Goal: Task Accomplishment & Management: Complete application form

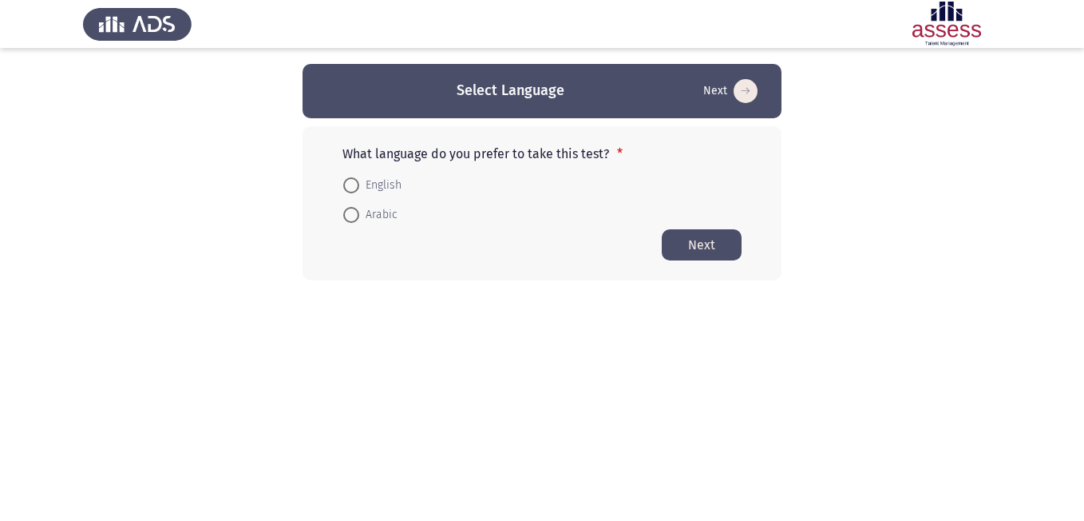
click at [366, 208] on span "Arabic" at bounding box center [378, 214] width 38 height 19
click at [359, 208] on input "Arabic" at bounding box center [351, 215] width 16 height 16
radio input "true"
click at [713, 239] on button "Next" at bounding box center [702, 243] width 80 height 31
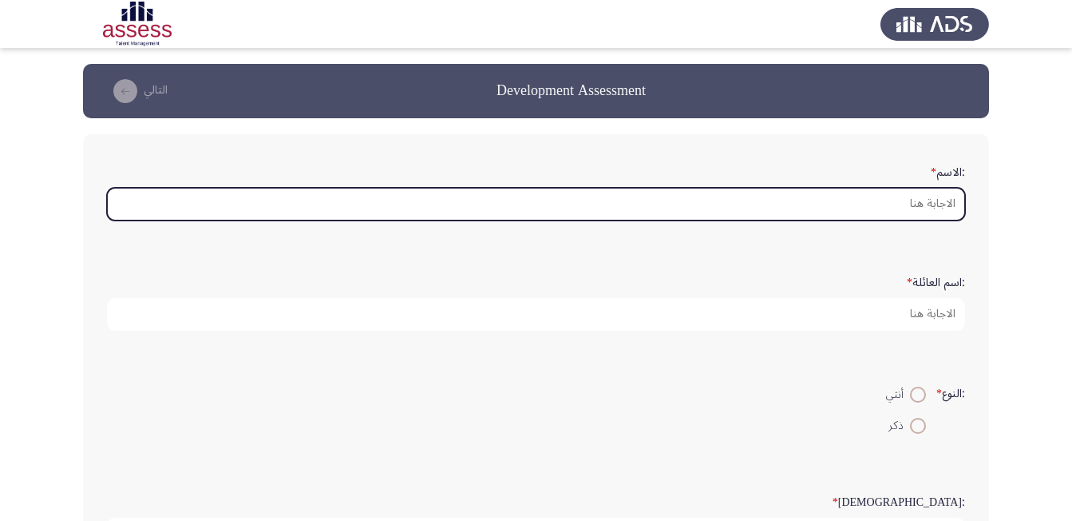
click at [858, 201] on input ":الاسم *" at bounding box center [536, 204] width 858 height 33
type input "p"
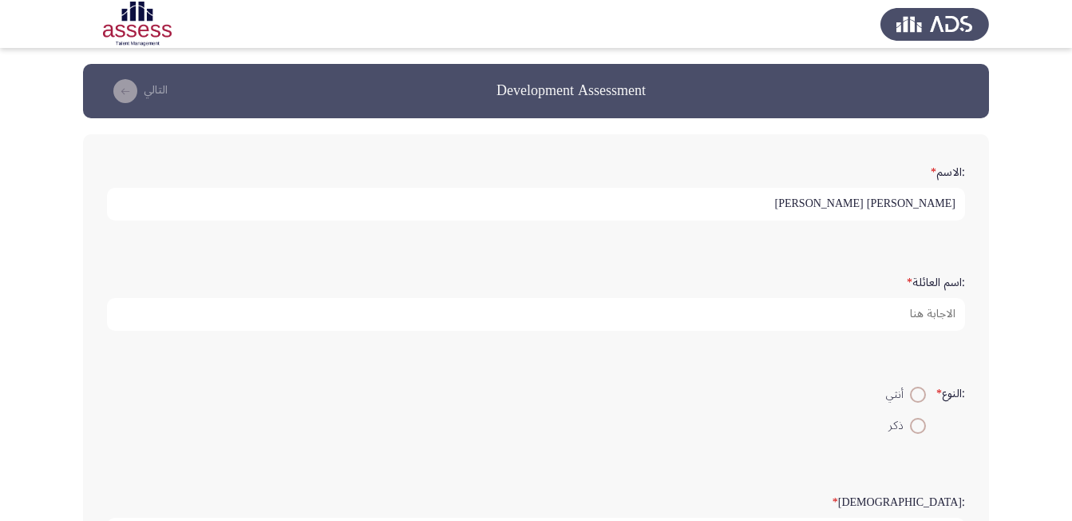
type input "[PERSON_NAME] [PERSON_NAME]"
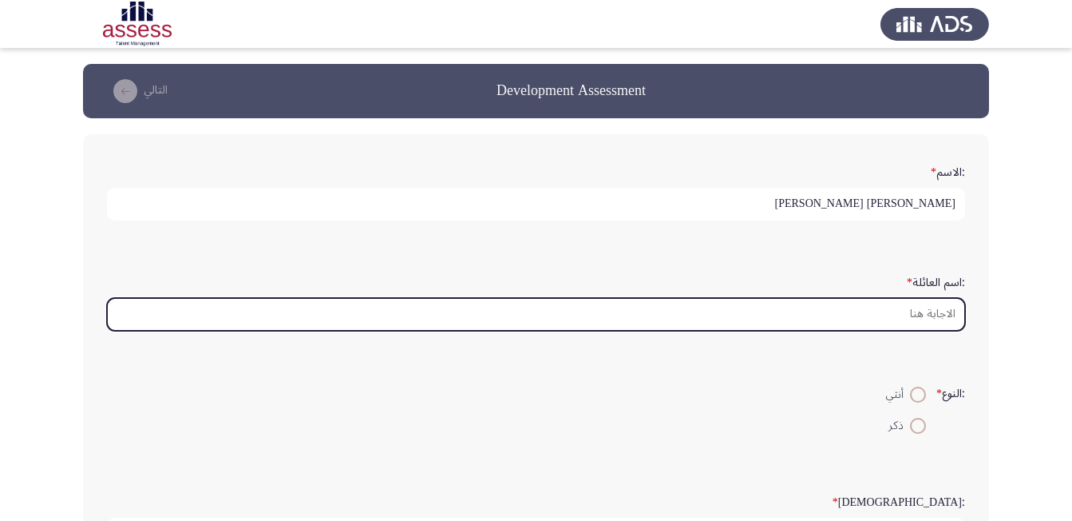
click at [900, 319] on input ":اسم العائلة *" at bounding box center [536, 314] width 858 height 33
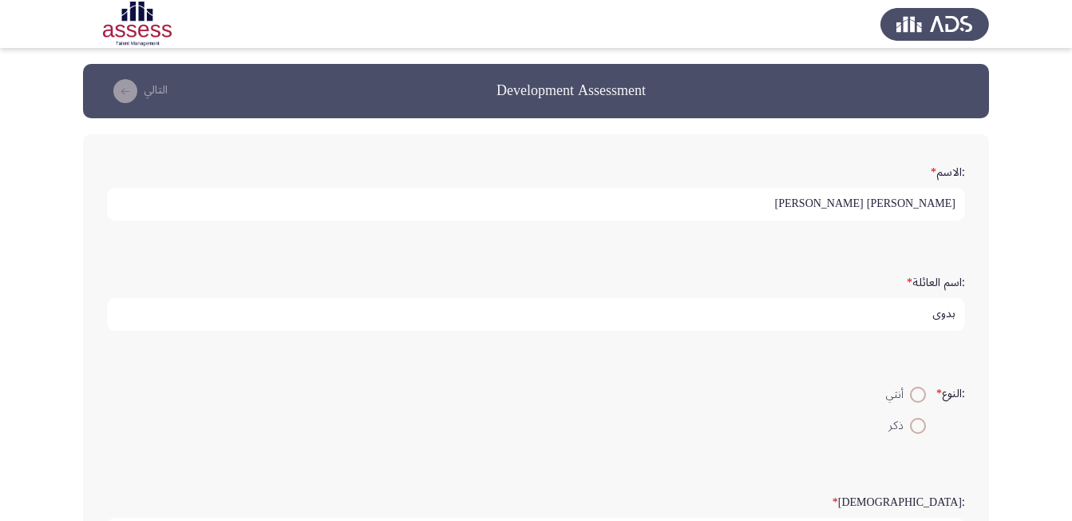
scroll to position [4, 0]
type input "بدوي"
click at [915, 428] on span at bounding box center [918, 426] width 16 height 16
click at [915, 428] on input "ذكر" at bounding box center [918, 426] width 16 height 16
radio input "true"
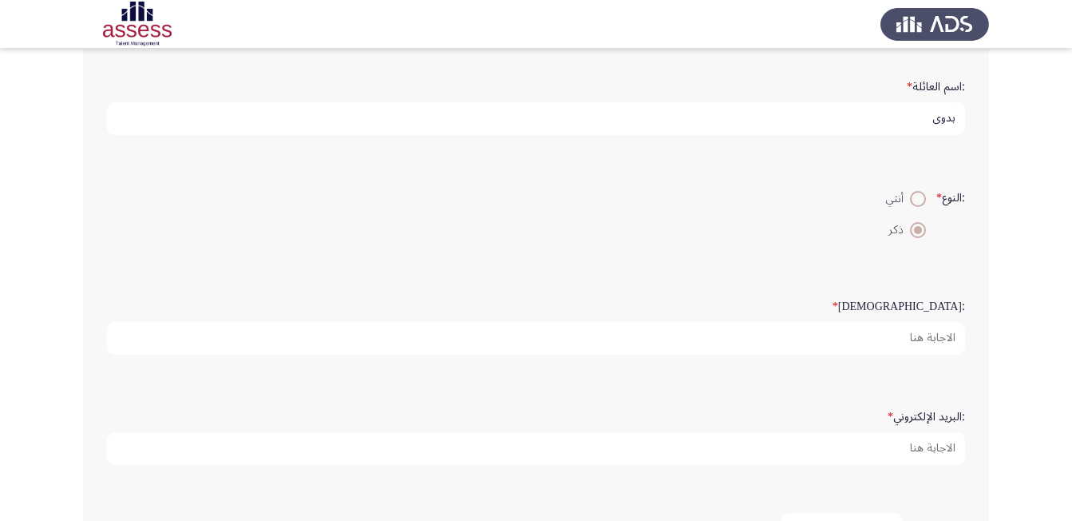
scroll to position [240, 0]
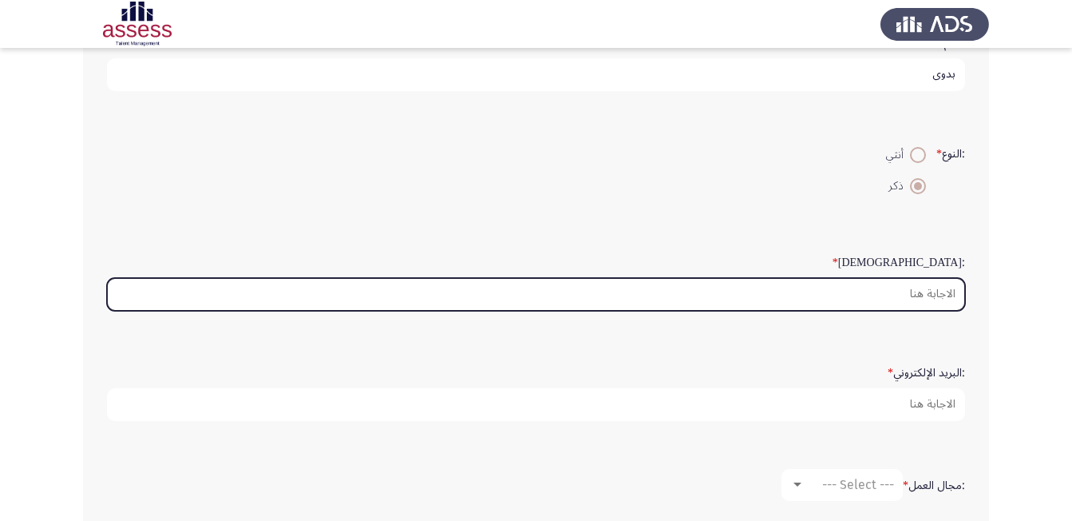
click at [914, 301] on input ":السن *" at bounding box center [536, 294] width 858 height 33
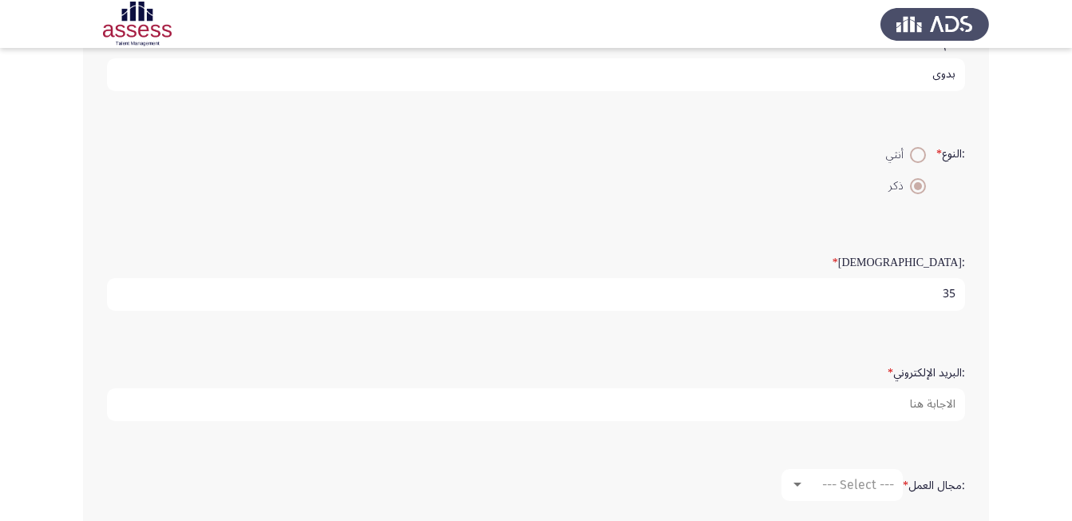
type input "35"
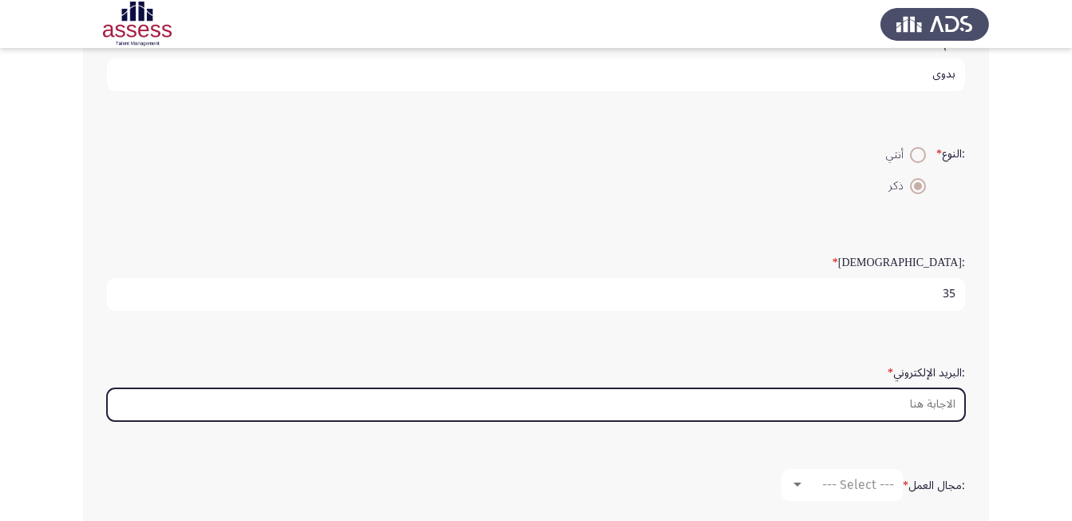
click at [909, 396] on input ":البريد الإلكتروني *" at bounding box center [536, 404] width 858 height 33
type input "ا"
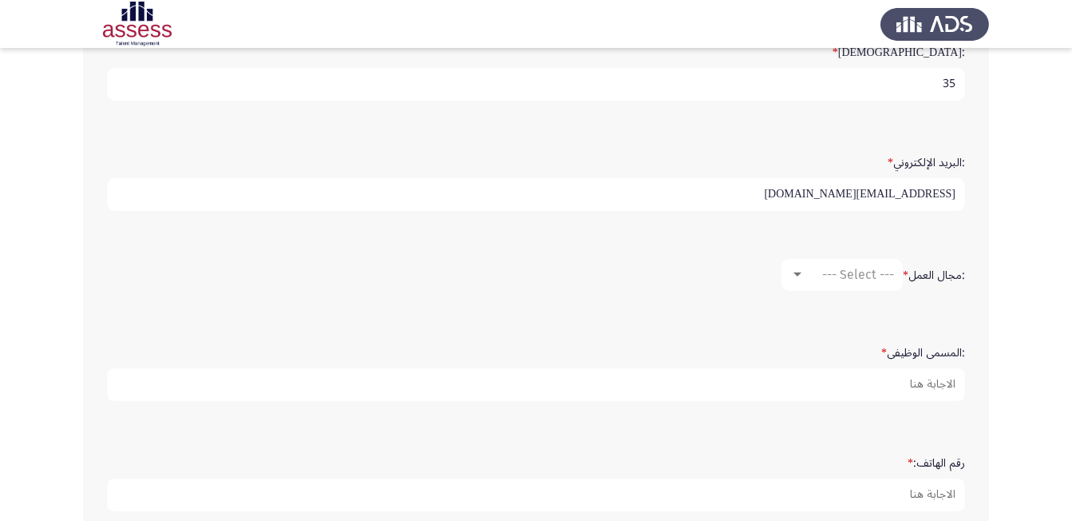
scroll to position [479, 0]
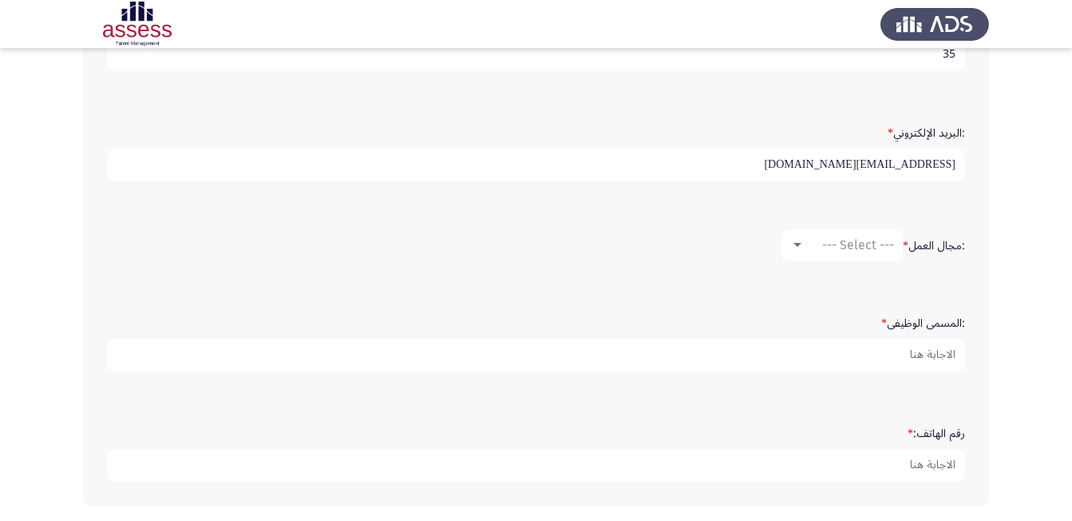
type input "[EMAIL_ADDRESS][DOMAIN_NAME]"
click at [794, 239] on div at bounding box center [798, 245] width 14 height 13
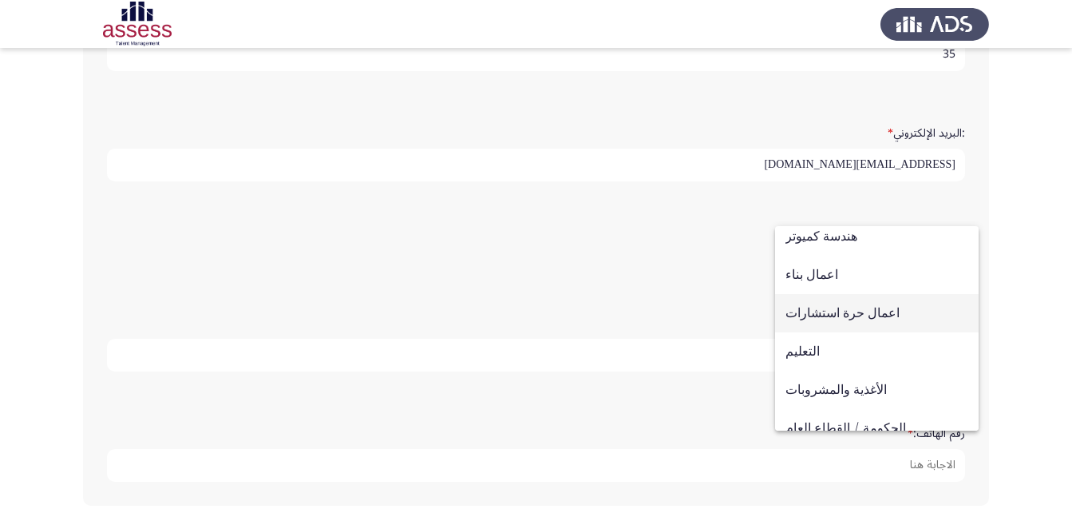
scroll to position [240, 0]
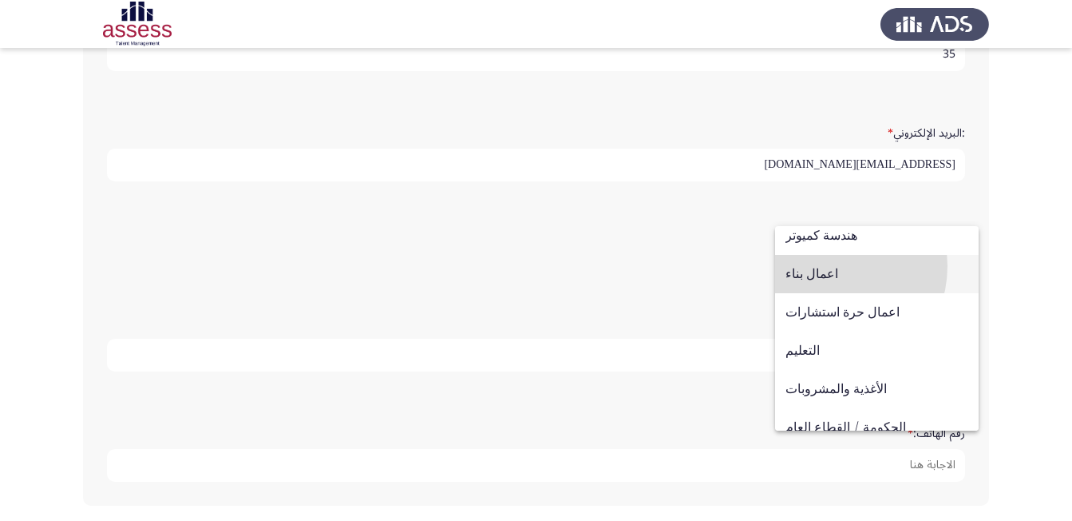
click at [827, 266] on span "اعمال بناء" at bounding box center [877, 274] width 183 height 38
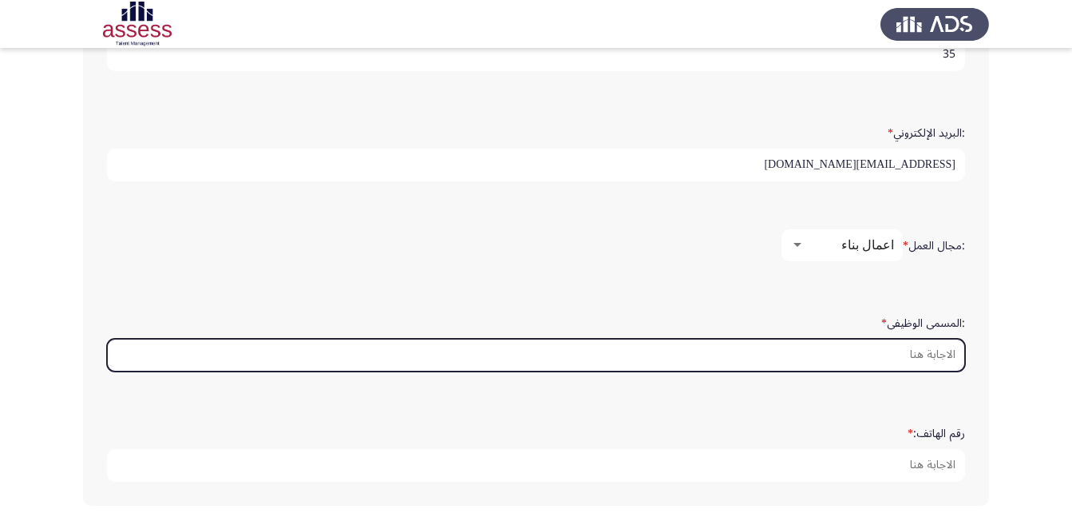
click at [882, 351] on input ":المسمى الوظيفى *" at bounding box center [536, 355] width 858 height 33
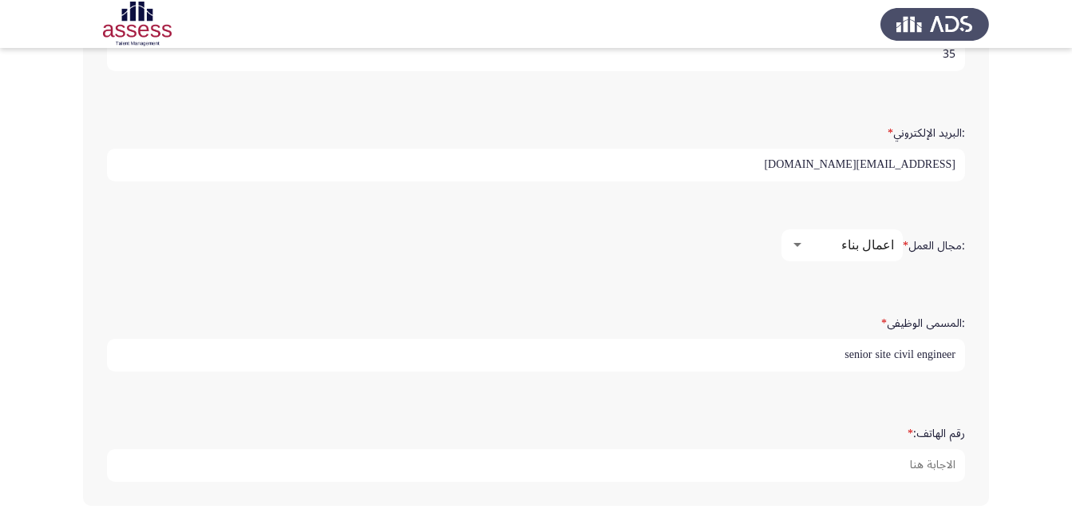
type input "senior site civil engineer"
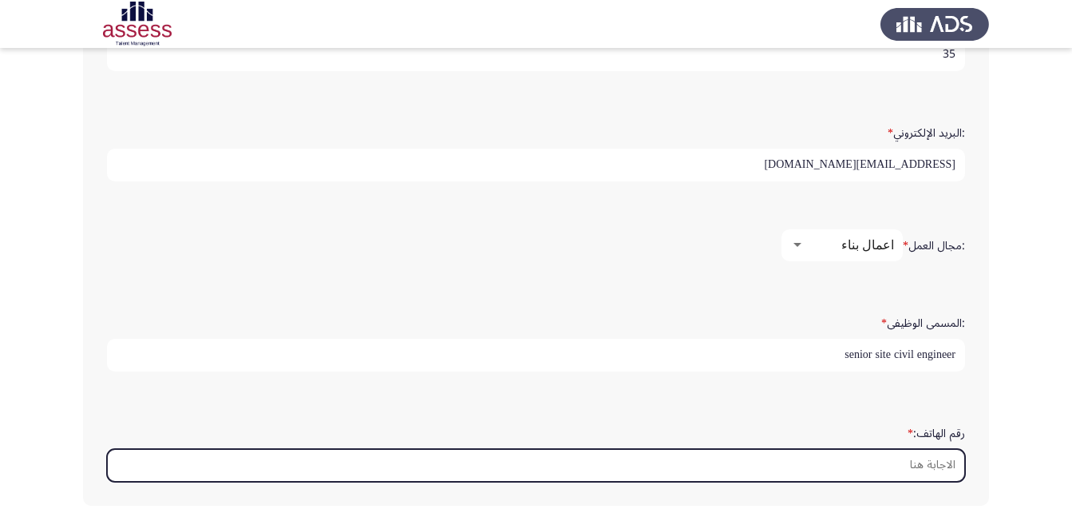
click at [894, 462] on input "رقم الهاتف: *" at bounding box center [536, 465] width 858 height 33
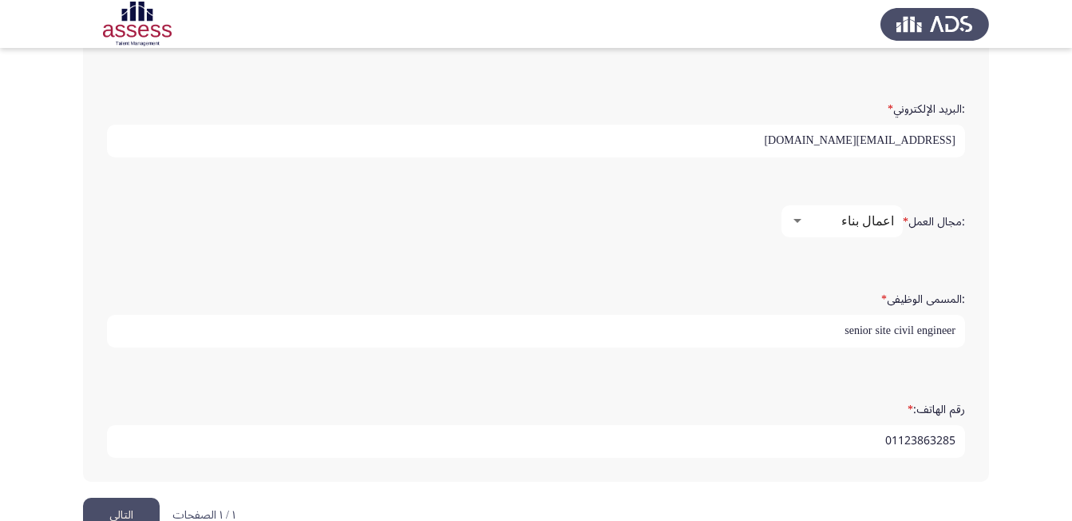
scroll to position [544, 0]
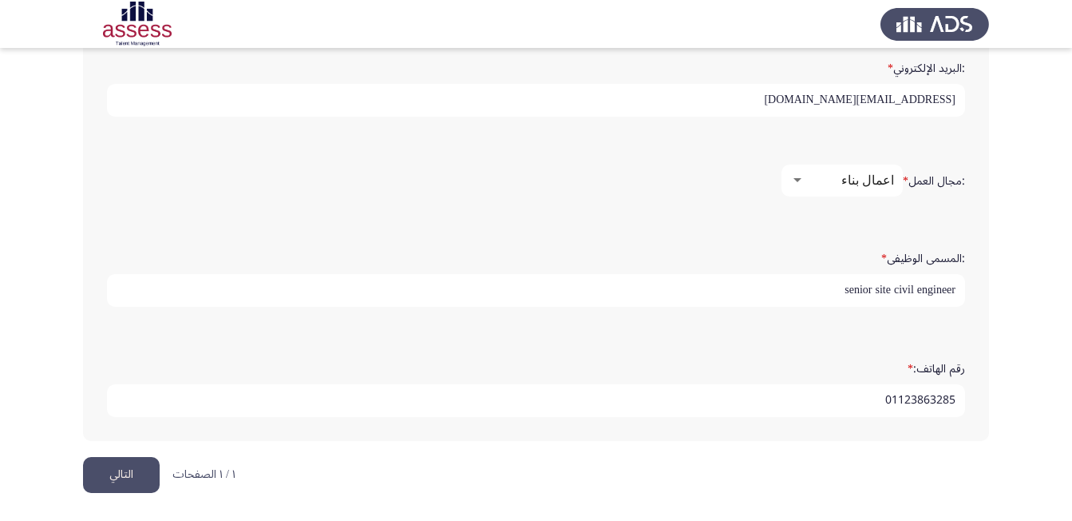
type input "01123863285"
click at [121, 474] on button "التالي" at bounding box center [121, 475] width 77 height 36
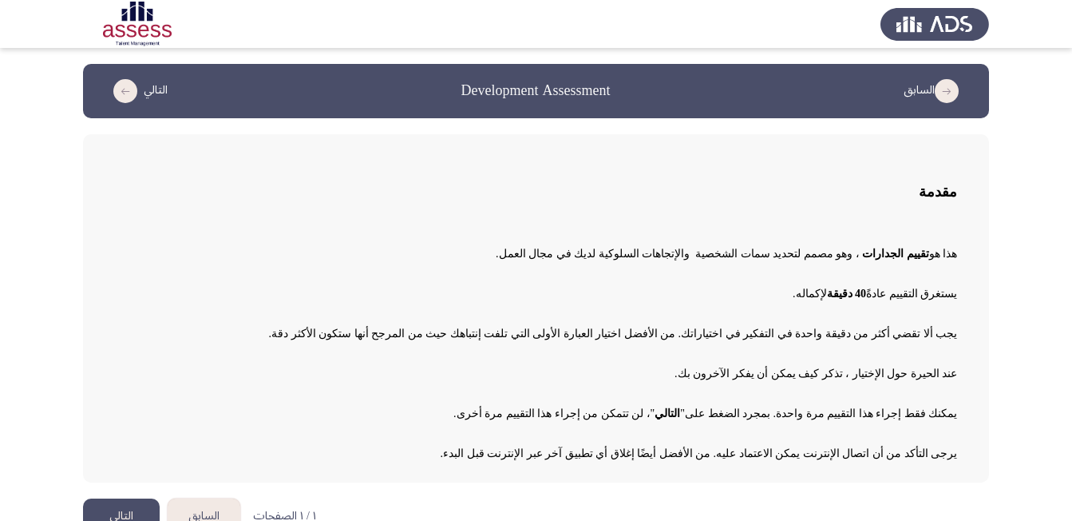
scroll to position [30, 0]
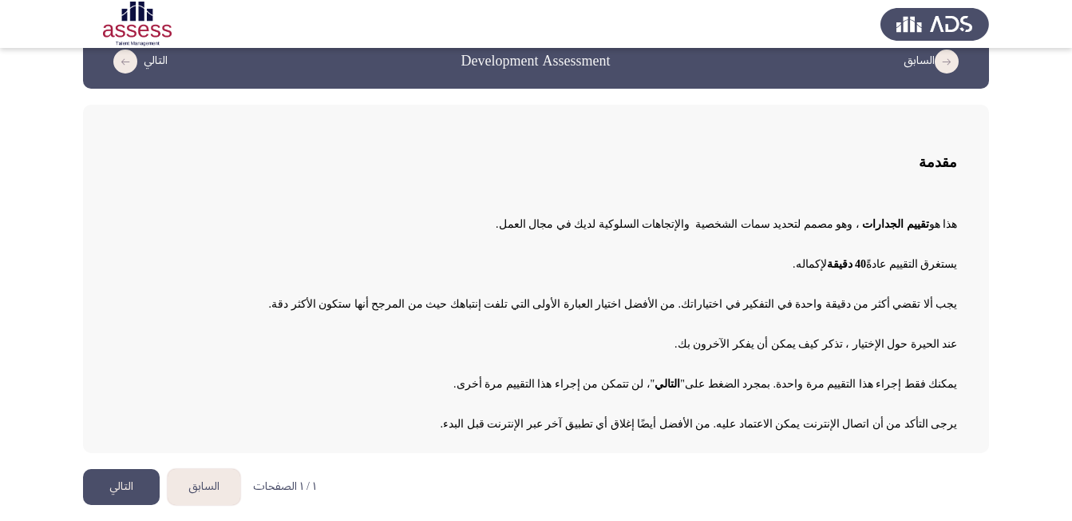
click at [119, 485] on button "التالي" at bounding box center [121, 487] width 77 height 36
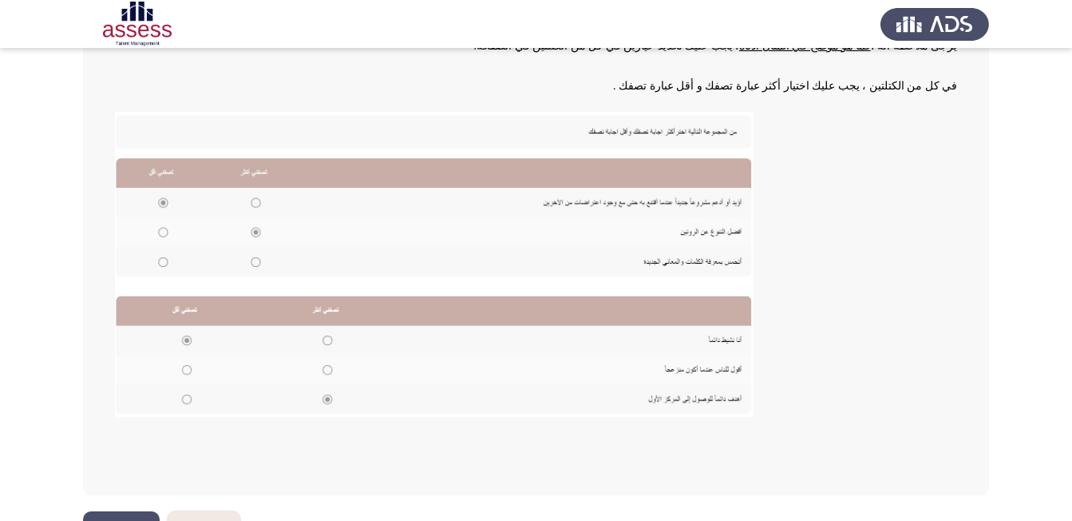
scroll to position [304, 0]
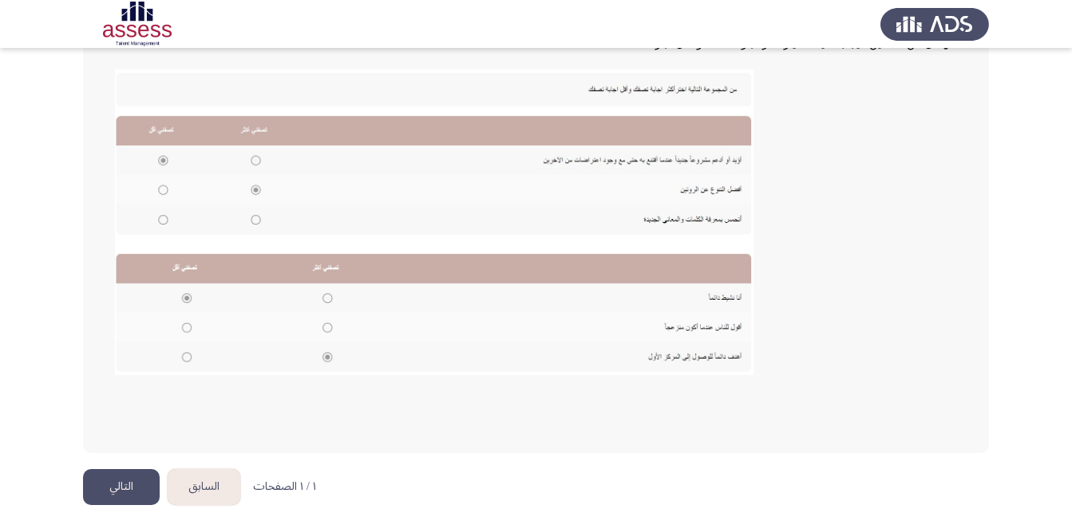
click at [120, 483] on button "التالي" at bounding box center [121, 487] width 77 height 36
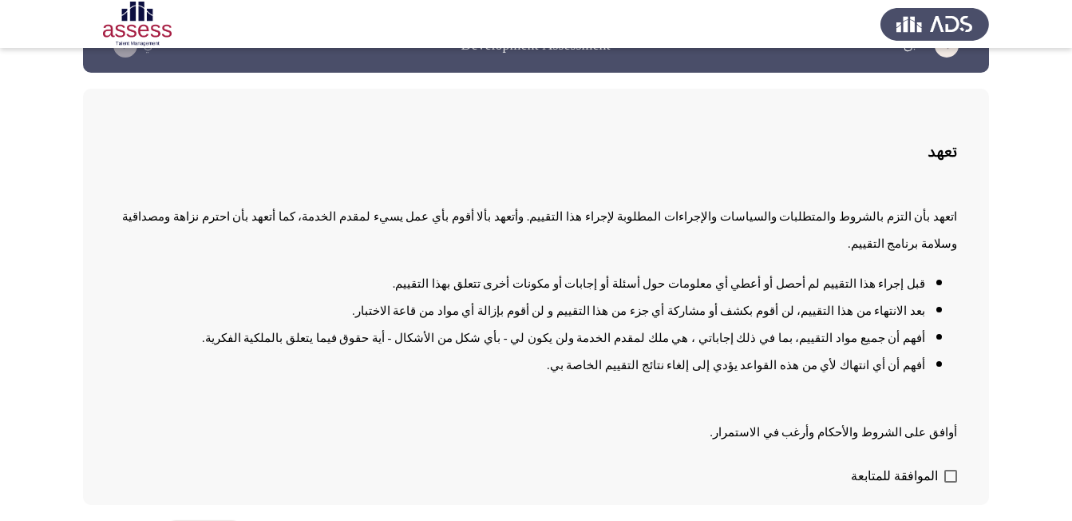
scroll to position [70, 0]
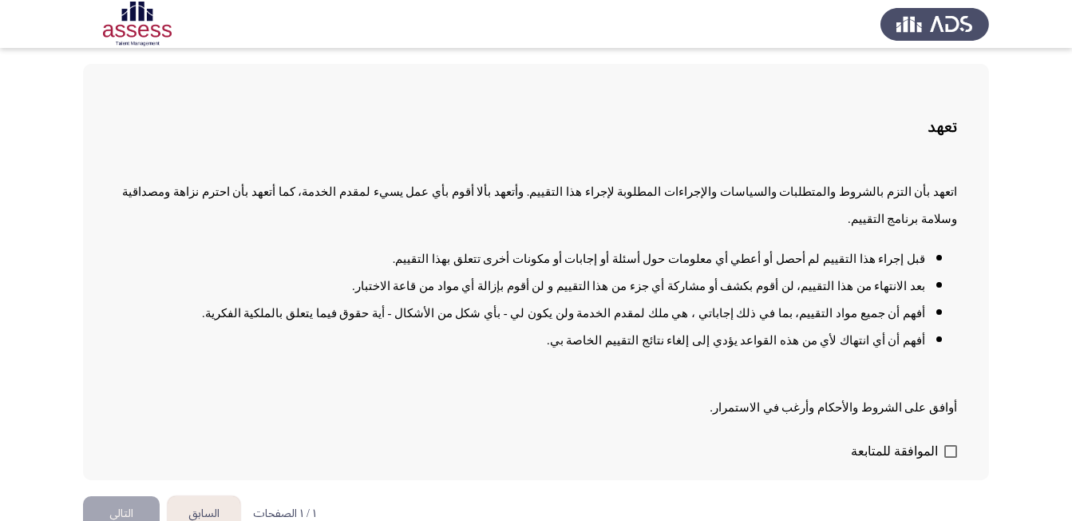
click at [949, 445] on span at bounding box center [951, 451] width 13 height 13
click at [950, 458] on input "الموافقة للمتابعة" at bounding box center [950, 458] width 1 height 1
checkbox input "true"
click at [119, 496] on button "التالي" at bounding box center [121, 514] width 77 height 36
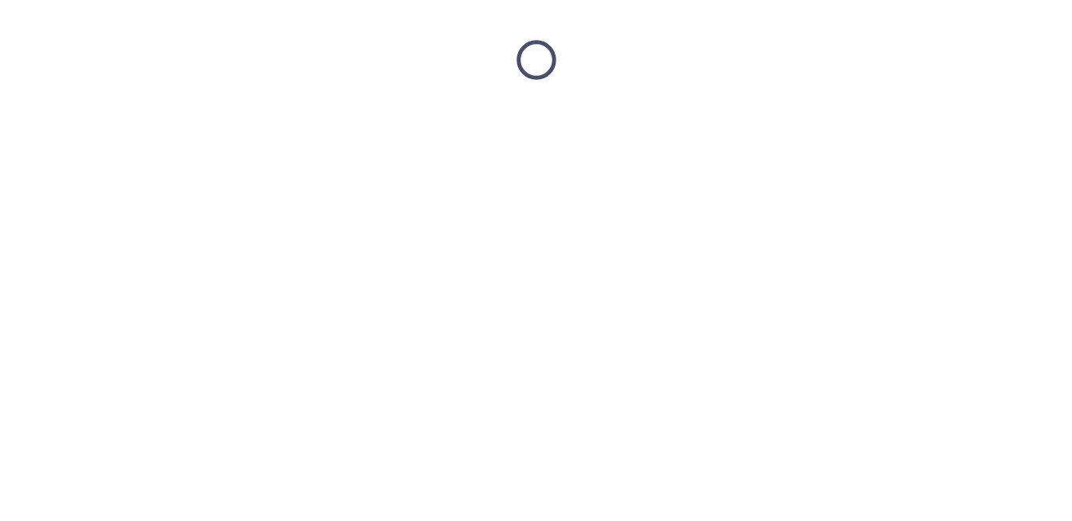
scroll to position [0, 0]
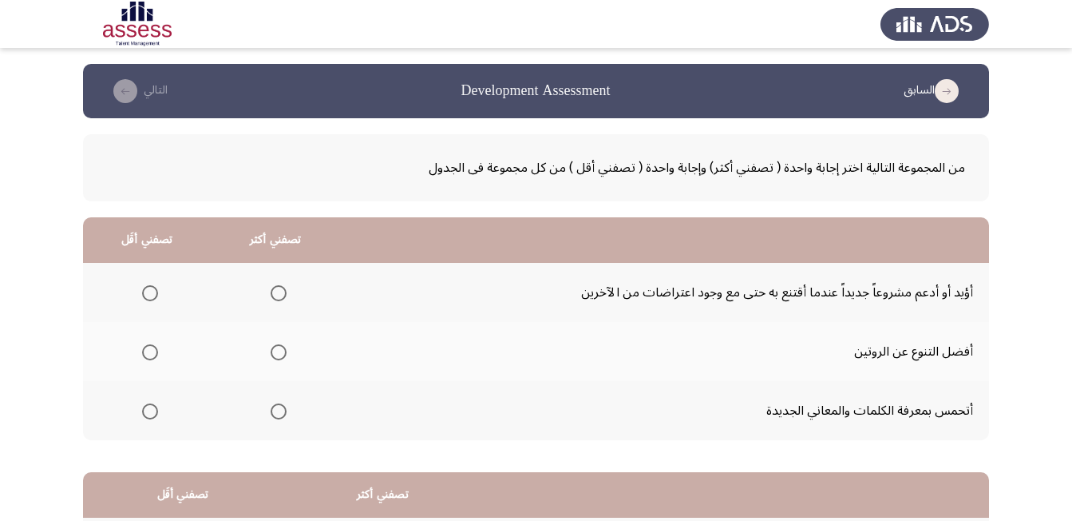
click at [282, 290] on span "Select an option" at bounding box center [279, 293] width 16 height 16
click at [282, 290] on input "Select an option" at bounding box center [279, 293] width 16 height 16
click at [153, 412] on span "Select an option" at bounding box center [150, 411] width 16 height 16
click at [153, 412] on input "Select an option" at bounding box center [150, 411] width 16 height 16
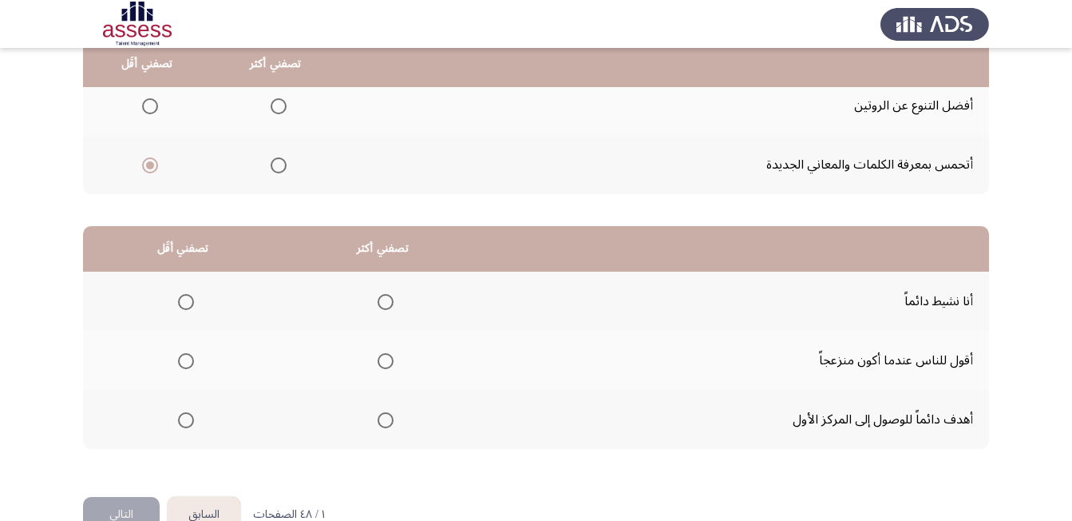
scroll to position [286, 0]
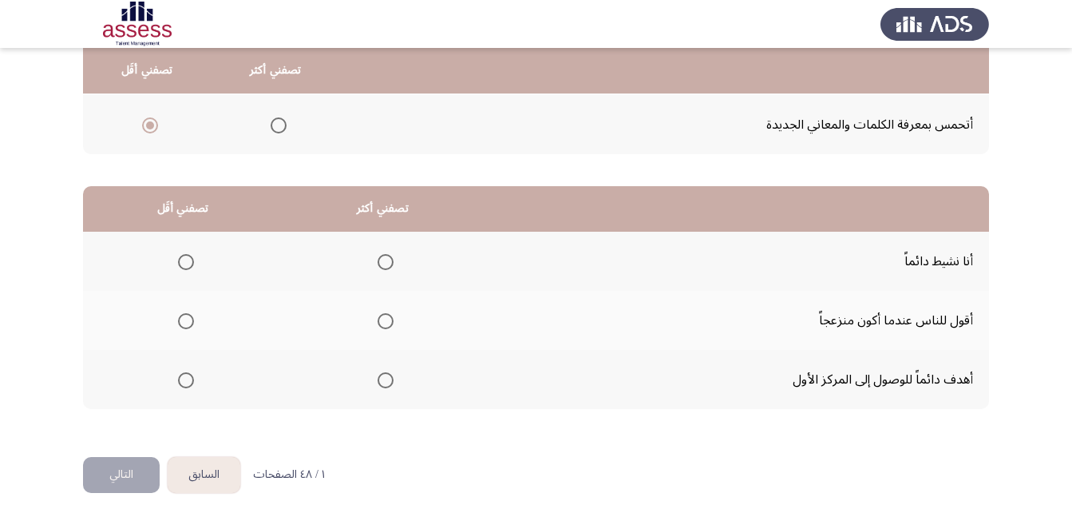
click at [383, 259] on span "Select an option" at bounding box center [386, 262] width 16 height 16
click at [383, 259] on input "Select an option" at bounding box center [386, 262] width 16 height 16
click at [192, 377] on span "Select an option" at bounding box center [186, 380] width 16 height 16
click at [192, 377] on input "Select an option" at bounding box center [186, 380] width 16 height 16
click at [136, 478] on button "التالي" at bounding box center [121, 475] width 77 height 36
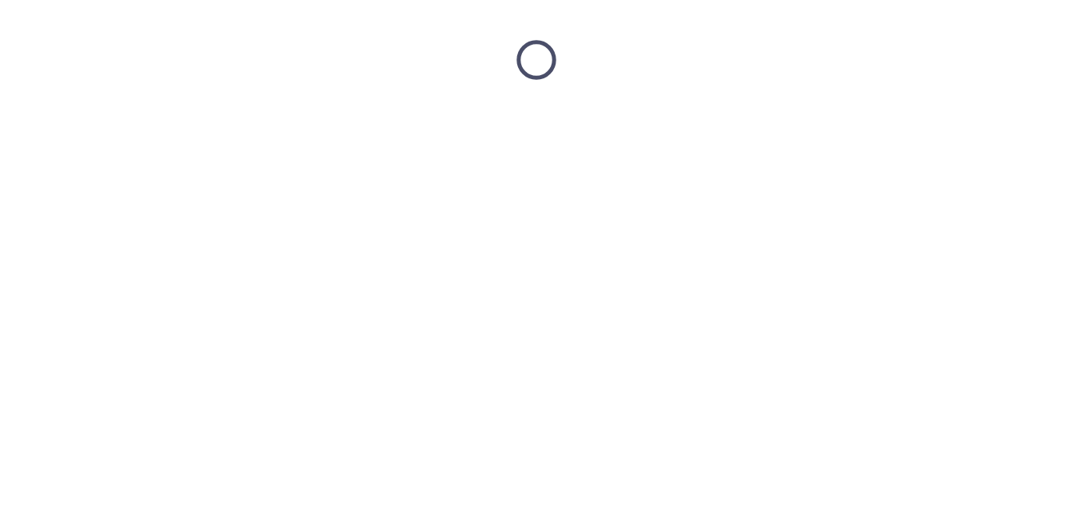
scroll to position [0, 0]
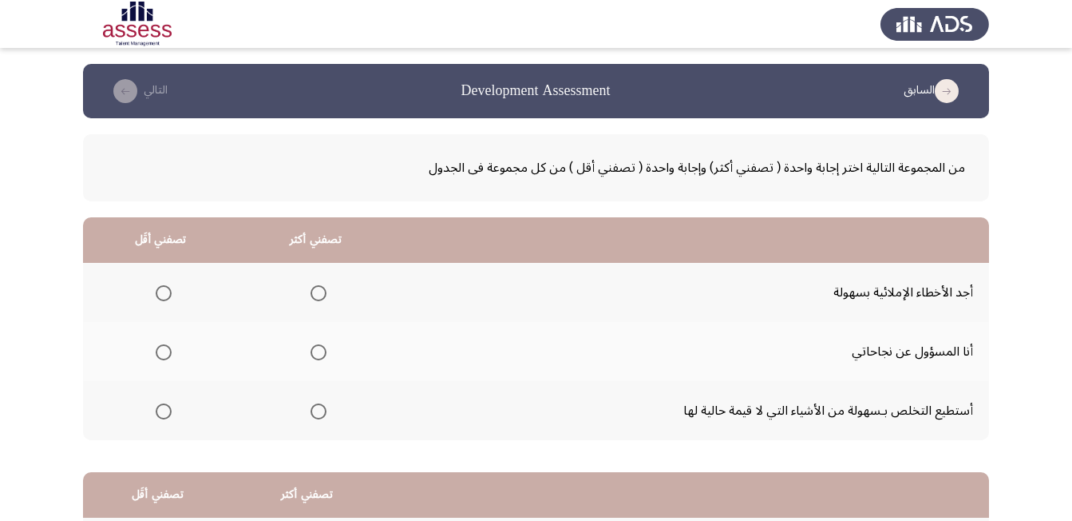
click at [168, 355] on span "Select an option" at bounding box center [164, 352] width 16 height 16
click at [168, 355] on input "Select an option" at bounding box center [164, 352] width 16 height 16
click at [329, 411] on th at bounding box center [315, 410] width 155 height 59
click at [312, 415] on span "Select an option" at bounding box center [319, 411] width 16 height 16
click at [312, 415] on input "Select an option" at bounding box center [319, 411] width 16 height 16
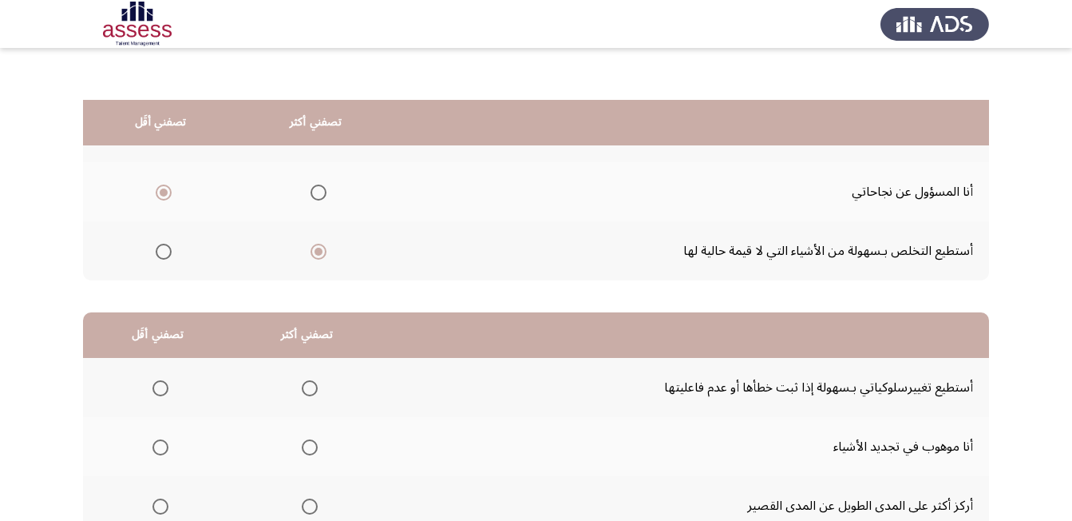
scroll to position [240, 0]
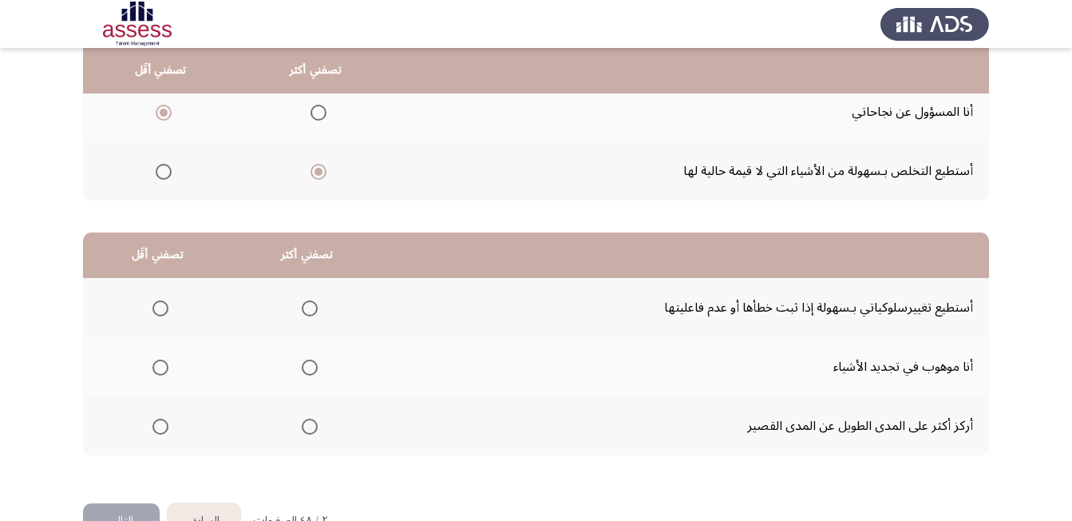
click at [164, 305] on span "Select an option" at bounding box center [161, 308] width 16 height 16
click at [164, 305] on input "Select an option" at bounding box center [161, 308] width 16 height 16
click at [312, 425] on span "Select an option" at bounding box center [310, 426] width 16 height 16
click at [312, 425] on input "Select an option" at bounding box center [310, 426] width 16 height 16
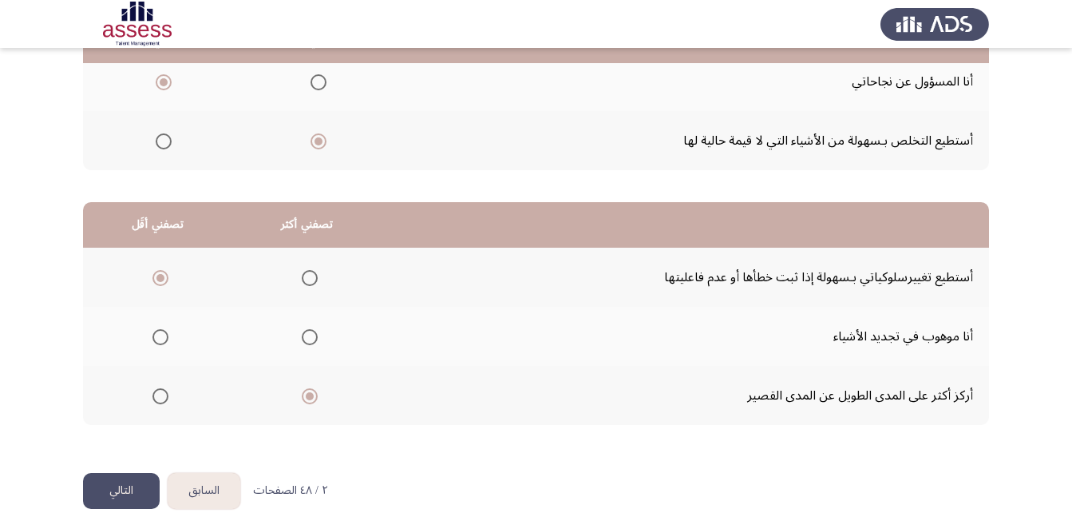
scroll to position [286, 0]
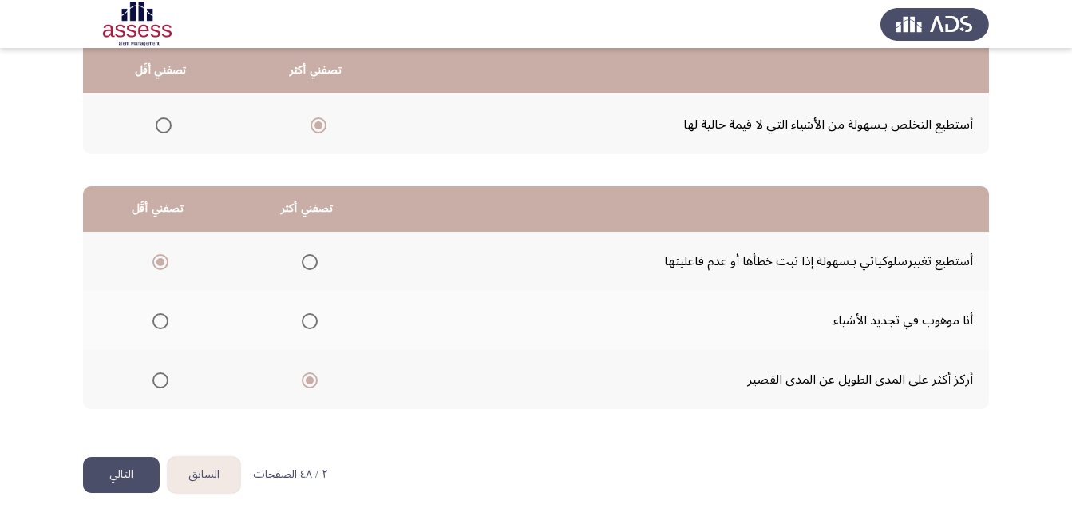
click at [127, 469] on button "التالي" at bounding box center [121, 475] width 77 height 36
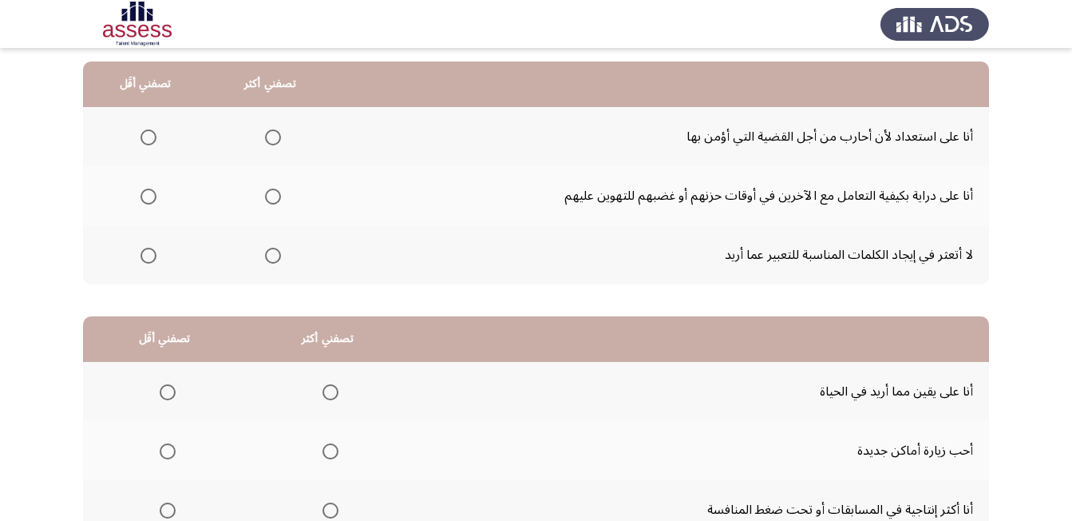
scroll to position [160, 0]
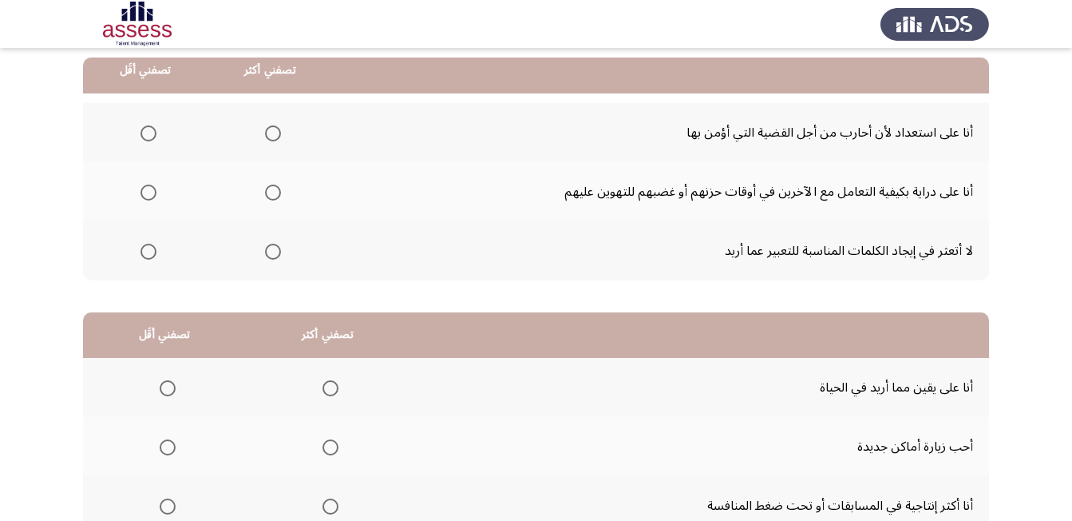
click at [274, 189] on span "Select an option" at bounding box center [273, 192] width 16 height 16
click at [274, 189] on input "Select an option" at bounding box center [273, 192] width 16 height 16
click at [154, 250] on span "Select an option" at bounding box center [149, 252] width 16 height 16
click at [154, 250] on input "Select an option" at bounding box center [149, 252] width 16 height 16
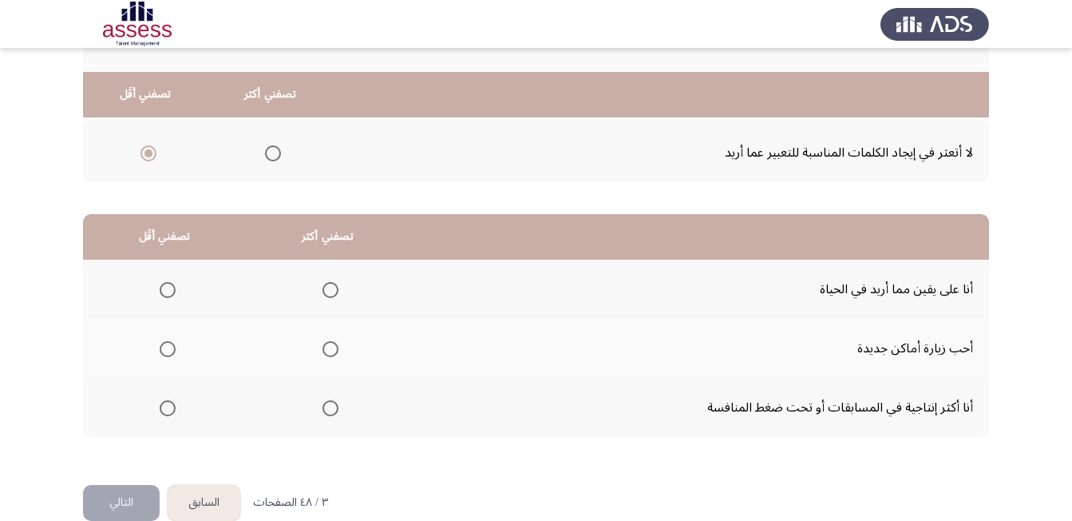
scroll to position [286, 0]
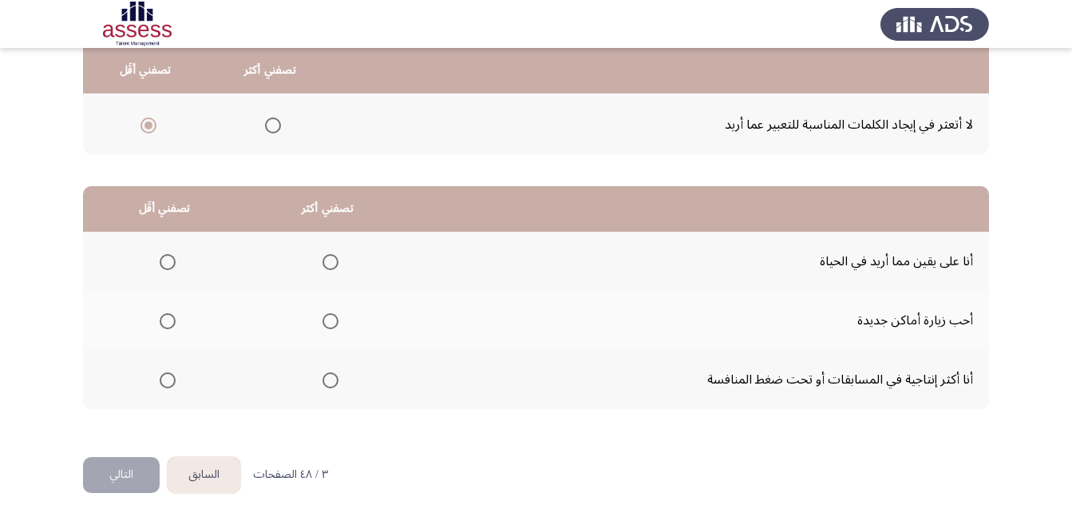
click at [335, 266] on span "Select an option" at bounding box center [331, 262] width 16 height 16
click at [335, 266] on input "Select an option" at bounding box center [331, 262] width 16 height 16
click at [174, 318] on span "Select an option" at bounding box center [168, 321] width 16 height 16
click at [174, 318] on input "Select an option" at bounding box center [168, 321] width 16 height 16
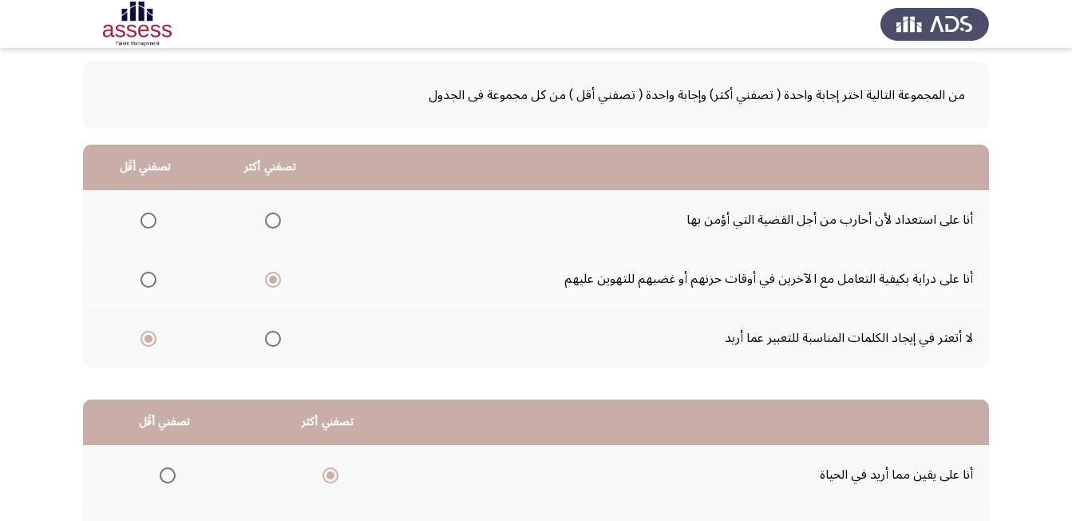
scroll to position [46, 0]
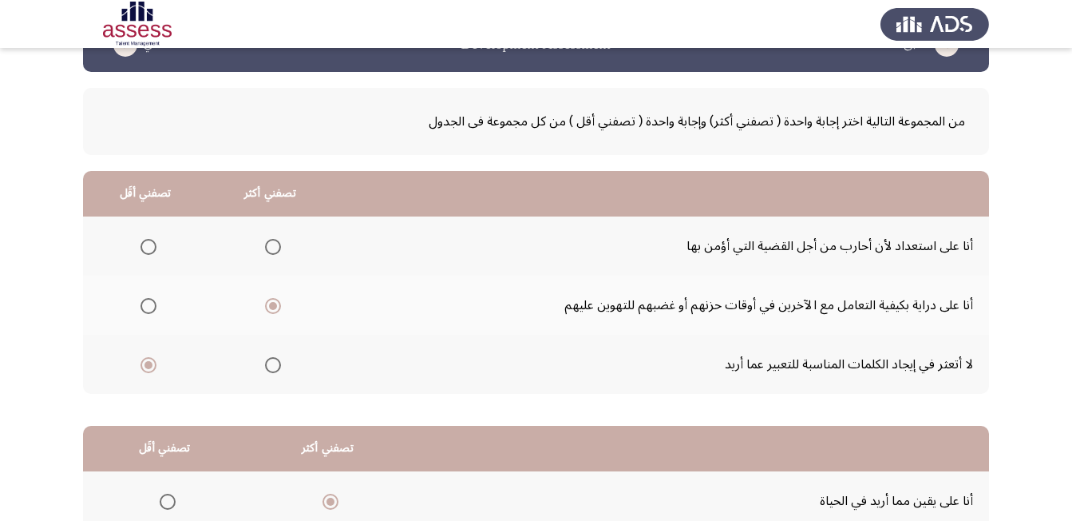
click at [280, 249] on span "Select an option" at bounding box center [273, 247] width 16 height 16
click at [280, 249] on input "Select an option" at bounding box center [273, 247] width 16 height 16
click at [153, 305] on span "Select an option" at bounding box center [149, 306] width 16 height 16
click at [153, 305] on input "Select an option" at bounding box center [149, 306] width 16 height 16
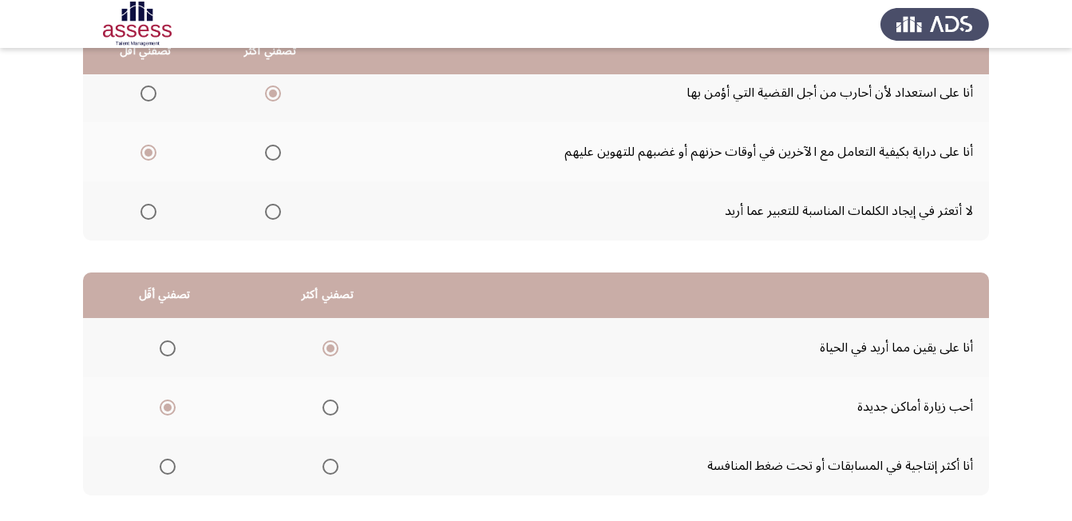
scroll to position [206, 0]
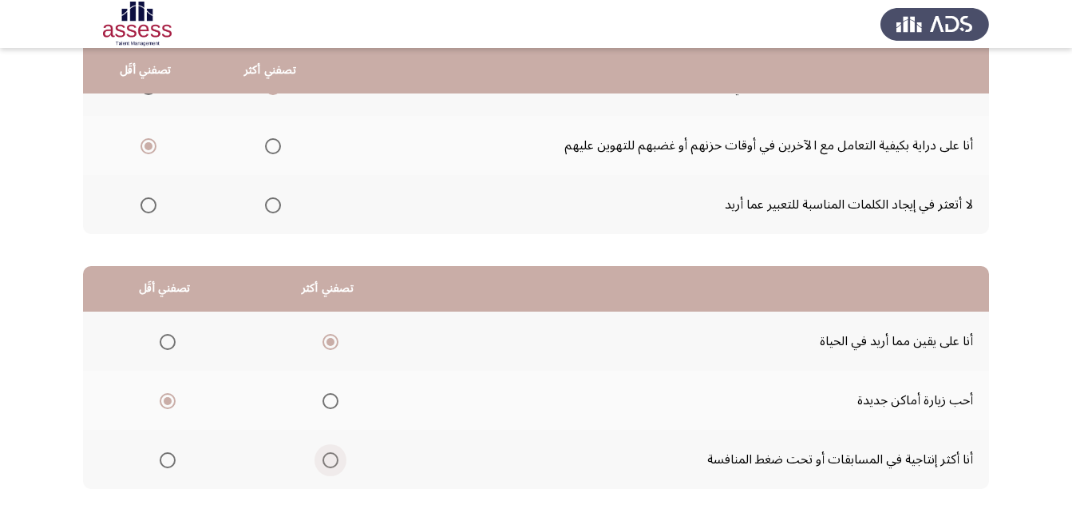
click at [338, 461] on span "Select an option" at bounding box center [331, 460] width 16 height 16
click at [338, 461] on input "Select an option" at bounding box center [331, 460] width 16 height 16
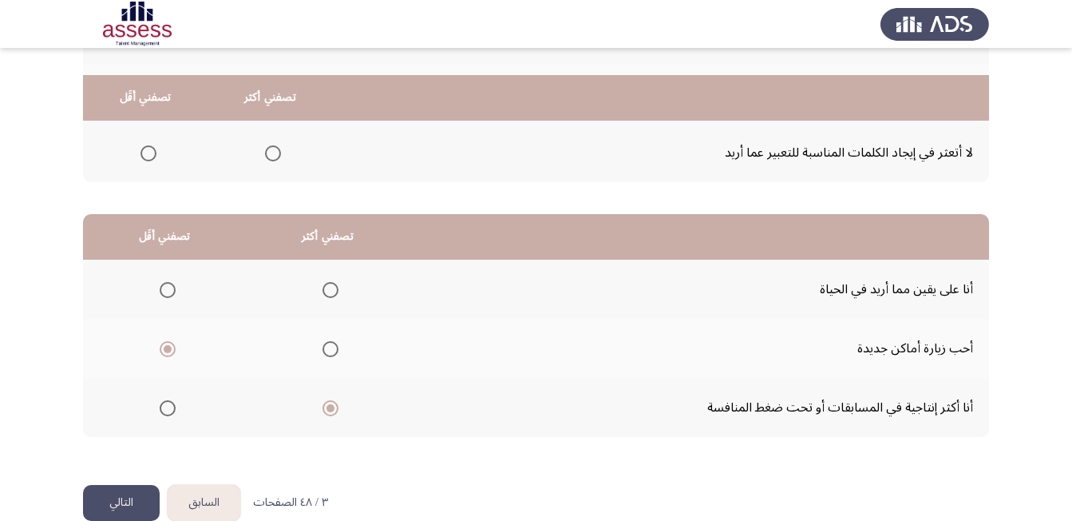
scroll to position [286, 0]
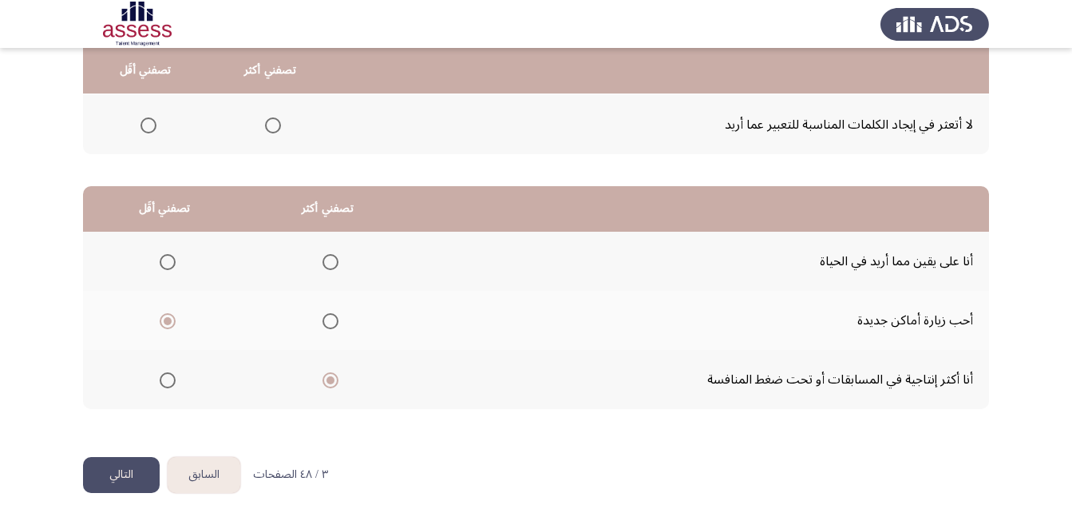
click at [115, 477] on button "التالي" at bounding box center [121, 475] width 77 height 36
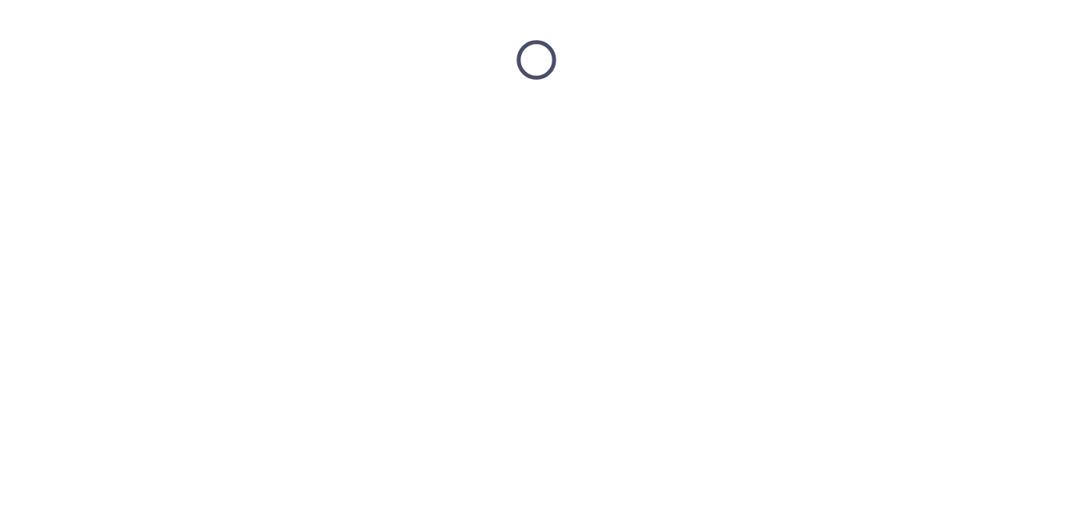
scroll to position [0, 0]
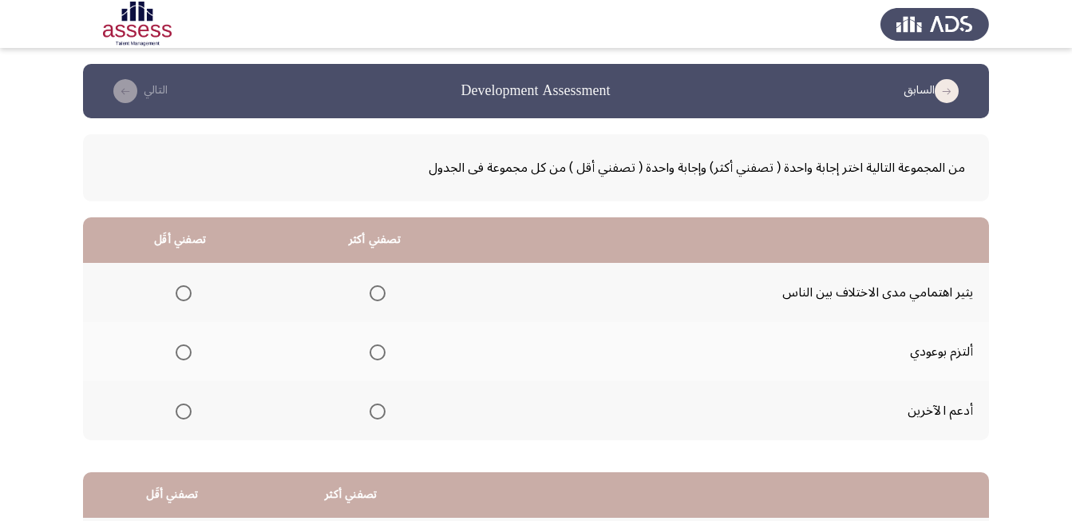
click at [187, 290] on span "Select an option" at bounding box center [184, 293] width 16 height 16
click at [187, 290] on input "Select an option" at bounding box center [184, 293] width 16 height 16
click at [379, 411] on span "Select an option" at bounding box center [378, 411] width 16 height 16
click at [379, 411] on input "Select an option" at bounding box center [378, 411] width 16 height 16
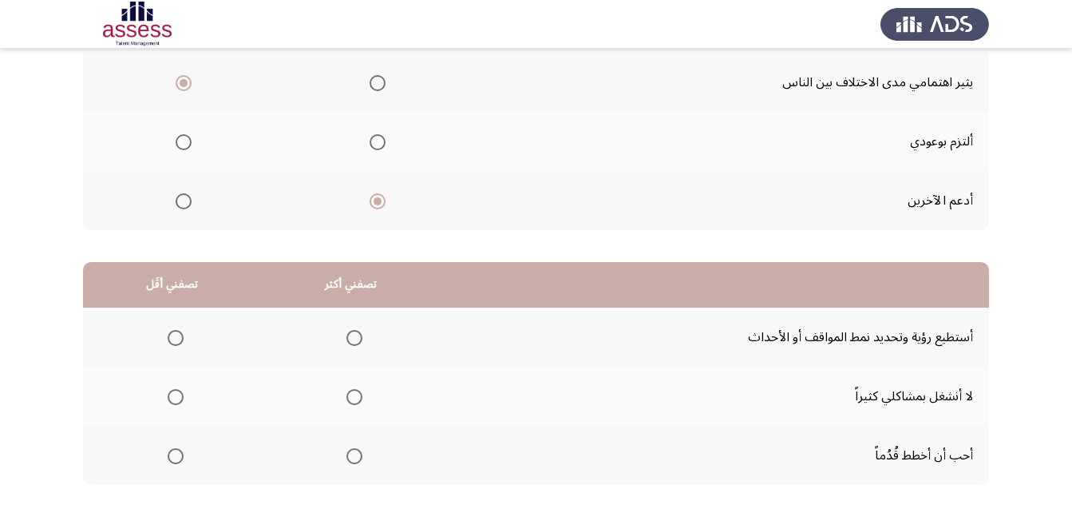
scroll to position [286, 0]
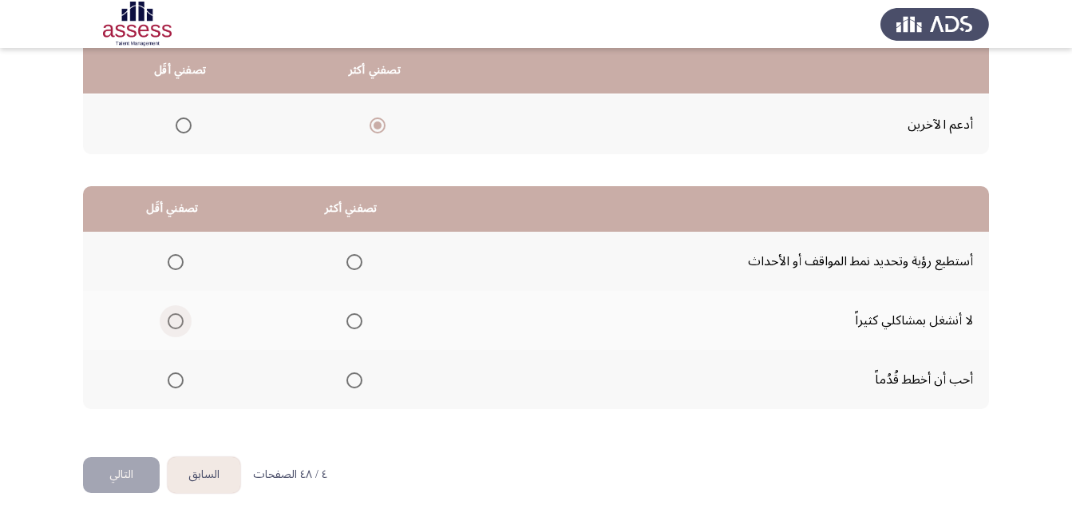
click at [171, 322] on span "Select an option" at bounding box center [176, 321] width 16 height 16
click at [171, 322] on input "Select an option" at bounding box center [176, 321] width 16 height 16
click at [357, 380] on span "Select an option" at bounding box center [355, 380] width 16 height 16
click at [357, 380] on input "Select an option" at bounding box center [355, 380] width 16 height 16
click at [113, 472] on button "التالي" at bounding box center [121, 475] width 77 height 36
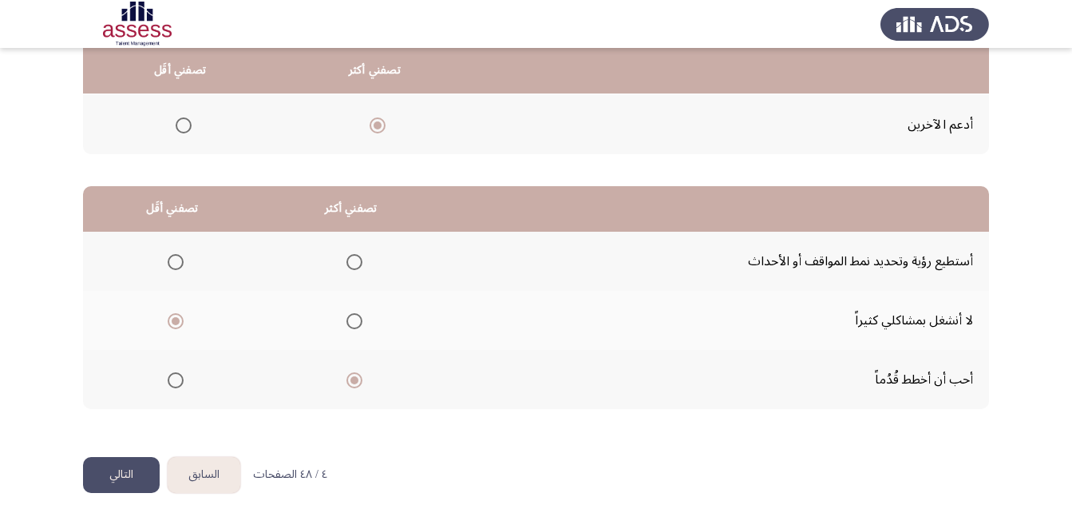
scroll to position [0, 0]
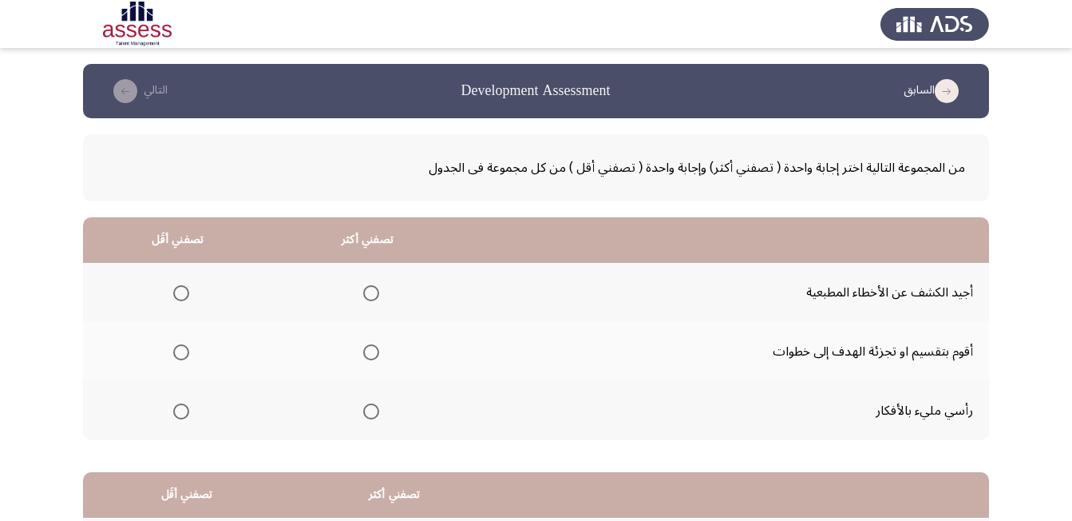
click at [192, 291] on th at bounding box center [178, 292] width 190 height 59
click at [183, 291] on span "Select an option" at bounding box center [181, 293] width 16 height 16
click at [183, 291] on input "Select an option" at bounding box center [181, 293] width 16 height 16
click at [379, 355] on span "Select an option" at bounding box center [371, 352] width 16 height 16
click at [379, 355] on input "Select an option" at bounding box center [371, 352] width 16 height 16
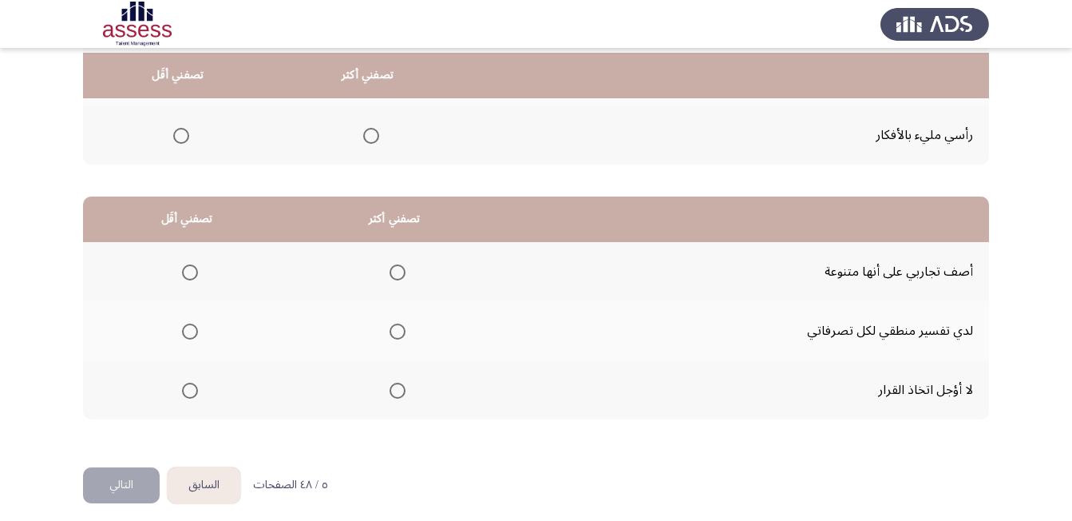
scroll to position [286, 0]
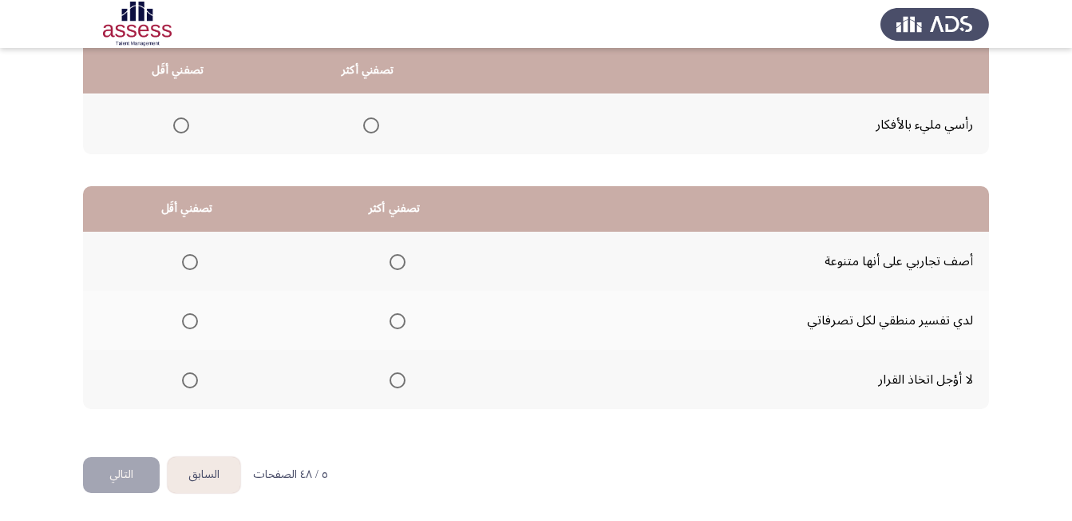
click at [192, 260] on span "Select an option" at bounding box center [190, 262] width 16 height 16
click at [192, 260] on input "Select an option" at bounding box center [190, 262] width 16 height 16
click at [397, 379] on span "Select an option" at bounding box center [398, 380] width 16 height 16
click at [397, 379] on input "Select an option" at bounding box center [398, 380] width 16 height 16
click at [125, 474] on button "التالي" at bounding box center [121, 475] width 77 height 36
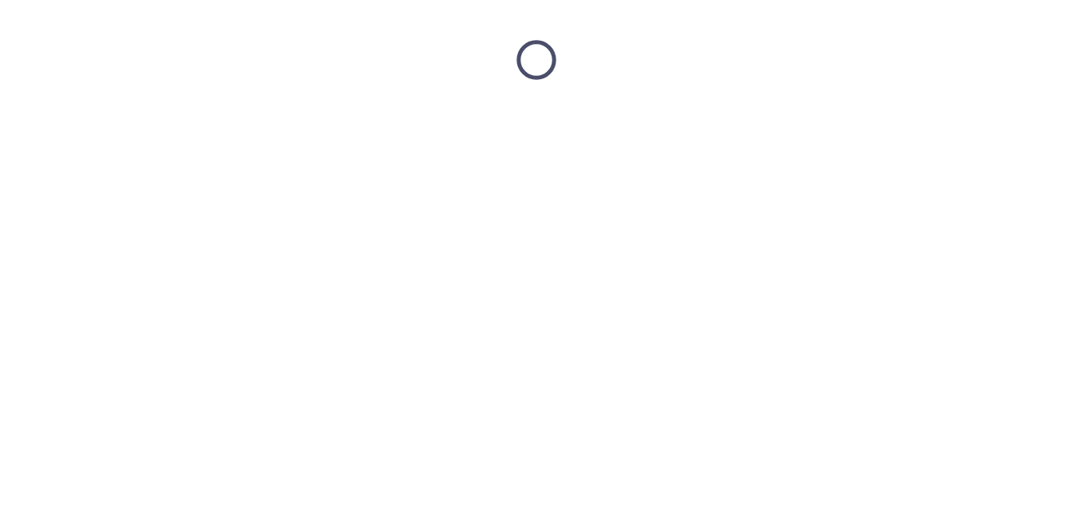
scroll to position [0, 0]
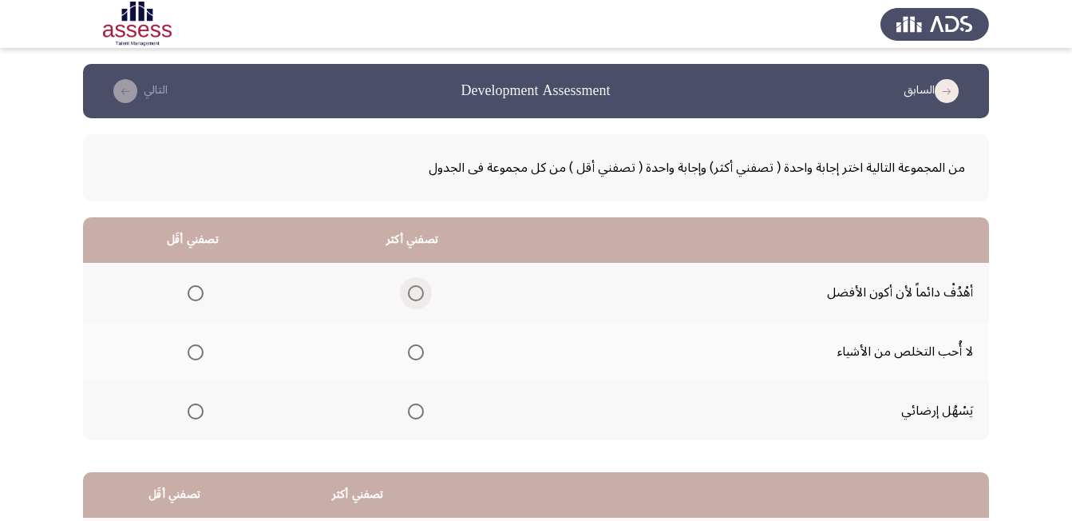
click at [418, 295] on span "Select an option" at bounding box center [416, 293] width 16 height 16
click at [418, 295] on input "Select an option" at bounding box center [416, 293] width 16 height 16
click at [199, 351] on span "Select an option" at bounding box center [196, 352] width 16 height 16
click at [199, 351] on input "Select an option" at bounding box center [196, 352] width 16 height 16
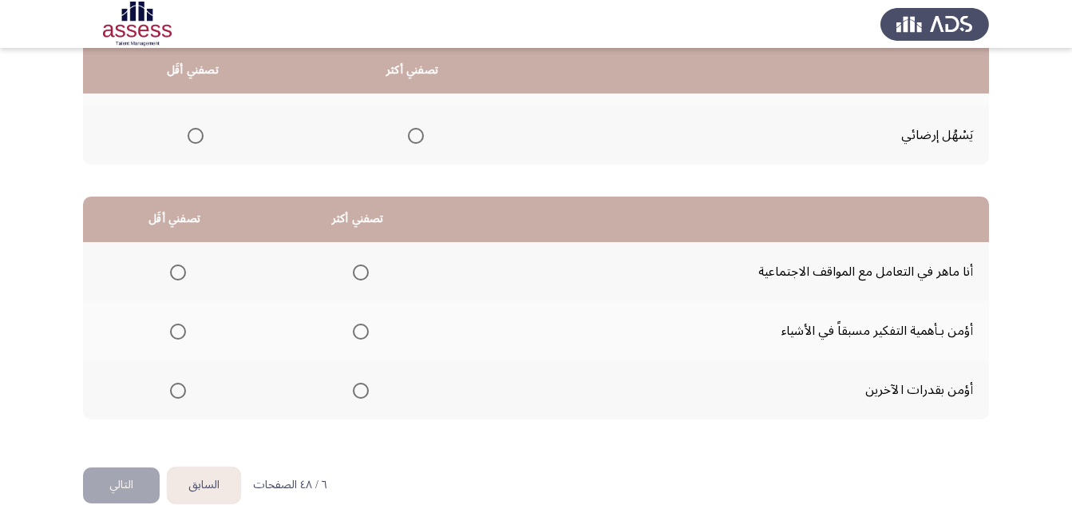
scroll to position [286, 0]
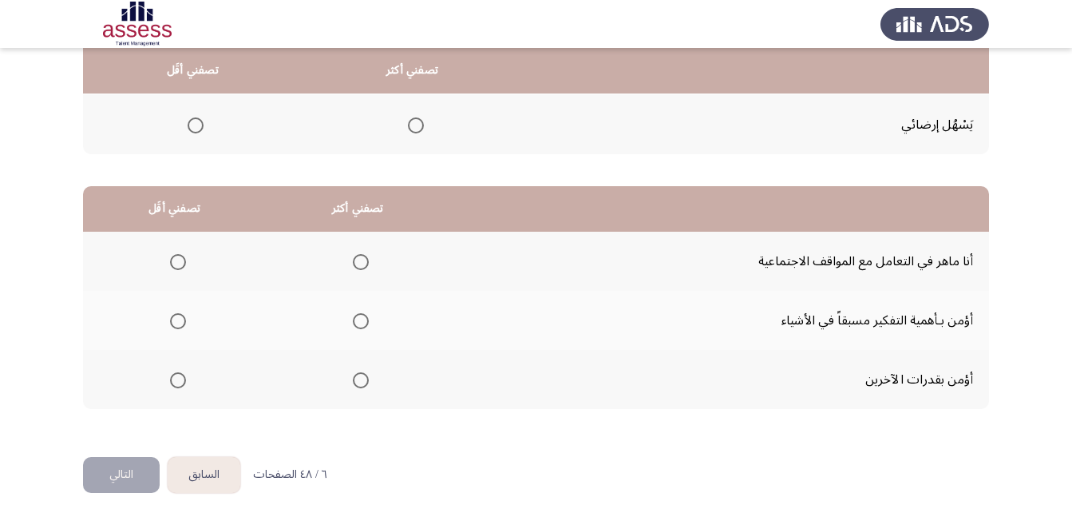
click at [172, 264] on span "Select an option" at bounding box center [178, 262] width 16 height 16
click at [172, 264] on input "Select an option" at bounding box center [178, 262] width 16 height 16
click at [366, 325] on span "Select an option" at bounding box center [361, 321] width 16 height 16
click at [366, 325] on input "Select an option" at bounding box center [361, 321] width 16 height 16
click at [129, 472] on button "التالي" at bounding box center [121, 475] width 77 height 36
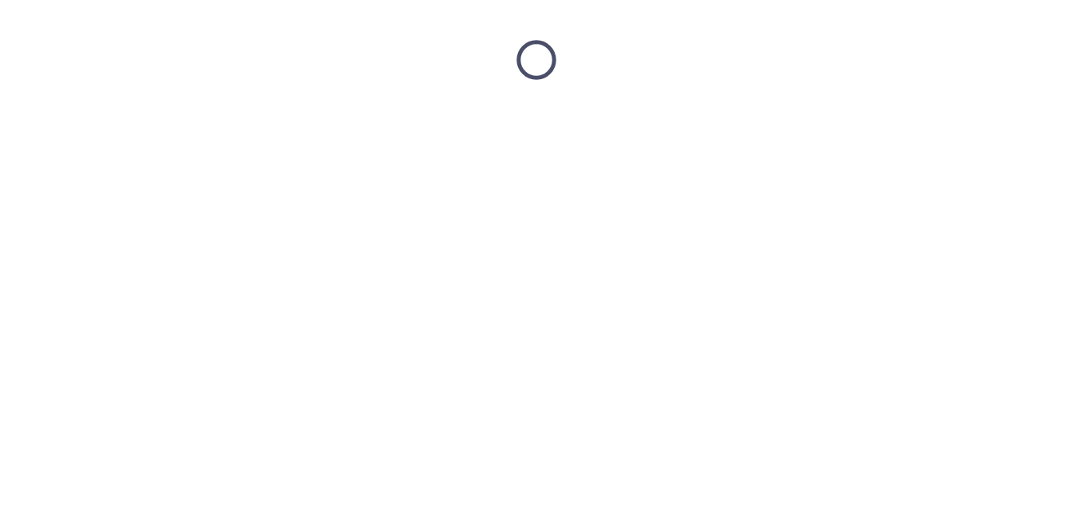
scroll to position [0, 0]
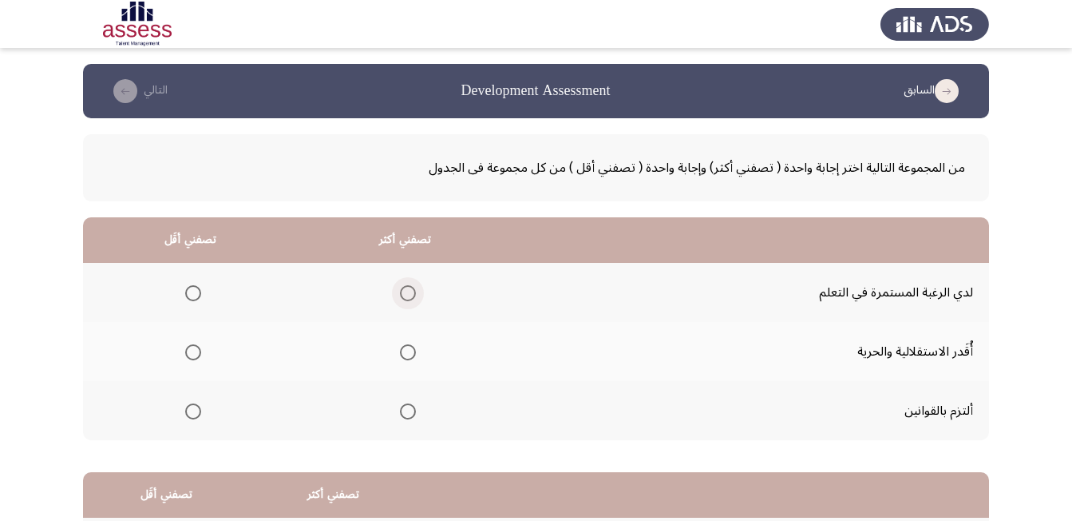
click at [414, 290] on span "Select an option" at bounding box center [408, 293] width 16 height 16
click at [414, 290] on input "Select an option" at bounding box center [408, 293] width 16 height 16
click at [197, 347] on span "Select an option" at bounding box center [193, 352] width 16 height 16
click at [197, 347] on input "Select an option" at bounding box center [193, 352] width 16 height 16
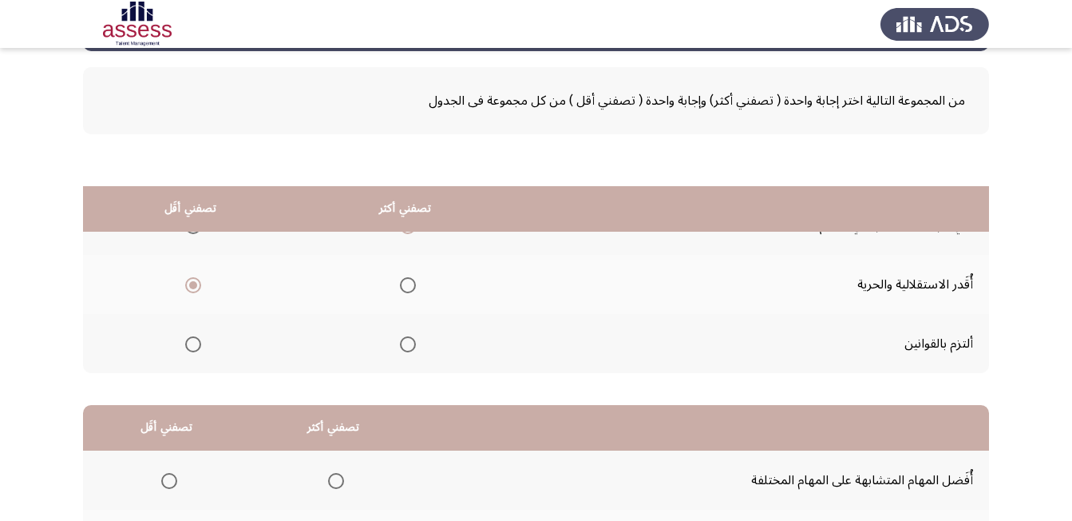
scroll to position [240, 0]
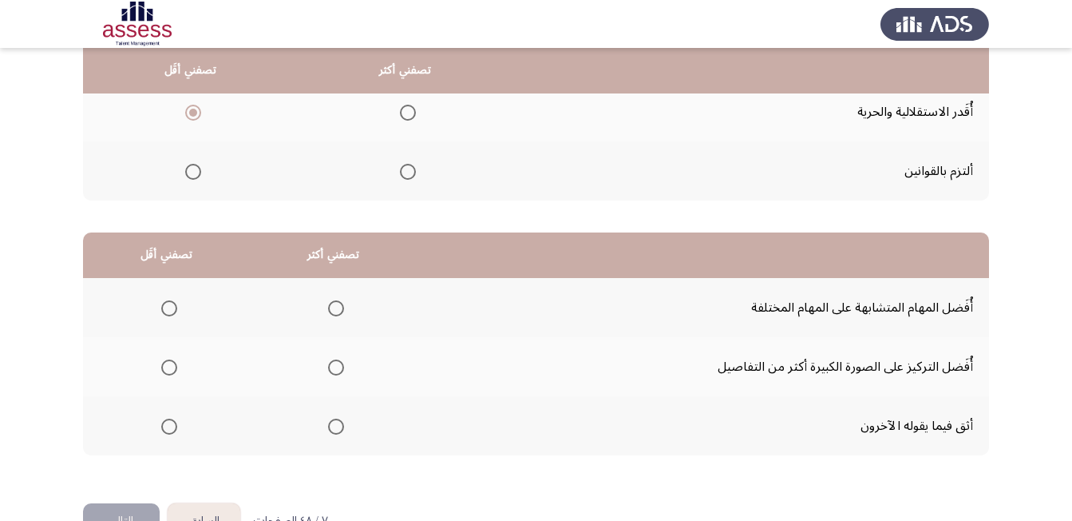
click at [344, 311] on span "Select an option" at bounding box center [336, 308] width 16 height 16
click at [344, 311] on input "Select an option" at bounding box center [336, 308] width 16 height 16
click at [173, 430] on span "Select an option" at bounding box center [169, 426] width 16 height 16
click at [173, 430] on input "Select an option" at bounding box center [169, 426] width 16 height 16
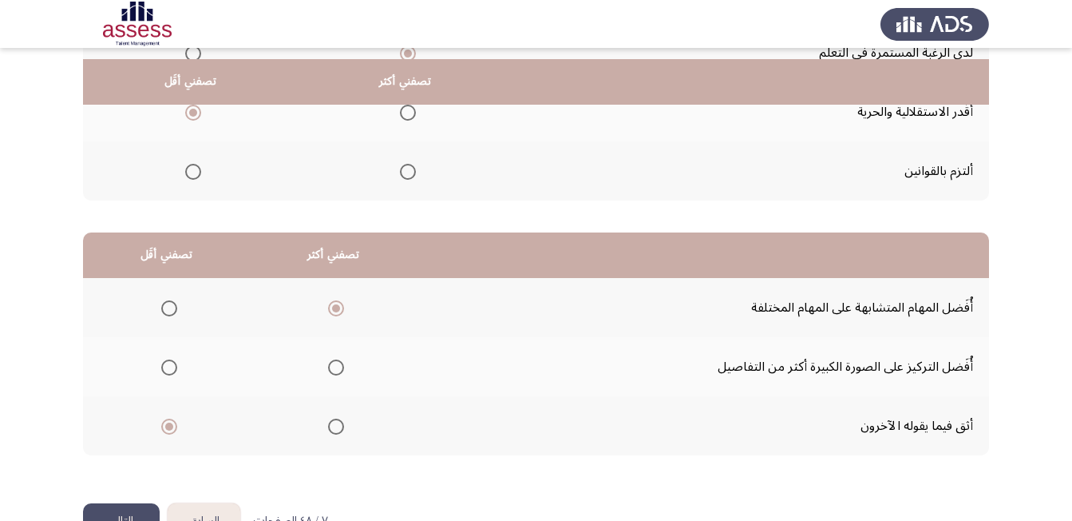
scroll to position [286, 0]
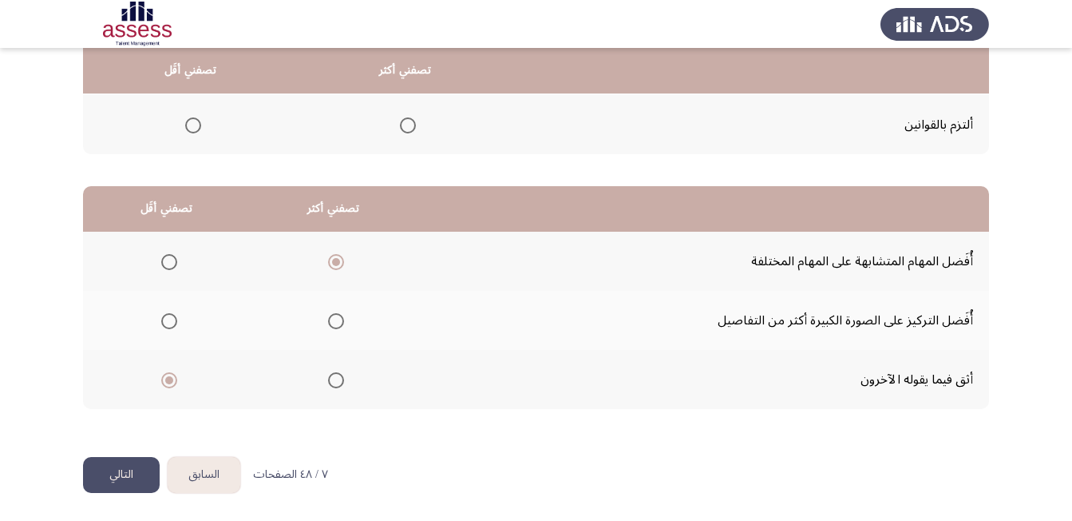
click at [142, 475] on button "التالي" at bounding box center [121, 475] width 77 height 36
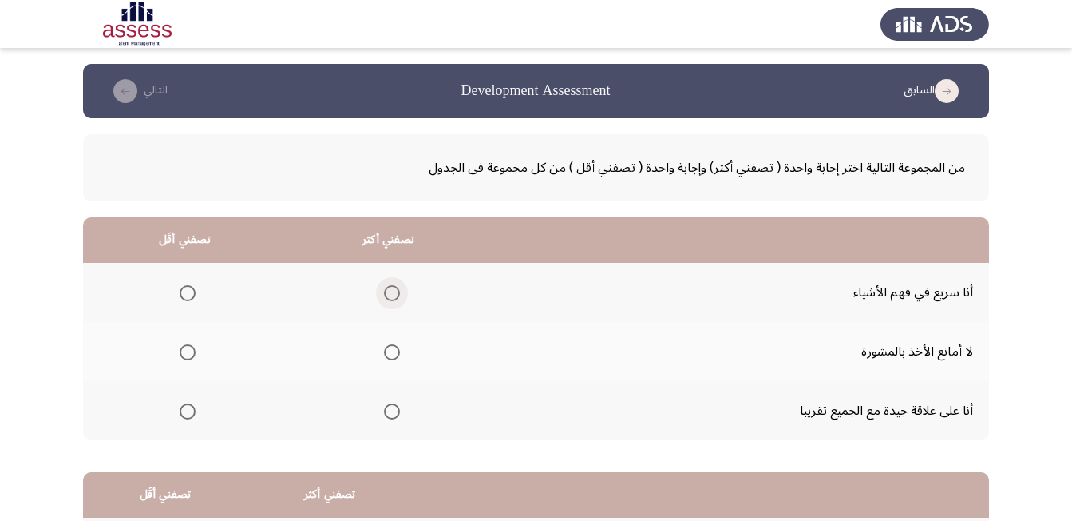
click at [395, 291] on span "Select an option" at bounding box center [392, 293] width 16 height 16
click at [395, 291] on input "Select an option" at bounding box center [392, 293] width 16 height 16
click at [192, 407] on span "Select an option" at bounding box center [188, 411] width 16 height 16
click at [192, 407] on input "Select an option" at bounding box center [188, 411] width 16 height 16
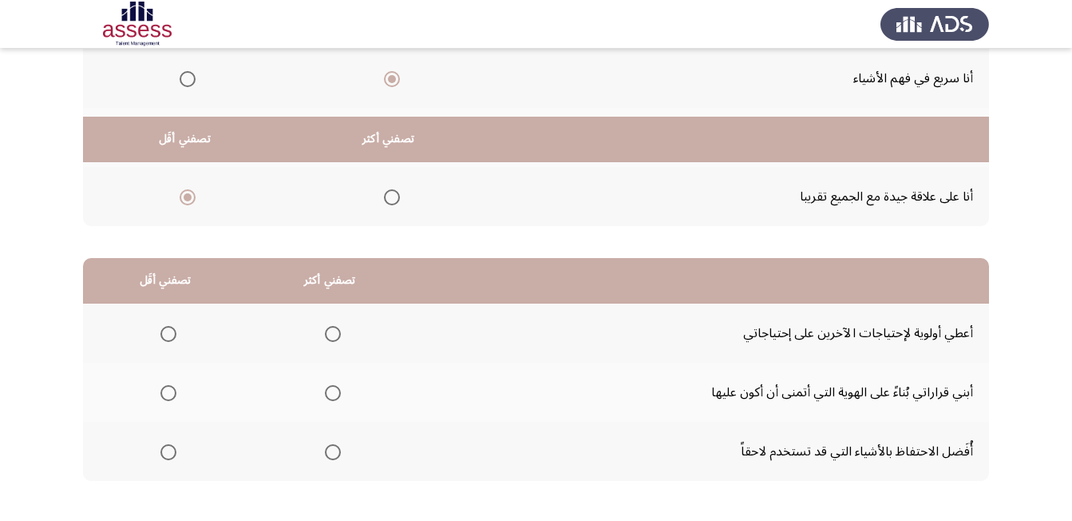
scroll to position [286, 0]
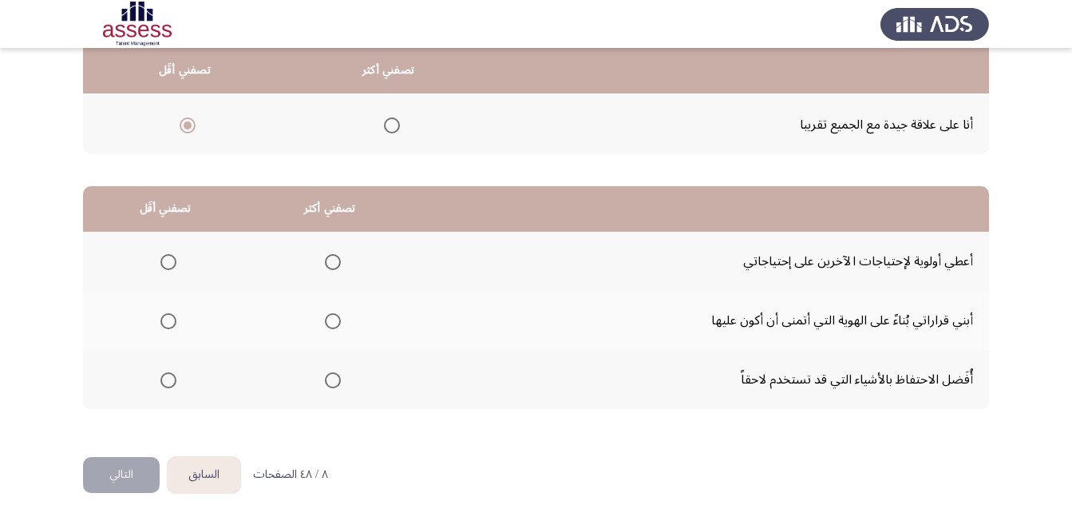
click at [171, 256] on span "Select an option" at bounding box center [169, 262] width 16 height 16
click at [171, 256] on input "Select an option" at bounding box center [169, 262] width 16 height 16
click at [329, 324] on span "Select an option" at bounding box center [333, 321] width 16 height 16
click at [329, 324] on input "Select an option" at bounding box center [333, 321] width 16 height 16
click at [112, 470] on button "التالي" at bounding box center [121, 475] width 77 height 36
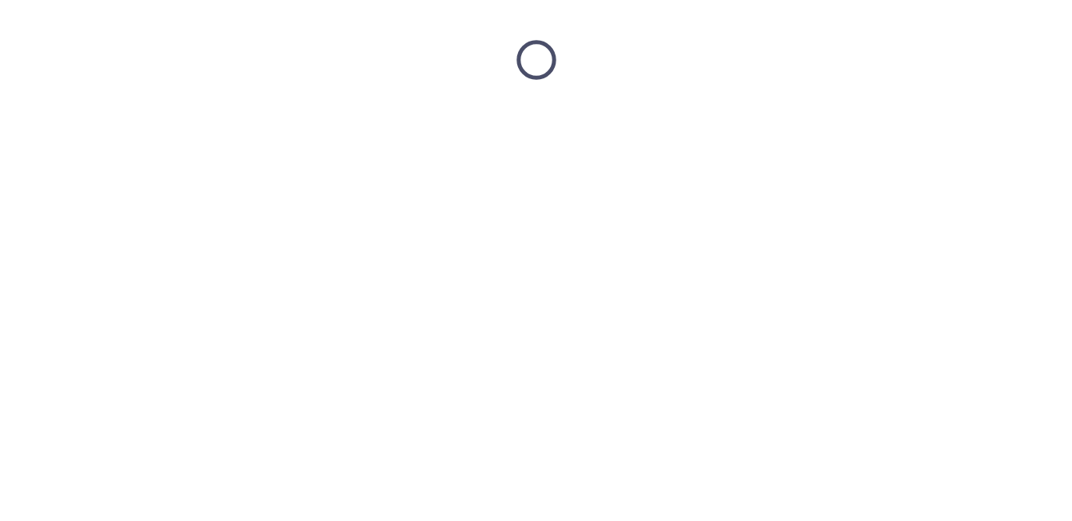
scroll to position [0, 0]
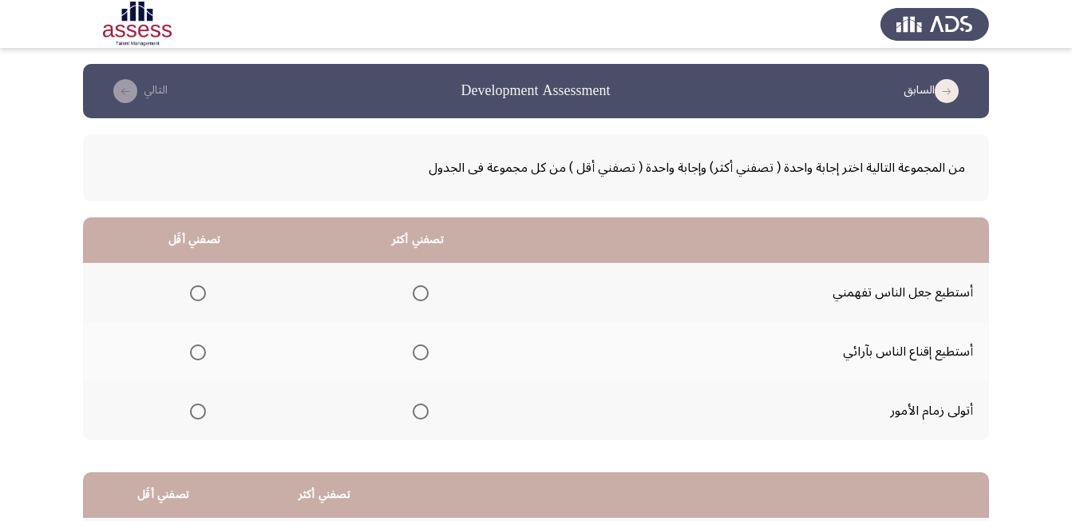
click at [200, 292] on span "Select an option" at bounding box center [198, 293] width 16 height 16
click at [200, 292] on input "Select an option" at bounding box center [198, 293] width 16 height 16
click at [425, 409] on span "Select an option" at bounding box center [421, 411] width 16 height 16
click at [425, 409] on input "Select an option" at bounding box center [421, 411] width 16 height 16
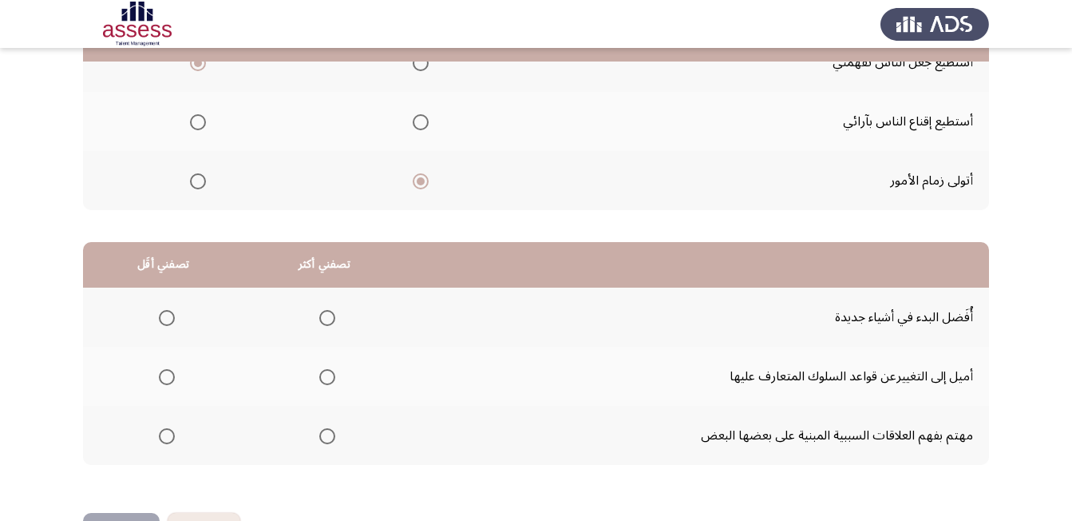
scroll to position [240, 0]
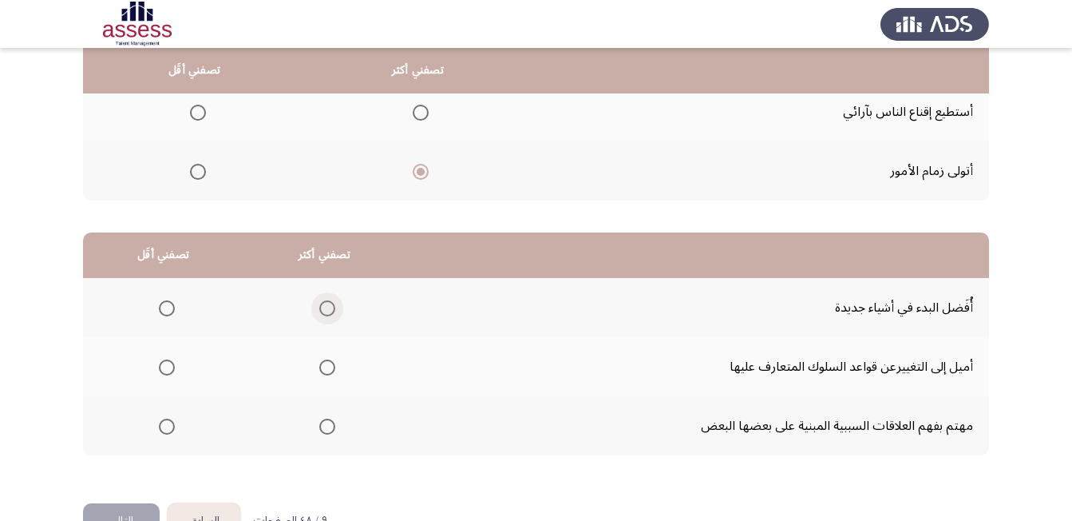
click at [332, 311] on span "Select an option" at bounding box center [327, 308] width 16 height 16
click at [332, 311] on input "Select an option" at bounding box center [327, 308] width 16 height 16
click at [168, 426] on span "Select an option" at bounding box center [167, 426] width 16 height 16
click at [168, 426] on input "Select an option" at bounding box center [167, 426] width 16 height 16
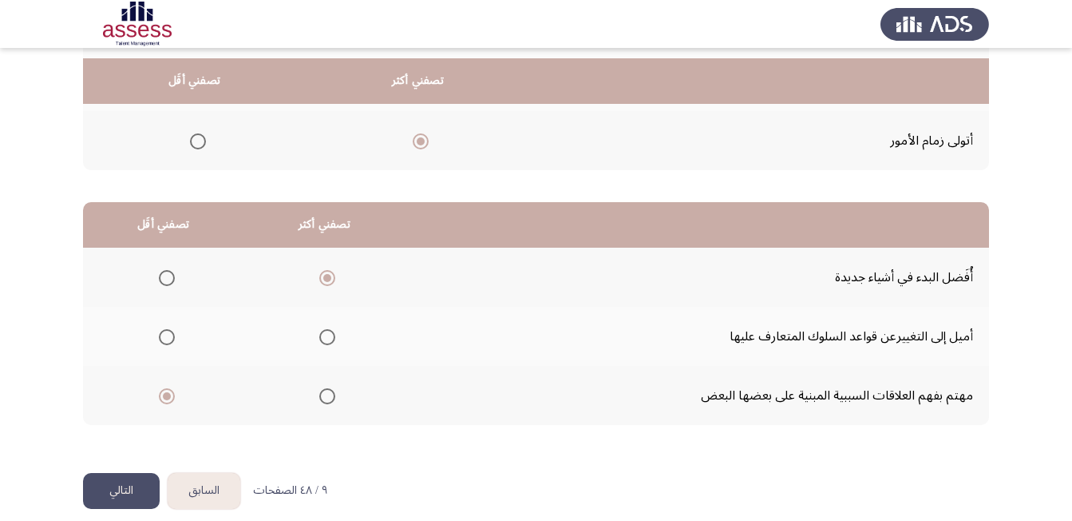
scroll to position [286, 0]
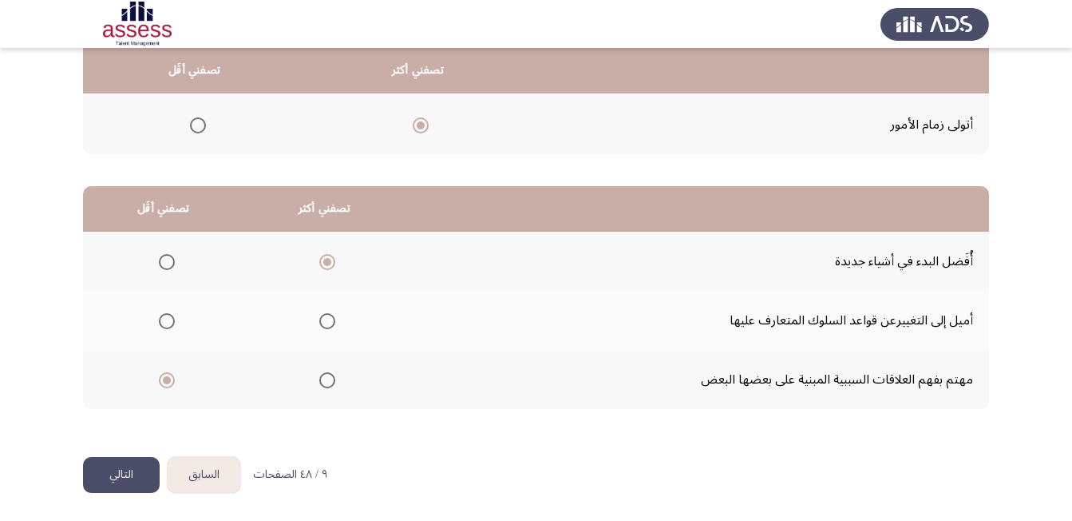
click at [140, 473] on button "التالي" at bounding box center [121, 475] width 77 height 36
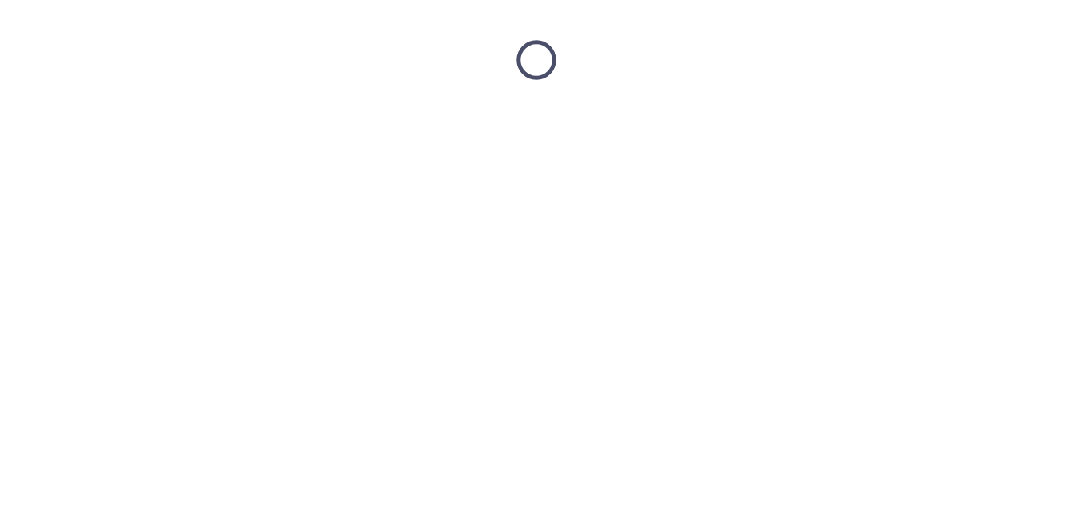
scroll to position [0, 0]
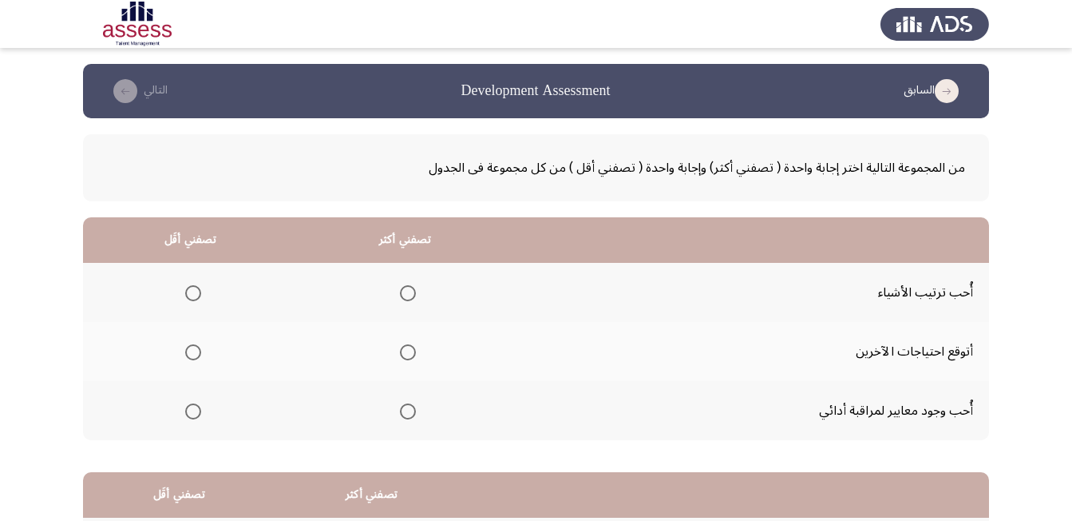
click at [406, 296] on span "Select an option" at bounding box center [408, 293] width 16 height 16
click at [406, 296] on input "Select an option" at bounding box center [408, 293] width 16 height 16
click at [195, 351] on span "Select an option" at bounding box center [193, 352] width 16 height 16
click at [195, 351] on input "Select an option" at bounding box center [193, 352] width 16 height 16
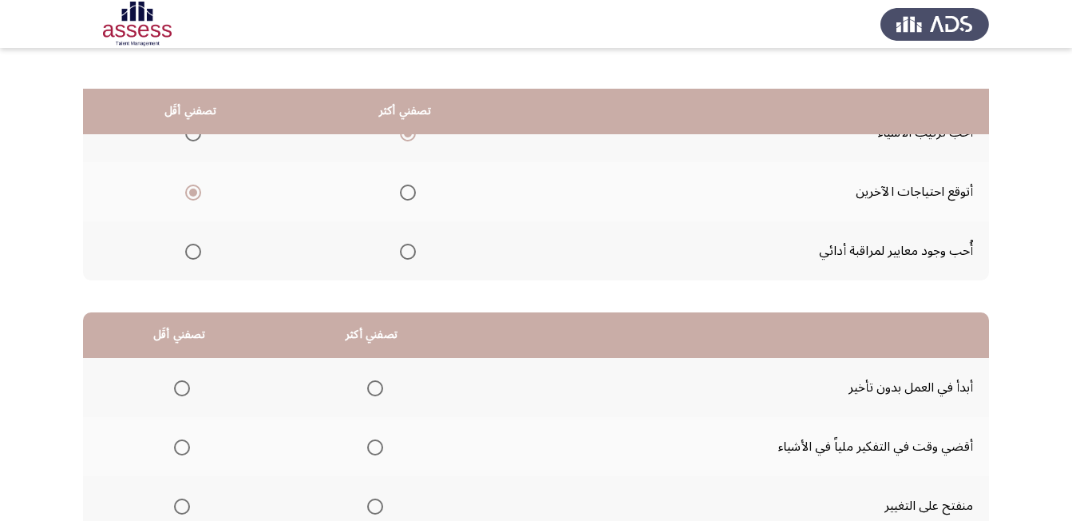
scroll to position [240, 0]
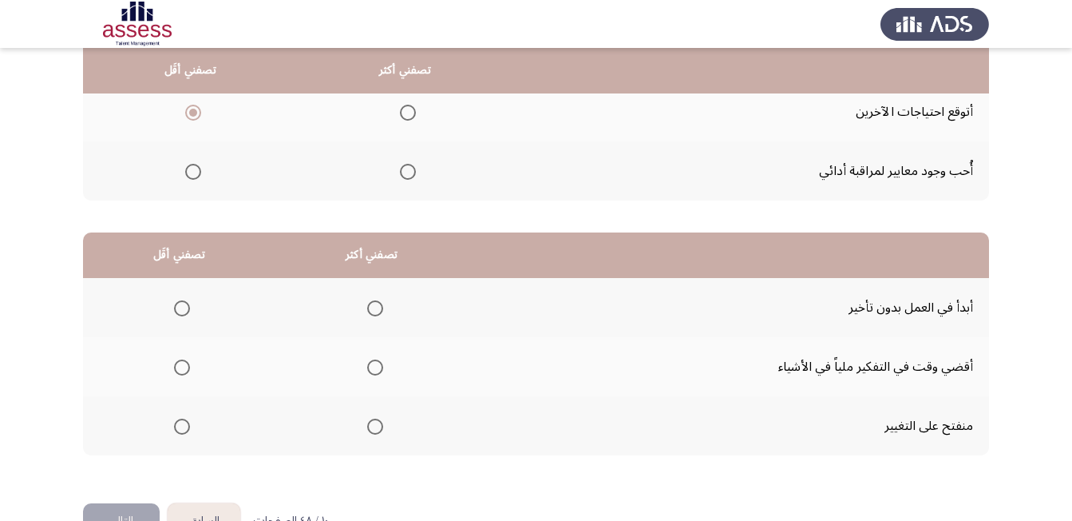
click at [376, 311] on span "Select an option" at bounding box center [375, 308] width 16 height 16
click at [376, 311] on input "Select an option" at bounding box center [375, 308] width 16 height 16
click at [173, 371] on label "Select an option" at bounding box center [179, 367] width 22 height 16
click at [174, 371] on input "Select an option" at bounding box center [182, 367] width 16 height 16
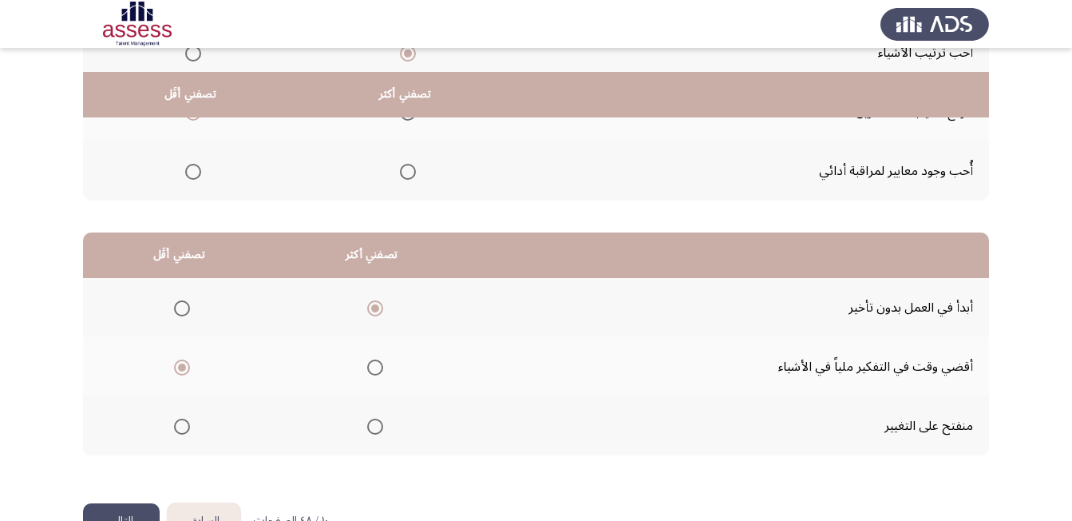
scroll to position [286, 0]
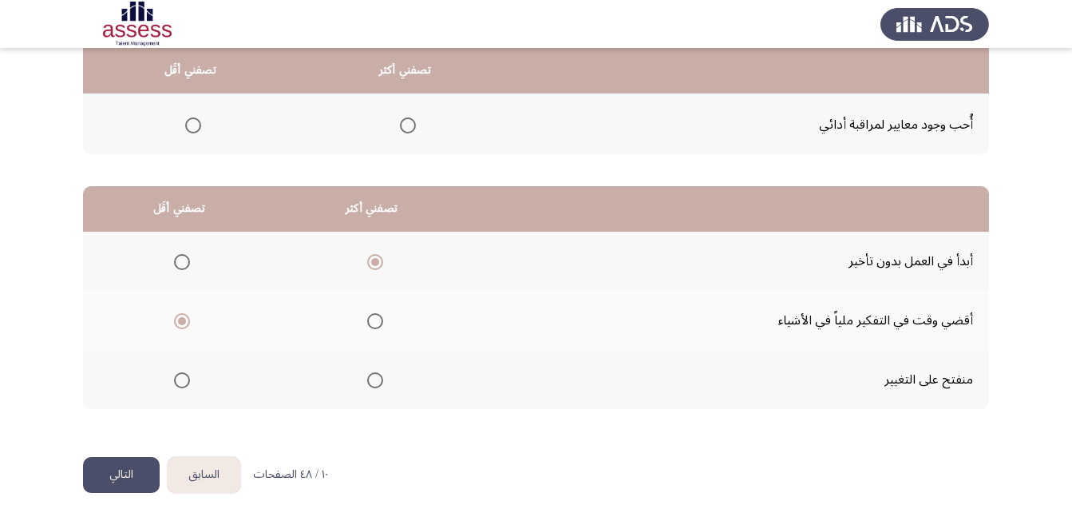
click at [135, 470] on button "التالي" at bounding box center [121, 475] width 77 height 36
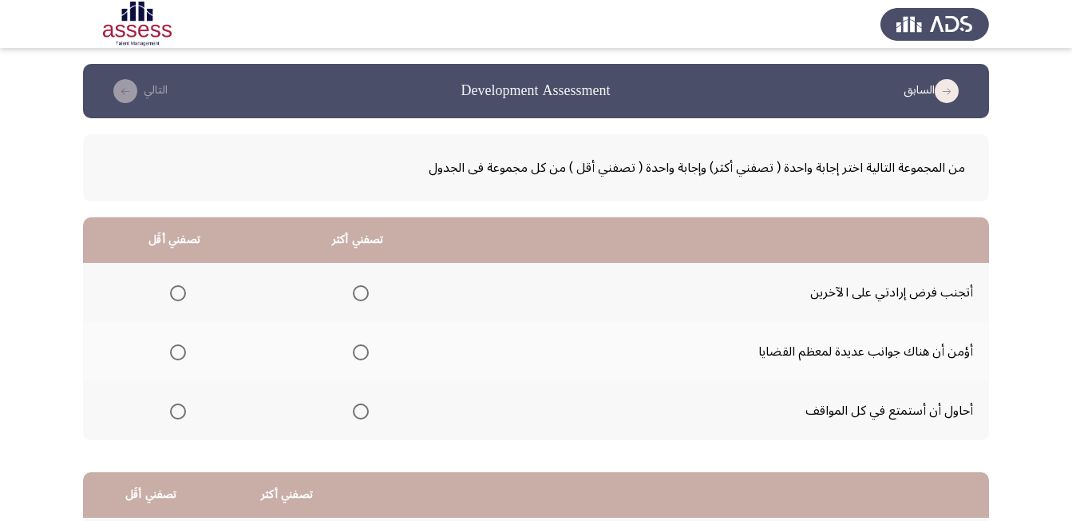
click at [362, 296] on span "Select an option" at bounding box center [361, 293] width 16 height 16
click at [362, 296] on input "Select an option" at bounding box center [361, 293] width 16 height 16
click at [180, 410] on span "Select an option" at bounding box center [178, 411] width 16 height 16
click at [180, 410] on input "Select an option" at bounding box center [178, 411] width 16 height 16
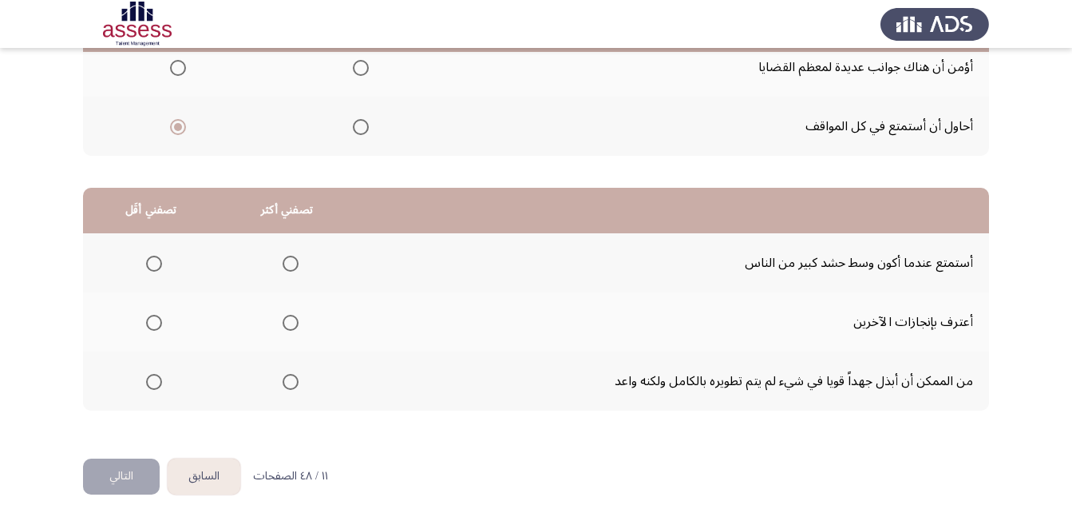
scroll to position [286, 0]
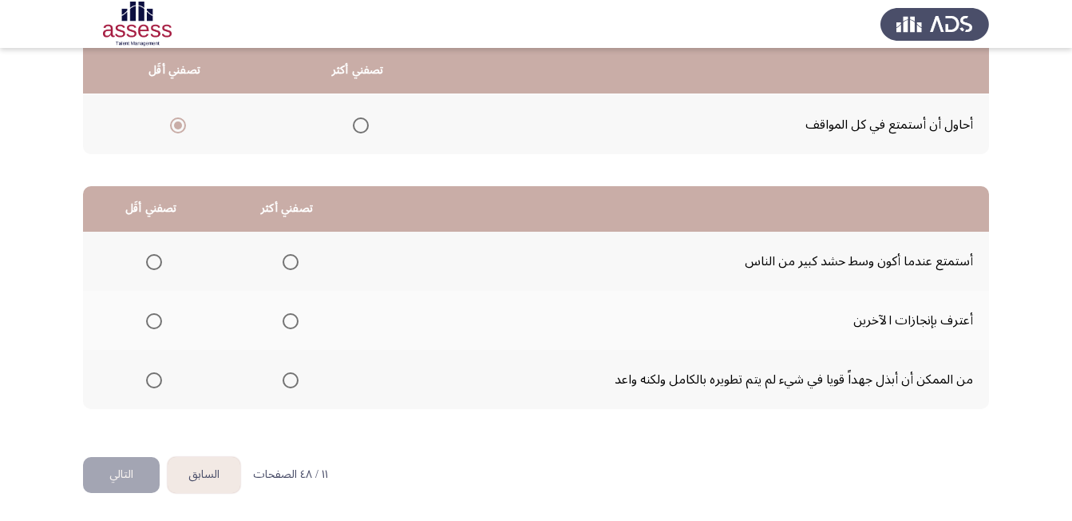
click at [153, 264] on span "Select an option" at bounding box center [154, 262] width 16 height 16
click at [153, 264] on input "Select an option" at bounding box center [154, 262] width 16 height 16
click at [290, 384] on span "Select an option" at bounding box center [291, 380] width 16 height 16
click at [290, 384] on input "Select an option" at bounding box center [291, 380] width 16 height 16
click at [131, 467] on button "التالي" at bounding box center [121, 475] width 77 height 36
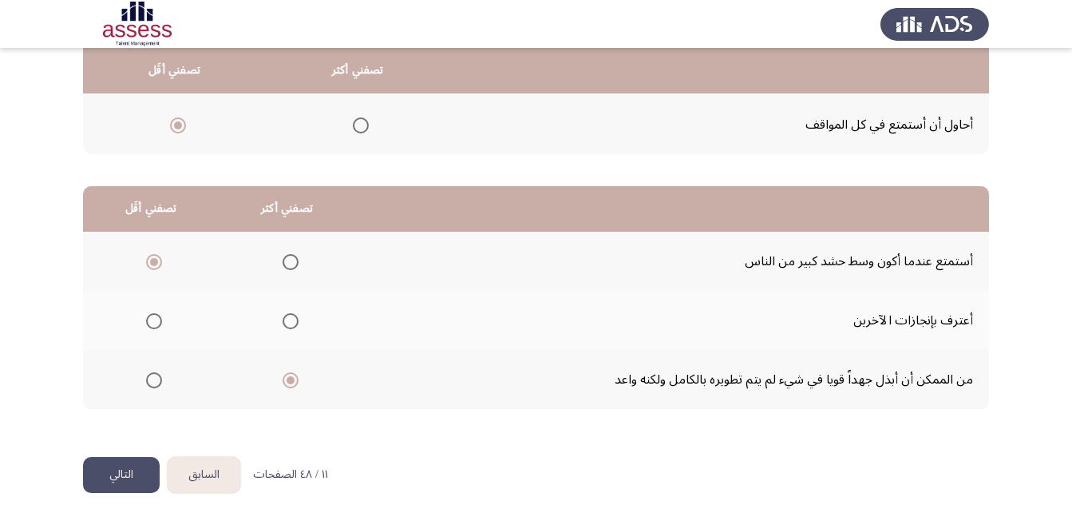
scroll to position [0, 0]
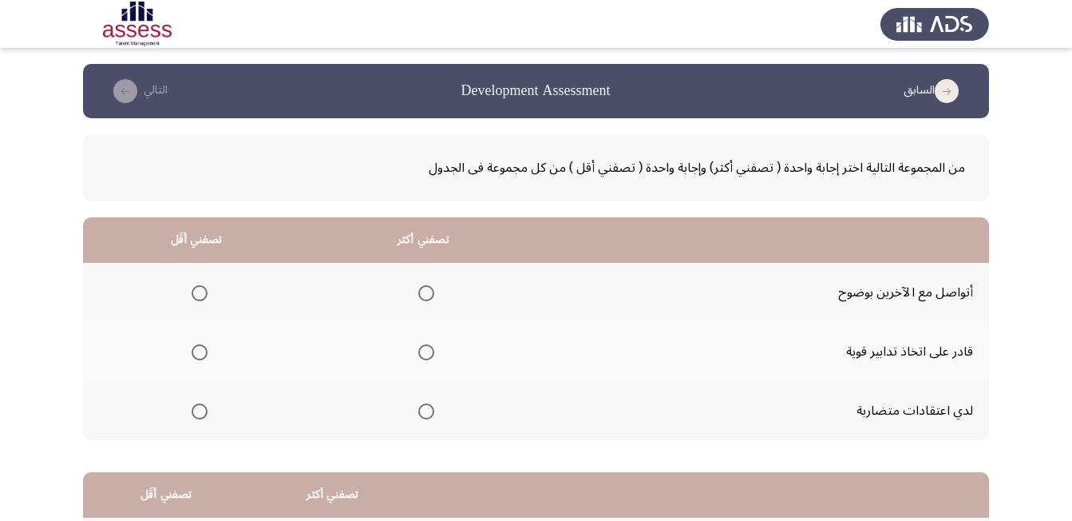
click at [432, 349] on span "Select an option" at bounding box center [426, 352] width 16 height 16
click at [432, 349] on input "Select an option" at bounding box center [426, 352] width 16 height 16
click at [203, 415] on span "Select an option" at bounding box center [200, 411] width 16 height 16
click at [203, 415] on input "Select an option" at bounding box center [200, 411] width 16 height 16
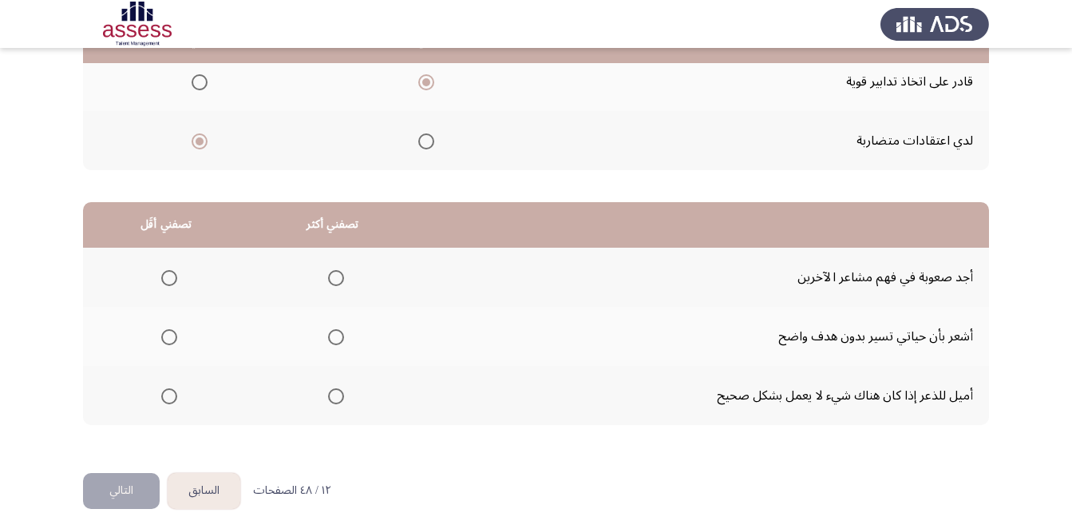
scroll to position [286, 0]
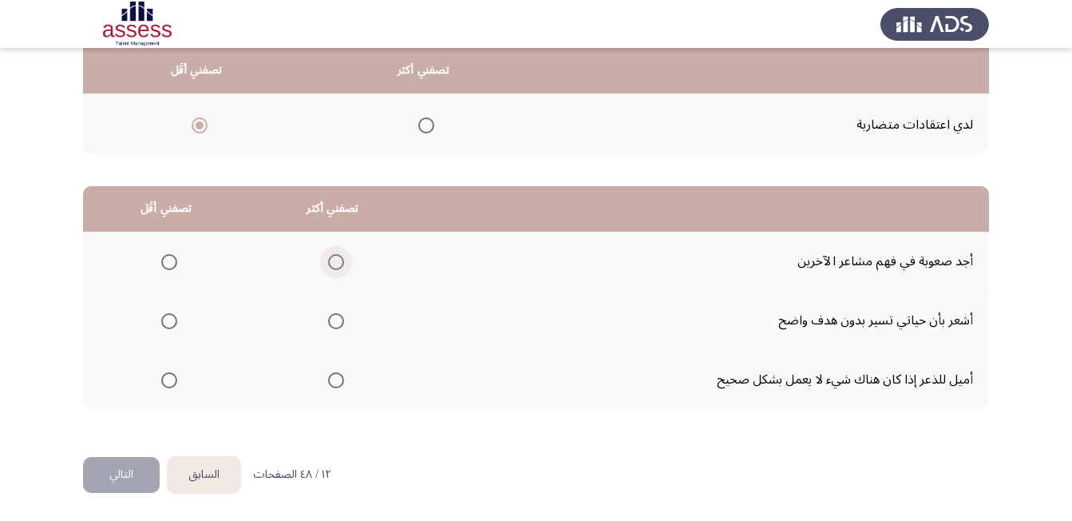
click at [337, 262] on span "Select an option" at bounding box center [336, 262] width 16 height 16
click at [337, 262] on input "Select an option" at bounding box center [336, 262] width 16 height 16
click at [169, 381] on span "Select an option" at bounding box center [169, 380] width 16 height 16
click at [169, 381] on input "Select an option" at bounding box center [169, 380] width 16 height 16
click at [130, 473] on button "التالي" at bounding box center [121, 475] width 77 height 36
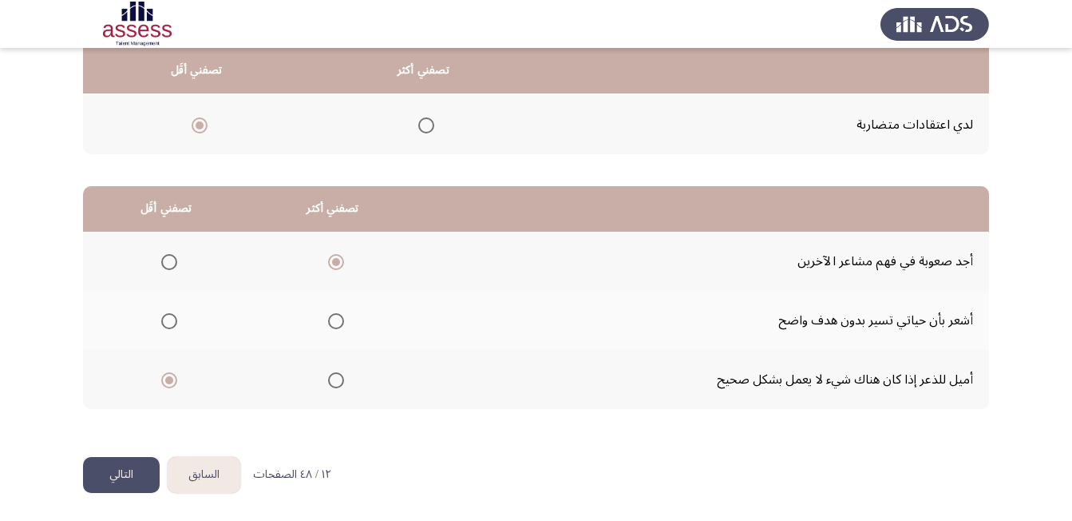
scroll to position [0, 0]
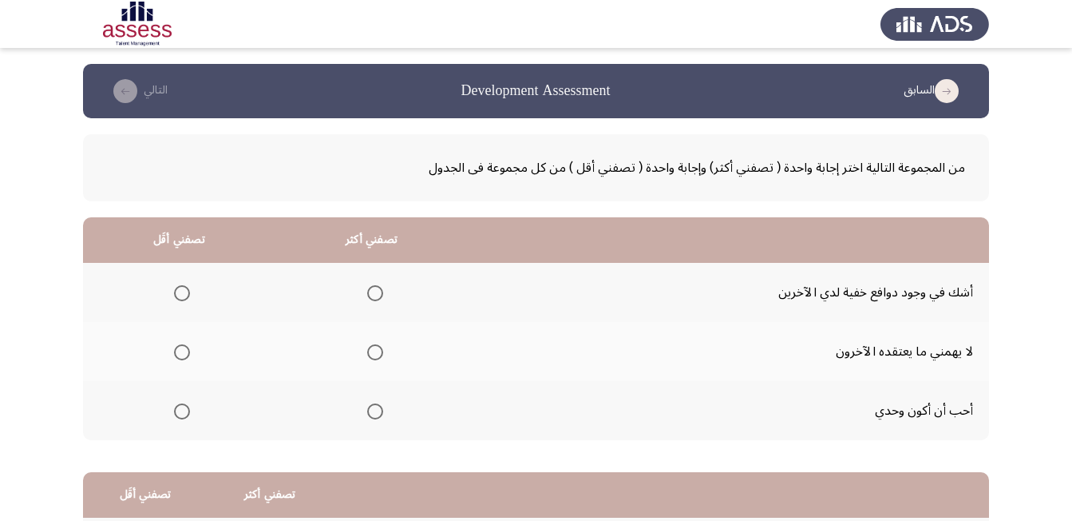
click at [377, 295] on span "Select an option" at bounding box center [375, 293] width 16 height 16
click at [377, 295] on input "Select an option" at bounding box center [375, 293] width 16 height 16
click at [376, 353] on span "Select an option" at bounding box center [375, 352] width 16 height 16
click at [376, 353] on input "Select an option" at bounding box center [375, 352] width 16 height 16
click at [188, 411] on span "Select an option" at bounding box center [182, 411] width 16 height 16
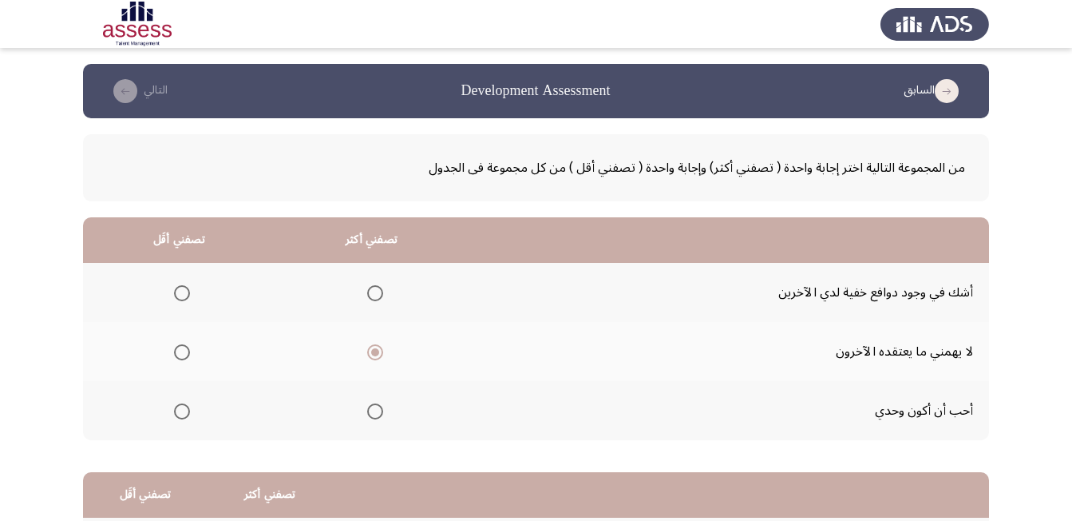
click at [188, 411] on input "Select an option" at bounding box center [182, 411] width 16 height 16
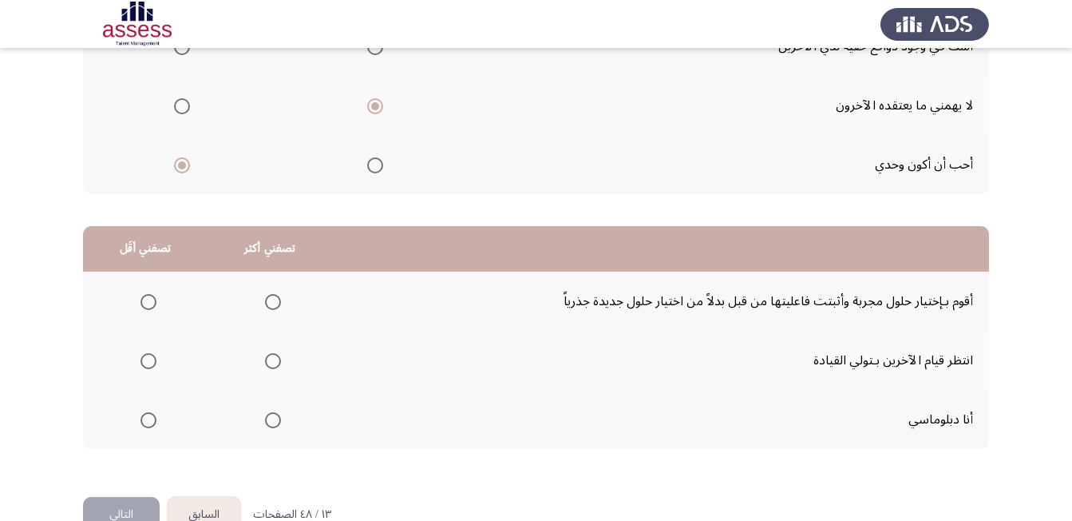
scroll to position [286, 0]
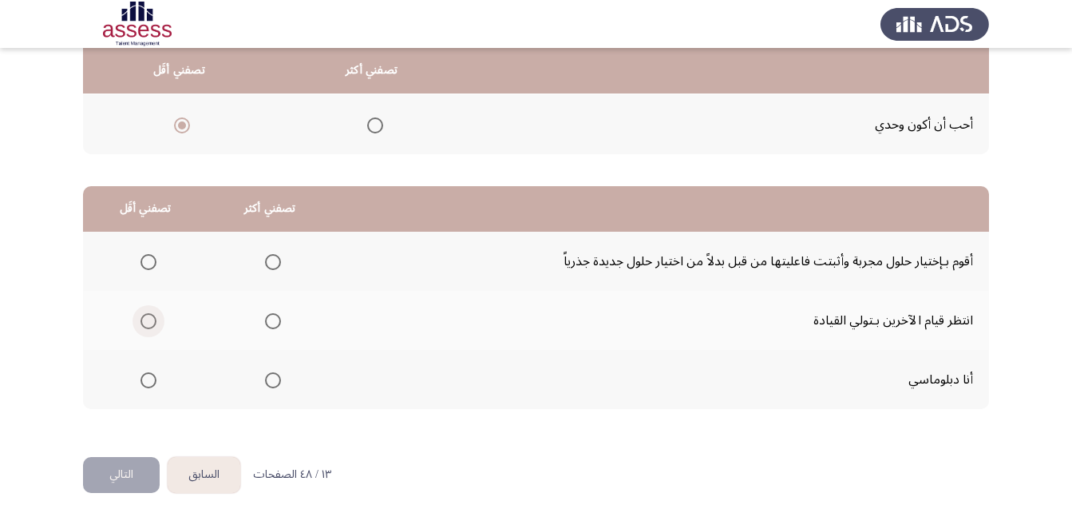
click at [149, 318] on span "Select an option" at bounding box center [149, 321] width 16 height 16
click at [149, 318] on input "Select an option" at bounding box center [149, 321] width 16 height 16
click at [275, 381] on span "Select an option" at bounding box center [273, 380] width 16 height 16
click at [275, 381] on input "Select an option" at bounding box center [273, 380] width 16 height 16
click at [122, 476] on button "التالي" at bounding box center [121, 475] width 77 height 36
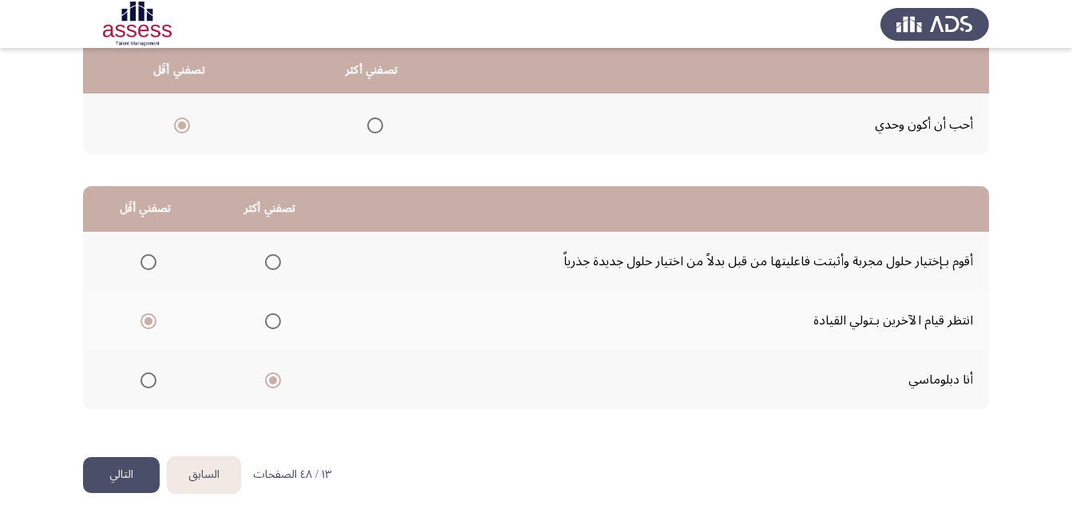
scroll to position [0, 0]
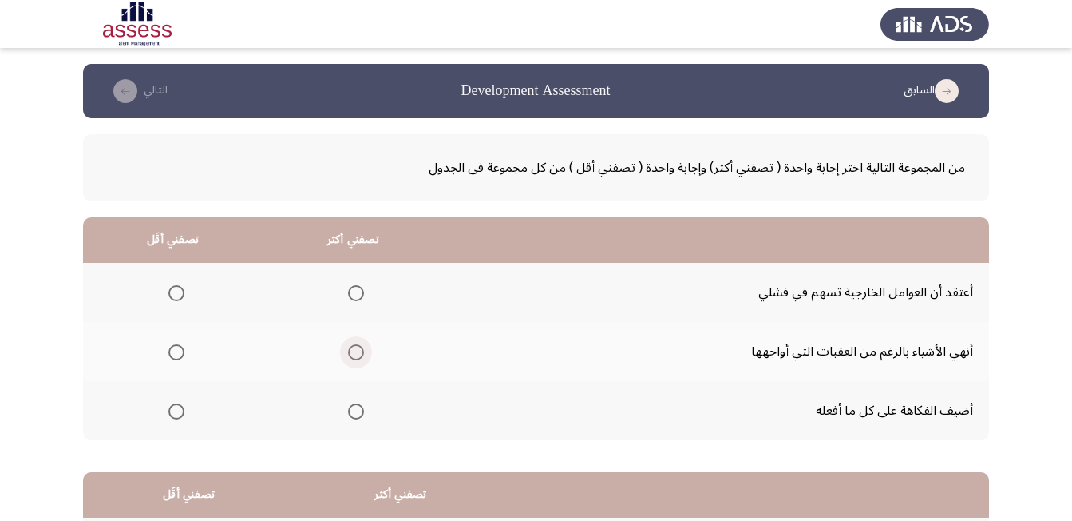
click at [356, 352] on span "Select an option" at bounding box center [356, 352] width 0 height 0
click at [359, 351] on input "Select an option" at bounding box center [356, 352] width 16 height 16
click at [178, 413] on span "Select an option" at bounding box center [177, 411] width 16 height 16
click at [178, 413] on input "Select an option" at bounding box center [177, 411] width 16 height 16
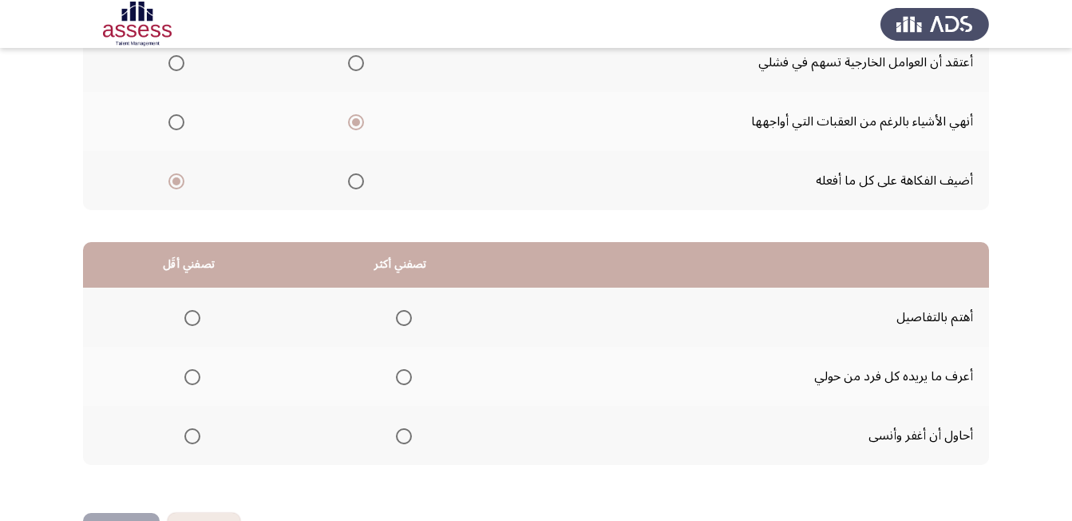
scroll to position [286, 0]
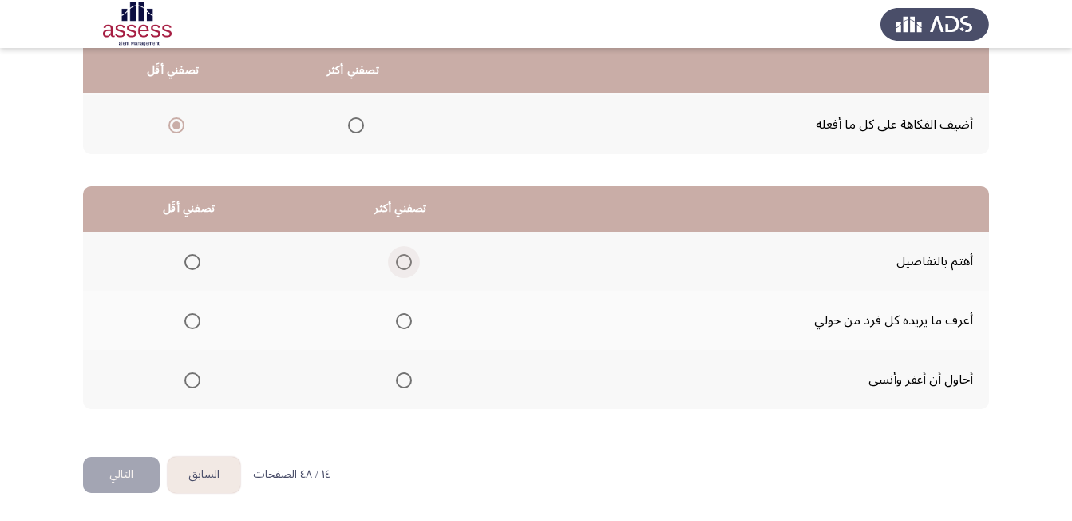
click at [410, 259] on span "Select an option" at bounding box center [404, 262] width 16 height 16
click at [410, 259] on input "Select an option" at bounding box center [404, 262] width 16 height 16
click at [194, 323] on span "Select an option" at bounding box center [192, 321] width 16 height 16
click at [194, 323] on input "Select an option" at bounding box center [192, 321] width 16 height 16
click at [123, 473] on button "التالي" at bounding box center [121, 475] width 77 height 36
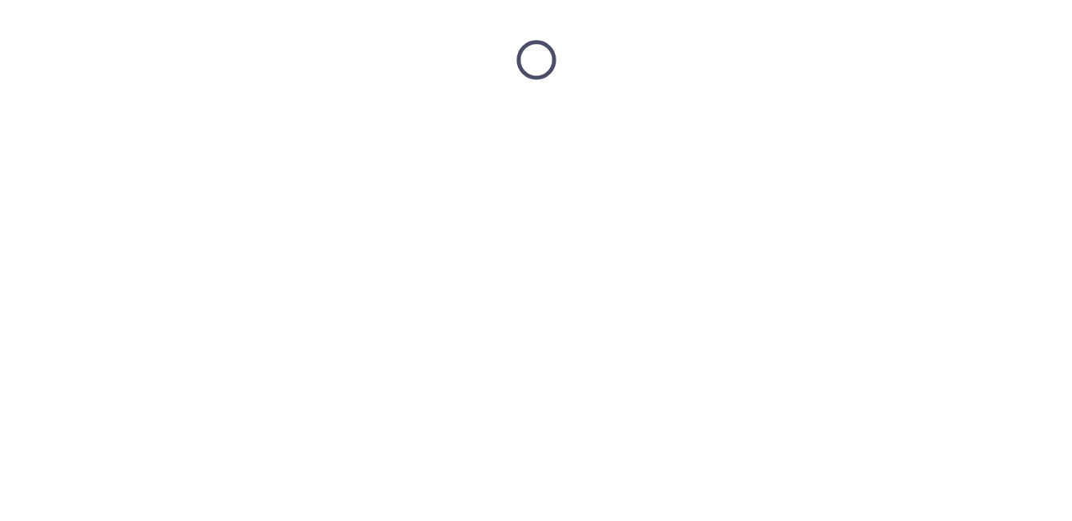
scroll to position [0, 0]
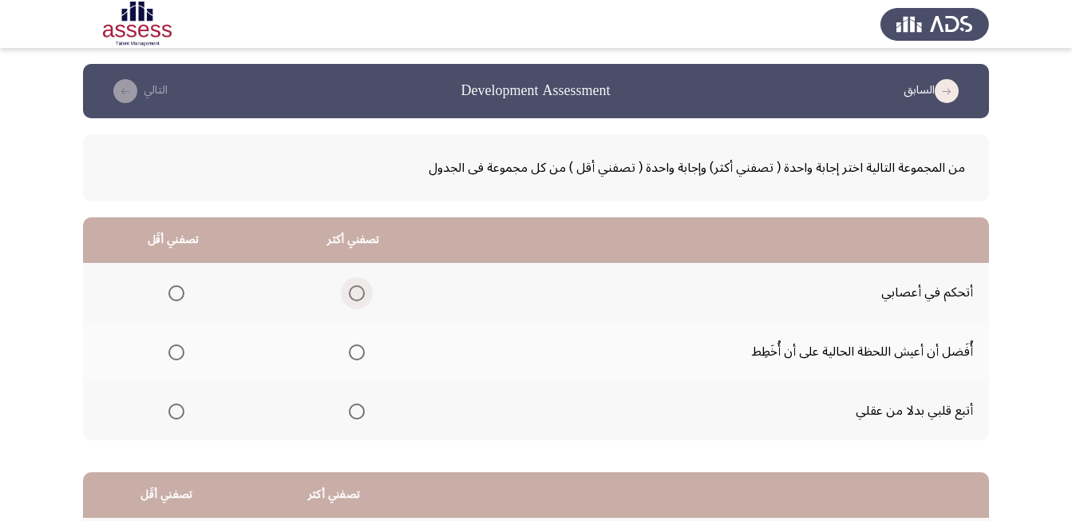
click at [354, 289] on span "Select an option" at bounding box center [357, 293] width 16 height 16
click at [354, 289] on input "Select an option" at bounding box center [357, 293] width 16 height 16
click at [176, 410] on span "Select an option" at bounding box center [177, 411] width 16 height 16
click at [176, 410] on input "Select an option" at bounding box center [177, 411] width 16 height 16
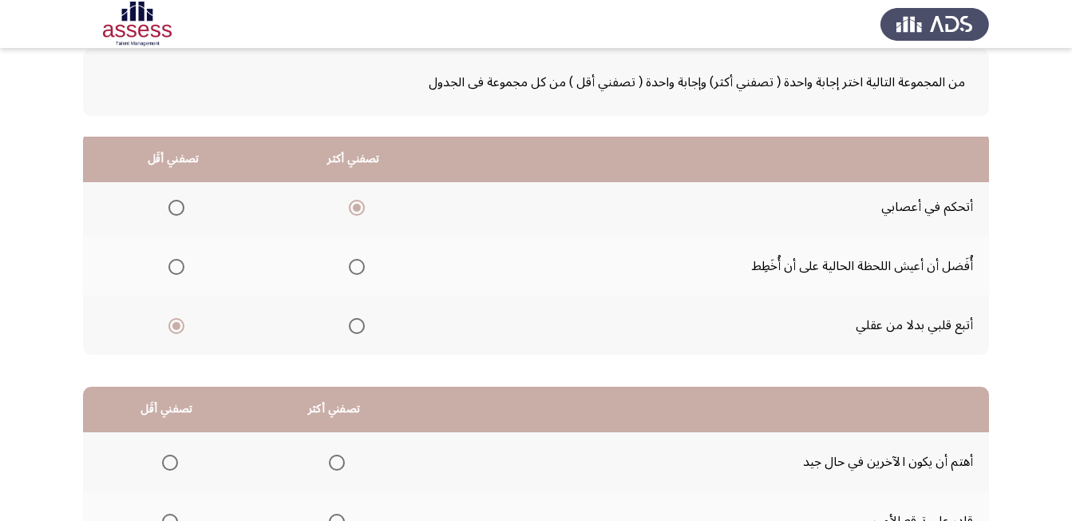
scroll to position [286, 0]
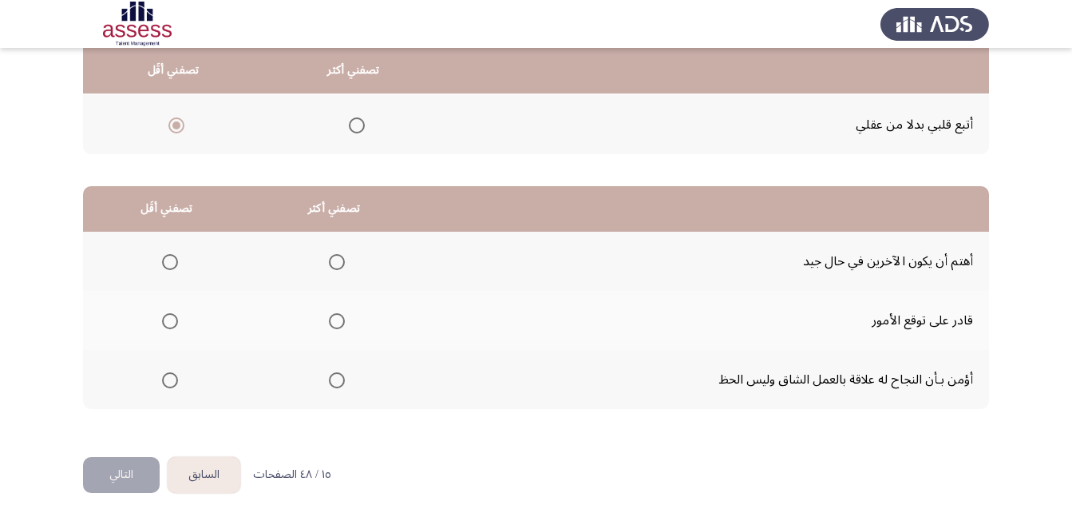
click at [171, 260] on span "Select an option" at bounding box center [170, 262] width 16 height 16
click at [171, 260] on input "Select an option" at bounding box center [170, 262] width 16 height 16
click at [340, 381] on span "Select an option" at bounding box center [337, 380] width 16 height 16
click at [340, 381] on input "Select an option" at bounding box center [337, 380] width 16 height 16
click at [126, 469] on button "التالي" at bounding box center [121, 475] width 77 height 36
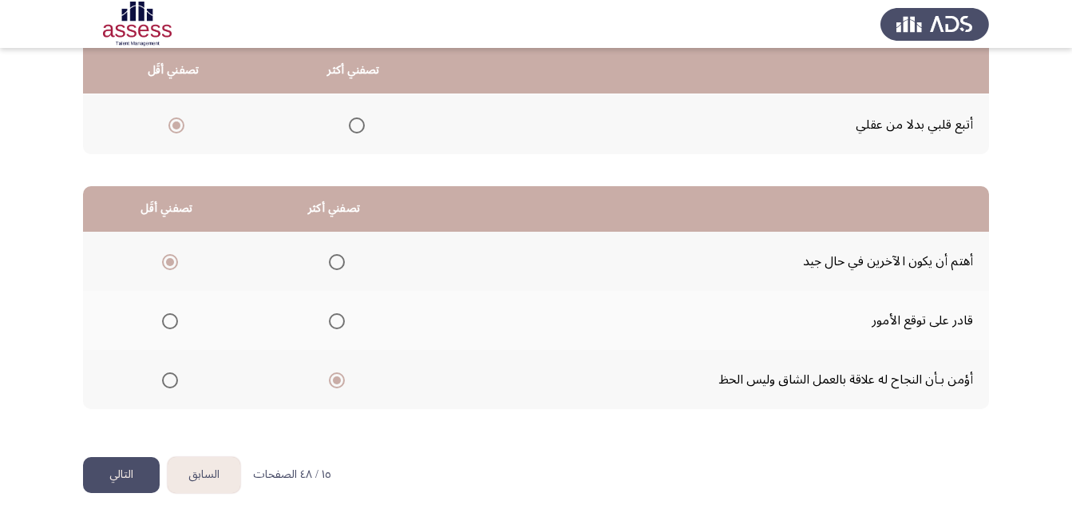
scroll to position [0, 0]
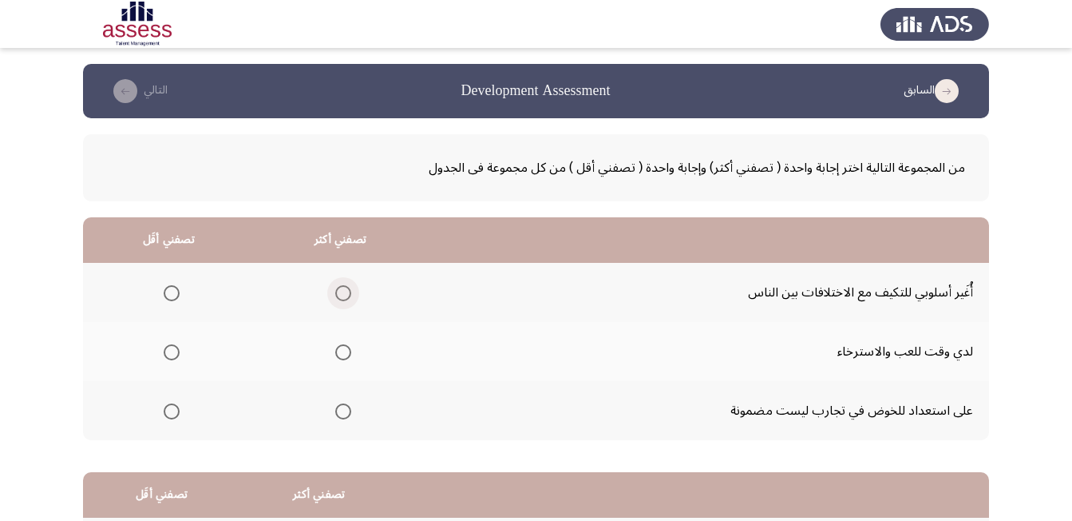
click at [340, 290] on span "Select an option" at bounding box center [343, 293] width 16 height 16
click at [340, 290] on input "Select an option" at bounding box center [343, 293] width 16 height 16
click at [174, 347] on span "Select an option" at bounding box center [172, 352] width 16 height 16
click at [174, 347] on input "Select an option" at bounding box center [172, 352] width 16 height 16
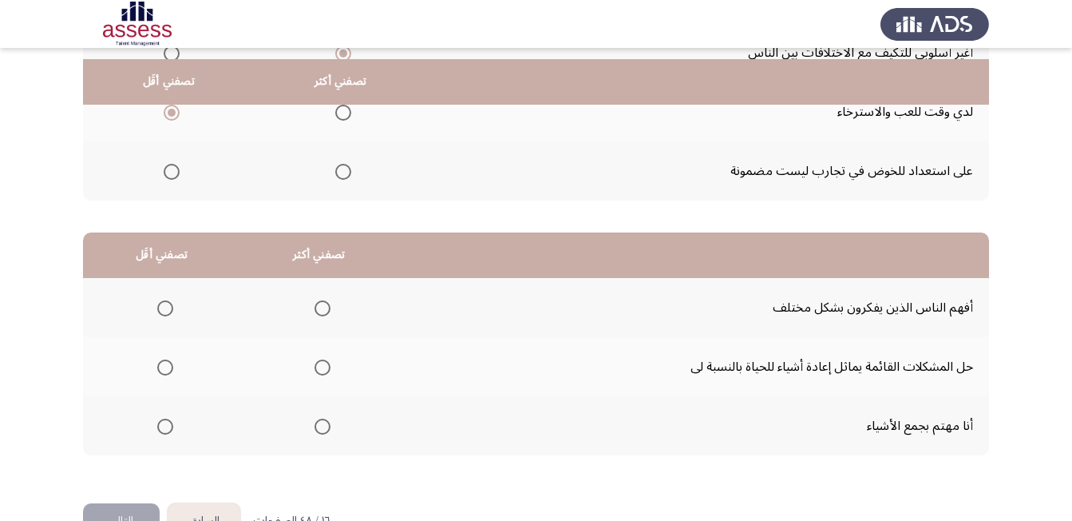
scroll to position [286, 0]
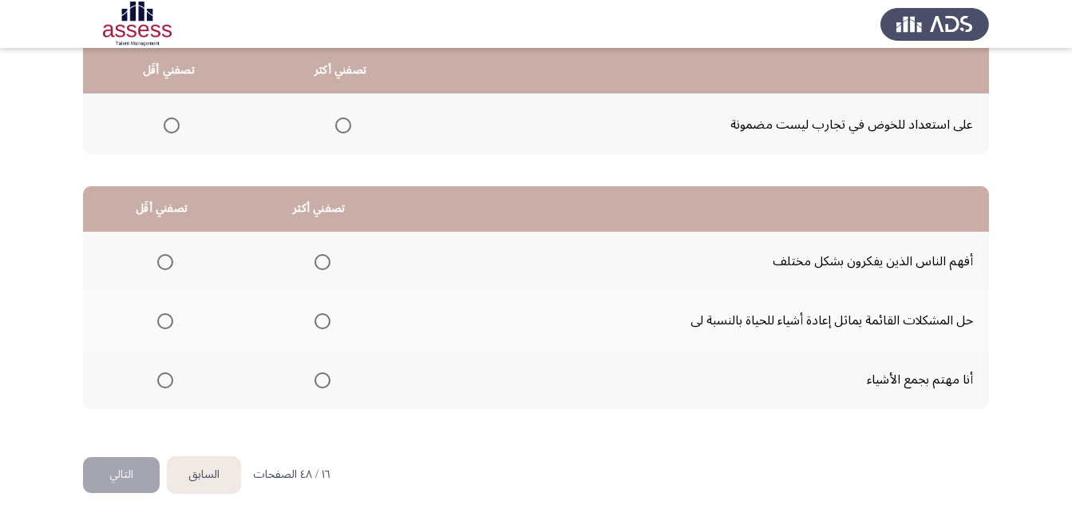
click at [326, 319] on span "Select an option" at bounding box center [323, 321] width 16 height 16
click at [326, 319] on input "Select an option" at bounding box center [323, 321] width 16 height 16
click at [166, 380] on span "Select an option" at bounding box center [165, 380] width 16 height 16
click at [166, 380] on input "Select an option" at bounding box center [165, 380] width 16 height 16
click at [141, 474] on button "التالي" at bounding box center [121, 475] width 77 height 36
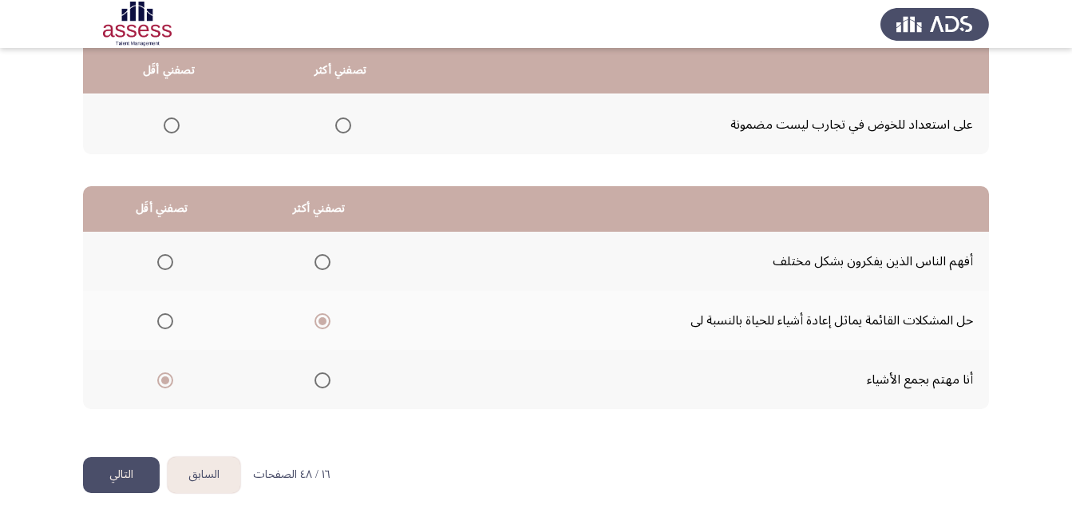
scroll to position [0, 0]
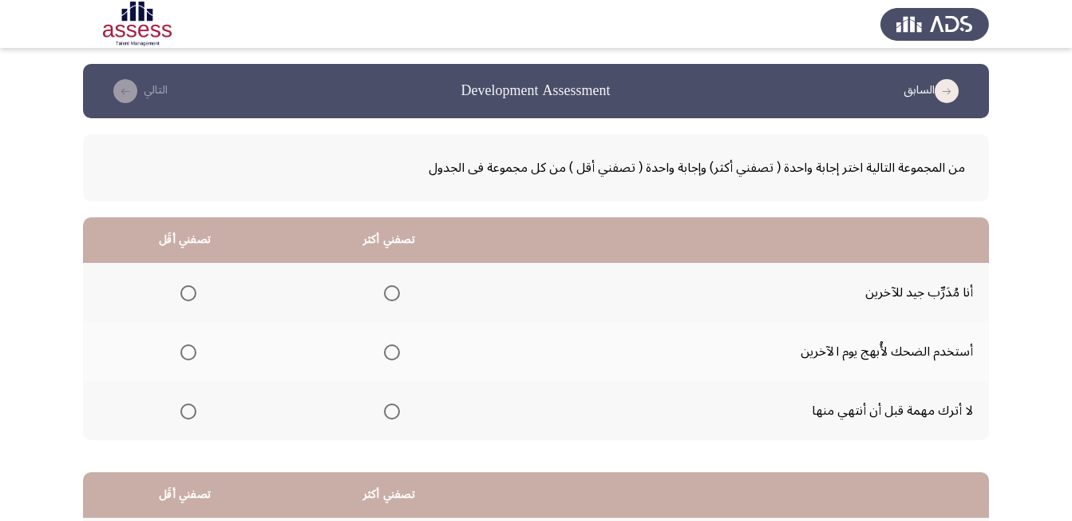
click at [192, 350] on span "Select an option" at bounding box center [188, 352] width 16 height 16
click at [192, 350] on input "Select an option" at bounding box center [188, 352] width 16 height 16
click at [395, 412] on span "Select an option" at bounding box center [392, 411] width 16 height 16
click at [395, 412] on input "Select an option" at bounding box center [392, 411] width 16 height 16
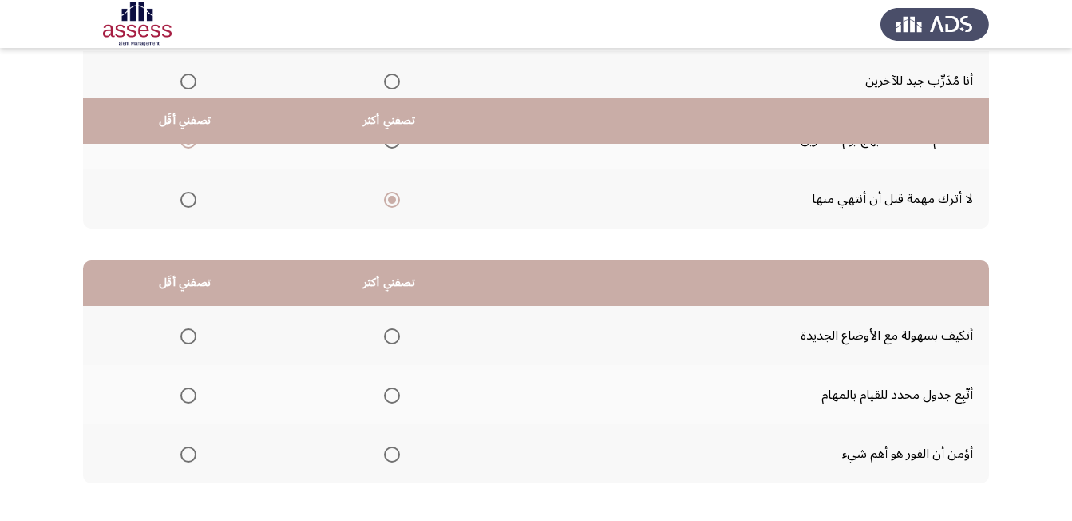
scroll to position [286, 0]
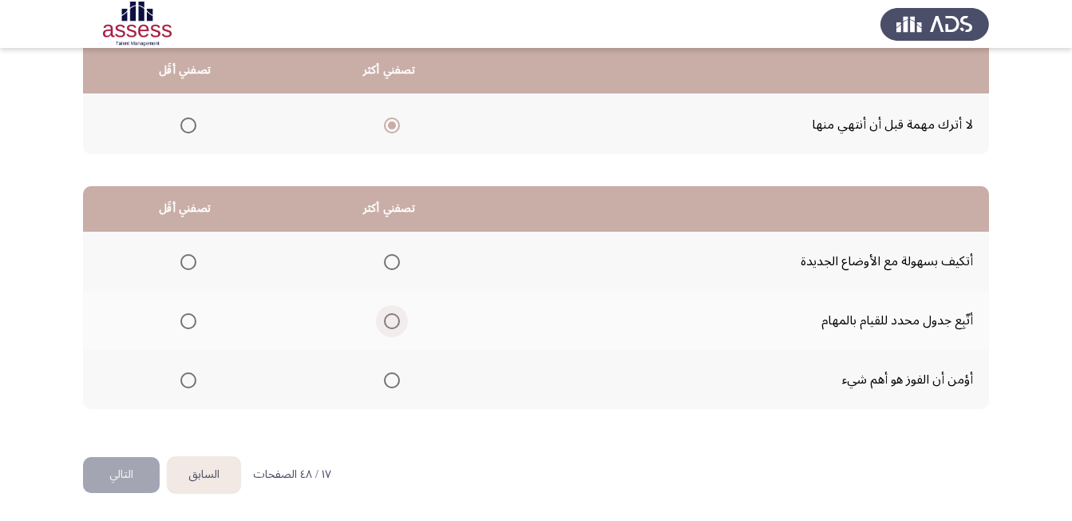
click at [400, 322] on span "Select an option" at bounding box center [392, 321] width 16 height 16
click at [400, 322] on input "Select an option" at bounding box center [392, 321] width 16 height 16
click at [185, 380] on span "Select an option" at bounding box center [188, 380] width 16 height 16
click at [185, 380] on input "Select an option" at bounding box center [188, 380] width 16 height 16
click at [111, 476] on button "التالي" at bounding box center [121, 475] width 77 height 36
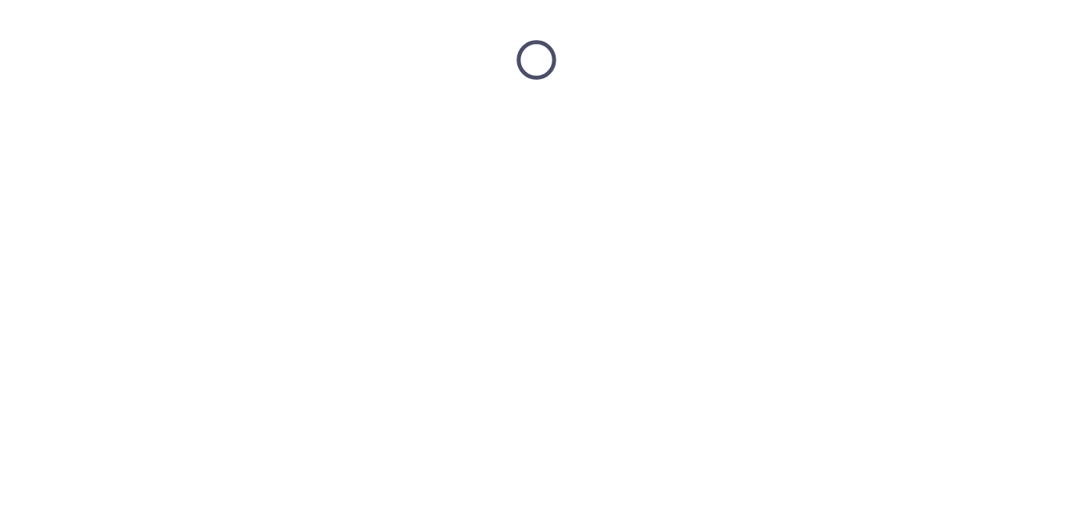
scroll to position [0, 0]
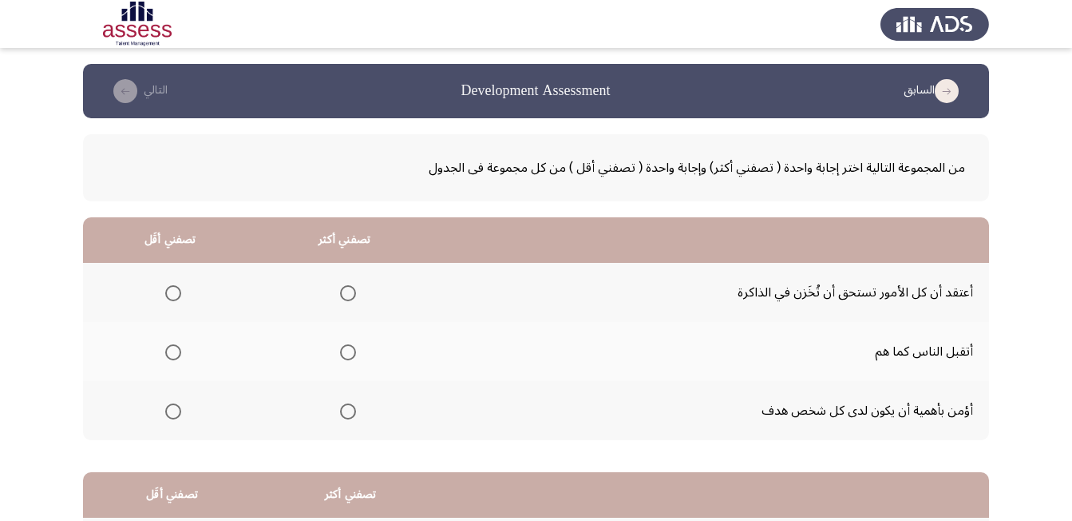
click at [168, 353] on span "Select an option" at bounding box center [173, 352] width 16 height 16
click at [168, 353] on input "Select an option" at bounding box center [173, 352] width 16 height 16
click at [355, 414] on span "Select an option" at bounding box center [348, 411] width 16 height 16
click at [355, 414] on input "Select an option" at bounding box center [348, 411] width 16 height 16
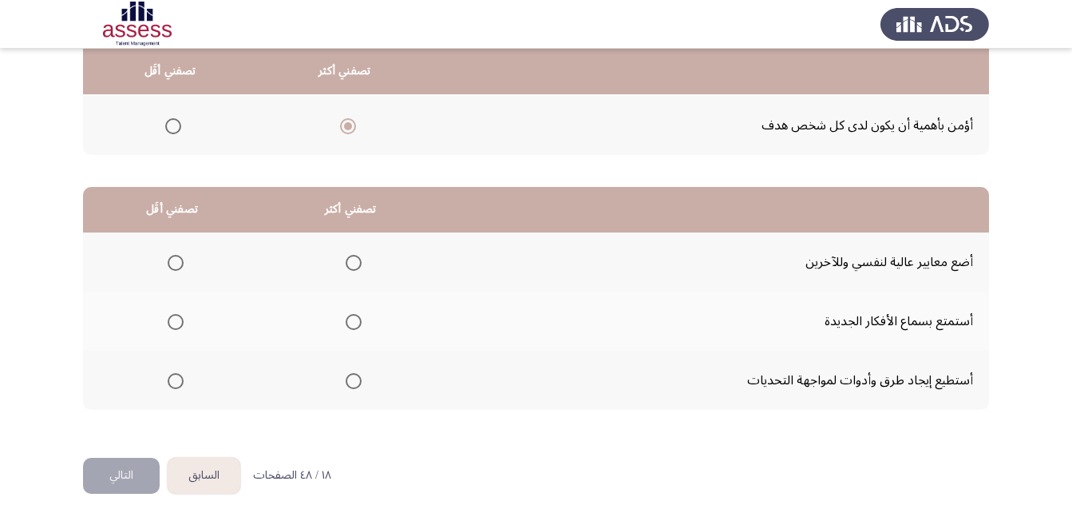
scroll to position [286, 0]
click at [356, 263] on span "Select an option" at bounding box center [354, 262] width 16 height 16
click at [356, 263] on input "Select an option" at bounding box center [354, 262] width 16 height 16
click at [181, 320] on span "Select an option" at bounding box center [176, 321] width 16 height 16
click at [181, 320] on input "Select an option" at bounding box center [176, 321] width 16 height 16
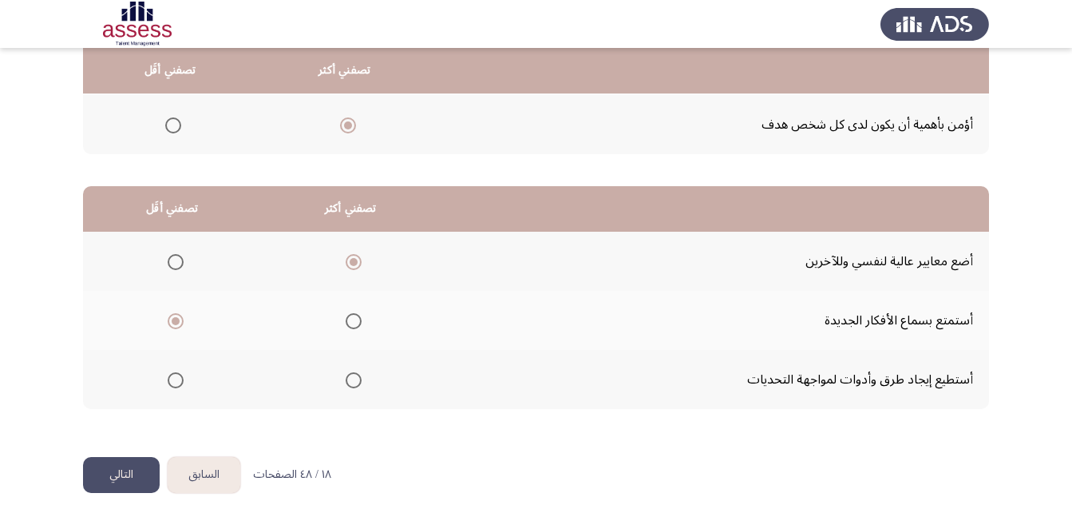
click at [127, 476] on button "التالي" at bounding box center [121, 475] width 77 height 36
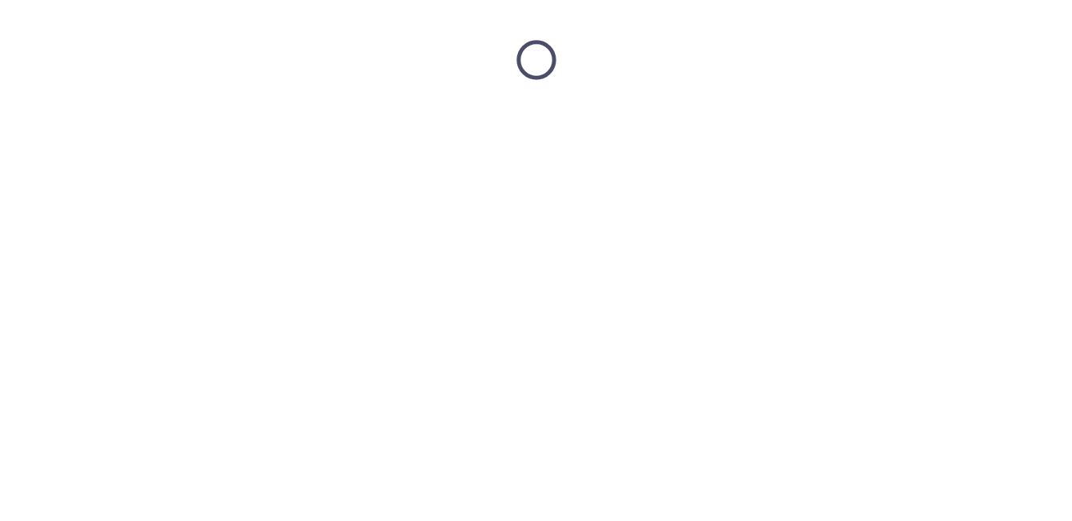
scroll to position [0, 0]
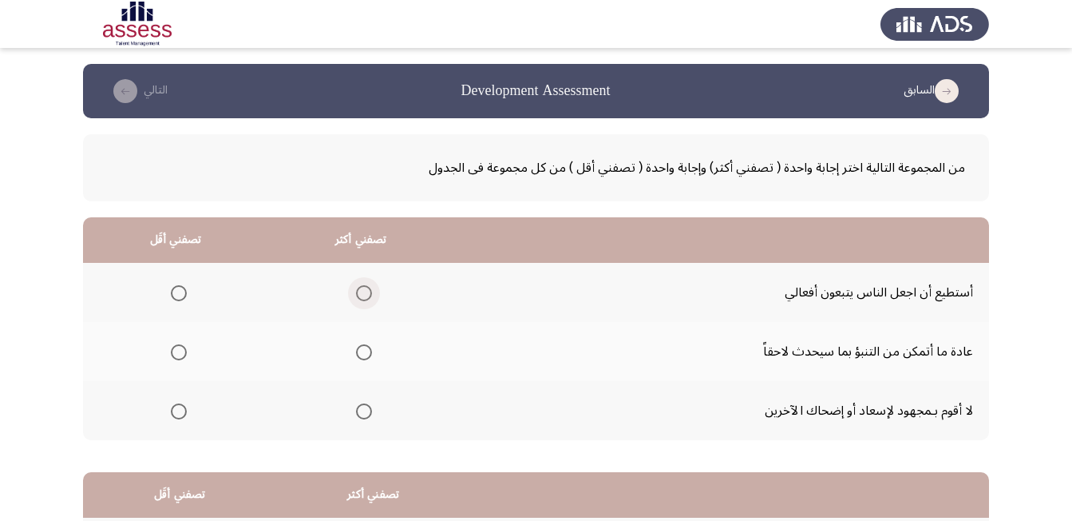
click at [366, 288] on span "Select an option" at bounding box center [364, 293] width 16 height 16
click at [366, 288] on input "Select an option" at bounding box center [364, 293] width 16 height 16
click at [180, 409] on span "Select an option" at bounding box center [179, 411] width 16 height 16
click at [180, 409] on input "Select an option" at bounding box center [179, 411] width 16 height 16
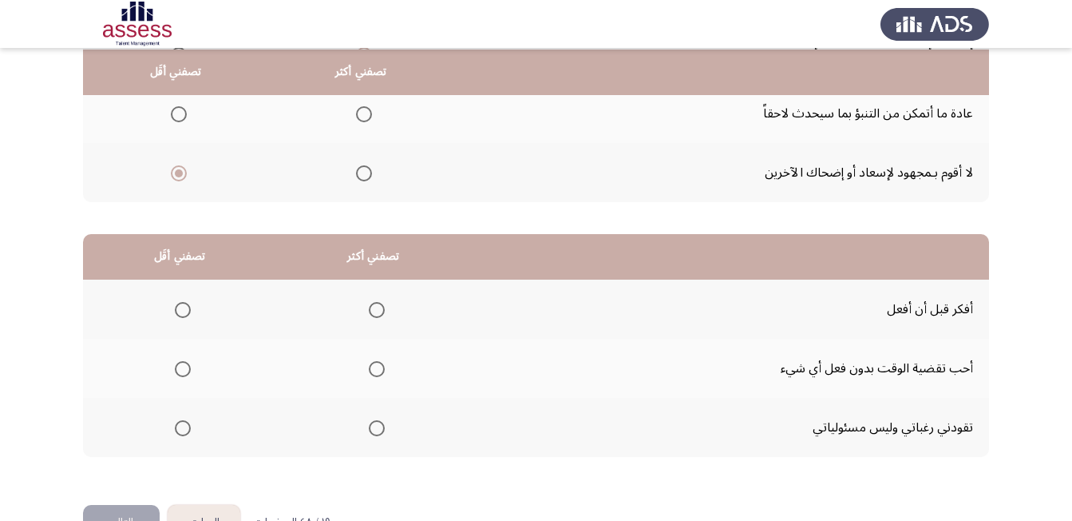
scroll to position [240, 0]
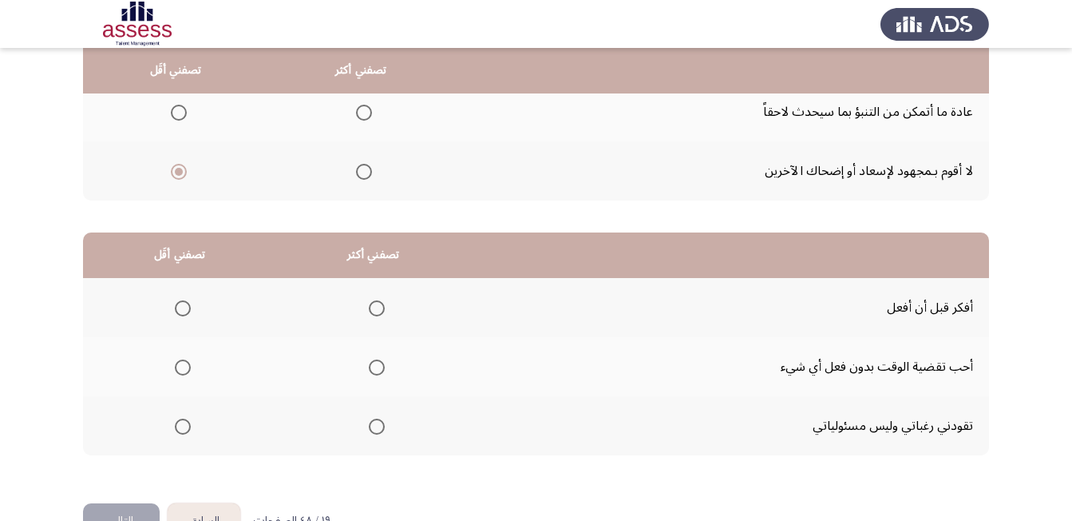
click at [377, 308] on span "Select an option" at bounding box center [377, 308] width 0 height 0
click at [375, 307] on input "Select an option" at bounding box center [377, 308] width 16 height 16
click at [183, 426] on span "Select an option" at bounding box center [183, 426] width 0 height 0
click at [182, 426] on input "Select an option" at bounding box center [183, 426] width 16 height 16
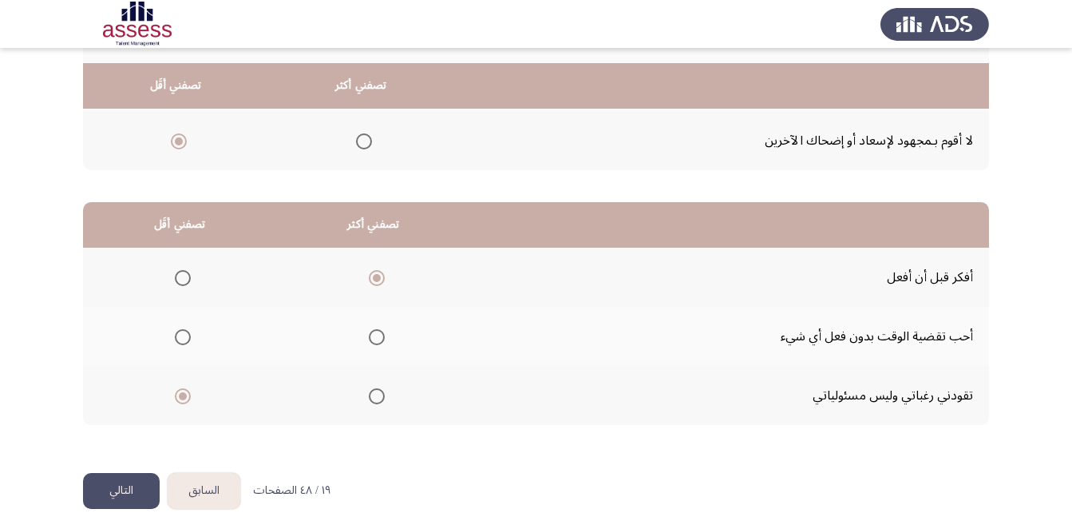
scroll to position [286, 0]
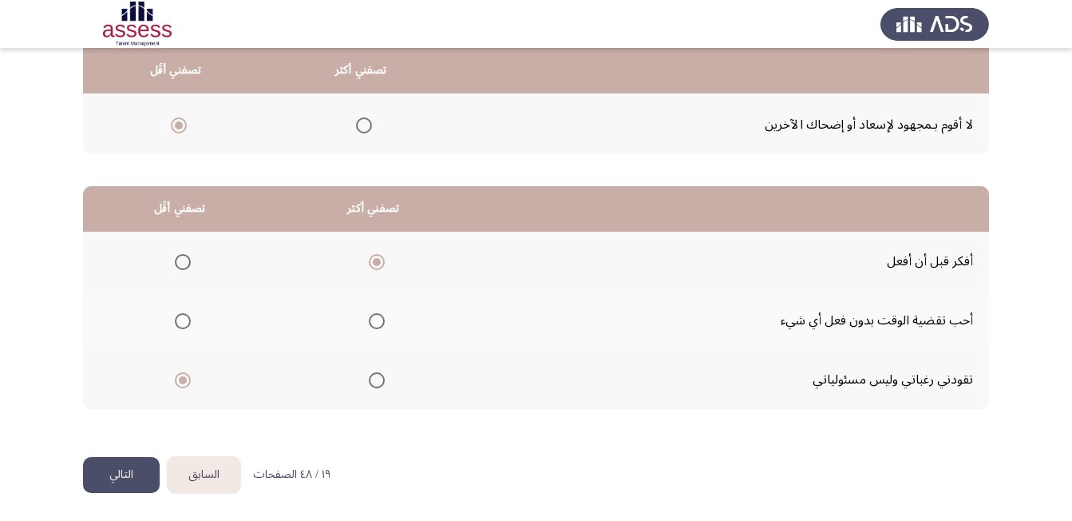
click at [137, 468] on button "التالي" at bounding box center [121, 475] width 77 height 36
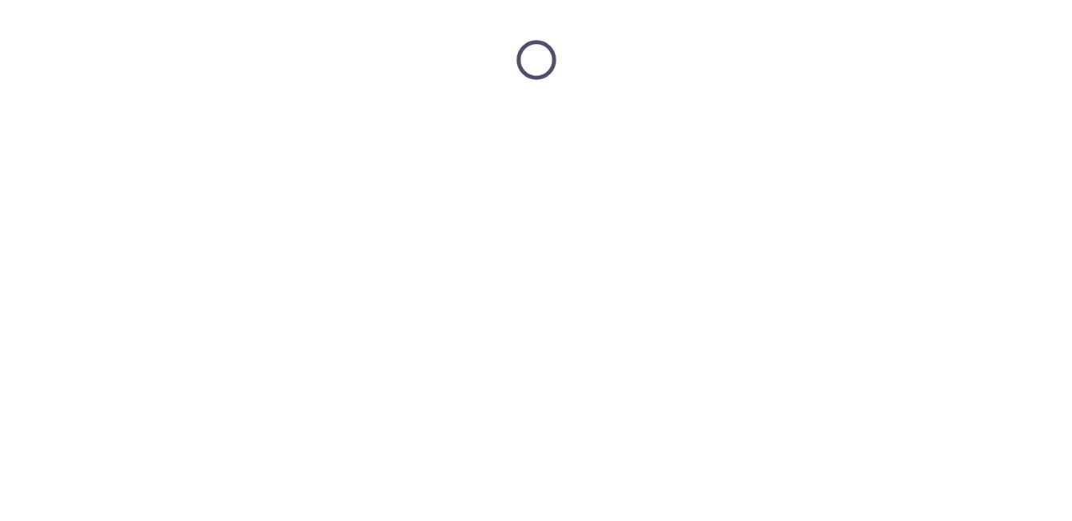
scroll to position [0, 0]
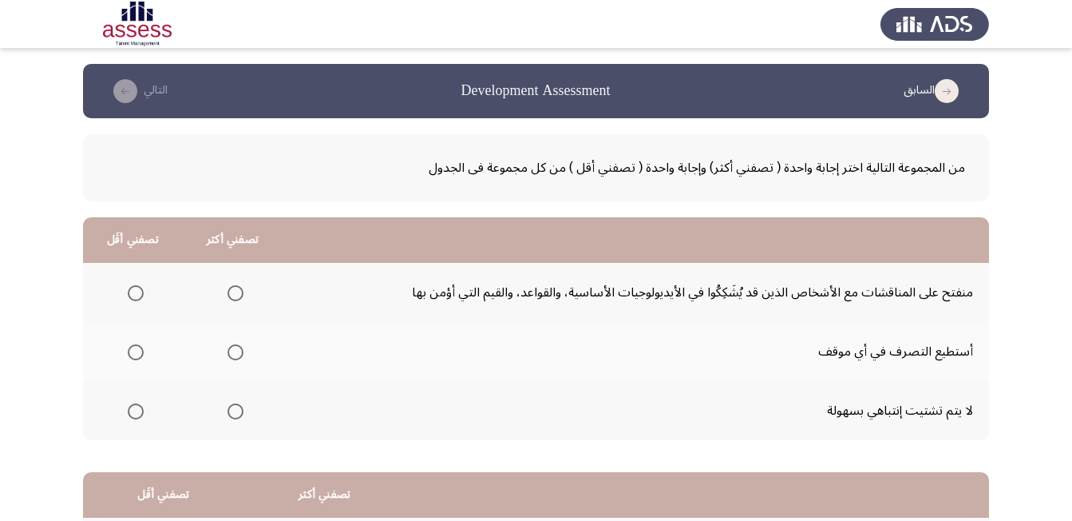
click at [136, 285] on span "Select an option" at bounding box center [136, 293] width 16 height 16
click at [136, 285] on input "Select an option" at bounding box center [136, 293] width 16 height 16
click at [237, 414] on span "Select an option" at bounding box center [236, 411] width 16 height 16
click at [237, 414] on input "Select an option" at bounding box center [236, 411] width 16 height 16
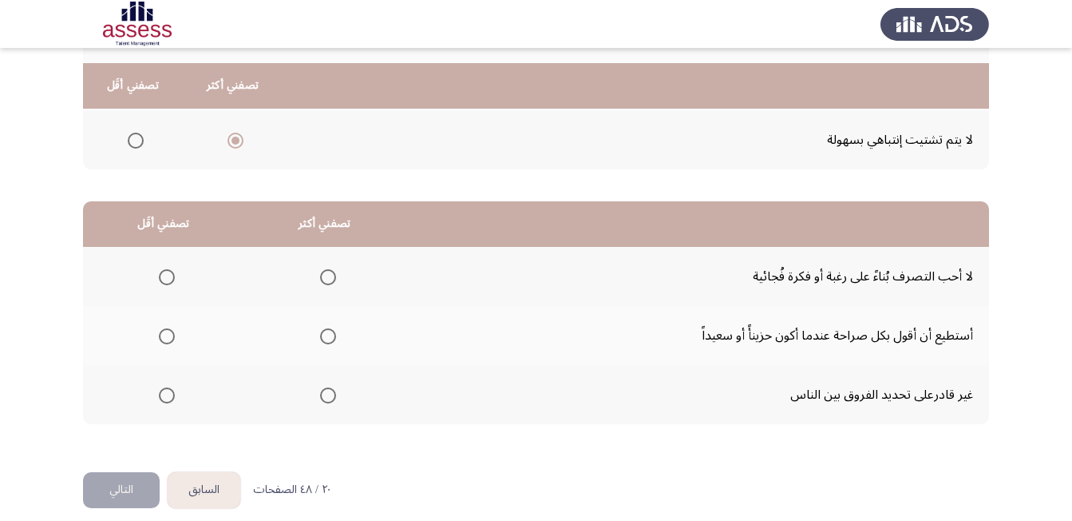
scroll to position [286, 0]
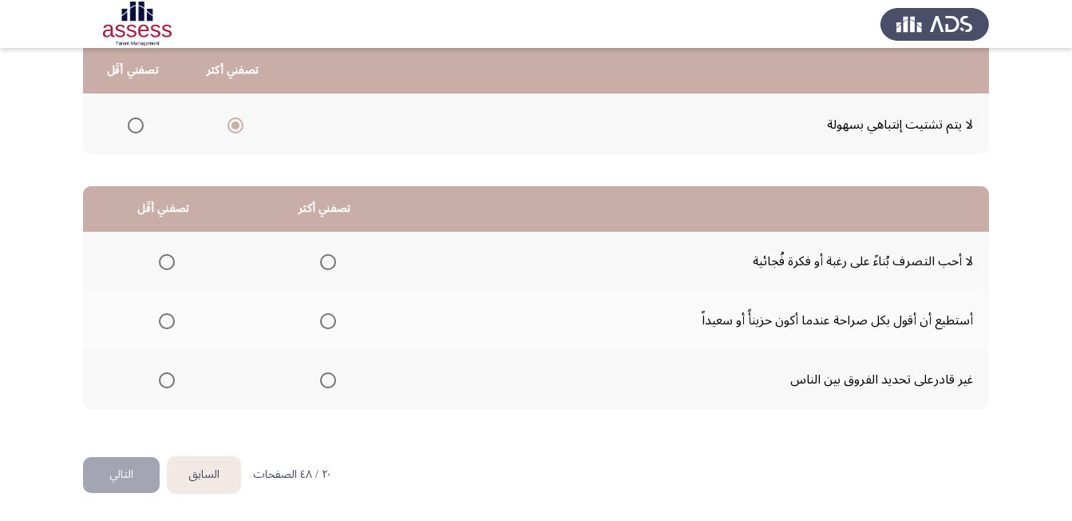
click at [331, 318] on span "Select an option" at bounding box center [328, 321] width 16 height 16
click at [331, 318] on input "Select an option" at bounding box center [328, 321] width 16 height 16
click at [172, 380] on span "Select an option" at bounding box center [167, 380] width 16 height 16
click at [172, 380] on input "Select an option" at bounding box center [167, 380] width 16 height 16
click at [116, 476] on button "التالي" at bounding box center [121, 475] width 77 height 36
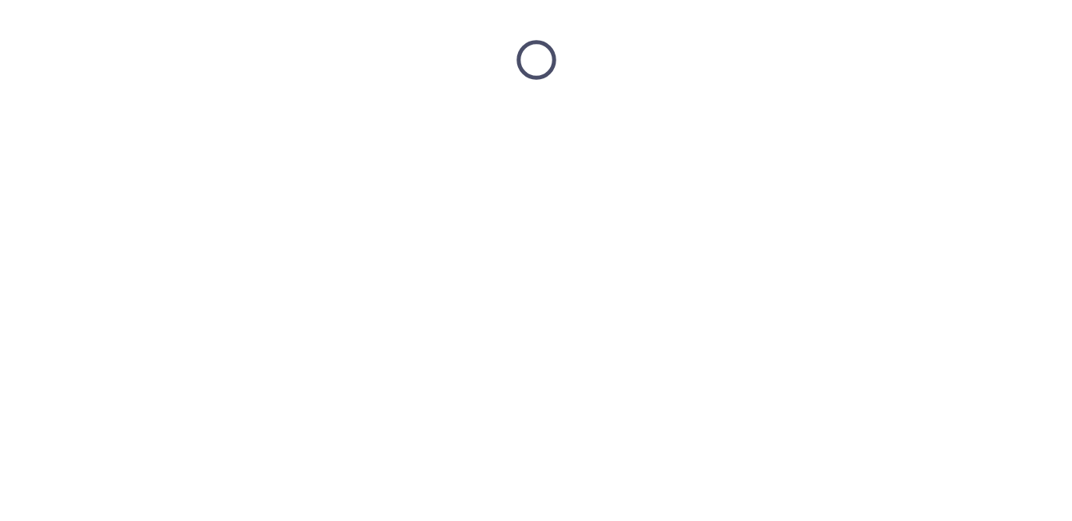
scroll to position [0, 0]
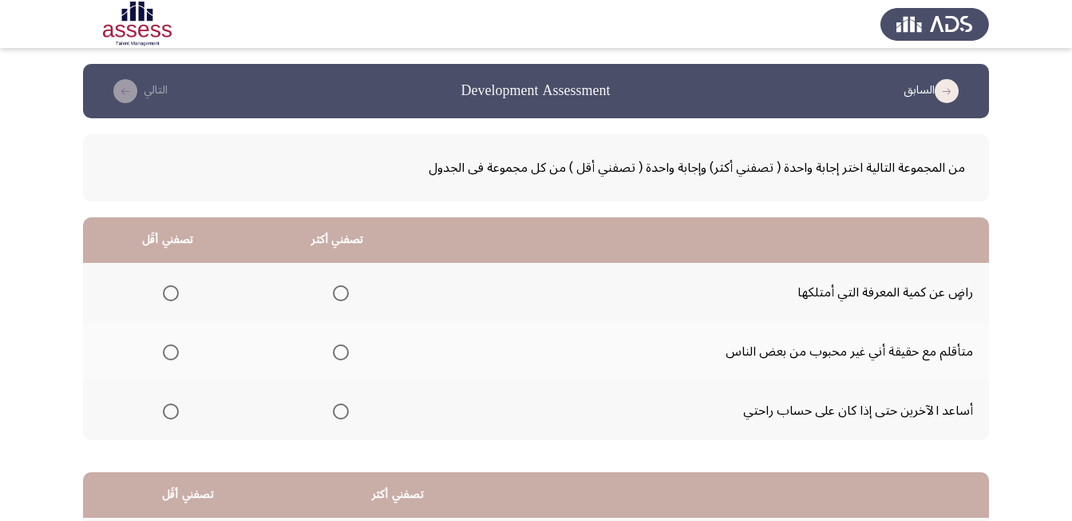
click at [171, 291] on span "Select an option" at bounding box center [171, 293] width 16 height 16
click at [171, 291] on input "Select an option" at bounding box center [171, 293] width 16 height 16
click at [340, 351] on span "Select an option" at bounding box center [341, 352] width 16 height 16
click at [340, 351] on input "Select an option" at bounding box center [341, 352] width 16 height 16
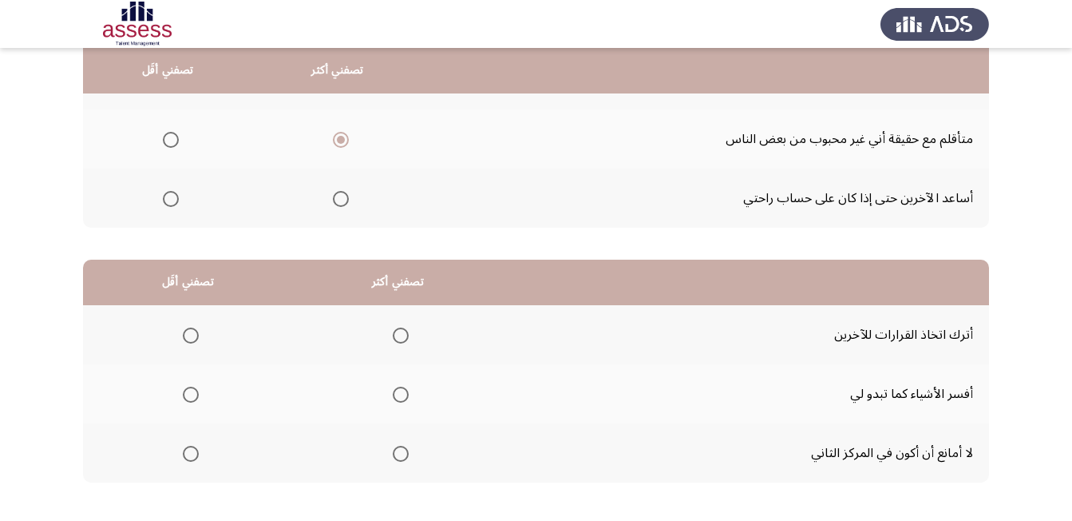
scroll to position [240, 0]
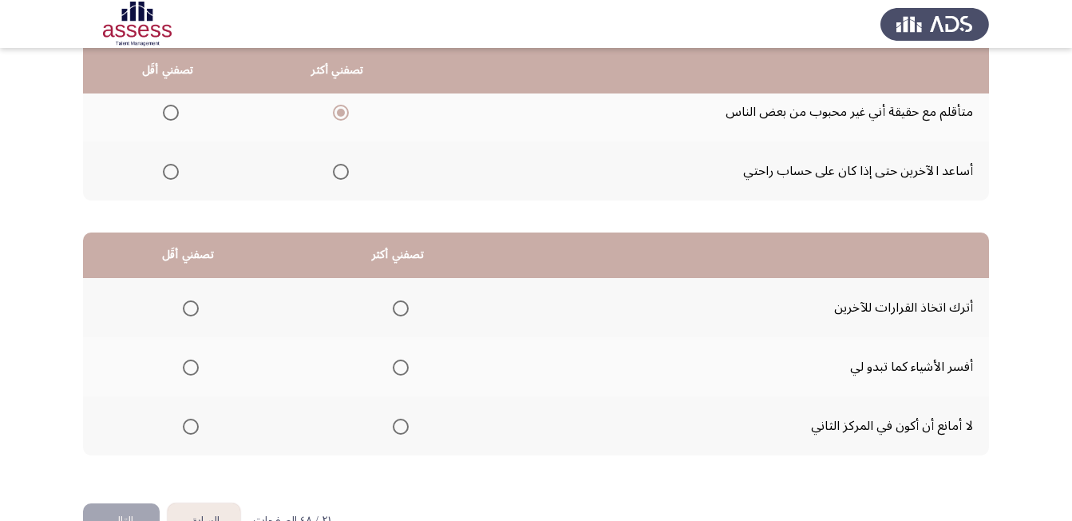
click at [191, 307] on span "Select an option" at bounding box center [191, 308] width 16 height 16
click at [191, 307] on input "Select an option" at bounding box center [191, 308] width 16 height 16
click at [403, 422] on span "Select an option" at bounding box center [401, 426] width 16 height 16
click at [403, 422] on input "Select an option" at bounding box center [401, 426] width 16 height 16
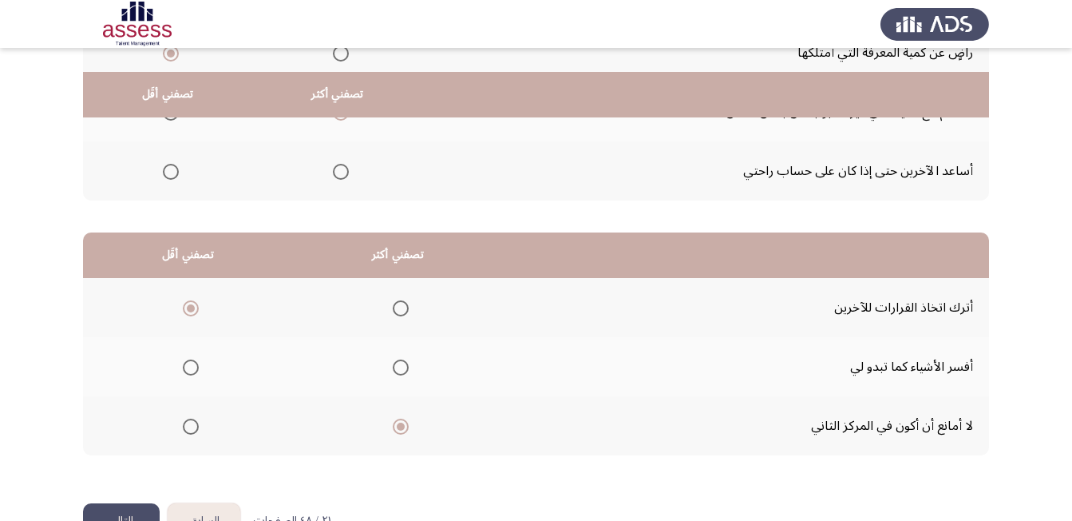
scroll to position [286, 0]
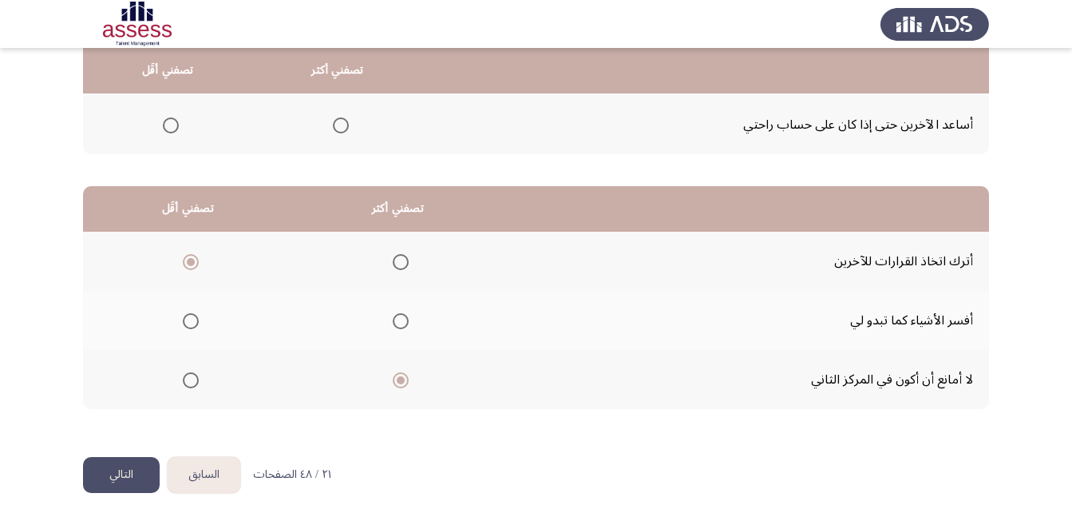
click at [132, 468] on button "التالي" at bounding box center [121, 475] width 77 height 36
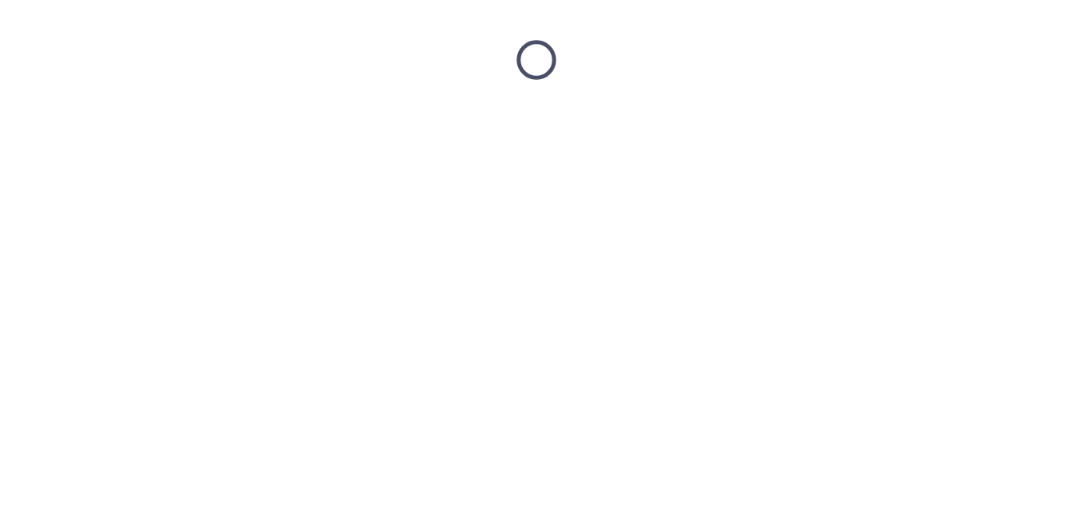
scroll to position [0, 0]
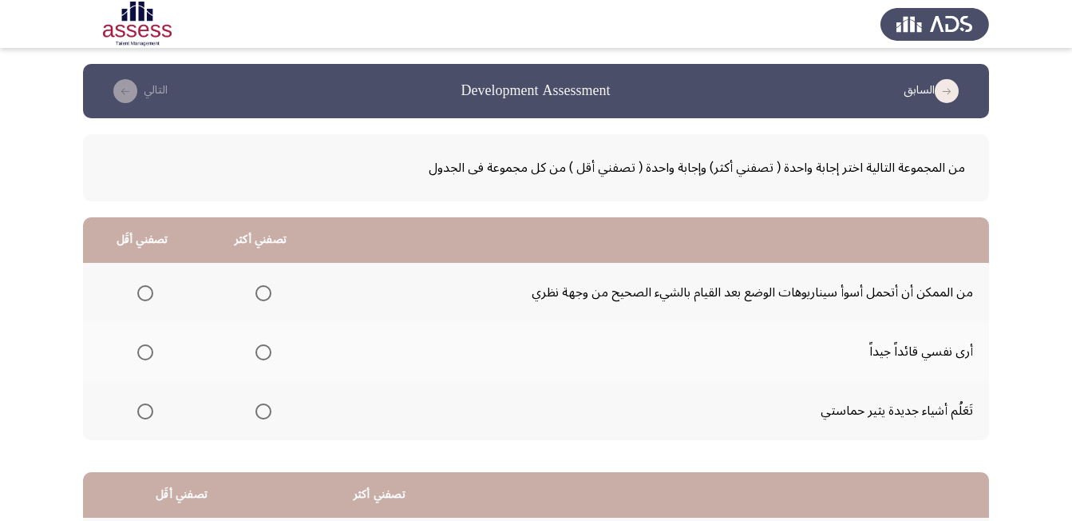
click at [260, 352] on span "Select an option" at bounding box center [264, 352] width 16 height 16
click at [260, 352] on input "Select an option" at bounding box center [264, 352] width 16 height 16
click at [149, 410] on span "Select an option" at bounding box center [145, 411] width 16 height 16
click at [149, 410] on input "Select an option" at bounding box center [145, 411] width 16 height 16
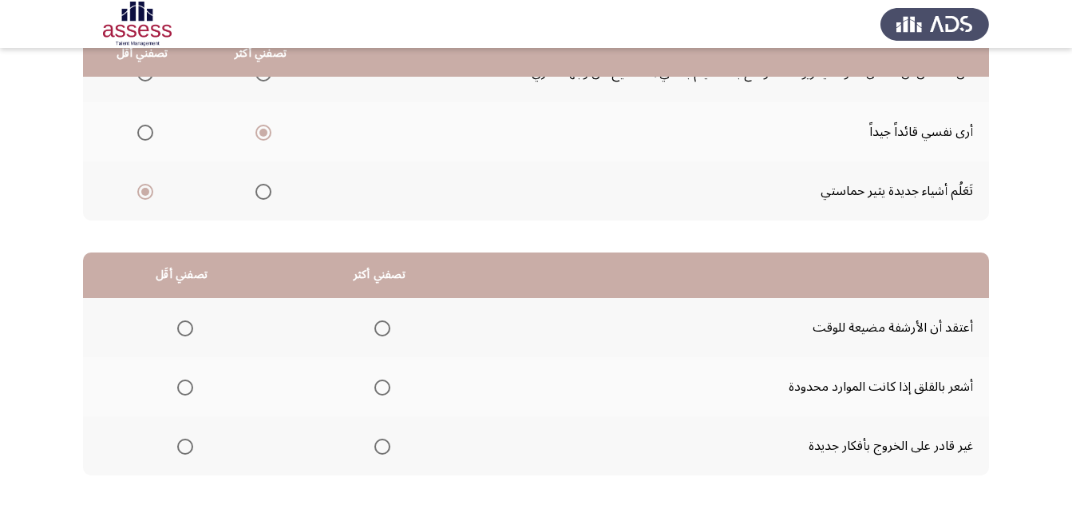
scroll to position [240, 0]
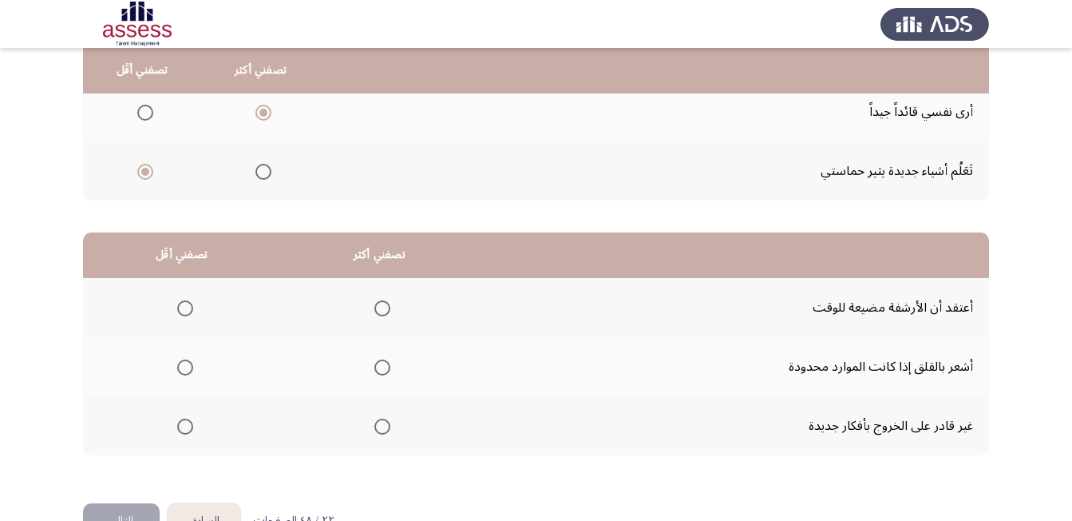
click at [381, 367] on span "Select an option" at bounding box center [383, 367] width 16 height 16
click at [381, 367] on input "Select an option" at bounding box center [383, 367] width 16 height 16
click at [188, 424] on span "Select an option" at bounding box center [185, 426] width 16 height 16
click at [188, 424] on input "Select an option" at bounding box center [185, 426] width 16 height 16
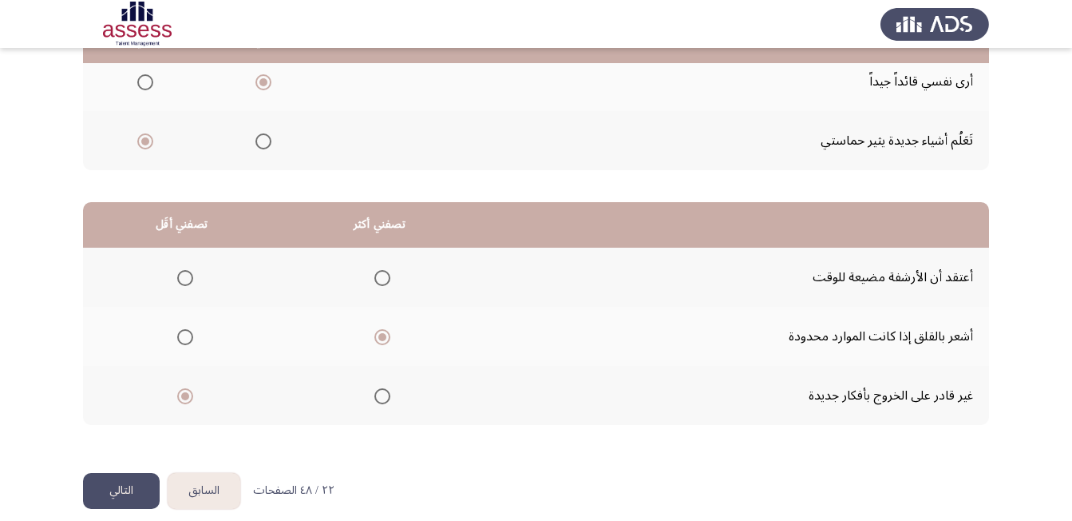
scroll to position [286, 0]
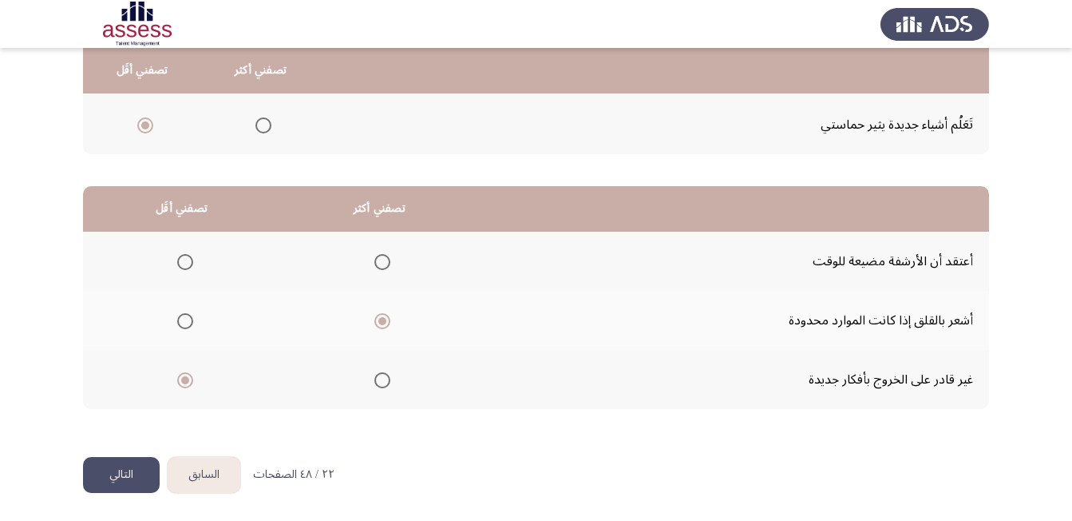
click at [118, 474] on button "التالي" at bounding box center [121, 475] width 77 height 36
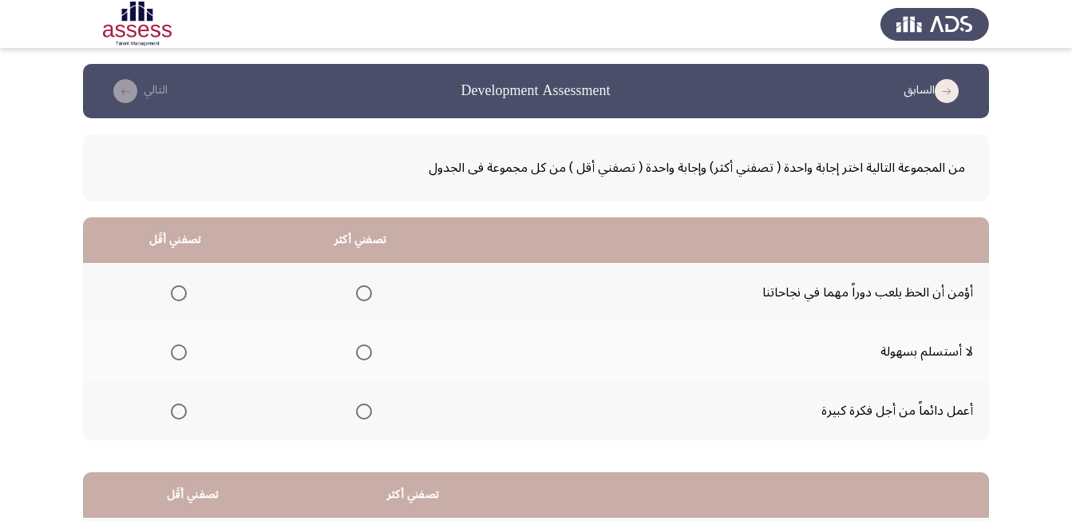
click at [176, 298] on span "Select an option" at bounding box center [179, 293] width 16 height 16
click at [176, 298] on input "Select an option" at bounding box center [179, 293] width 16 height 16
click at [366, 352] on span "Select an option" at bounding box center [364, 352] width 16 height 16
click at [366, 352] on input "Select an option" at bounding box center [364, 352] width 16 height 16
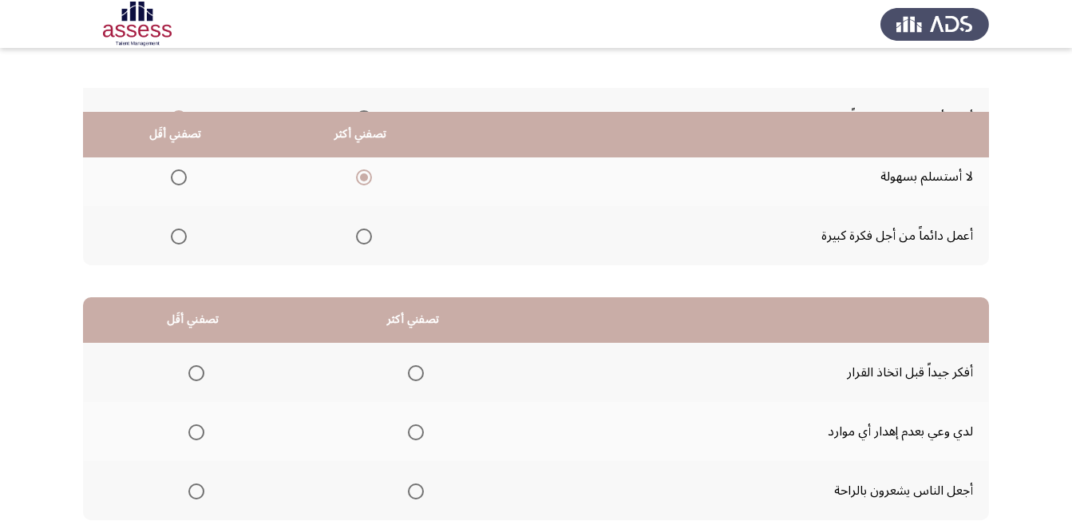
scroll to position [240, 0]
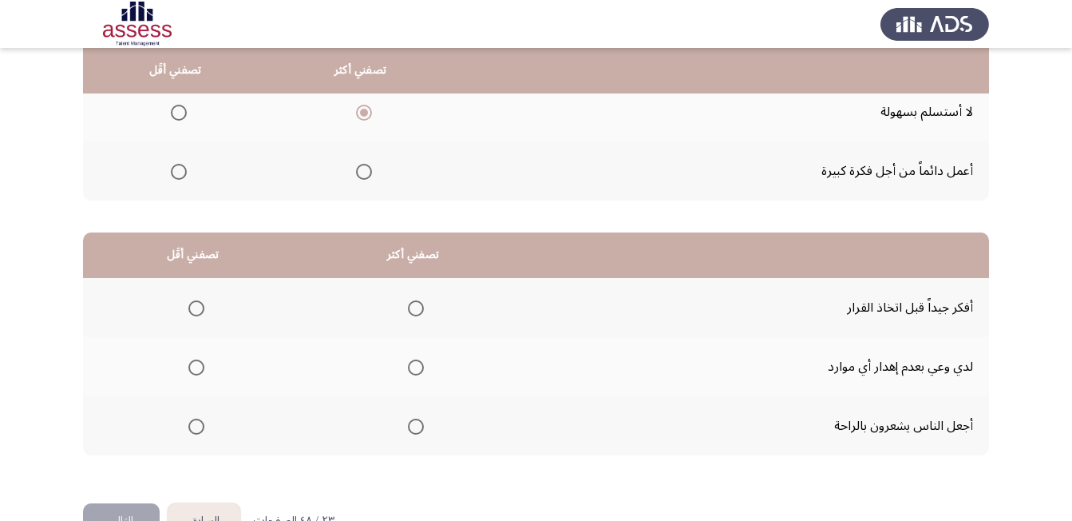
click at [413, 310] on span "Select an option" at bounding box center [416, 308] width 16 height 16
click at [413, 310] on input "Select an option" at bounding box center [416, 308] width 16 height 16
click at [198, 430] on span "Select an option" at bounding box center [196, 426] width 16 height 16
click at [198, 430] on input "Select an option" at bounding box center [196, 426] width 16 height 16
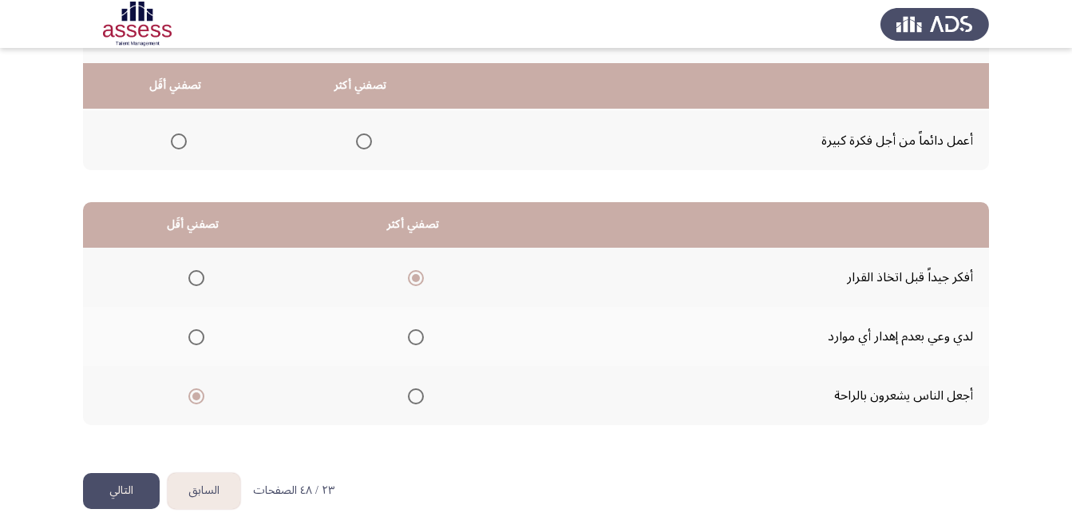
scroll to position [286, 0]
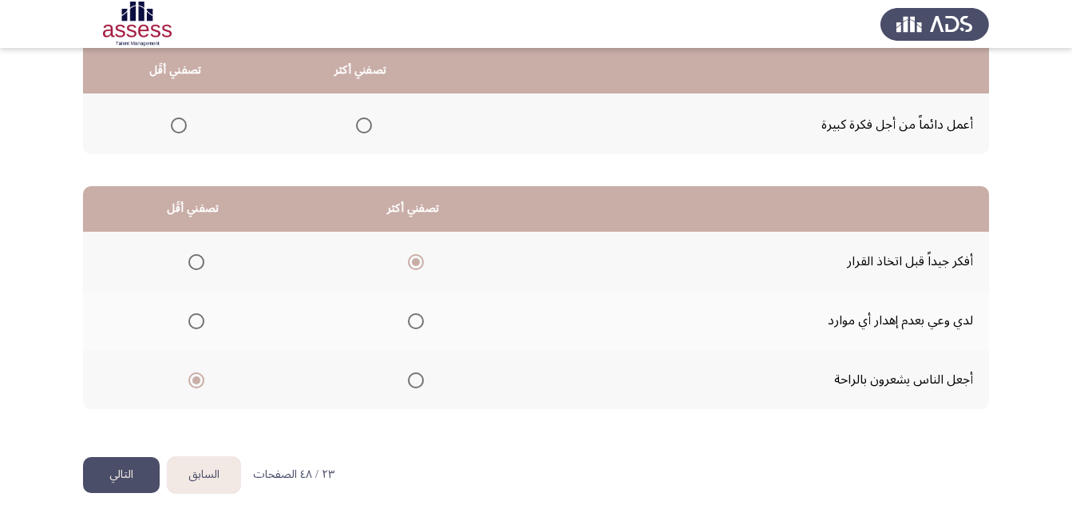
click at [126, 464] on button "التالي" at bounding box center [121, 475] width 77 height 36
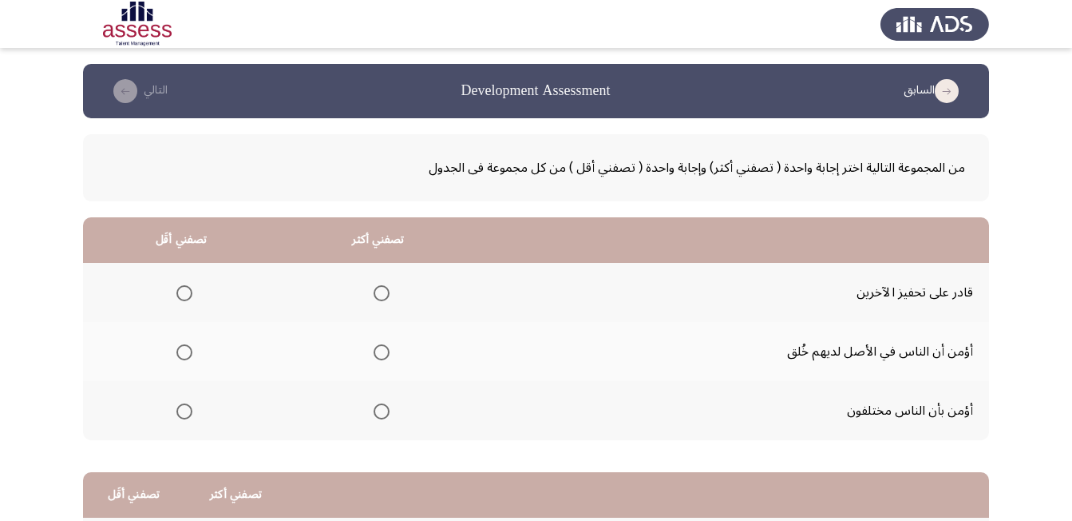
click at [393, 287] on th at bounding box center [378, 292] width 197 height 59
click at [385, 294] on span "Select an option" at bounding box center [382, 293] width 16 height 16
click at [385, 294] on input "Select an option" at bounding box center [382, 293] width 16 height 16
click at [189, 350] on span "Select an option" at bounding box center [184, 352] width 16 height 16
click at [189, 350] on input "Select an option" at bounding box center [184, 352] width 16 height 16
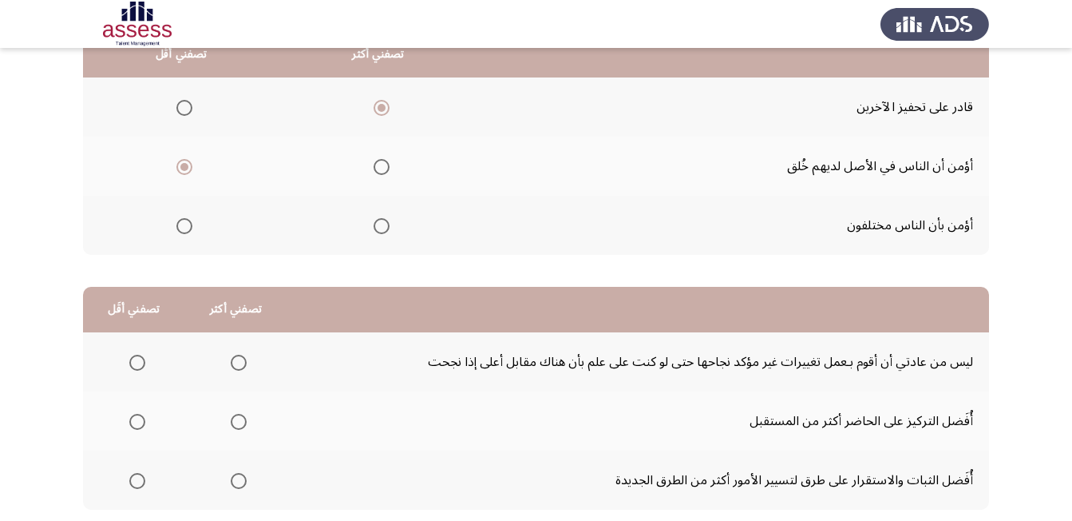
scroll to position [240, 0]
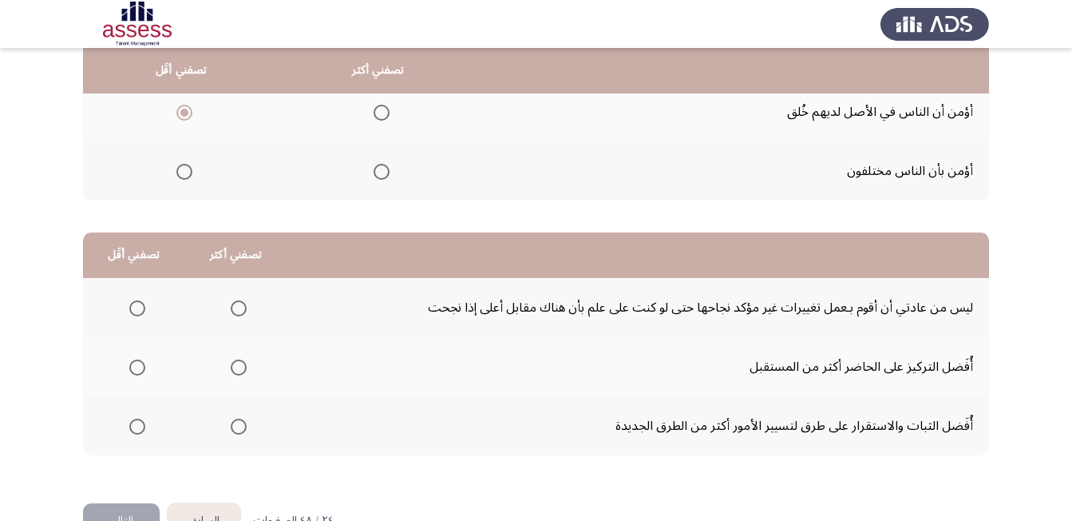
click at [141, 307] on span "Select an option" at bounding box center [137, 308] width 16 height 16
click at [141, 307] on input "Select an option" at bounding box center [137, 308] width 16 height 16
click at [241, 426] on span "Select an option" at bounding box center [239, 426] width 16 height 16
click at [241, 426] on input "Select an option" at bounding box center [239, 426] width 16 height 16
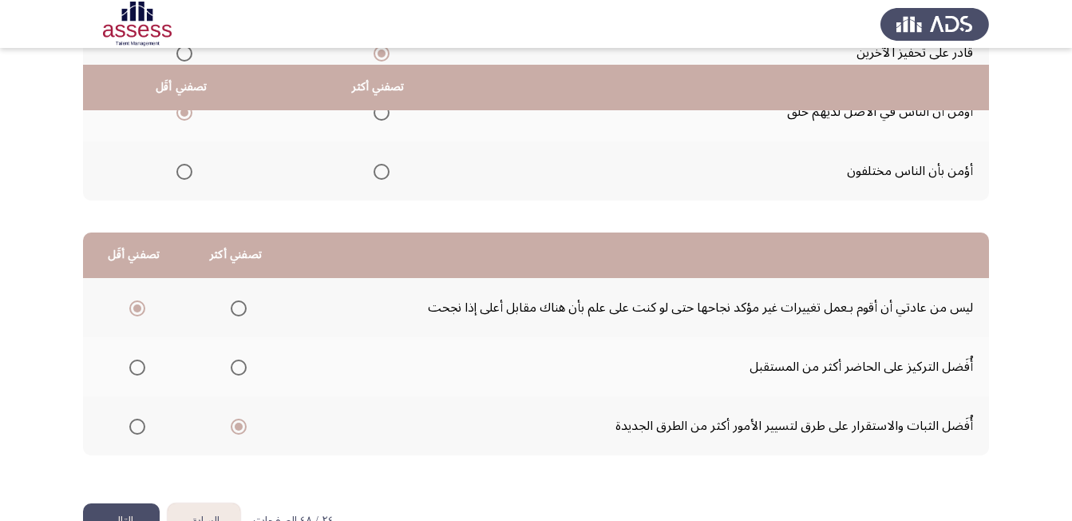
scroll to position [286, 0]
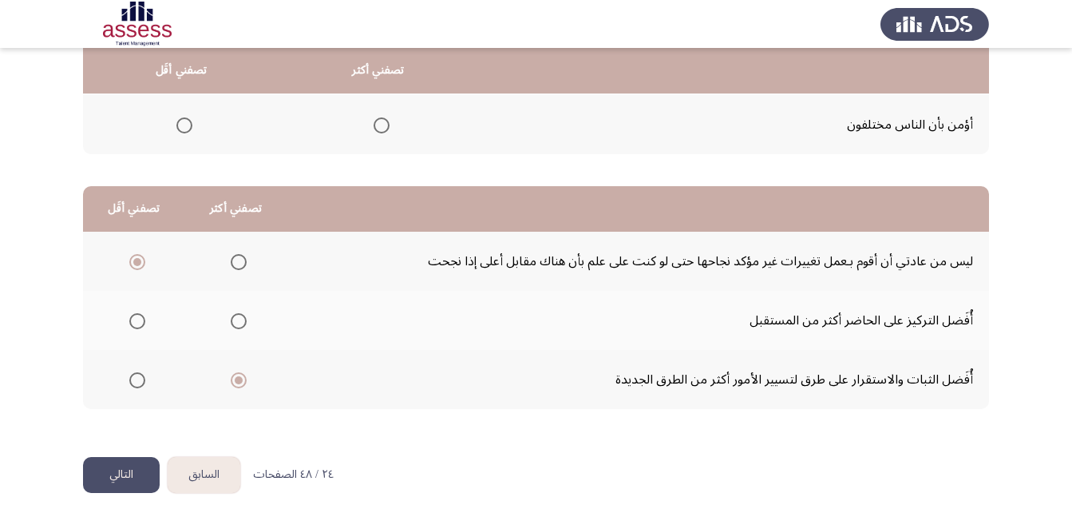
click at [129, 469] on button "التالي" at bounding box center [121, 475] width 77 height 36
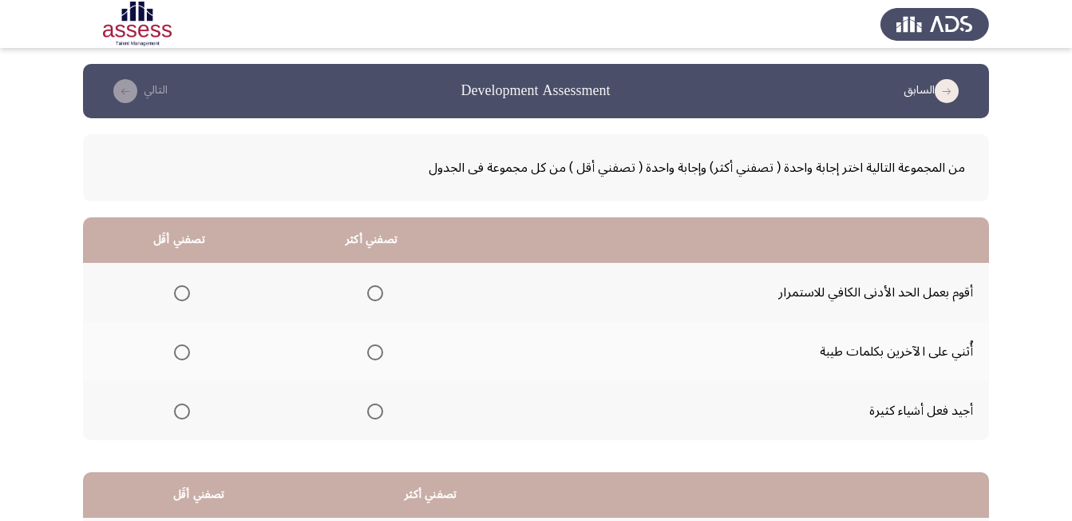
click at [179, 295] on span "Select an option" at bounding box center [182, 293] width 16 height 16
click at [179, 295] on input "Select an option" at bounding box center [182, 293] width 16 height 16
click at [379, 354] on span "Select an option" at bounding box center [375, 352] width 16 height 16
click at [379, 354] on input "Select an option" at bounding box center [375, 352] width 16 height 16
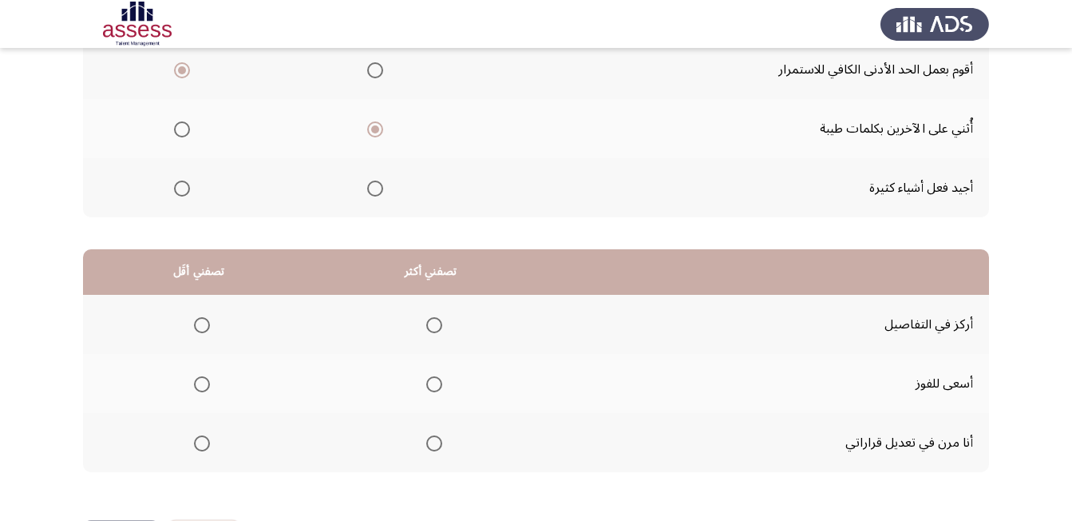
scroll to position [240, 0]
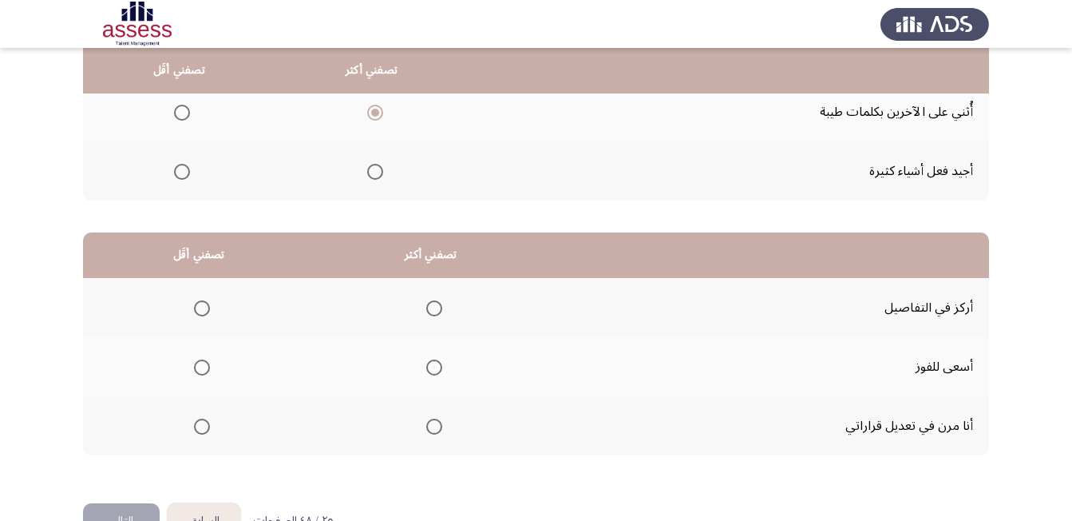
click at [433, 308] on span "Select an option" at bounding box center [434, 308] width 16 height 16
click at [433, 308] on input "Select an option" at bounding box center [434, 308] width 16 height 16
click at [204, 369] on span "Select an option" at bounding box center [202, 367] width 16 height 16
click at [204, 369] on input "Select an option" at bounding box center [202, 367] width 16 height 16
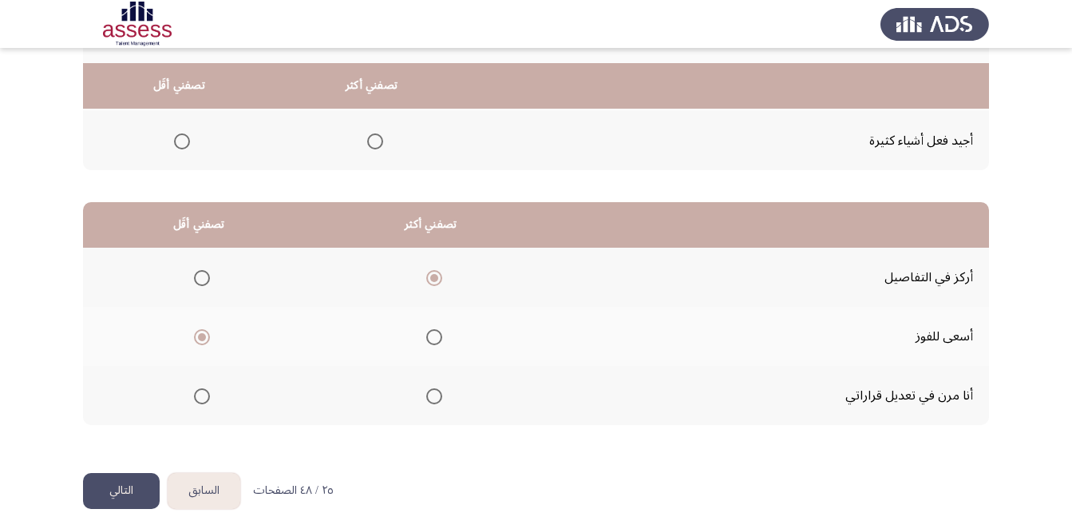
scroll to position [286, 0]
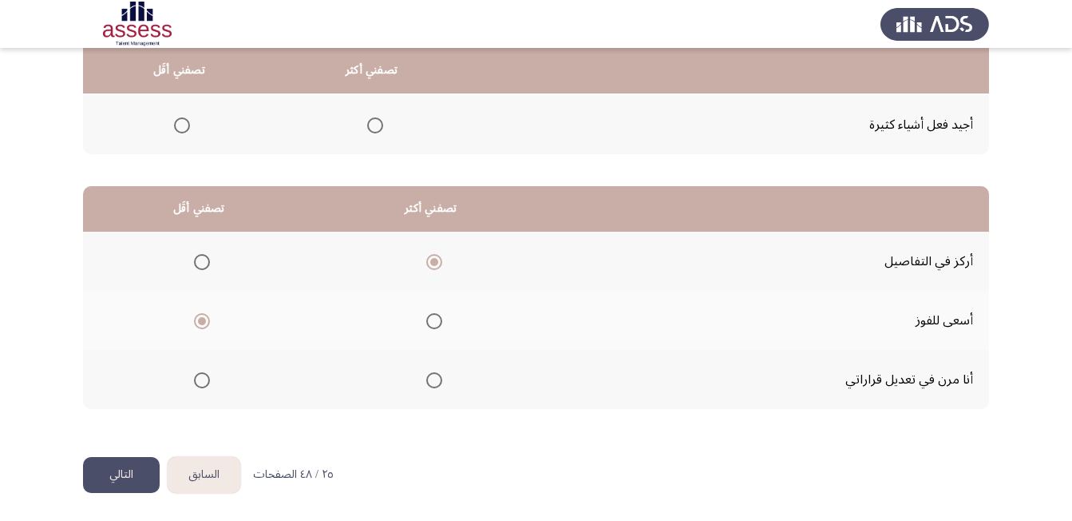
click at [118, 472] on button "التالي" at bounding box center [121, 475] width 77 height 36
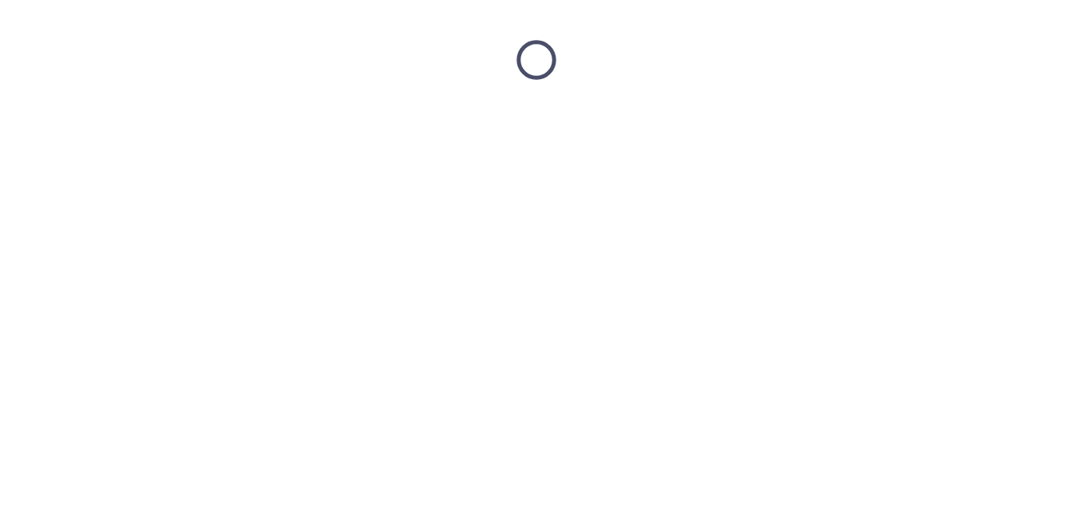
scroll to position [0, 0]
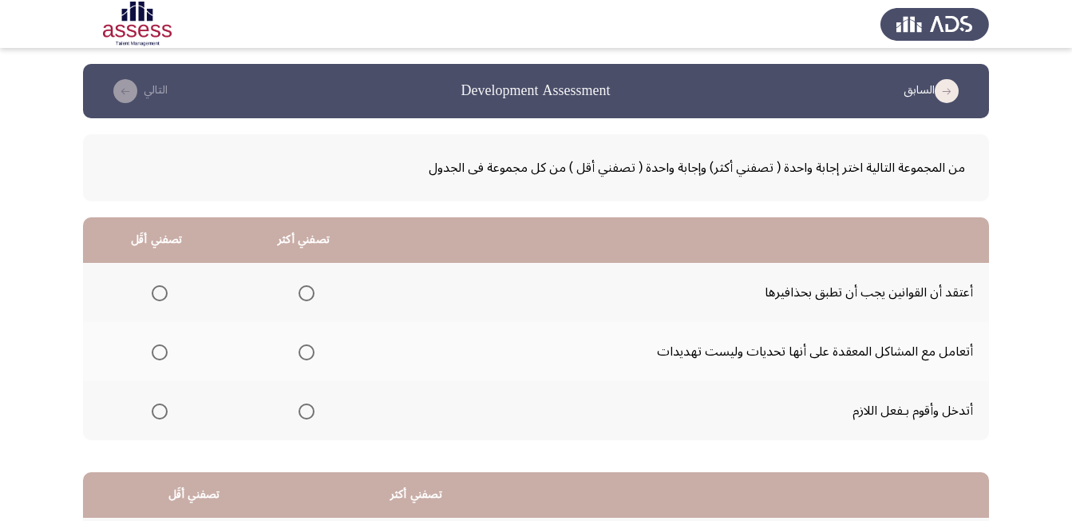
click at [158, 289] on span "Select an option" at bounding box center [160, 293] width 16 height 16
click at [158, 289] on input "Select an option" at bounding box center [160, 293] width 16 height 16
click at [304, 355] on span "Select an option" at bounding box center [307, 352] width 16 height 16
click at [304, 355] on input "Select an option" at bounding box center [307, 352] width 16 height 16
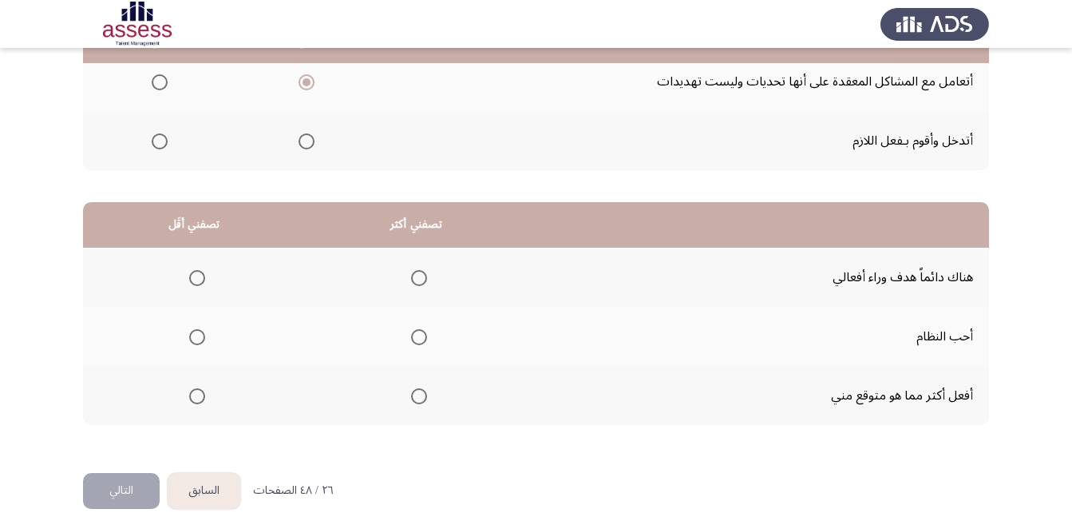
scroll to position [286, 0]
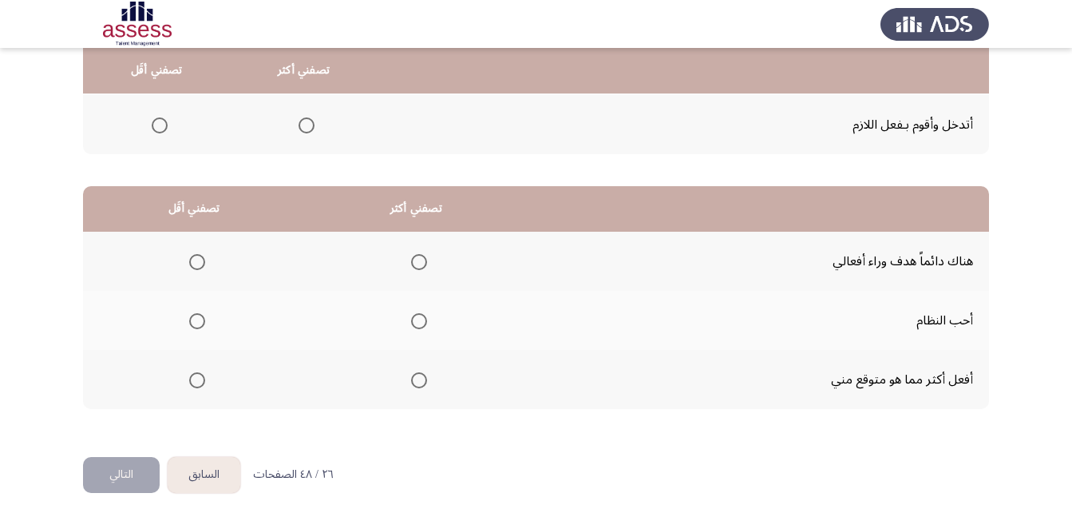
click at [199, 260] on span "Select an option" at bounding box center [197, 262] width 16 height 16
click at [199, 260] on input "Select an option" at bounding box center [197, 262] width 16 height 16
click at [421, 386] on span "Select an option" at bounding box center [419, 380] width 16 height 16
click at [421, 386] on input "Select an option" at bounding box center [419, 380] width 16 height 16
click at [124, 471] on button "التالي" at bounding box center [121, 475] width 77 height 36
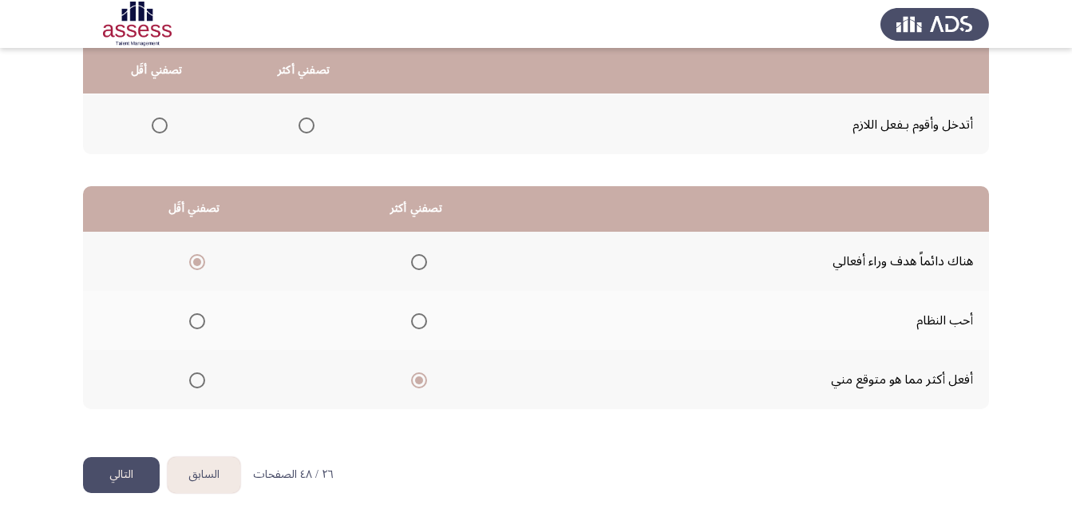
scroll to position [0, 0]
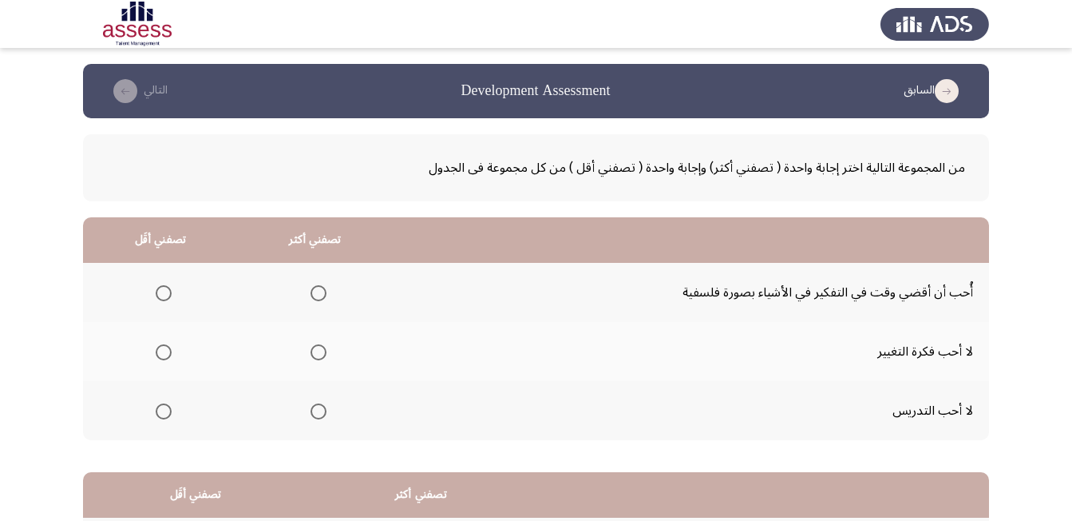
click at [169, 352] on span "Select an option" at bounding box center [164, 352] width 16 height 16
click at [169, 352] on input "Select an option" at bounding box center [164, 352] width 16 height 16
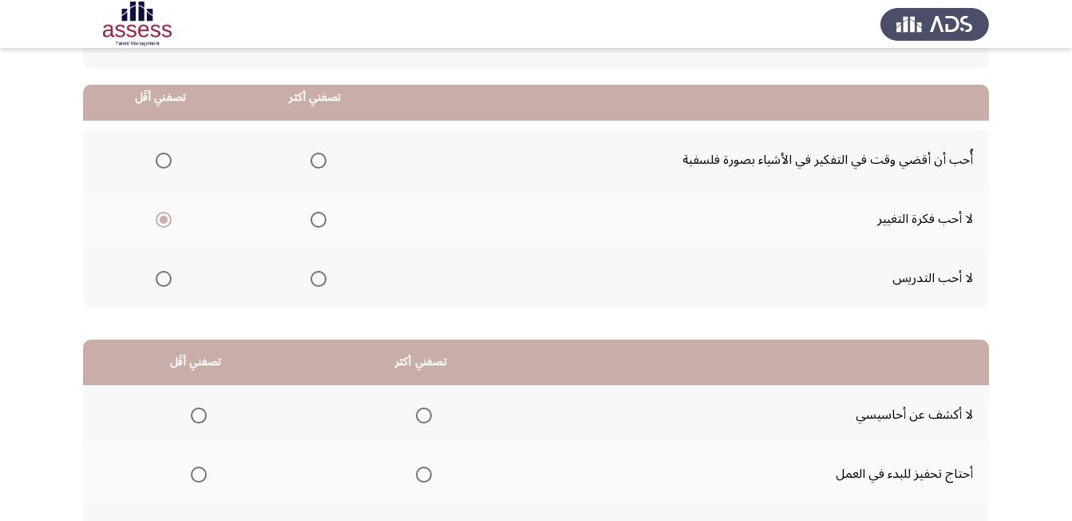
scroll to position [160, 0]
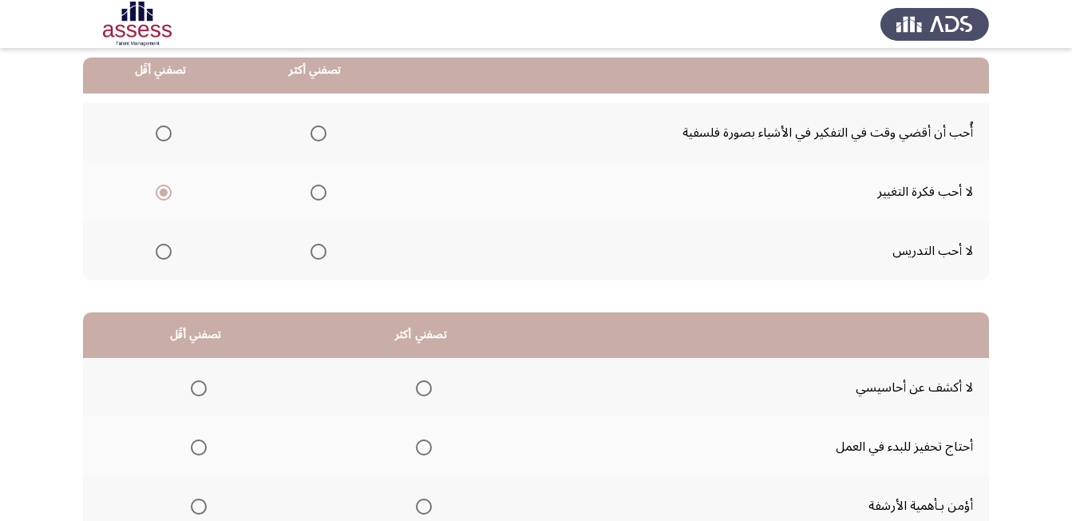
click at [323, 256] on span "Select an option" at bounding box center [319, 252] width 16 height 16
click at [323, 256] on input "Select an option" at bounding box center [319, 252] width 16 height 16
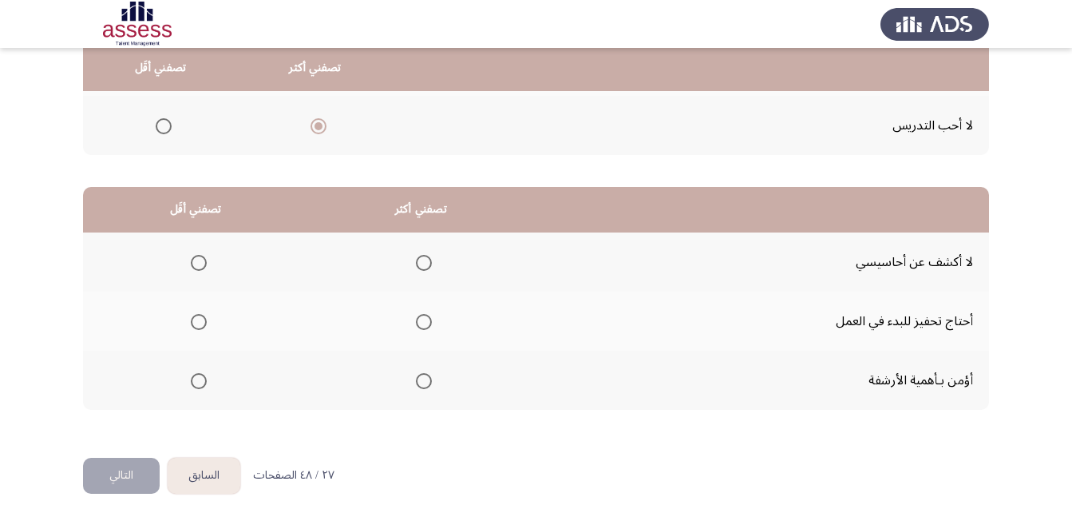
scroll to position [286, 0]
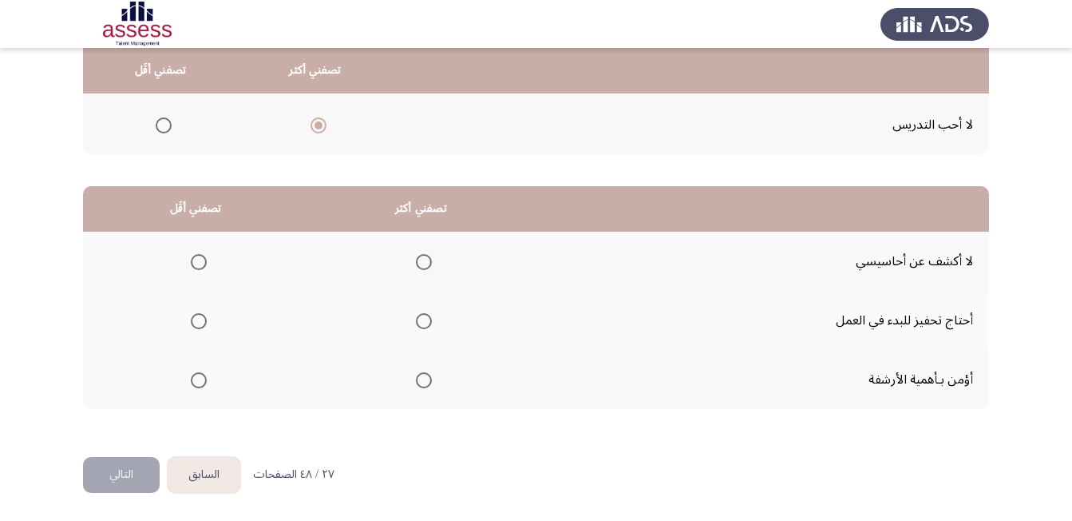
click at [194, 318] on span "Select an option" at bounding box center [199, 321] width 16 height 16
click at [194, 318] on input "Select an option" at bounding box center [199, 321] width 16 height 16
click at [430, 383] on span "Select an option" at bounding box center [424, 380] width 16 height 16
click at [430, 383] on input "Select an option" at bounding box center [424, 380] width 16 height 16
click at [126, 471] on button "التالي" at bounding box center [121, 475] width 77 height 36
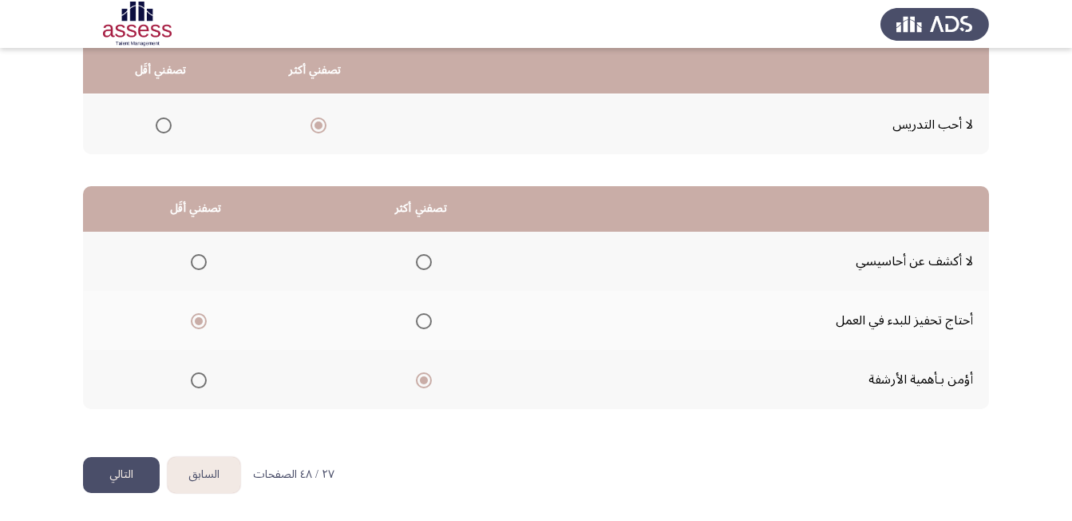
scroll to position [0, 0]
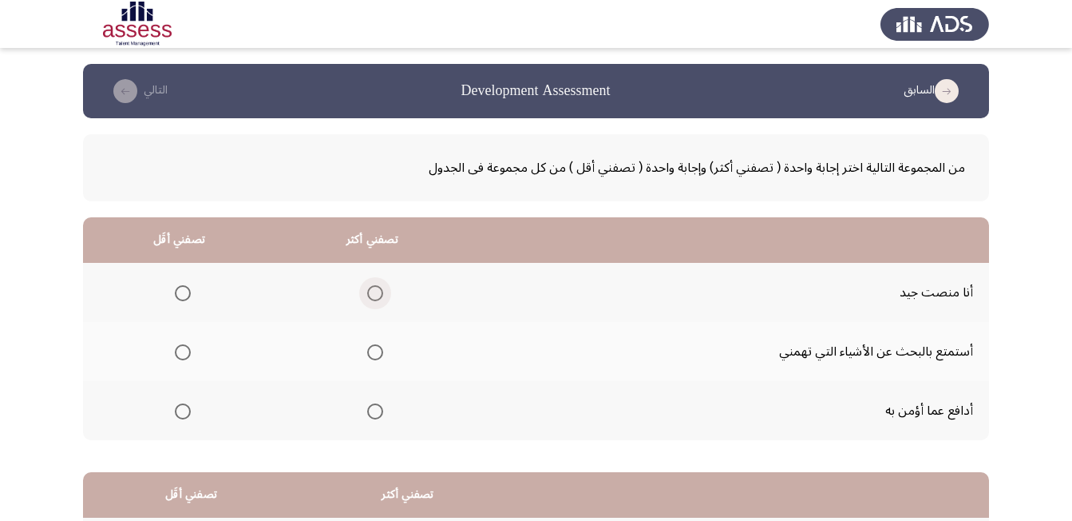
click at [375, 291] on span "Select an option" at bounding box center [375, 293] width 16 height 16
click at [375, 291] on input "Select an option" at bounding box center [375, 293] width 16 height 16
click at [183, 352] on span "Select an option" at bounding box center [183, 352] width 0 height 0
click at [182, 352] on input "Select an option" at bounding box center [183, 352] width 16 height 16
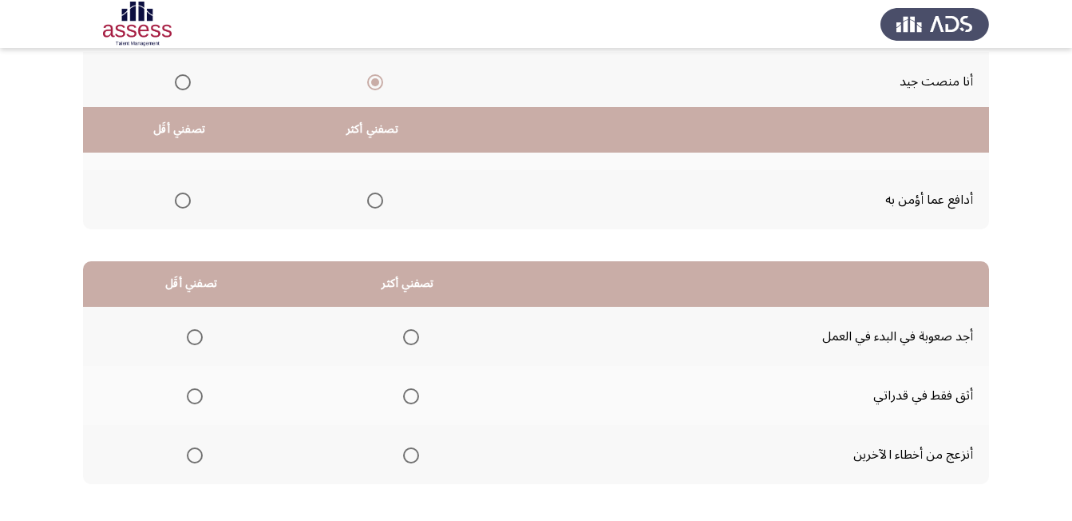
scroll to position [286, 0]
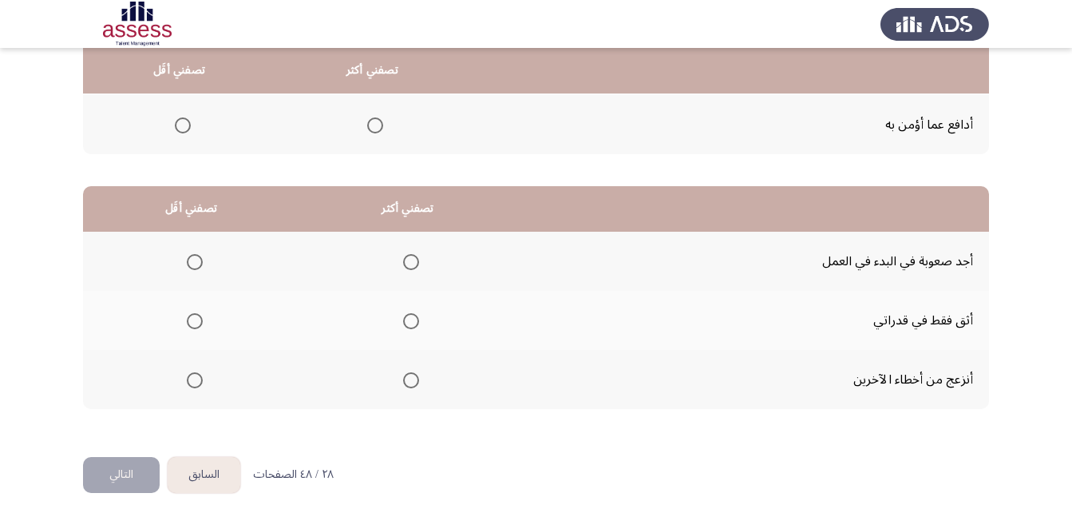
click at [196, 260] on span "Select an option" at bounding box center [195, 262] width 16 height 16
click at [196, 260] on input "Select an option" at bounding box center [195, 262] width 16 height 16
click at [416, 323] on span "Select an option" at bounding box center [411, 321] width 16 height 16
click at [416, 323] on input "Select an option" at bounding box center [411, 321] width 16 height 16
click at [132, 465] on button "التالي" at bounding box center [121, 475] width 77 height 36
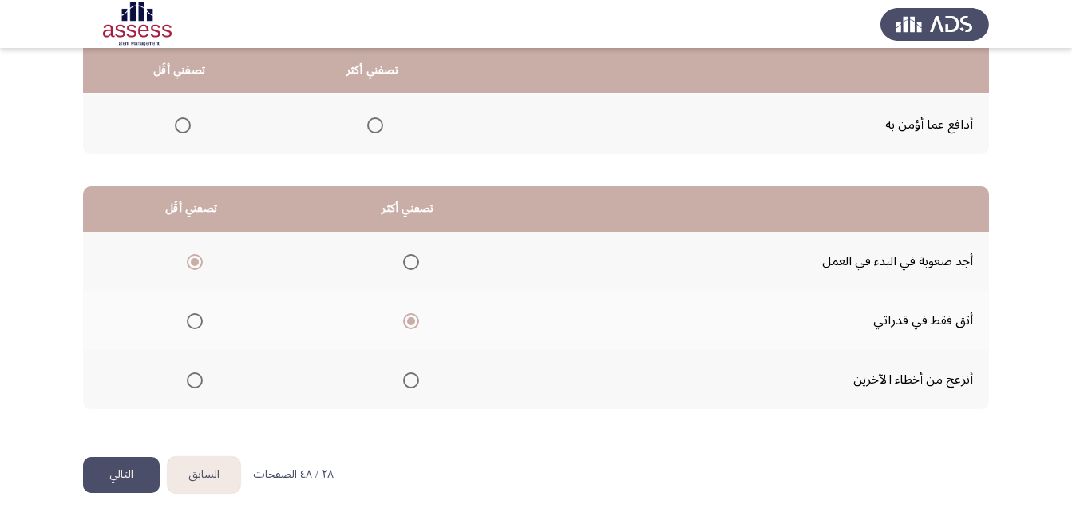
scroll to position [0, 0]
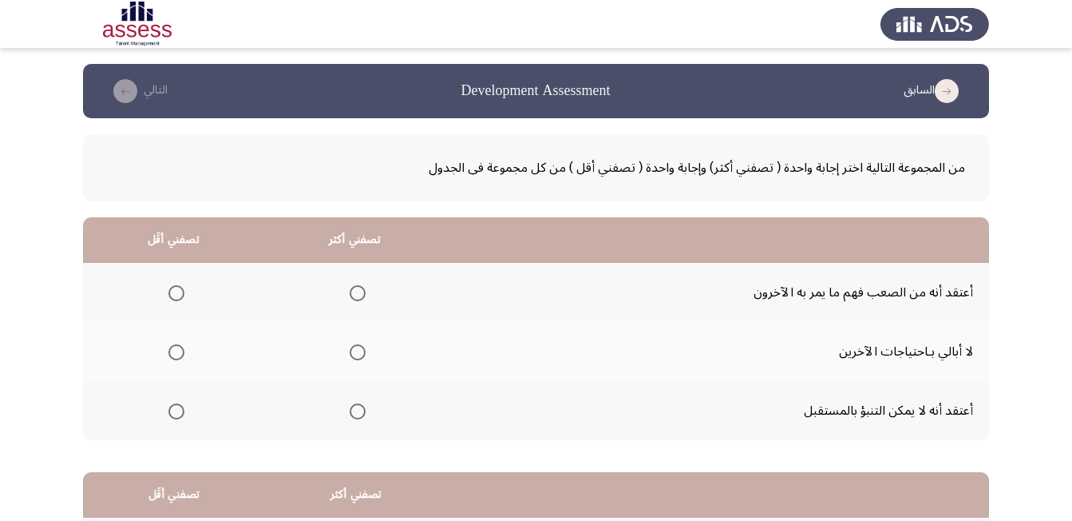
click at [364, 293] on span "Select an option" at bounding box center [358, 293] width 16 height 16
click at [364, 293] on input "Select an option" at bounding box center [358, 293] width 16 height 16
click at [181, 406] on span "Select an option" at bounding box center [177, 411] width 16 height 16
click at [181, 406] on input "Select an option" at bounding box center [177, 411] width 16 height 16
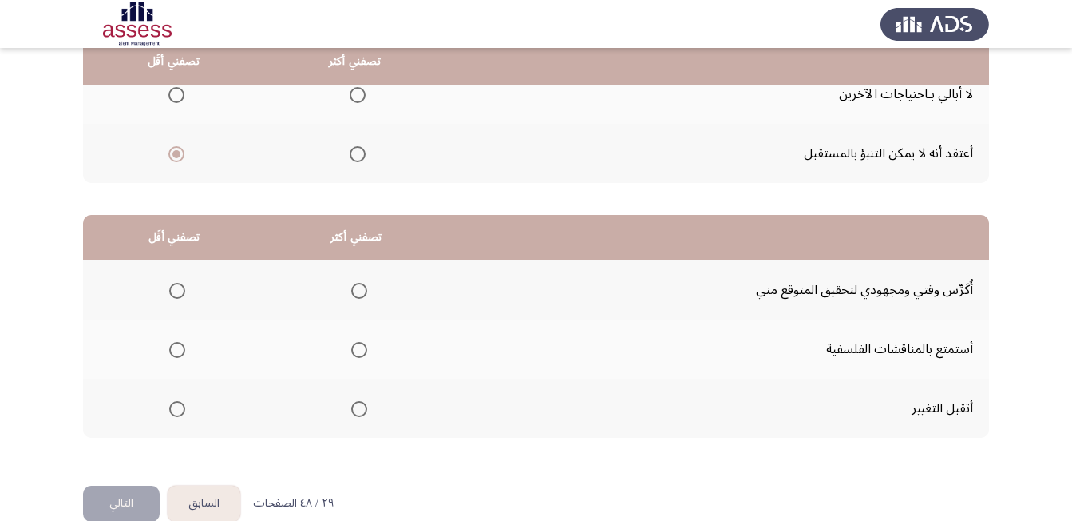
scroll to position [286, 0]
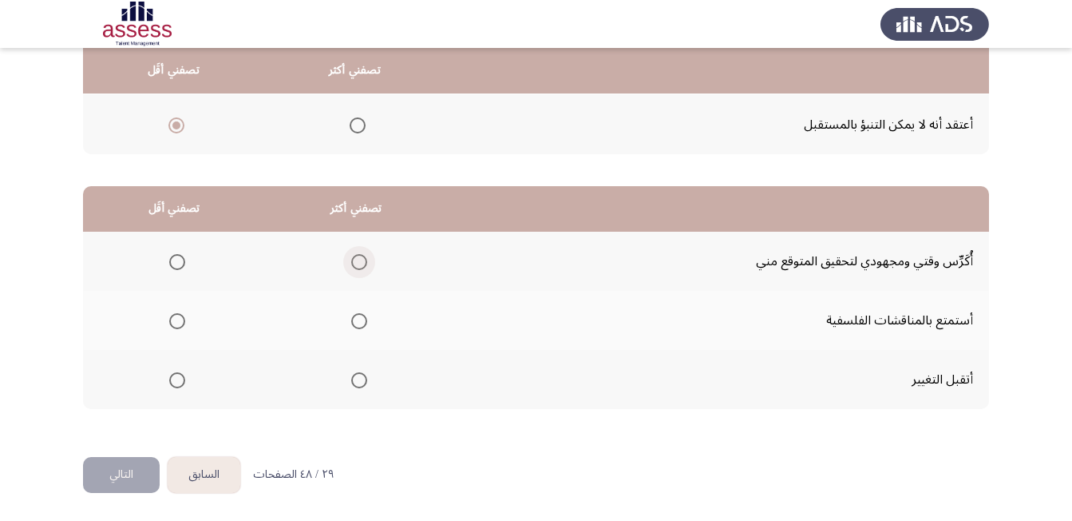
click at [363, 259] on span "Select an option" at bounding box center [359, 262] width 16 height 16
click at [363, 259] on input "Select an option" at bounding box center [359, 262] width 16 height 16
click at [172, 319] on span "Select an option" at bounding box center [177, 321] width 16 height 16
click at [172, 319] on input "Select an option" at bounding box center [177, 321] width 16 height 16
click at [128, 466] on button "التالي" at bounding box center [121, 475] width 77 height 36
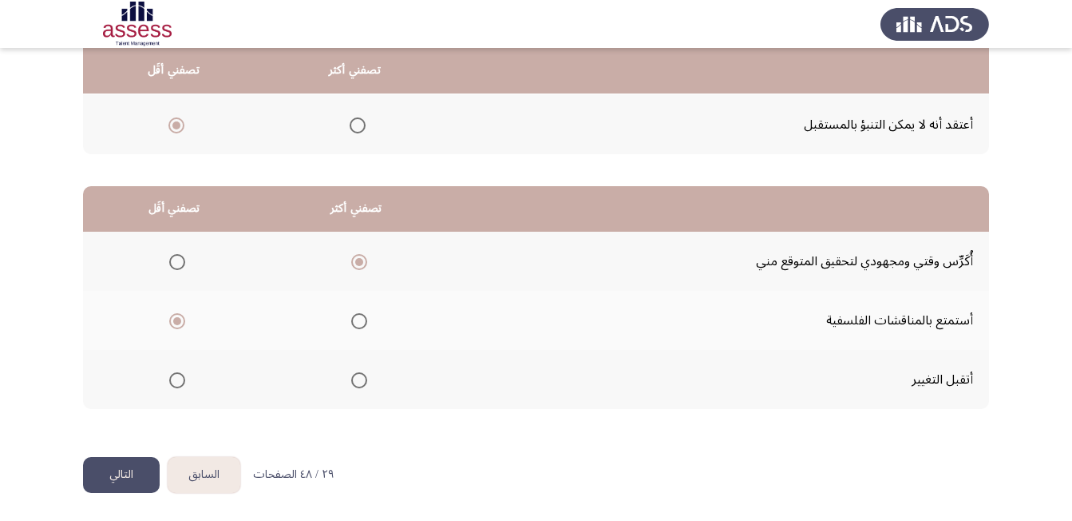
scroll to position [0, 0]
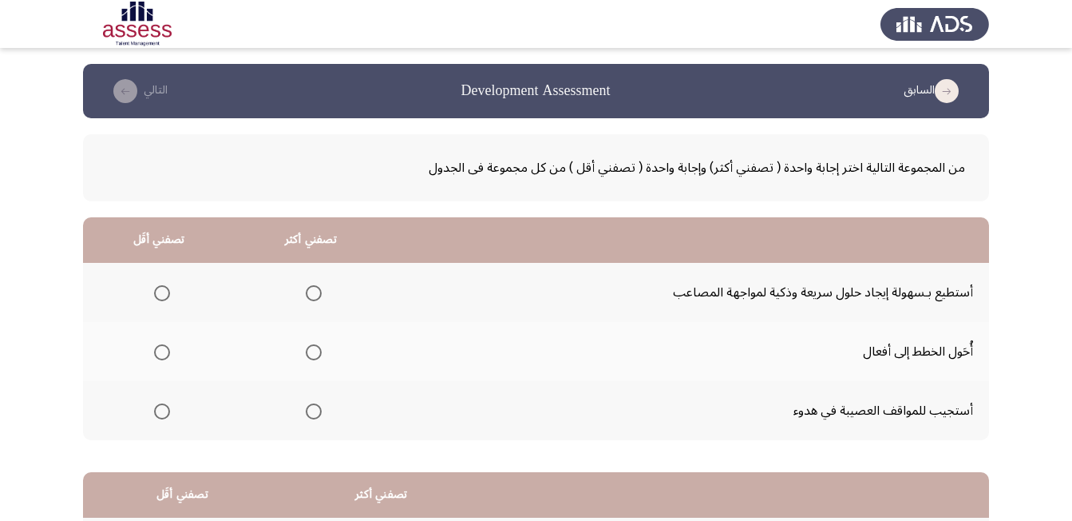
click at [318, 290] on span "Select an option" at bounding box center [314, 293] width 16 height 16
click at [318, 290] on input "Select an option" at bounding box center [314, 293] width 16 height 16
click at [162, 413] on span "Select an option" at bounding box center [162, 411] width 16 height 16
click at [162, 413] on input "Select an option" at bounding box center [162, 411] width 16 height 16
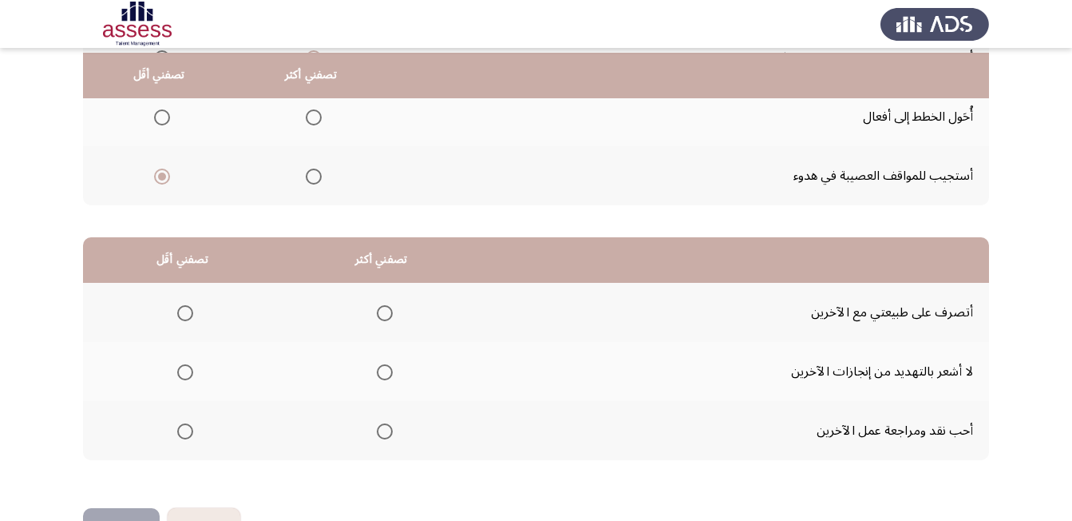
scroll to position [240, 0]
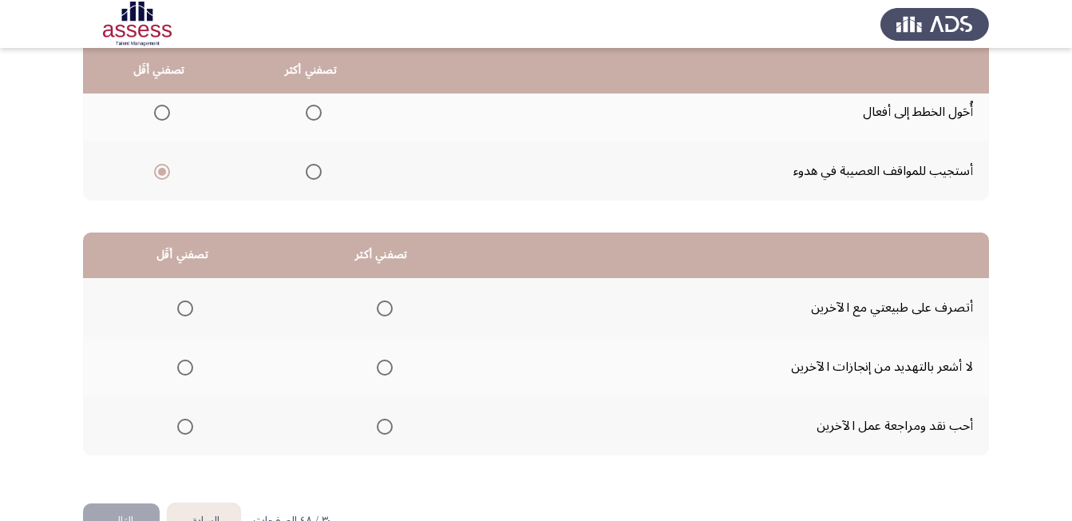
click at [185, 302] on span "Select an option" at bounding box center [185, 308] width 16 height 16
click at [185, 302] on input "Select an option" at bounding box center [185, 308] width 16 height 16
click at [387, 365] on span "Select an option" at bounding box center [385, 367] width 16 height 16
click at [387, 365] on input "Select an option" at bounding box center [385, 367] width 16 height 16
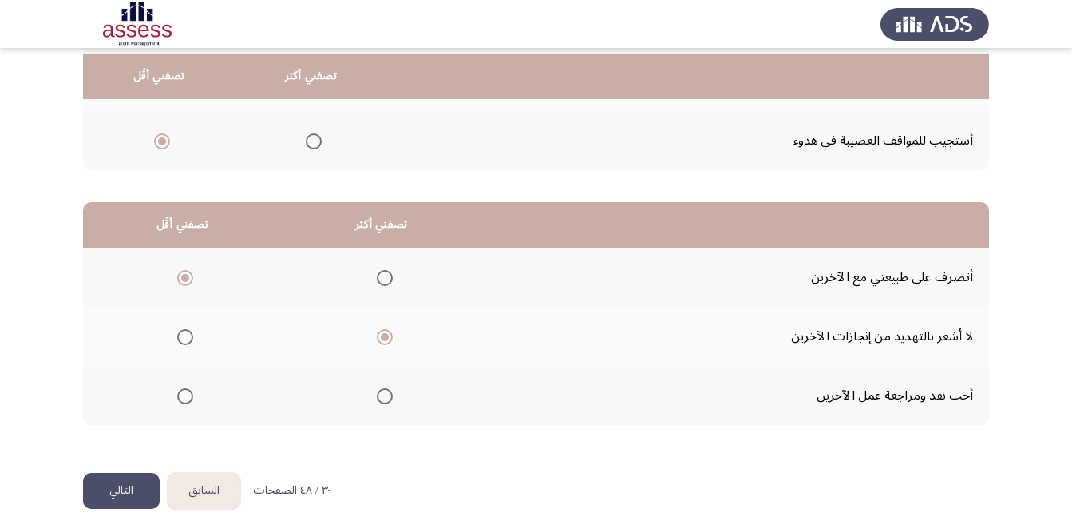
scroll to position [286, 0]
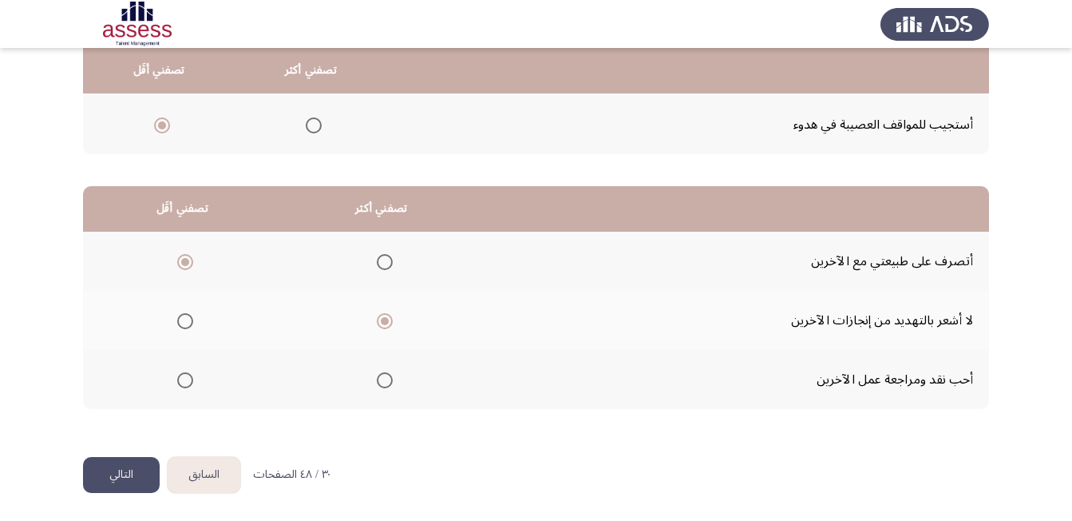
click at [133, 478] on button "التالي" at bounding box center [121, 475] width 77 height 36
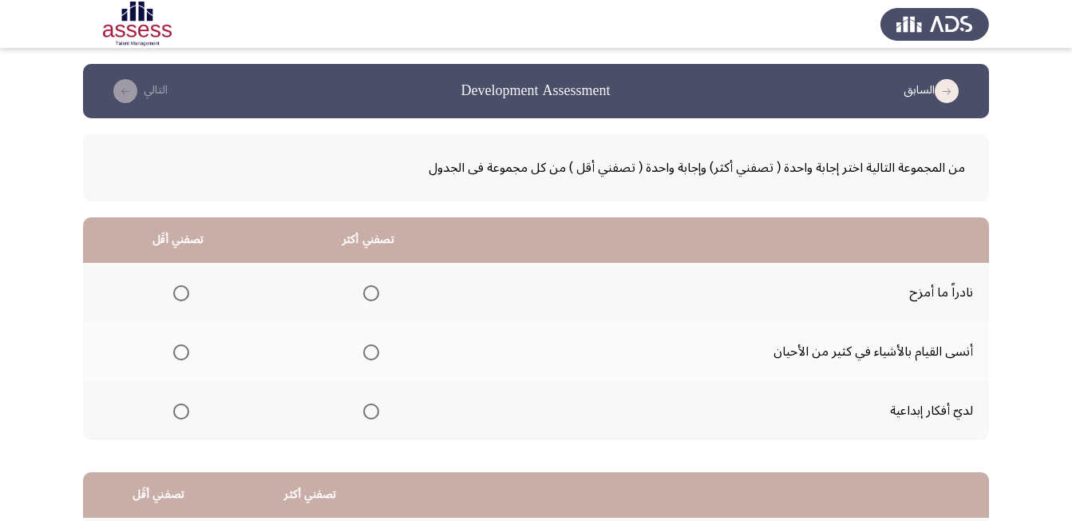
click at [183, 355] on span "Select an option" at bounding box center [181, 352] width 16 height 16
click at [183, 355] on input "Select an option" at bounding box center [181, 352] width 16 height 16
click at [371, 414] on span "Select an option" at bounding box center [371, 411] width 16 height 16
click at [371, 414] on input "Select an option" at bounding box center [371, 411] width 16 height 16
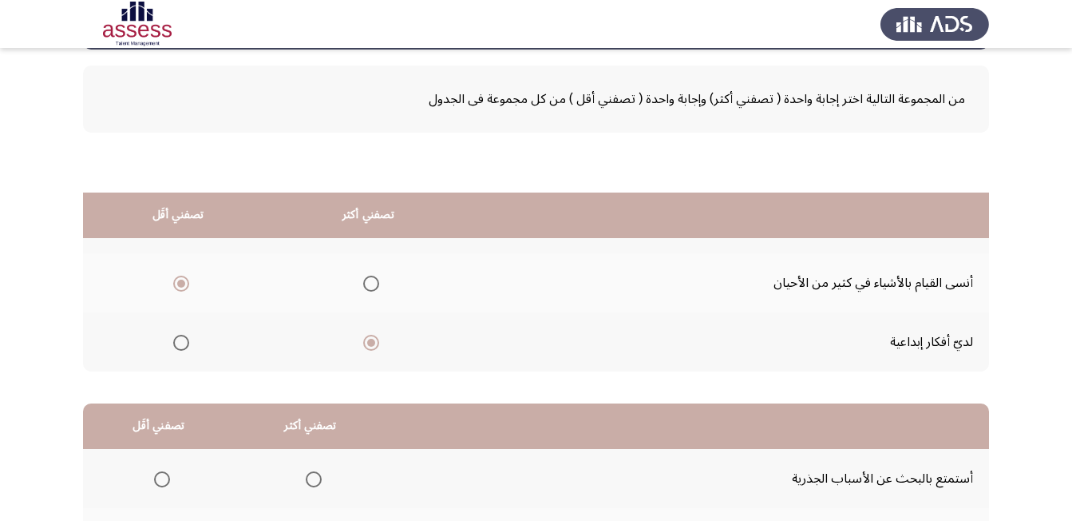
scroll to position [240, 0]
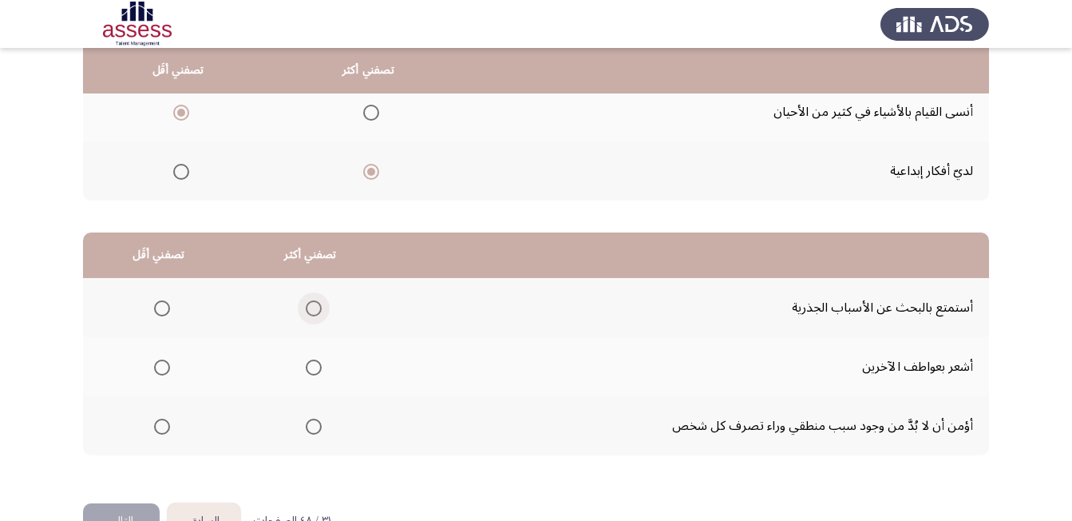
click at [316, 309] on span "Select an option" at bounding box center [314, 308] width 16 height 16
click at [316, 309] on input "Select an option" at bounding box center [314, 308] width 16 height 16
click at [162, 426] on span "Select an option" at bounding box center [162, 426] width 0 height 0
click at [161, 426] on input "Select an option" at bounding box center [162, 426] width 16 height 16
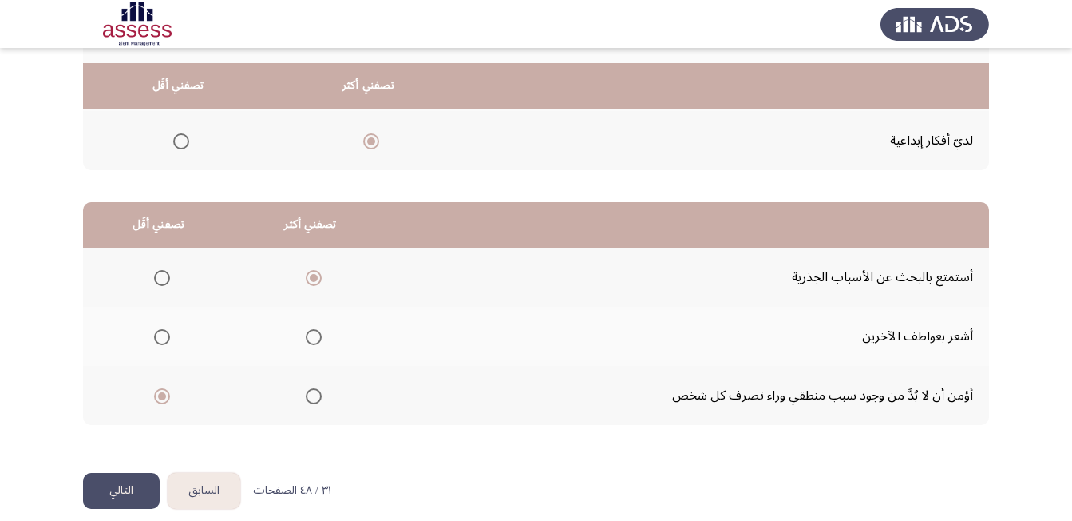
scroll to position [286, 0]
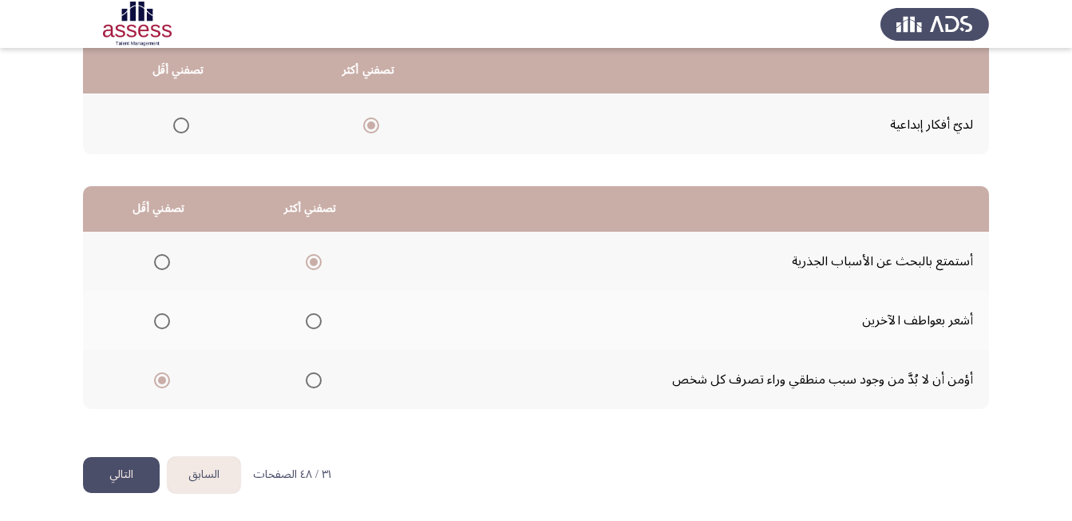
click at [124, 478] on button "التالي" at bounding box center [121, 475] width 77 height 36
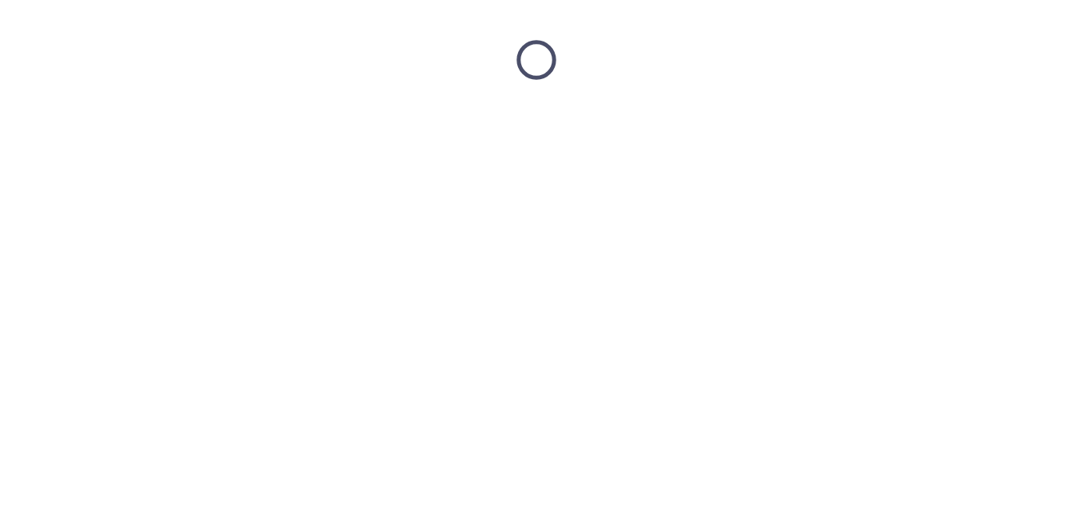
scroll to position [0, 0]
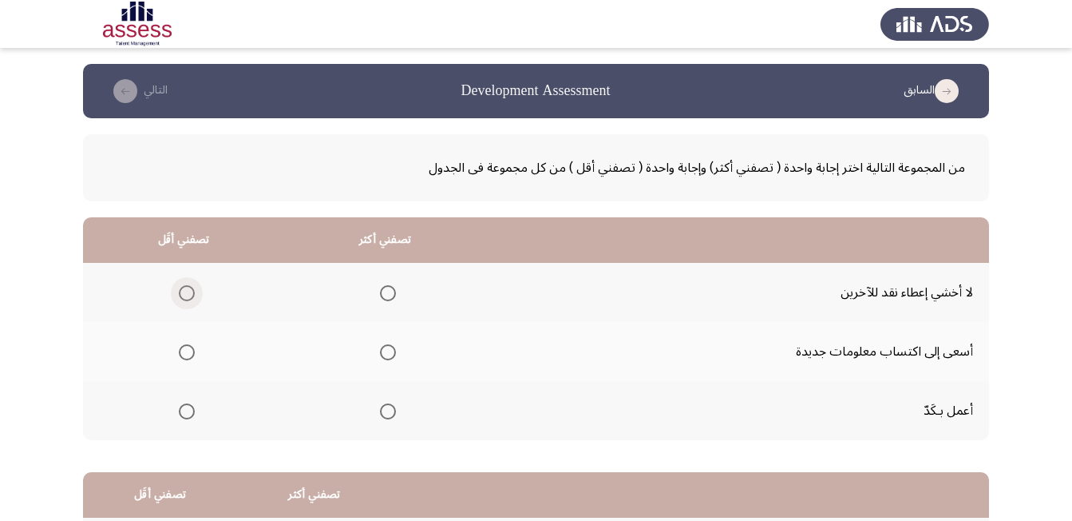
click at [185, 298] on span "Select an option" at bounding box center [187, 293] width 16 height 16
click at [185, 298] on input "Select an option" at bounding box center [187, 293] width 16 height 16
click at [391, 411] on span "Select an option" at bounding box center [388, 411] width 16 height 16
click at [391, 411] on input "Select an option" at bounding box center [388, 411] width 16 height 16
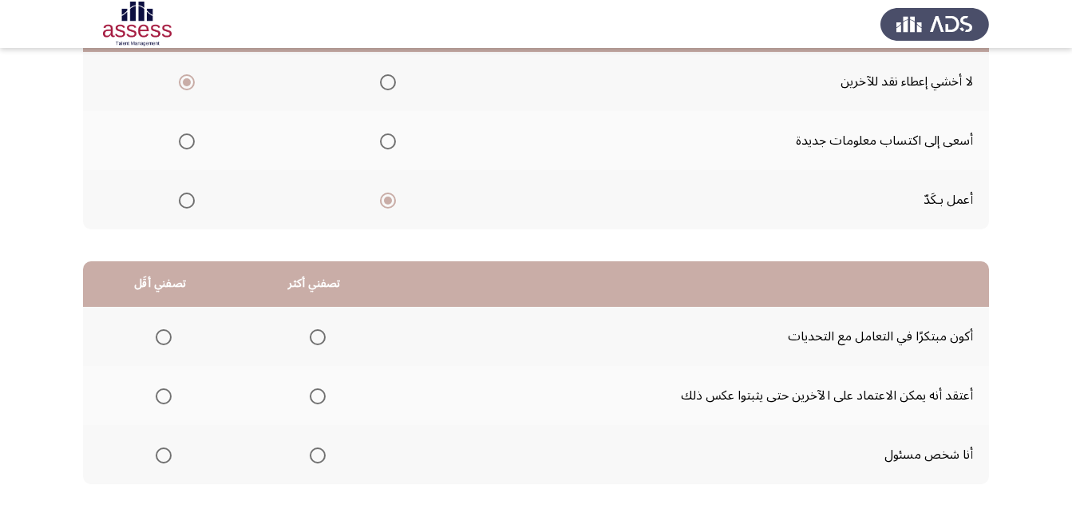
scroll to position [240, 0]
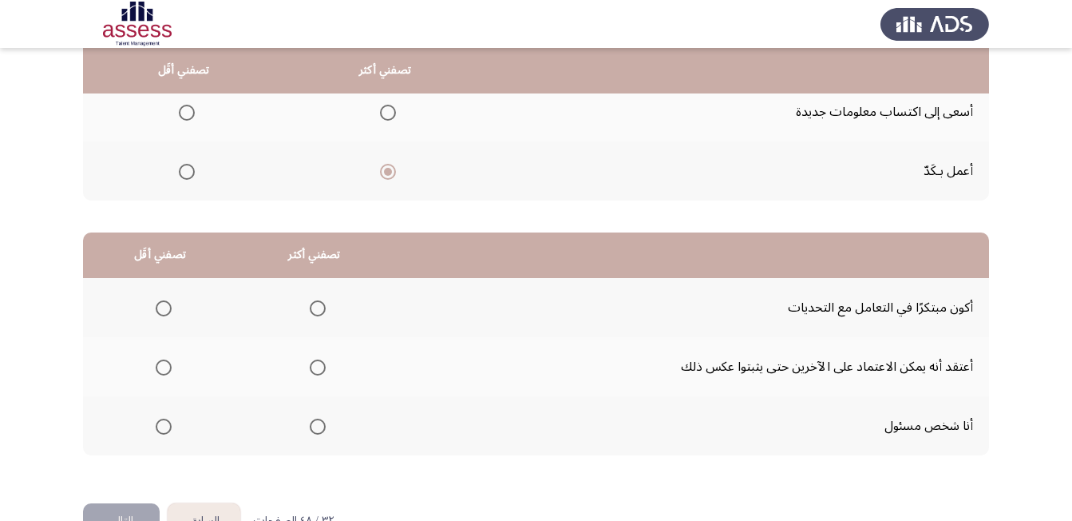
click at [323, 306] on span "Select an option" at bounding box center [318, 308] width 16 height 16
click at [323, 306] on input "Select an option" at bounding box center [318, 308] width 16 height 16
click at [161, 371] on span "Select an option" at bounding box center [164, 367] width 16 height 16
click at [161, 371] on input "Select an option" at bounding box center [164, 367] width 16 height 16
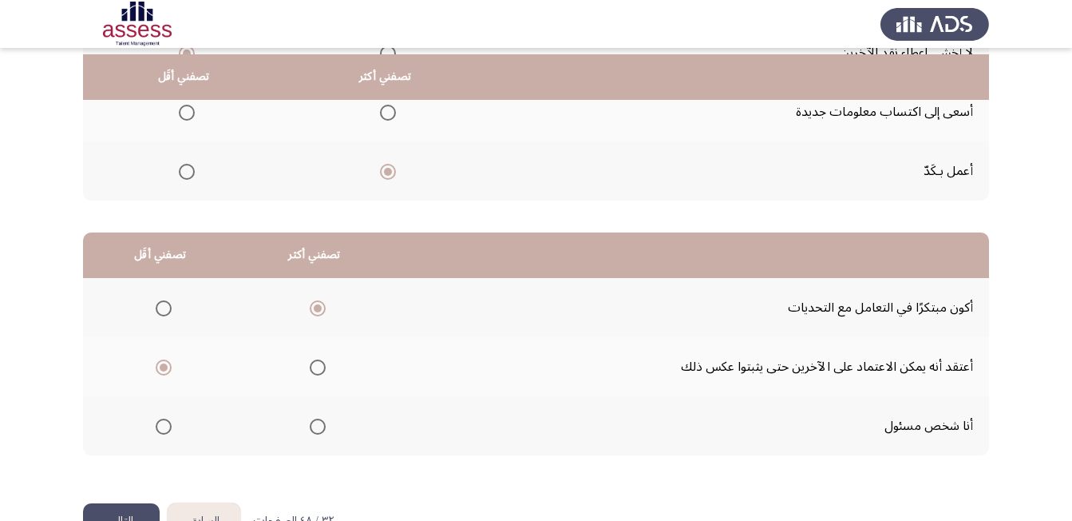
scroll to position [286, 0]
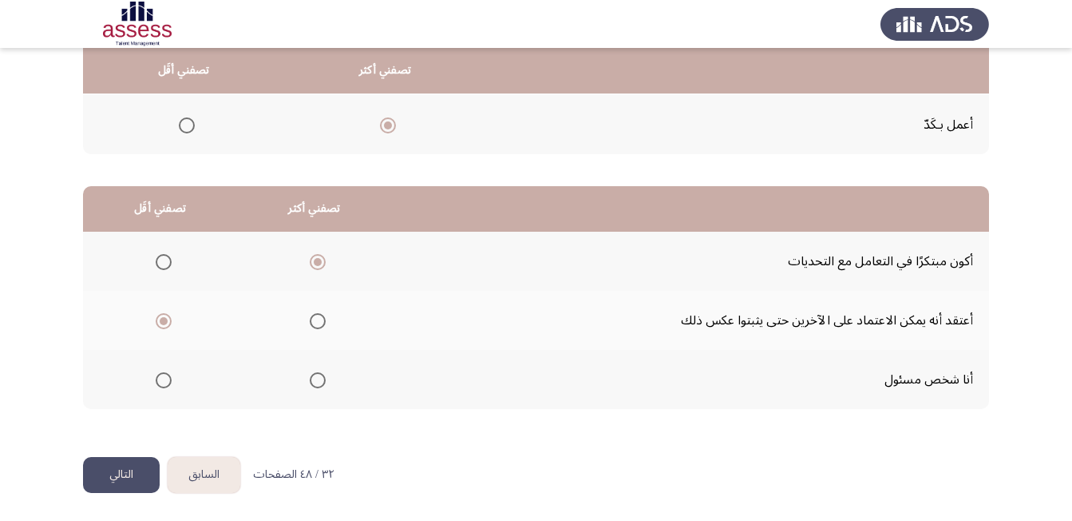
click at [120, 472] on button "التالي" at bounding box center [121, 475] width 77 height 36
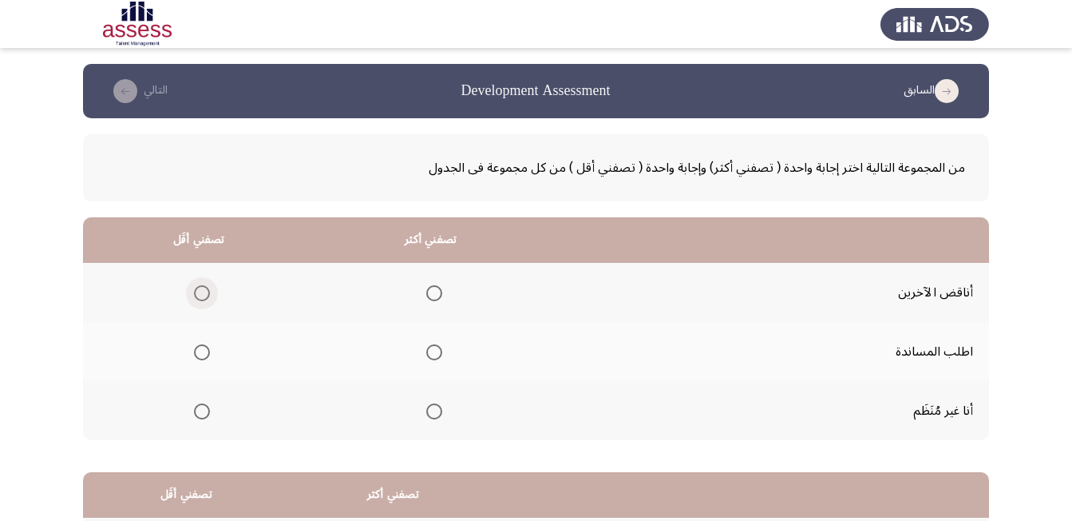
click at [203, 290] on span "Select an option" at bounding box center [202, 293] width 16 height 16
click at [203, 290] on input "Select an option" at bounding box center [202, 293] width 16 height 16
click at [432, 409] on span "Select an option" at bounding box center [434, 411] width 16 height 16
click at [432, 409] on input "Select an option" at bounding box center [434, 411] width 16 height 16
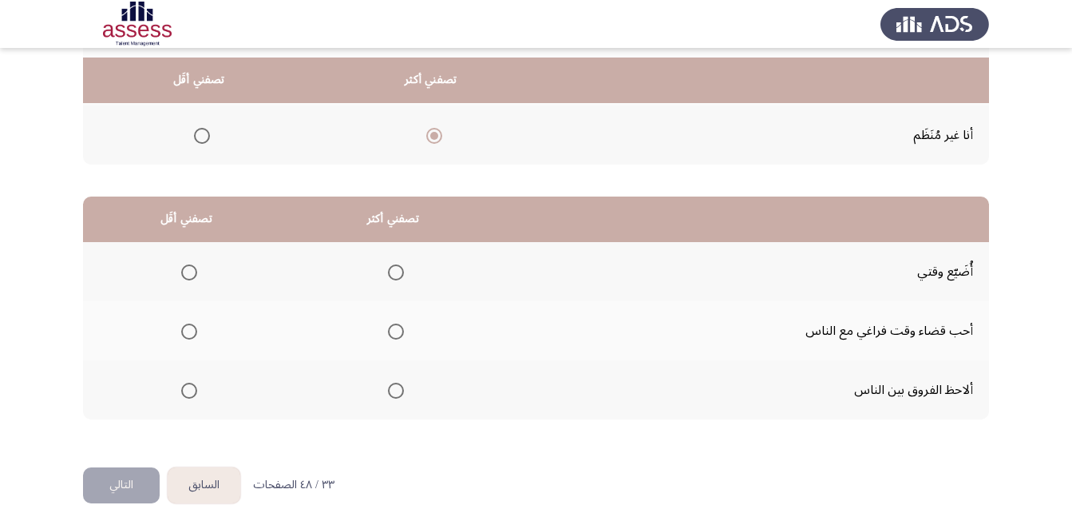
scroll to position [286, 0]
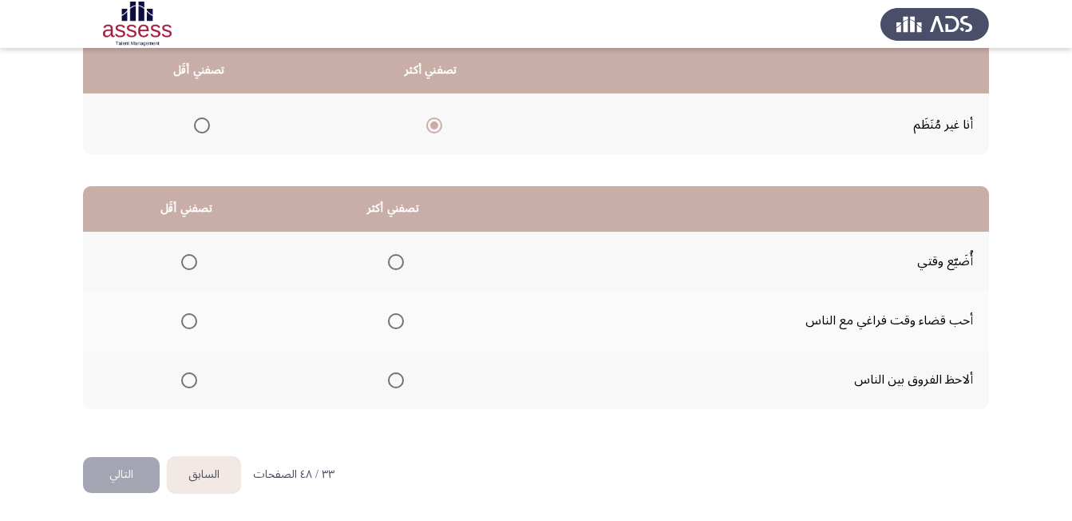
click at [188, 260] on span "Select an option" at bounding box center [189, 262] width 16 height 16
click at [188, 260] on input "Select an option" at bounding box center [189, 262] width 16 height 16
click at [391, 386] on span "Select an option" at bounding box center [396, 380] width 16 height 16
click at [391, 386] on input "Select an option" at bounding box center [396, 380] width 16 height 16
click at [135, 473] on button "التالي" at bounding box center [121, 475] width 77 height 36
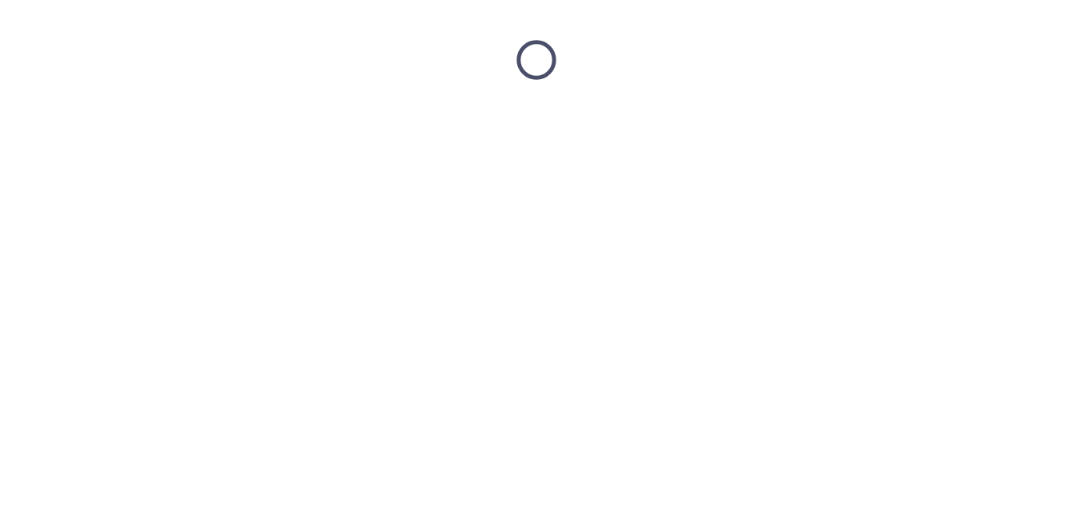
scroll to position [0, 0]
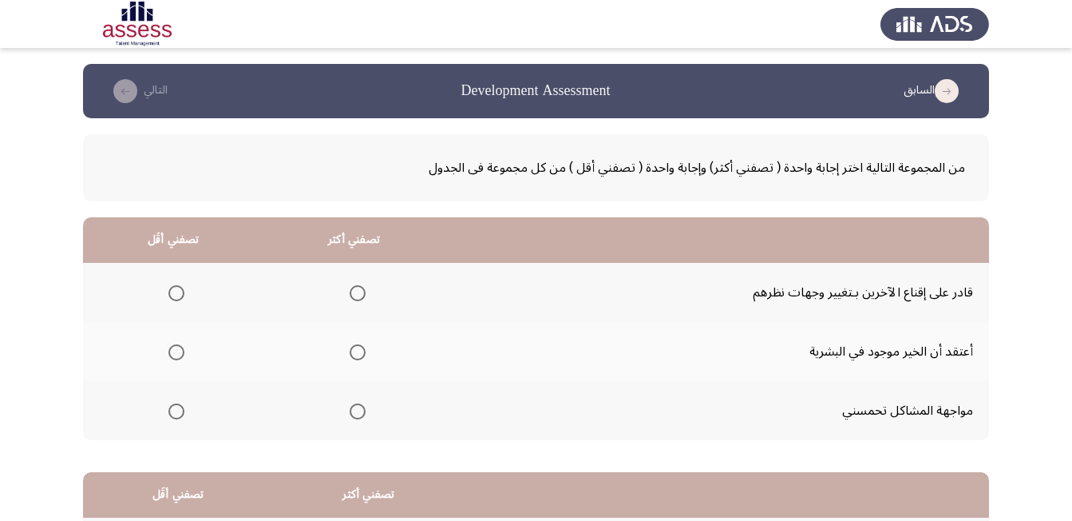
click at [363, 292] on span "Select an option" at bounding box center [358, 293] width 16 height 16
click at [363, 292] on input "Select an option" at bounding box center [358, 293] width 16 height 16
click at [182, 351] on span "Select an option" at bounding box center [177, 352] width 16 height 16
click at [182, 351] on input "Select an option" at bounding box center [177, 352] width 16 height 16
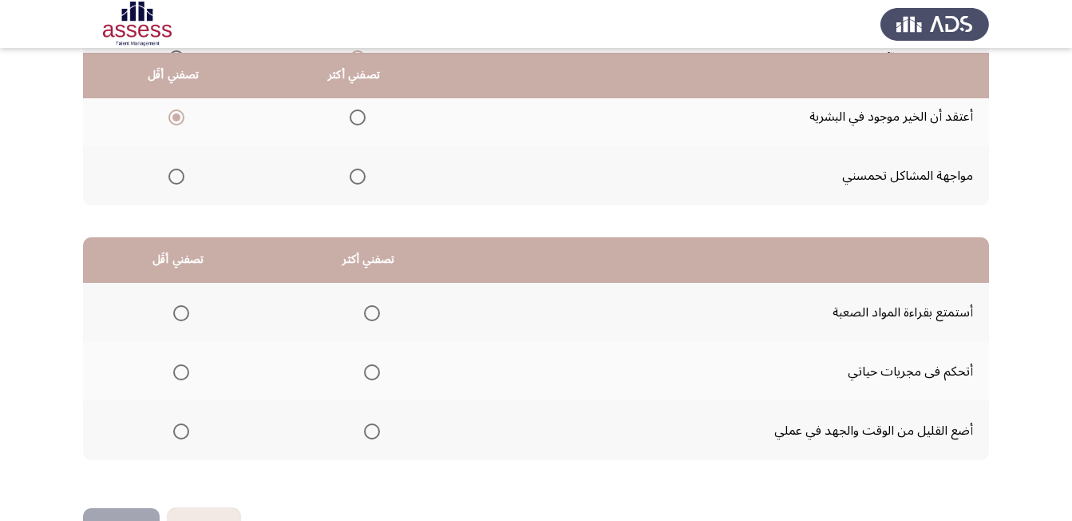
scroll to position [240, 0]
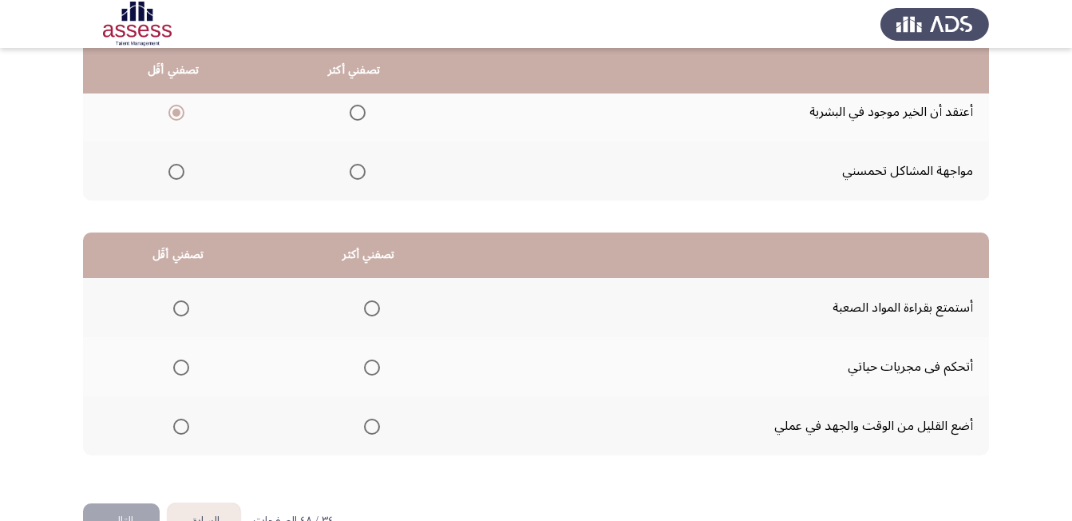
click at [377, 374] on span "Select an option" at bounding box center [372, 367] width 16 height 16
click at [377, 374] on input "Select an option" at bounding box center [372, 367] width 16 height 16
click at [181, 428] on span "Select an option" at bounding box center [181, 426] width 16 height 16
click at [181, 428] on input "Select an option" at bounding box center [181, 426] width 16 height 16
click at [128, 508] on button "التالي" at bounding box center [121, 521] width 77 height 36
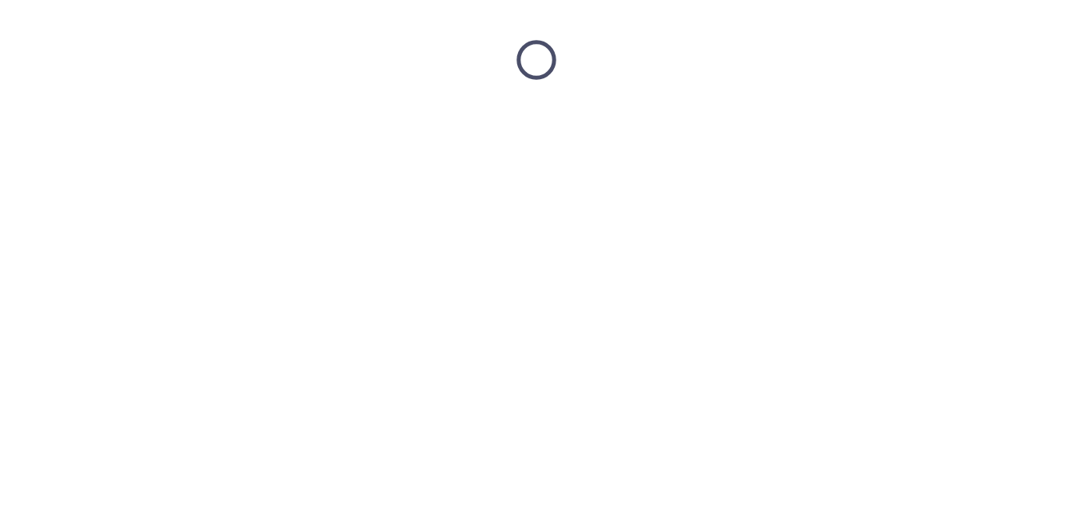
scroll to position [0, 0]
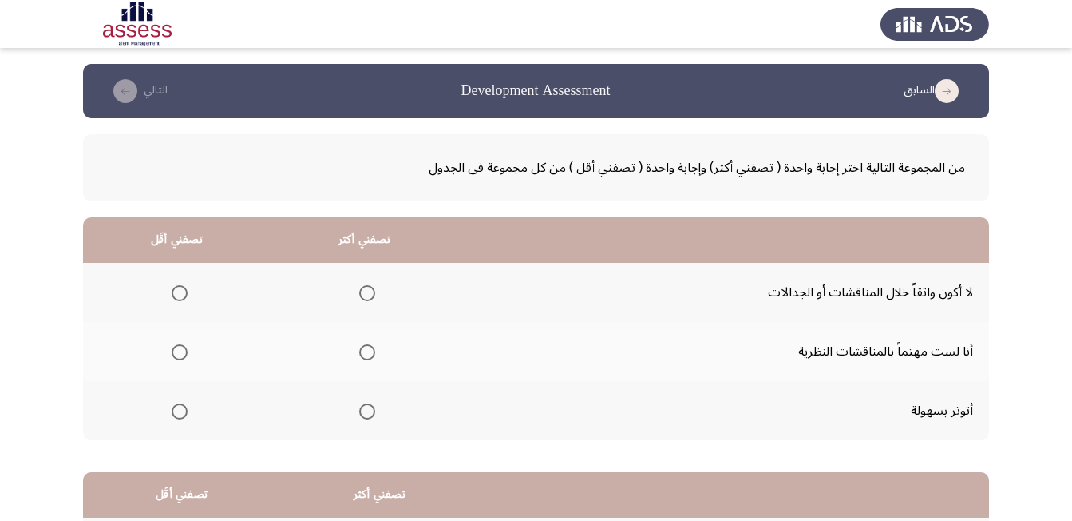
click at [175, 294] on span "Select an option" at bounding box center [180, 293] width 16 height 16
click at [175, 294] on input "Select an option" at bounding box center [180, 293] width 16 height 16
click at [371, 351] on span "Select an option" at bounding box center [367, 352] width 16 height 16
click at [371, 351] on input "Select an option" at bounding box center [367, 352] width 16 height 16
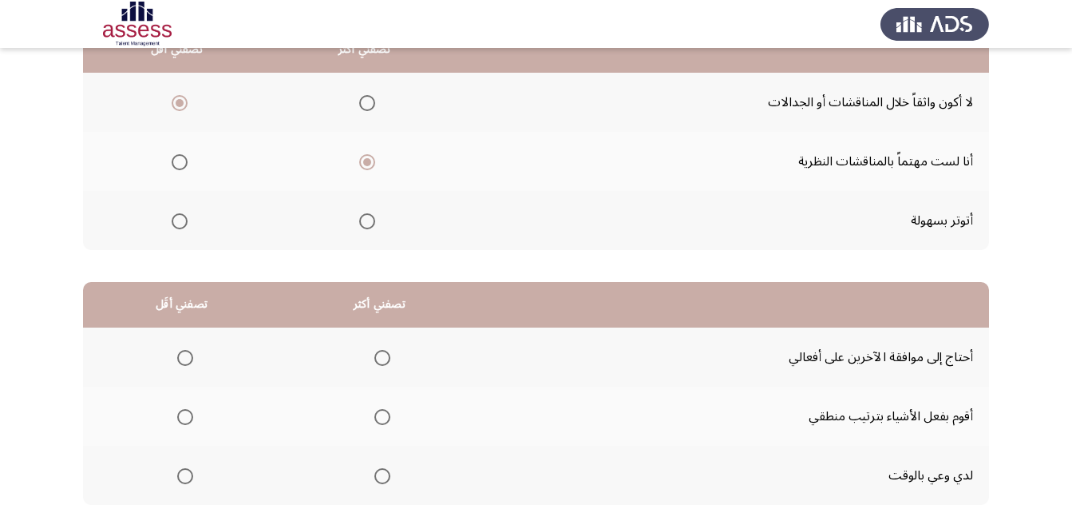
scroll to position [240, 0]
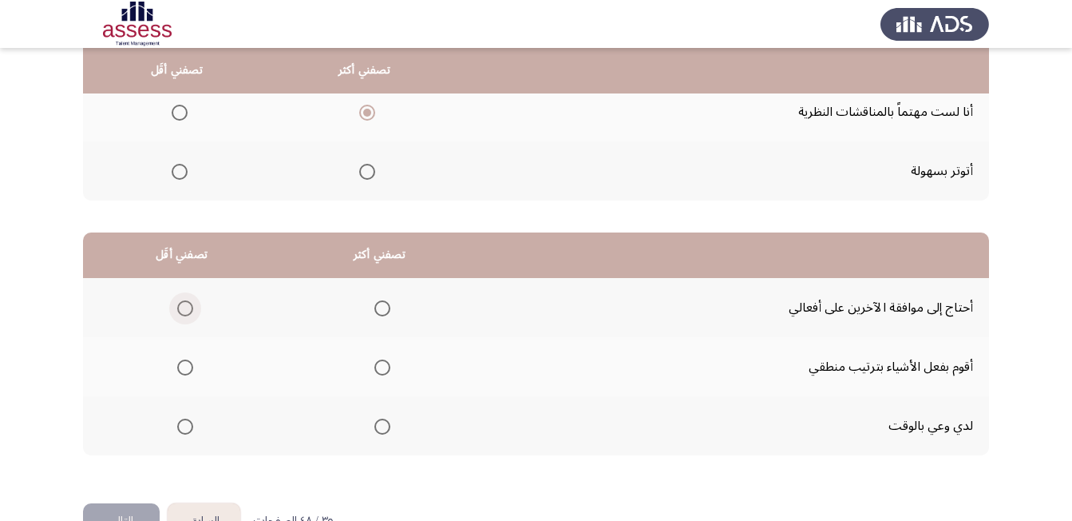
click at [188, 312] on span "Select an option" at bounding box center [185, 308] width 16 height 16
click at [188, 312] on input "Select an option" at bounding box center [185, 308] width 16 height 16
click at [391, 360] on span "Select an option" at bounding box center [383, 367] width 16 height 16
click at [391, 360] on input "Select an option" at bounding box center [383, 367] width 16 height 16
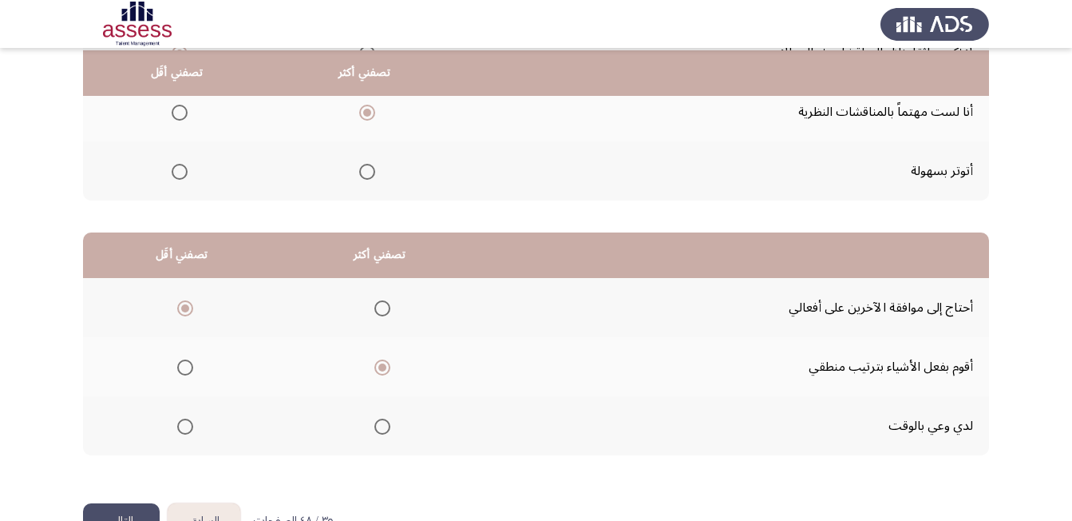
scroll to position [286, 0]
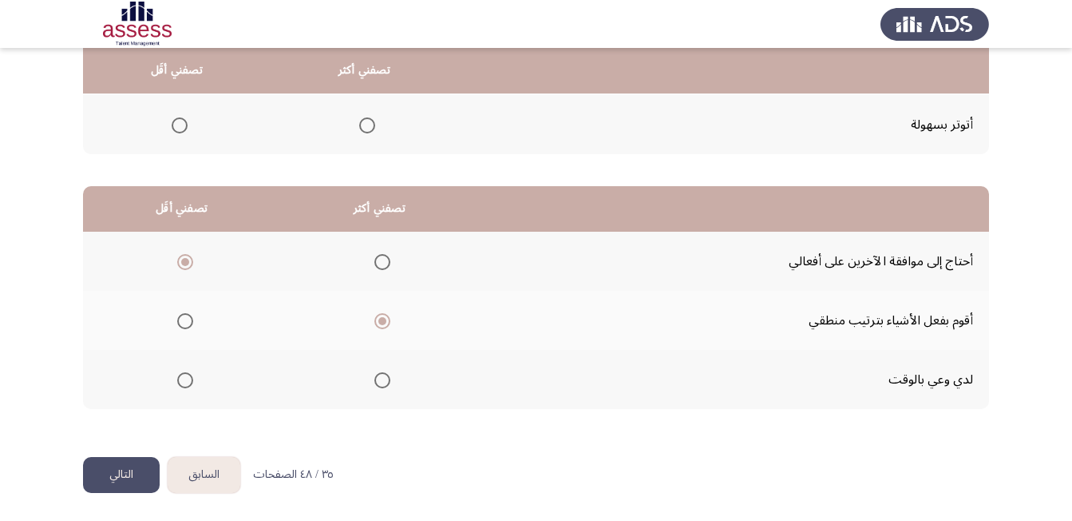
click at [124, 469] on button "التالي" at bounding box center [121, 475] width 77 height 36
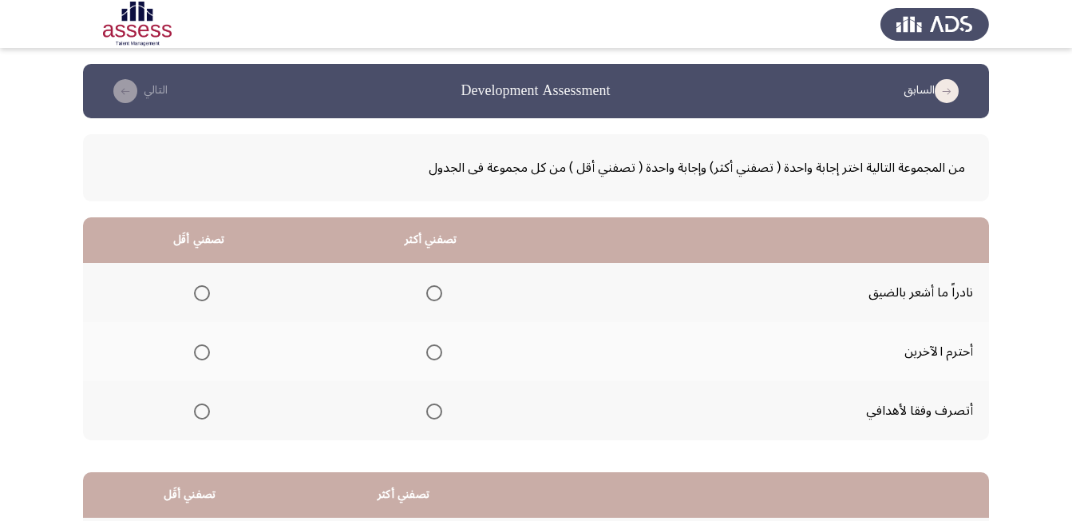
click at [199, 295] on span "Select an option" at bounding box center [202, 293] width 16 height 16
click at [199, 295] on input "Select an option" at bounding box center [202, 293] width 16 height 16
click at [436, 413] on span "Select an option" at bounding box center [434, 411] width 16 height 16
click at [436, 413] on input "Select an option" at bounding box center [434, 411] width 16 height 16
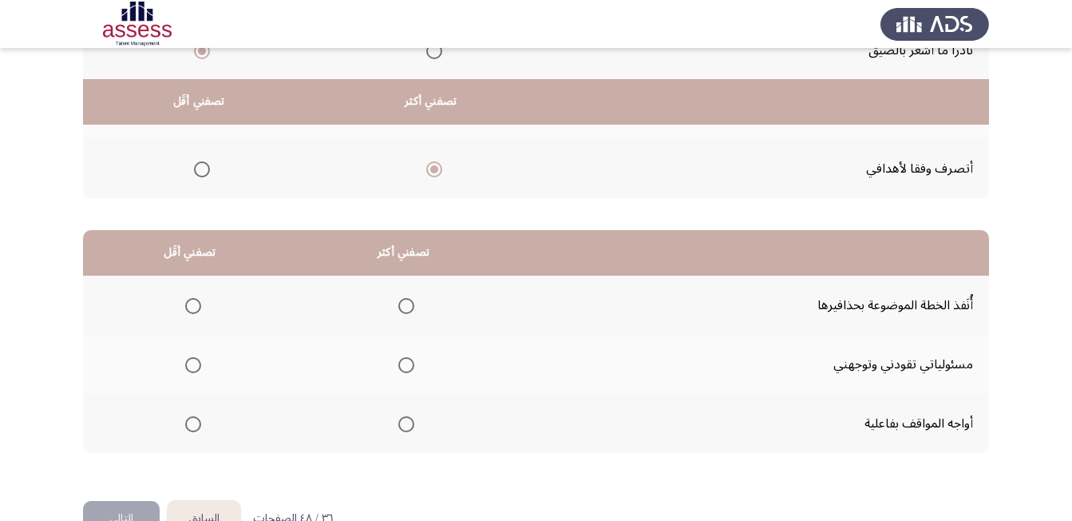
scroll to position [286, 0]
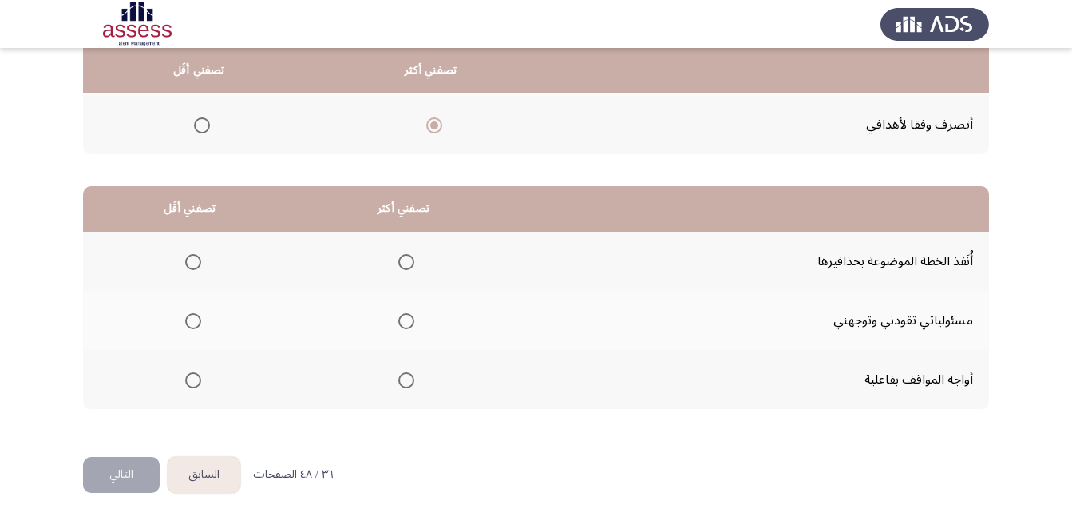
click at [403, 381] on span "Select an option" at bounding box center [406, 380] width 16 height 16
click at [403, 381] on input "Select an option" at bounding box center [406, 380] width 16 height 16
click at [193, 322] on span "Select an option" at bounding box center [193, 321] width 16 height 16
click at [193, 322] on input "Select an option" at bounding box center [193, 321] width 16 height 16
click at [114, 477] on button "التالي" at bounding box center [121, 475] width 77 height 36
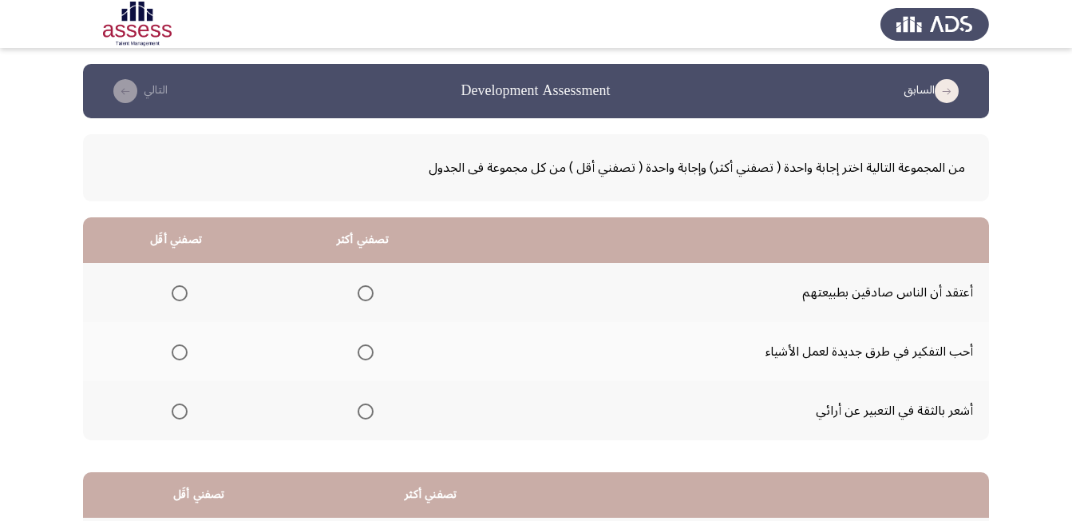
scroll to position [80, 0]
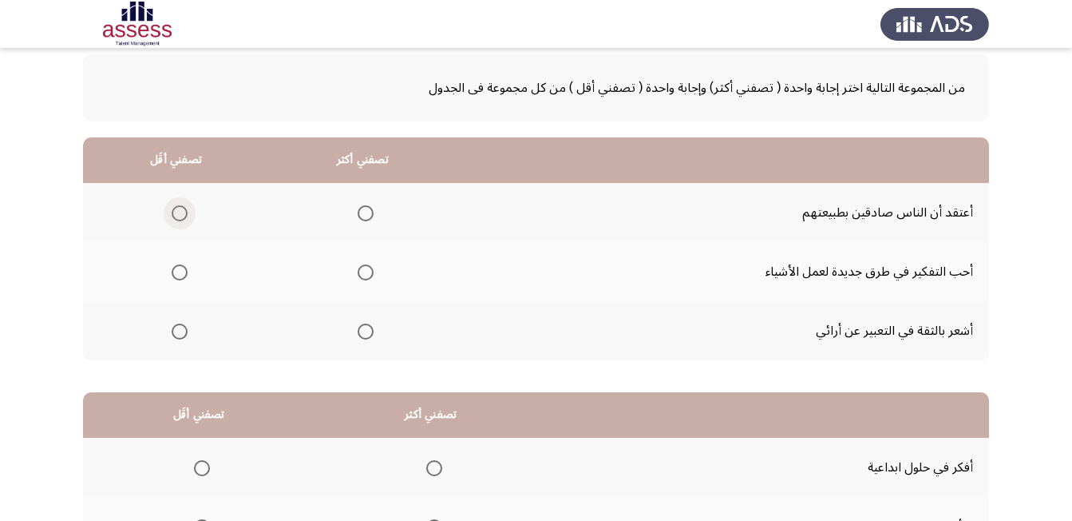
click at [180, 210] on span "Select an option" at bounding box center [180, 213] width 16 height 16
click at [180, 210] on input "Select an option" at bounding box center [180, 213] width 16 height 16
click at [369, 271] on span "Select an option" at bounding box center [366, 272] width 16 height 16
click at [369, 271] on input "Select an option" at bounding box center [366, 272] width 16 height 16
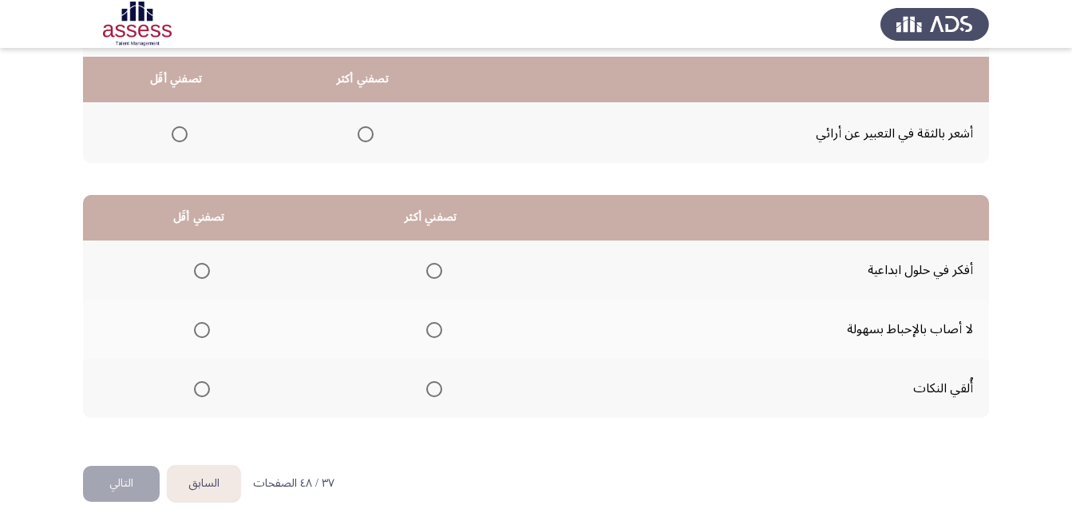
scroll to position [286, 0]
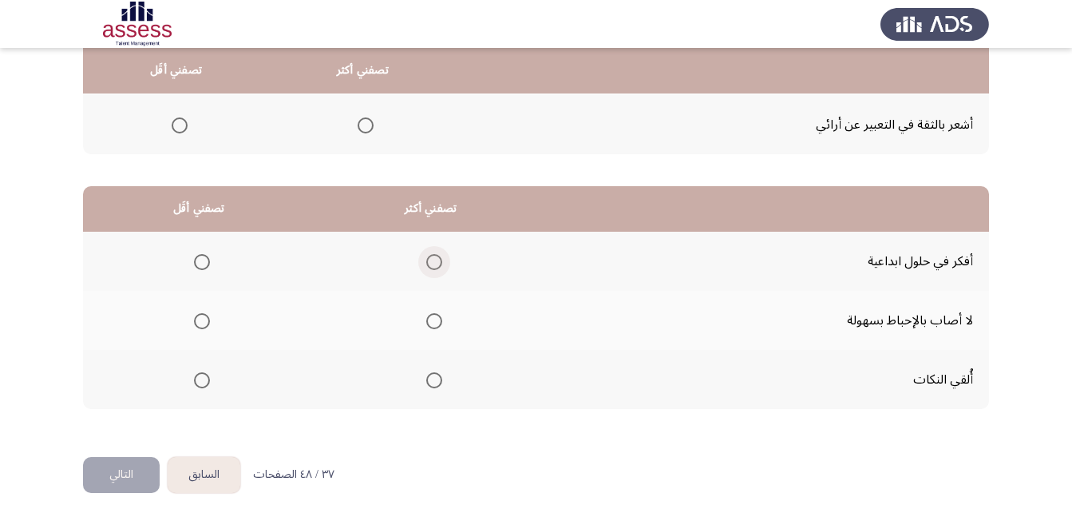
click at [437, 262] on span "Select an option" at bounding box center [434, 262] width 16 height 16
click at [437, 262] on input "Select an option" at bounding box center [434, 262] width 16 height 16
click at [204, 383] on span "Select an option" at bounding box center [202, 380] width 16 height 16
click at [204, 383] on input "Select an option" at bounding box center [202, 380] width 16 height 16
click at [124, 476] on button "التالي" at bounding box center [121, 475] width 77 height 36
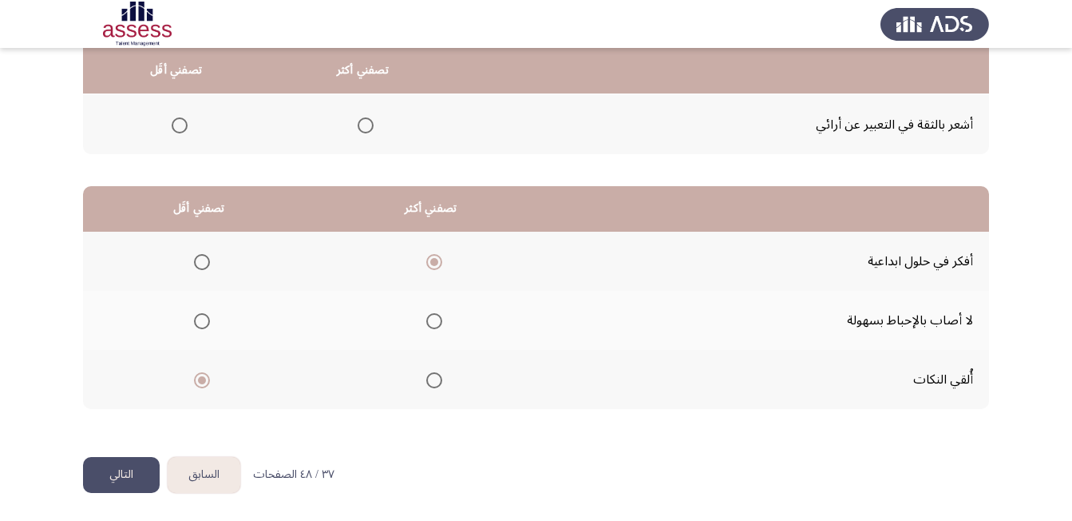
scroll to position [0, 0]
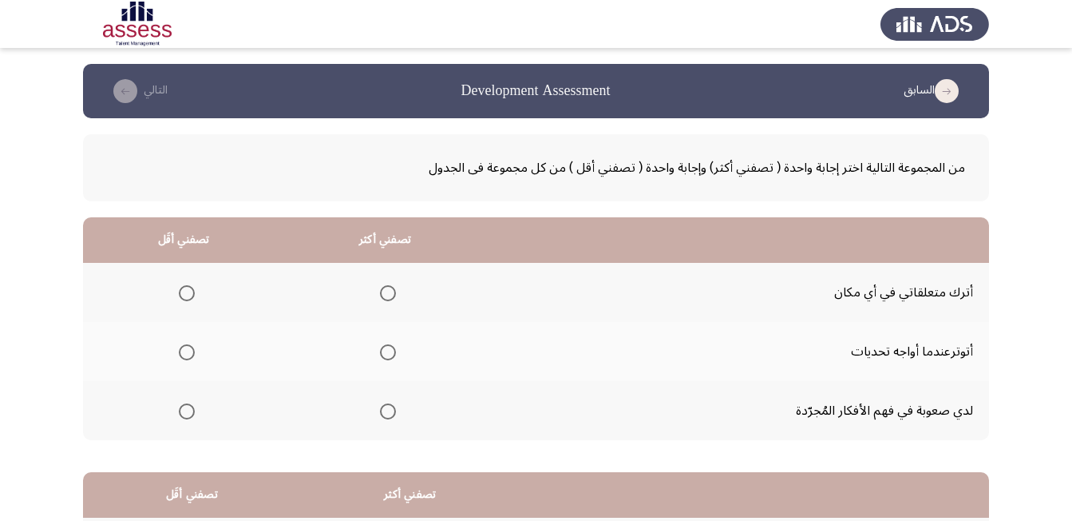
click at [181, 291] on span "Select an option" at bounding box center [187, 293] width 16 height 16
click at [181, 291] on input "Select an option" at bounding box center [187, 293] width 16 height 16
click at [394, 413] on span "Select an option" at bounding box center [388, 411] width 16 height 16
click at [394, 413] on input "Select an option" at bounding box center [388, 411] width 16 height 16
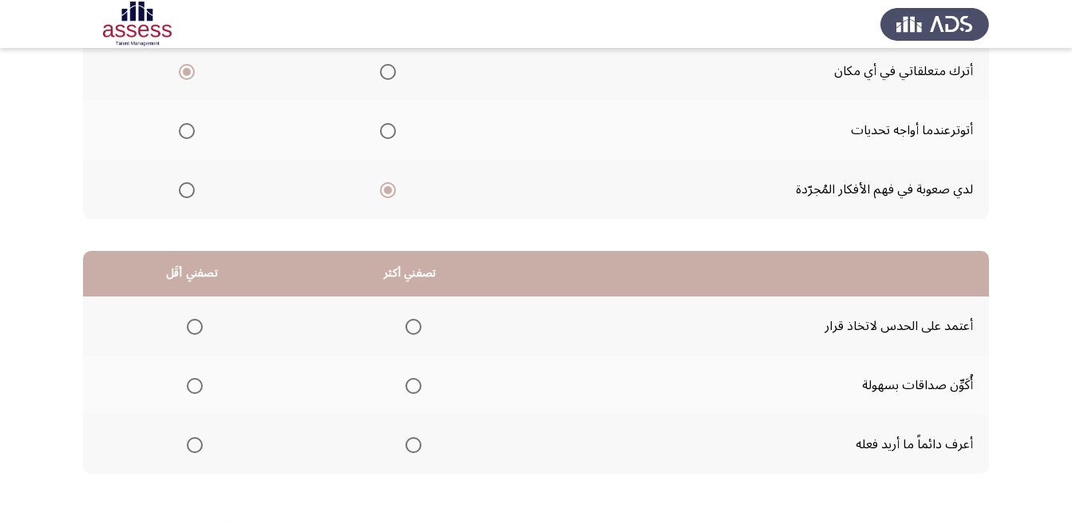
scroll to position [286, 0]
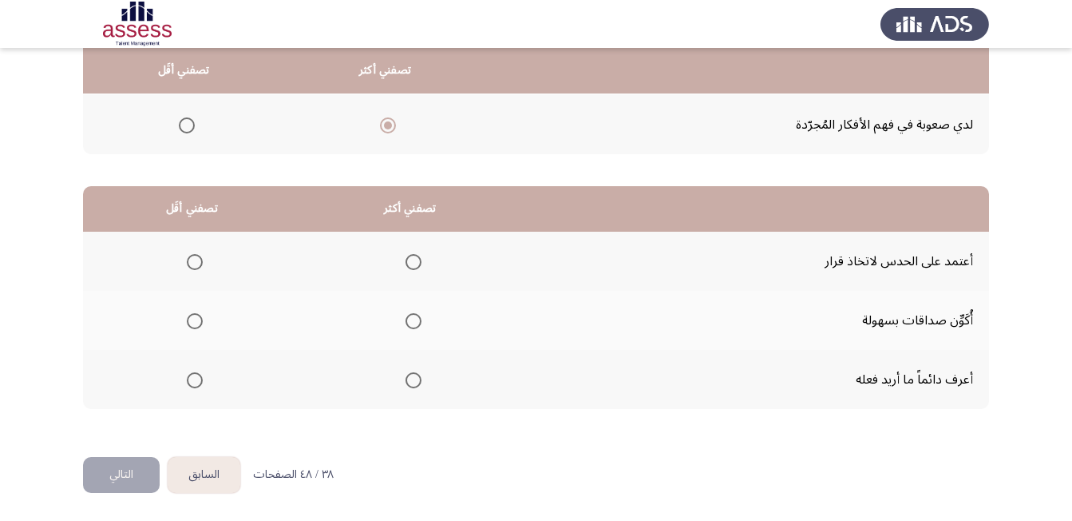
click at [192, 262] on span "Select an option" at bounding box center [195, 262] width 16 height 16
click at [192, 262] on input "Select an option" at bounding box center [195, 262] width 16 height 16
click at [422, 383] on span "Select an option" at bounding box center [414, 380] width 16 height 16
click at [422, 383] on input "Select an option" at bounding box center [414, 380] width 16 height 16
click at [125, 470] on button "التالي" at bounding box center [121, 475] width 77 height 36
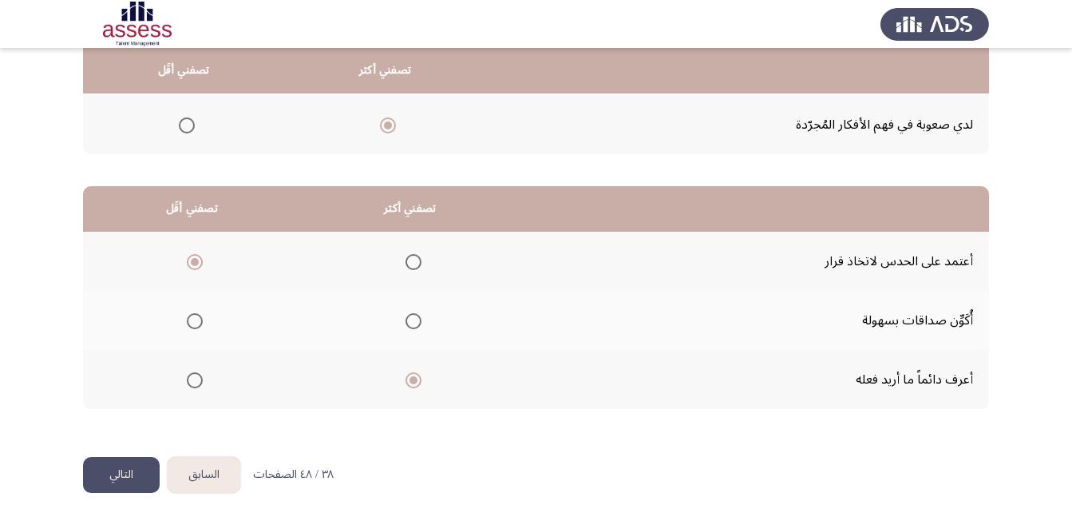
scroll to position [0, 0]
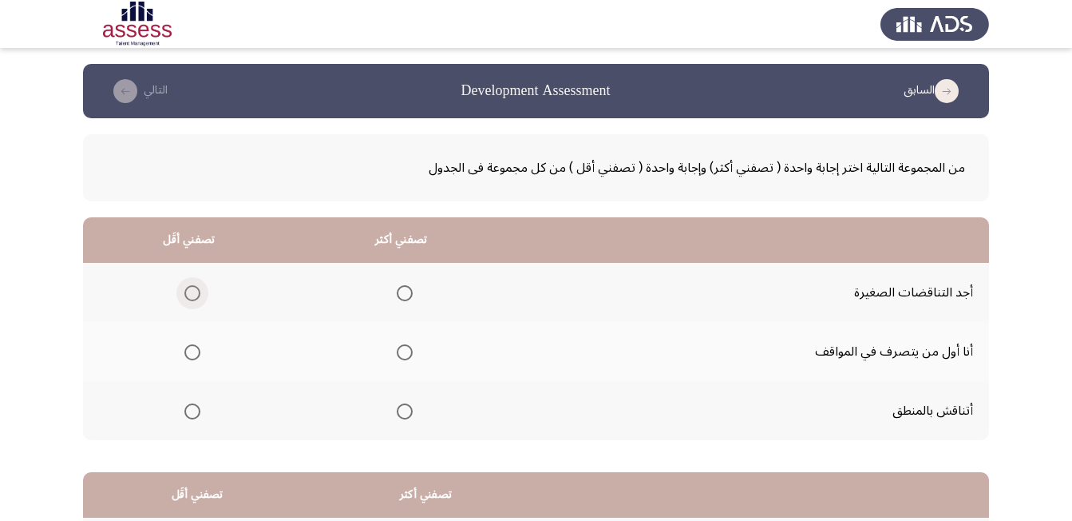
click at [193, 295] on span "Select an option" at bounding box center [192, 293] width 16 height 16
click at [193, 295] on input "Select an option" at bounding box center [192, 293] width 16 height 16
click at [417, 351] on th at bounding box center [401, 351] width 212 height 59
click at [404, 354] on span "Select an option" at bounding box center [405, 352] width 16 height 16
click at [404, 354] on input "Select an option" at bounding box center [405, 352] width 16 height 16
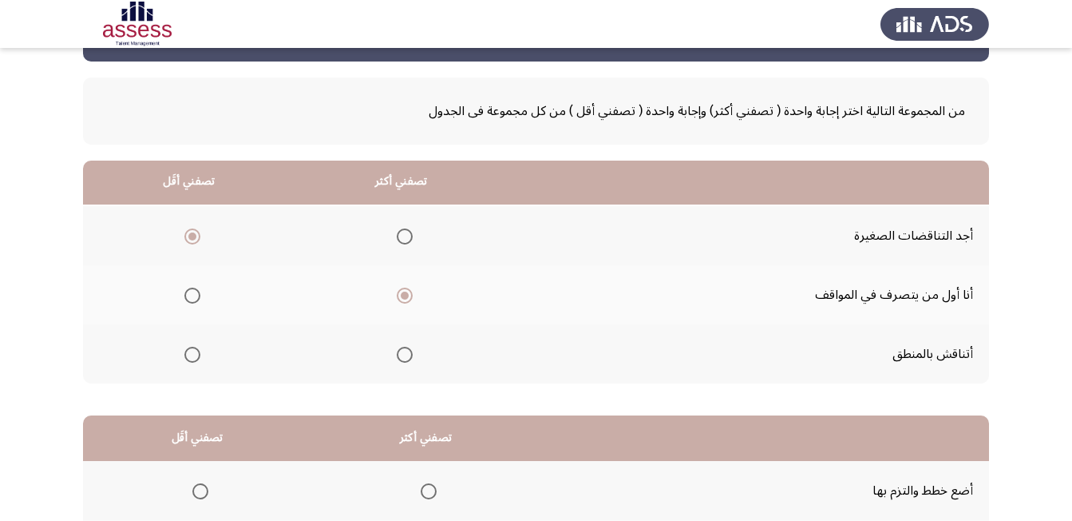
scroll to position [240, 0]
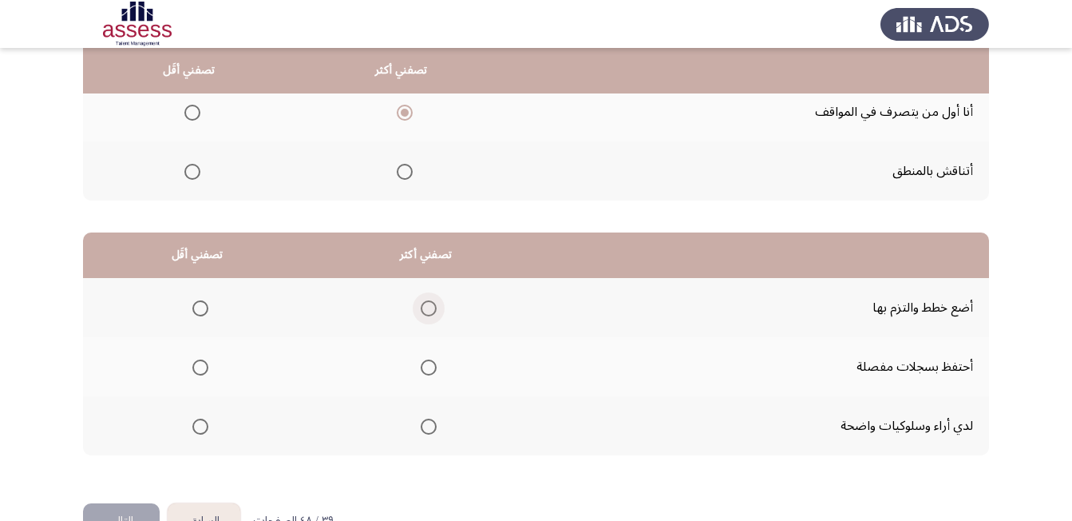
click at [426, 305] on span "Select an option" at bounding box center [429, 308] width 16 height 16
click at [426, 305] on input "Select an option" at bounding box center [429, 308] width 16 height 16
click at [200, 367] on span "Select an option" at bounding box center [200, 367] width 0 height 0
click at [200, 367] on input "Select an option" at bounding box center [200, 367] width 16 height 16
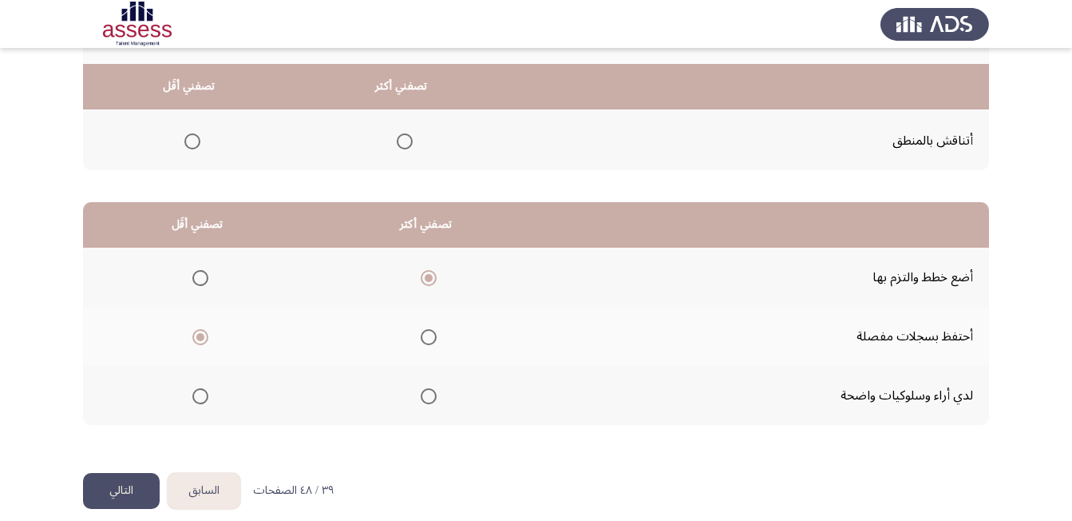
scroll to position [286, 0]
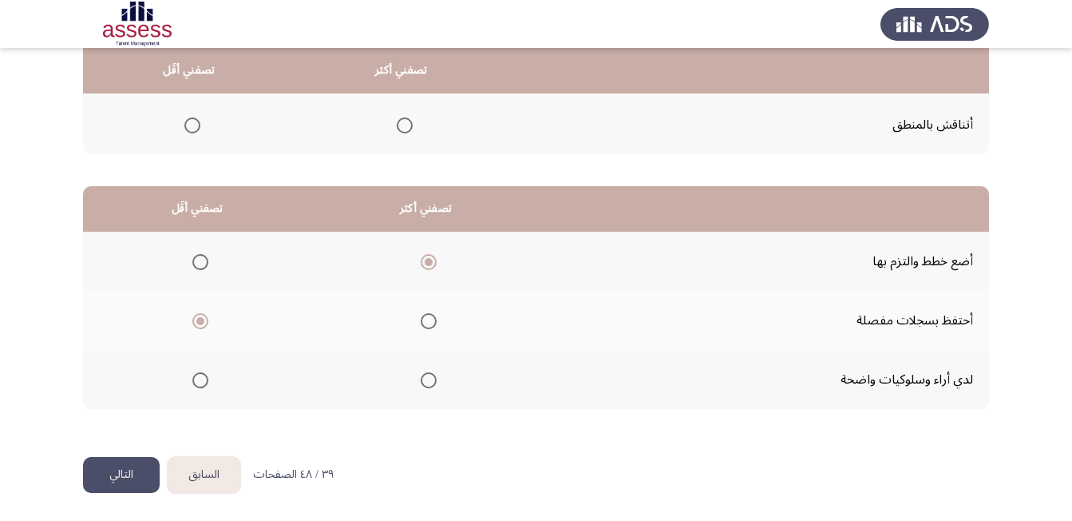
click at [120, 469] on button "التالي" at bounding box center [121, 475] width 77 height 36
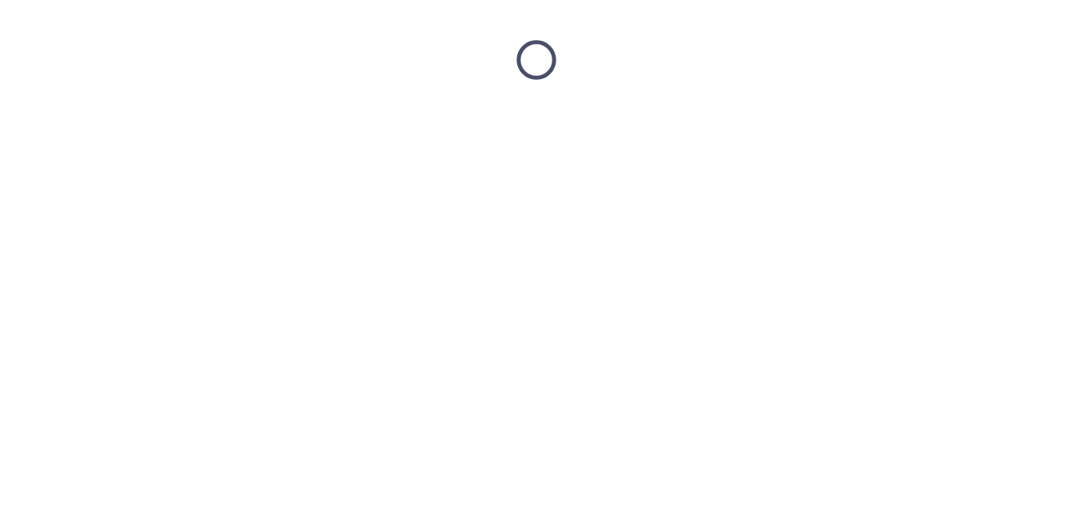
scroll to position [0, 0]
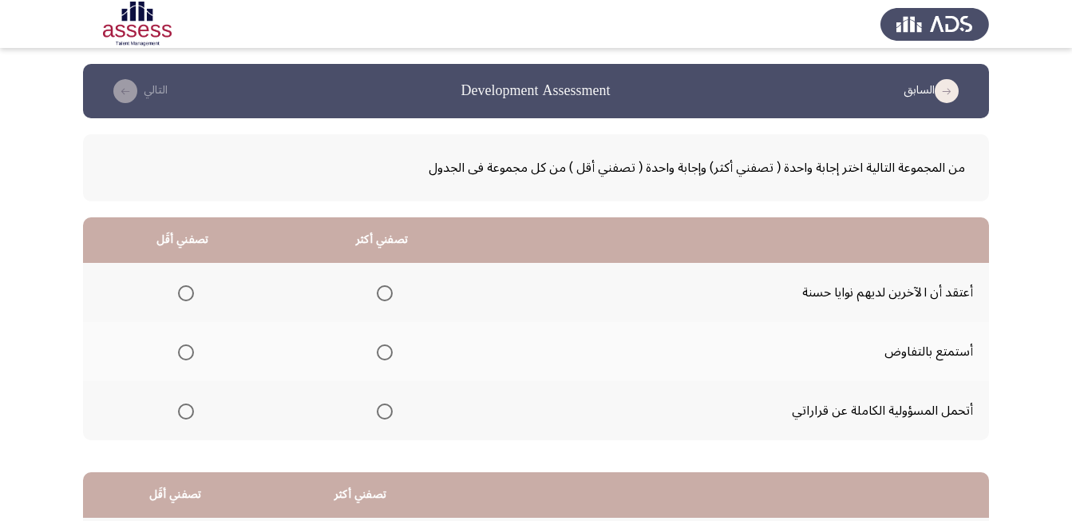
click at [176, 296] on label "Select an option" at bounding box center [183, 293] width 22 height 16
click at [178, 296] on input "Select an option" at bounding box center [186, 293] width 16 height 16
click at [387, 414] on span "Select an option" at bounding box center [385, 411] width 16 height 16
click at [387, 414] on input "Select an option" at bounding box center [385, 411] width 16 height 16
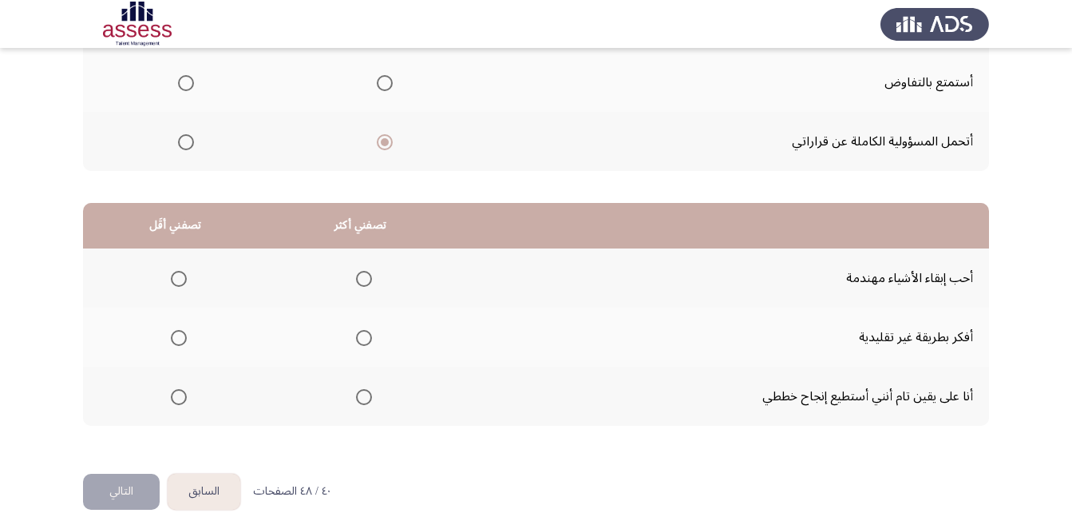
scroll to position [286, 0]
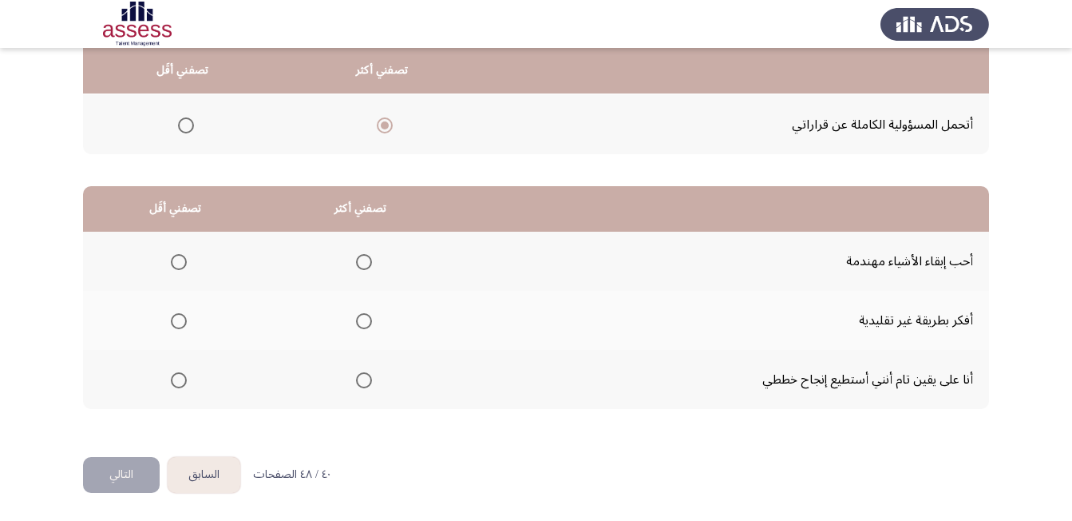
click at [364, 326] on span "Select an option" at bounding box center [364, 321] width 16 height 16
click at [364, 326] on input "Select an option" at bounding box center [364, 321] width 16 height 16
click at [183, 373] on span "Select an option" at bounding box center [179, 380] width 16 height 16
click at [183, 373] on input "Select an option" at bounding box center [179, 380] width 16 height 16
click at [122, 474] on button "التالي" at bounding box center [121, 475] width 77 height 36
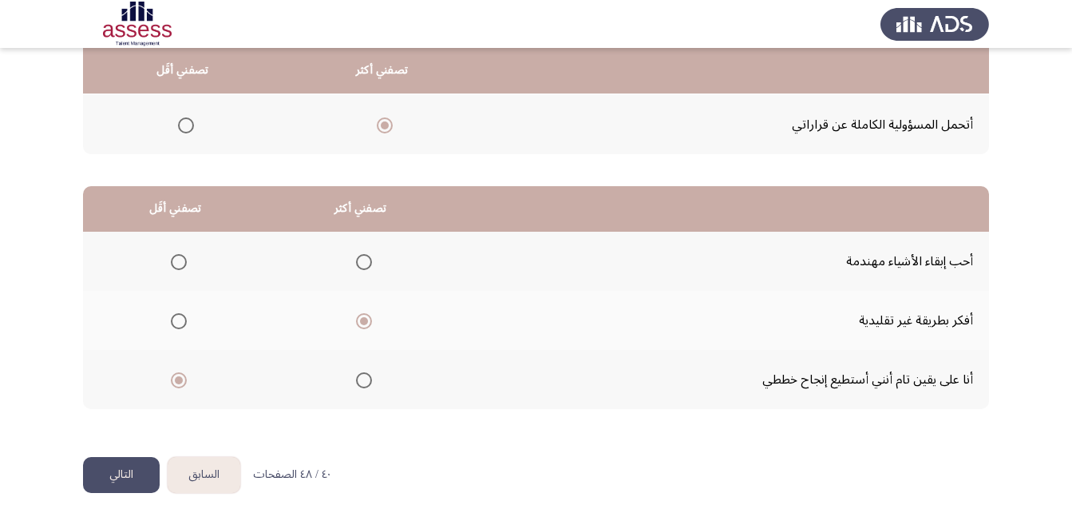
scroll to position [0, 0]
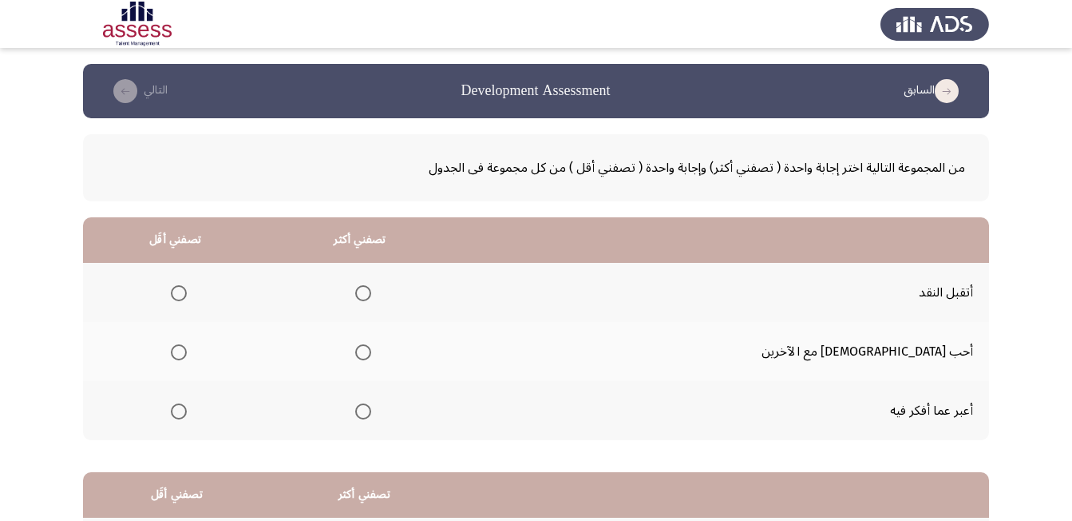
click at [187, 355] on span "Select an option" at bounding box center [179, 352] width 16 height 16
click at [187, 355] on input "Select an option" at bounding box center [179, 352] width 16 height 16
click at [371, 414] on span "Select an option" at bounding box center [363, 411] width 16 height 16
click at [371, 414] on input "Select an option" at bounding box center [363, 411] width 16 height 16
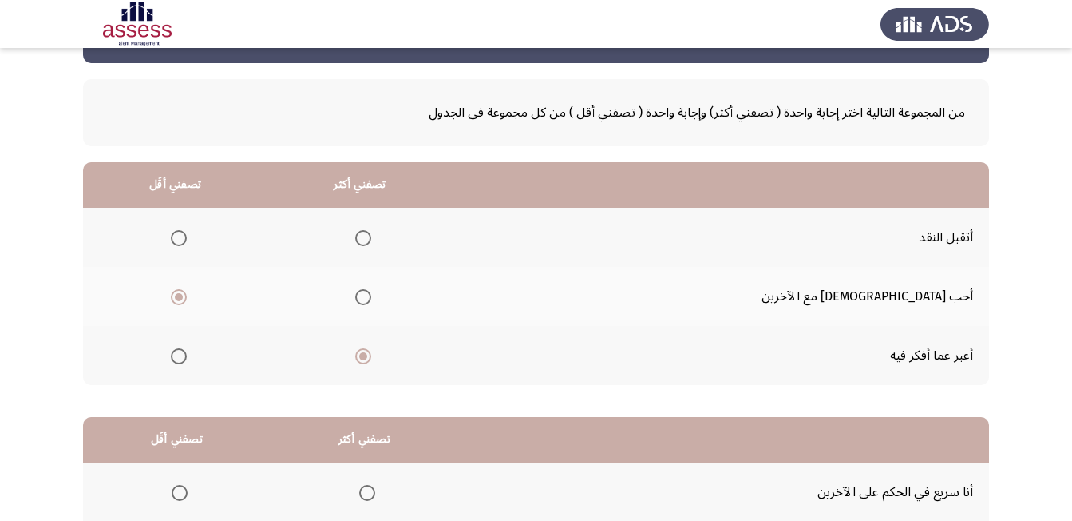
scroll to position [240, 0]
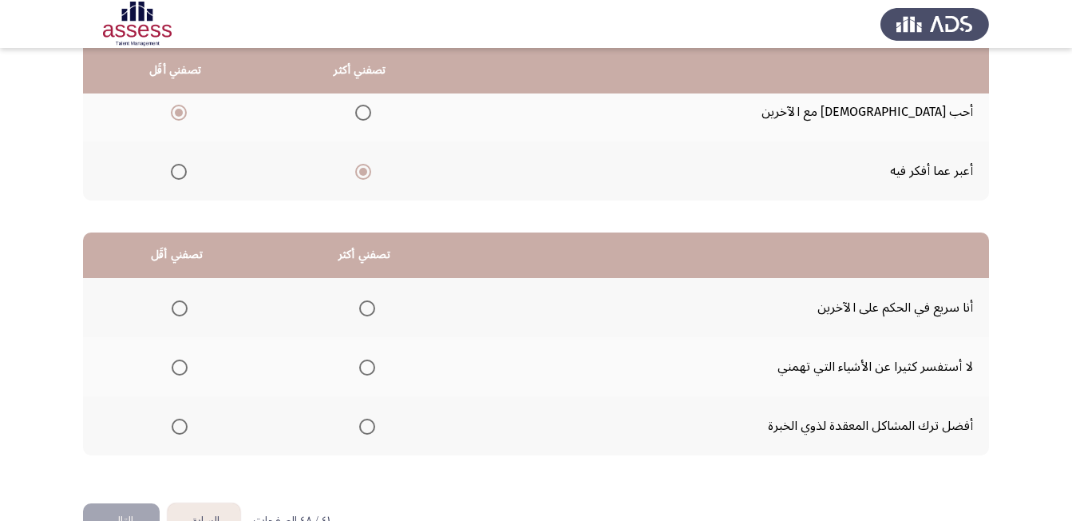
click at [181, 308] on span "Select an option" at bounding box center [180, 308] width 16 height 16
click at [181, 308] on input "Select an option" at bounding box center [180, 308] width 16 height 16
click at [372, 422] on span "Select an option" at bounding box center [367, 426] width 16 height 16
click at [372, 422] on input "Select an option" at bounding box center [367, 426] width 16 height 16
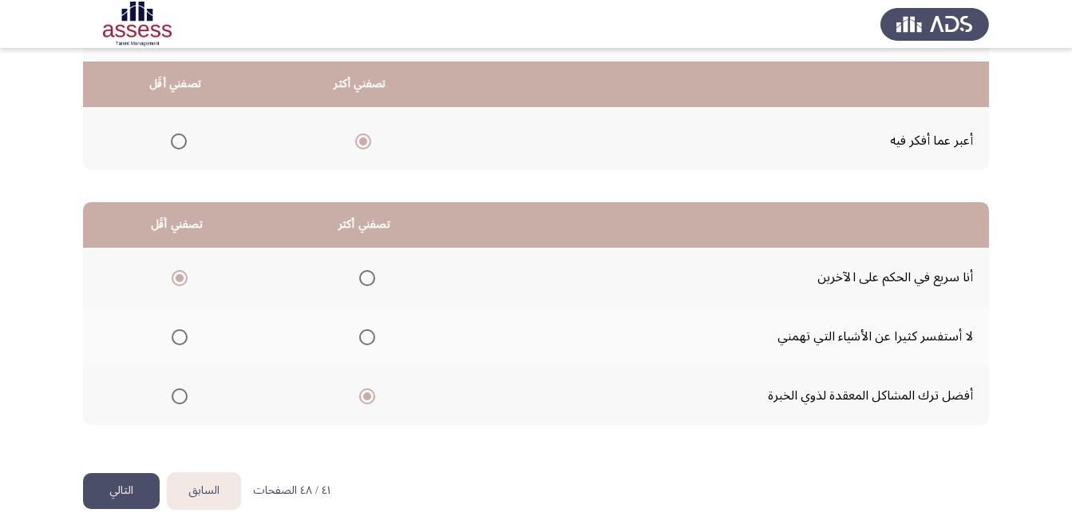
scroll to position [286, 0]
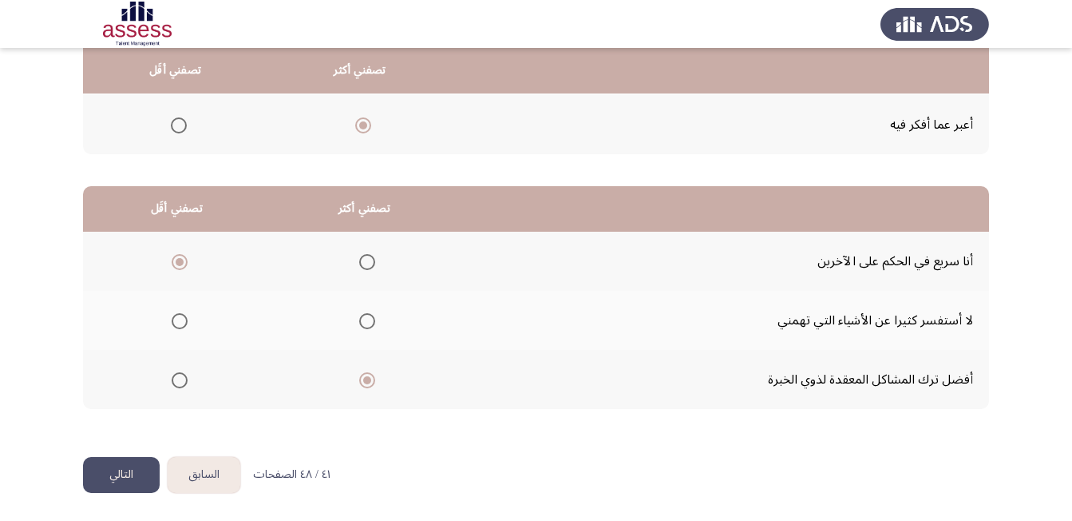
click at [129, 466] on button "التالي" at bounding box center [121, 475] width 77 height 36
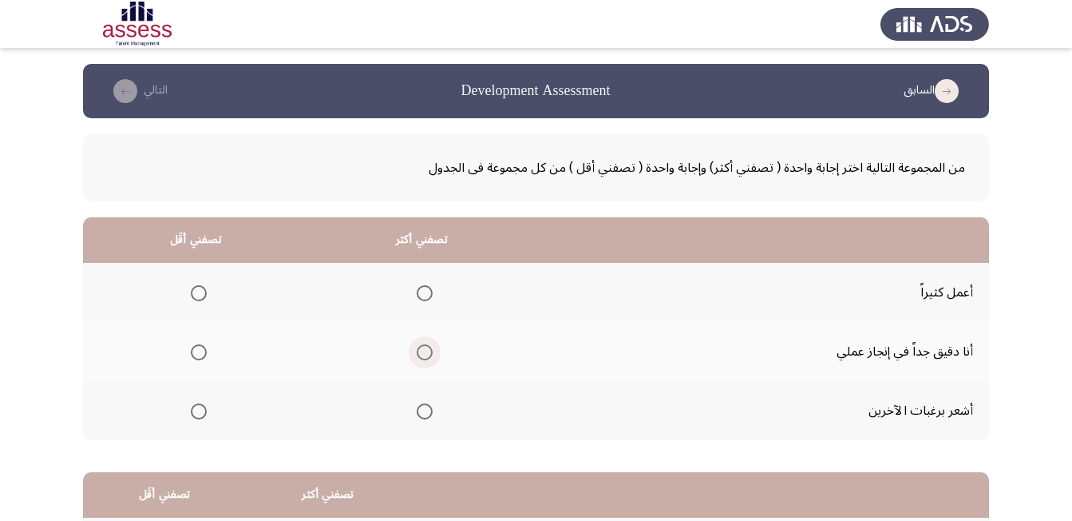
click at [431, 355] on span "Select an option" at bounding box center [425, 352] width 16 height 16
click at [431, 355] on input "Select an option" at bounding box center [425, 352] width 16 height 16
click at [201, 411] on span "Select an option" at bounding box center [199, 411] width 16 height 16
click at [201, 411] on input "Select an option" at bounding box center [199, 411] width 16 height 16
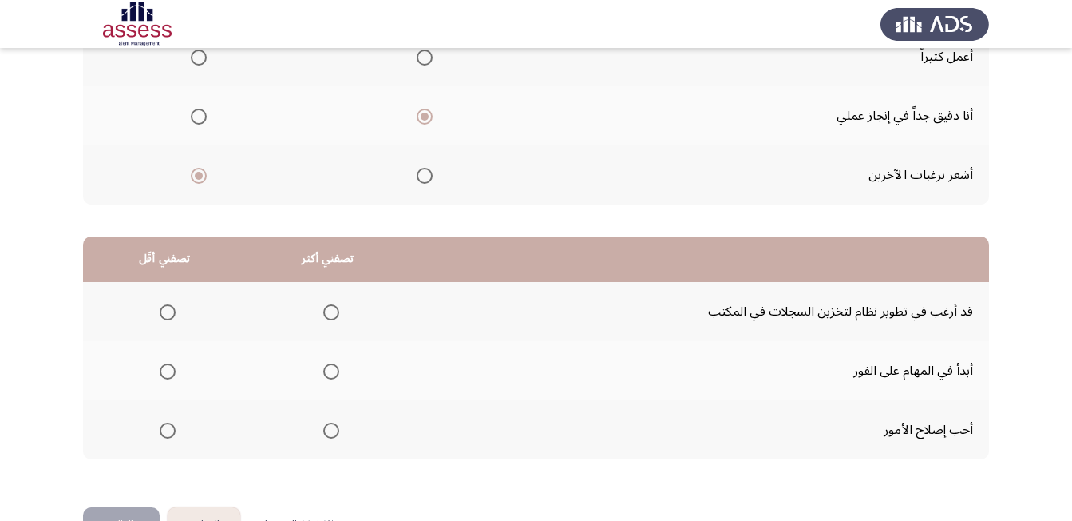
scroll to position [240, 0]
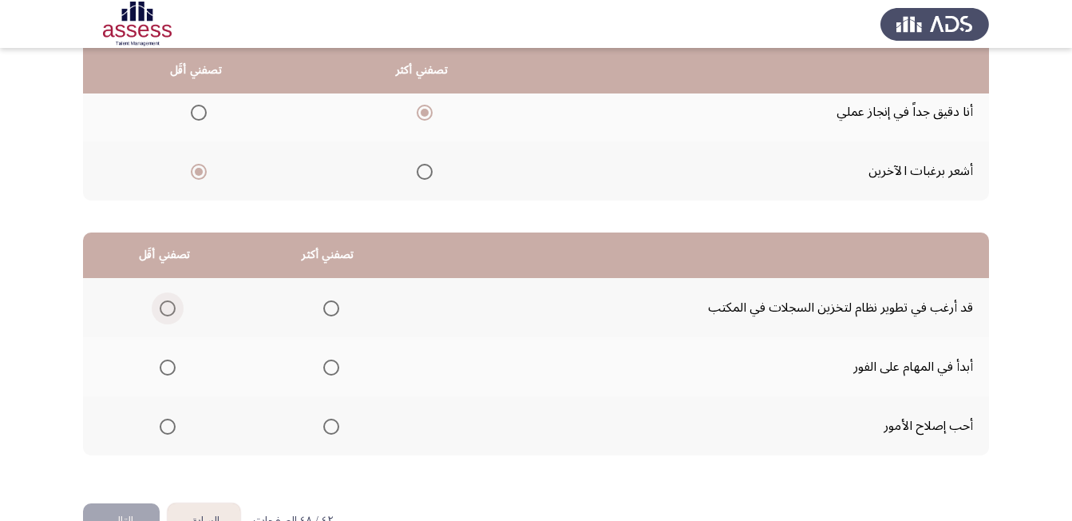
click at [169, 306] on span "Select an option" at bounding box center [168, 308] width 16 height 16
click at [169, 306] on input "Select an option" at bounding box center [168, 308] width 16 height 16
click at [332, 363] on span "Select an option" at bounding box center [331, 367] width 16 height 16
click at [332, 363] on input "Select an option" at bounding box center [331, 367] width 16 height 16
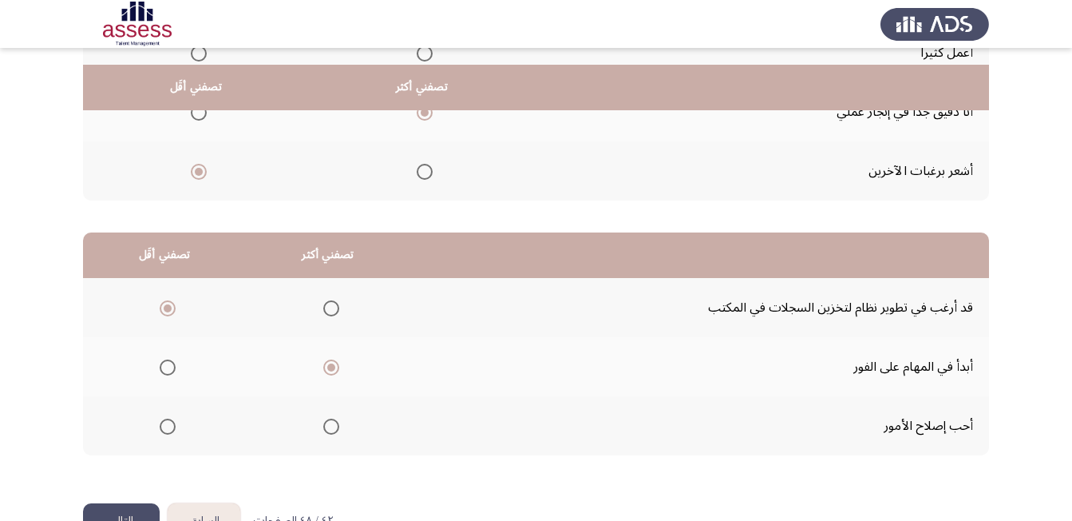
scroll to position [286, 0]
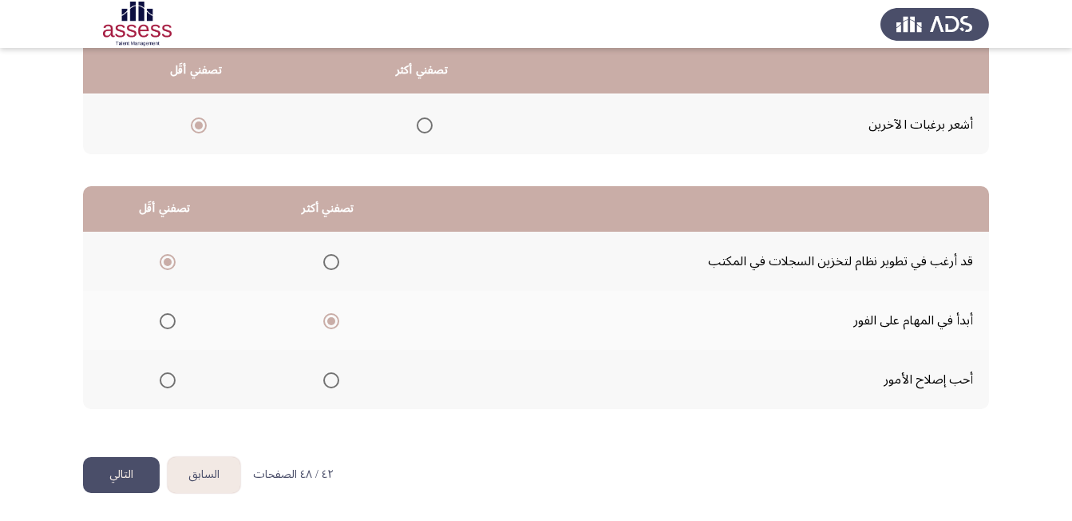
click at [132, 467] on button "التالي" at bounding box center [121, 475] width 77 height 36
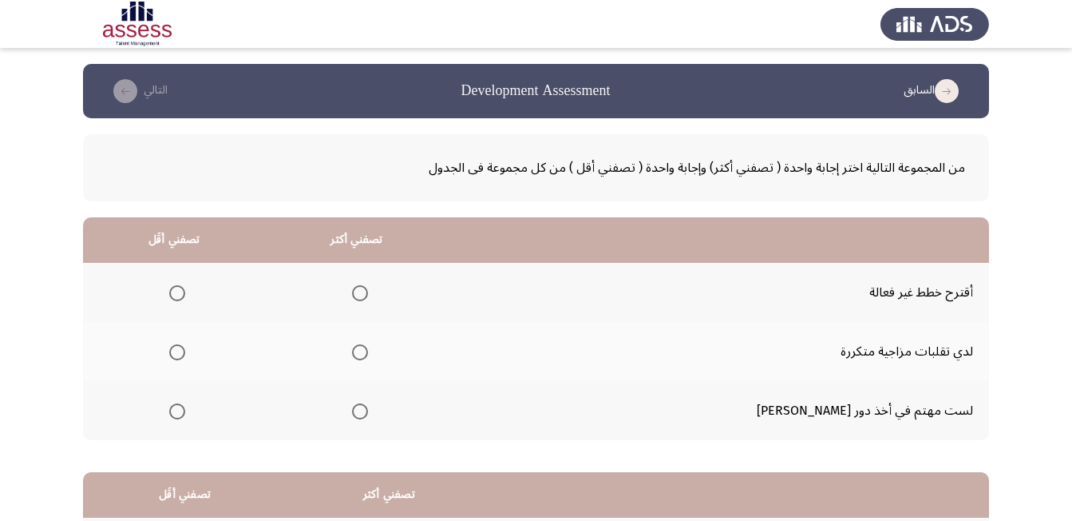
click at [185, 295] on span "Select an option" at bounding box center [177, 293] width 16 height 16
click at [185, 295] on input "Select an option" at bounding box center [177, 293] width 16 height 16
click at [368, 352] on span "Select an option" at bounding box center [360, 352] width 16 height 16
click at [368, 352] on input "Select an option" at bounding box center [360, 352] width 16 height 16
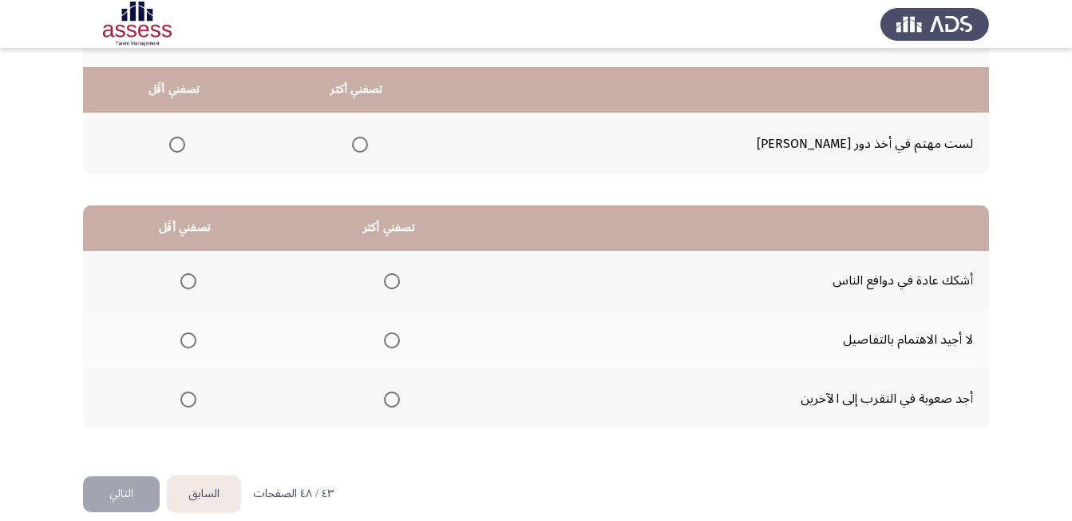
scroll to position [286, 0]
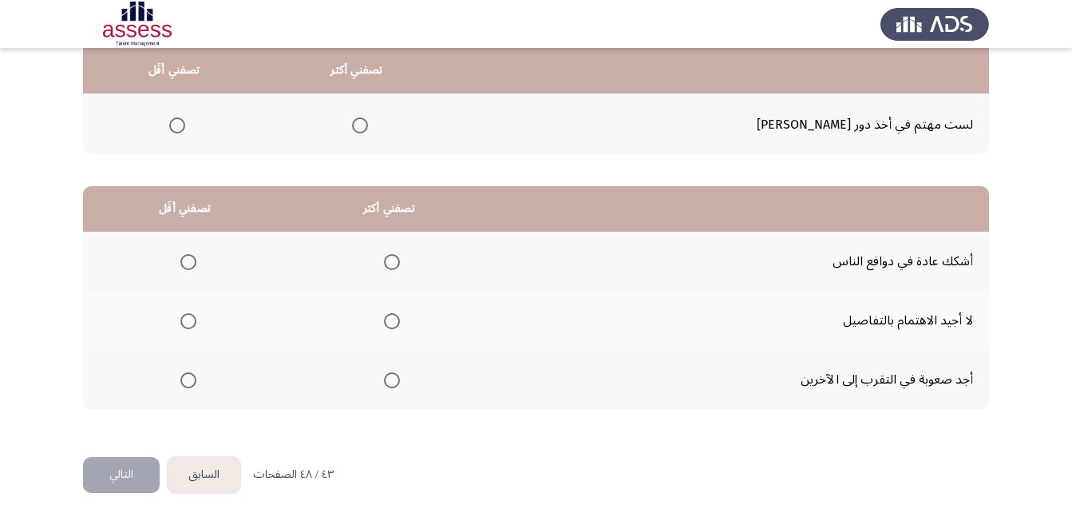
click at [388, 264] on span "Select an option" at bounding box center [392, 262] width 16 height 16
click at [388, 264] on input "Select an option" at bounding box center [392, 262] width 16 height 16
click at [192, 319] on span "Select an option" at bounding box center [188, 321] width 16 height 16
click at [192, 319] on input "Select an option" at bounding box center [188, 321] width 16 height 16
click at [110, 466] on button "التالي" at bounding box center [121, 475] width 77 height 36
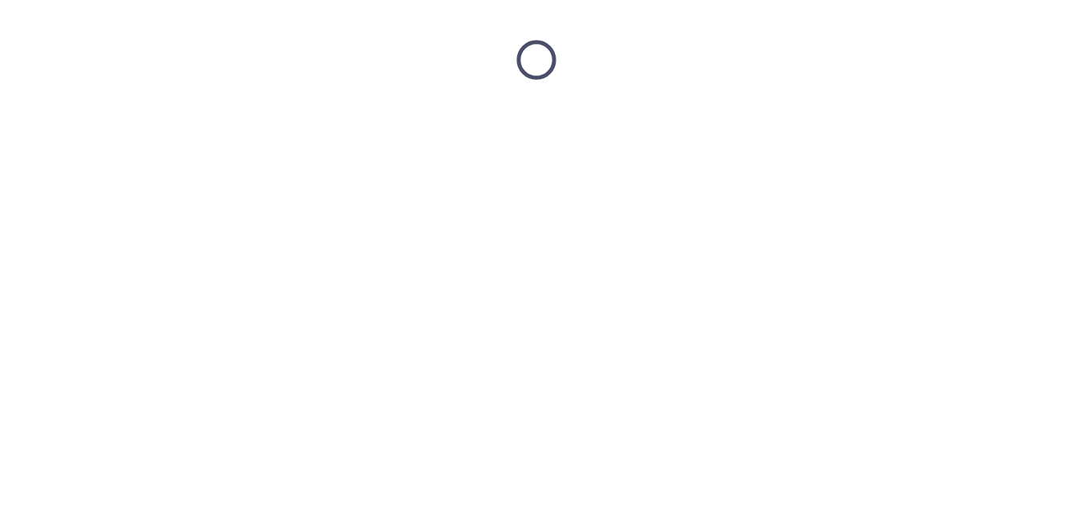
scroll to position [0, 0]
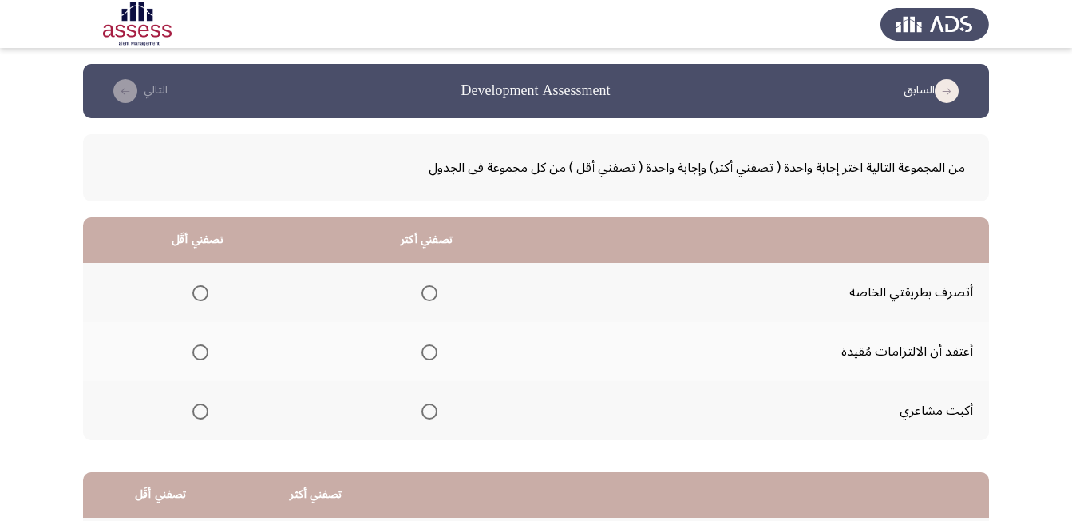
click at [199, 294] on span "Select an option" at bounding box center [200, 293] width 16 height 16
click at [199, 294] on input "Select an option" at bounding box center [200, 293] width 16 height 16
click at [436, 351] on span "Select an option" at bounding box center [430, 352] width 16 height 16
click at [436, 351] on input "Select an option" at bounding box center [430, 352] width 16 height 16
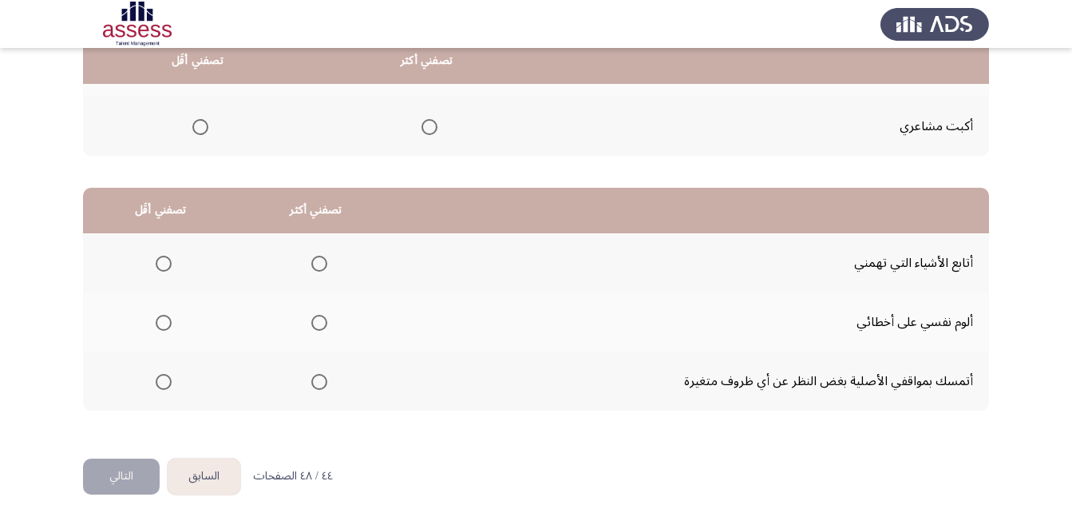
scroll to position [286, 0]
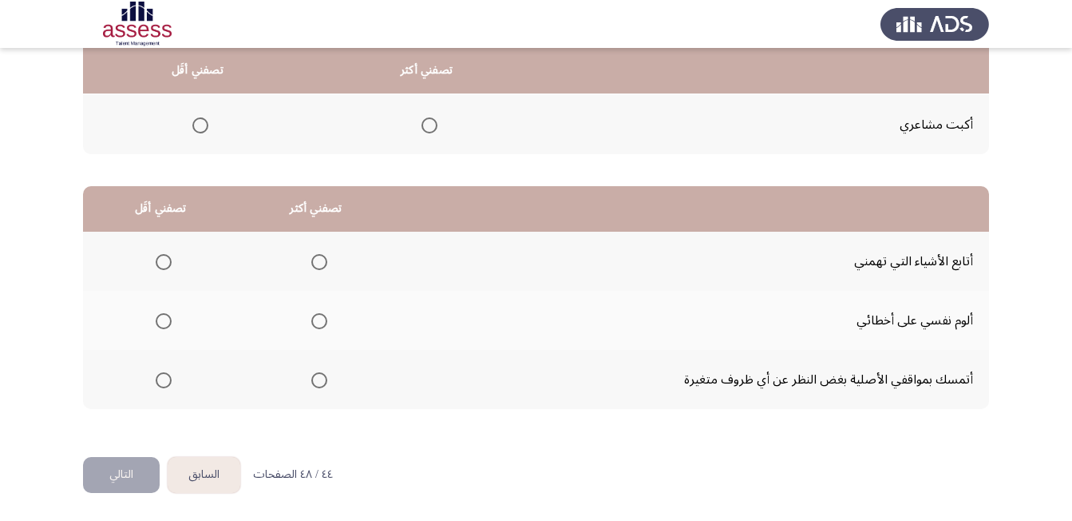
click at [166, 379] on span "Select an option" at bounding box center [164, 380] width 16 height 16
click at [166, 379] on input "Select an option" at bounding box center [164, 380] width 16 height 16
click at [324, 263] on span "Select an option" at bounding box center [319, 262] width 16 height 16
click at [324, 263] on input "Select an option" at bounding box center [319, 262] width 16 height 16
click at [117, 475] on button "التالي" at bounding box center [121, 475] width 77 height 36
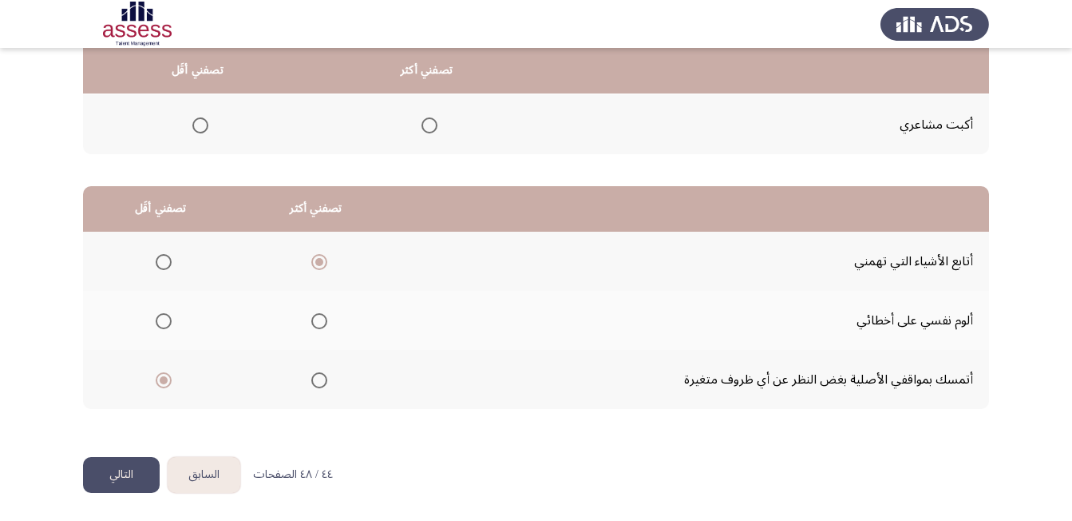
scroll to position [0, 0]
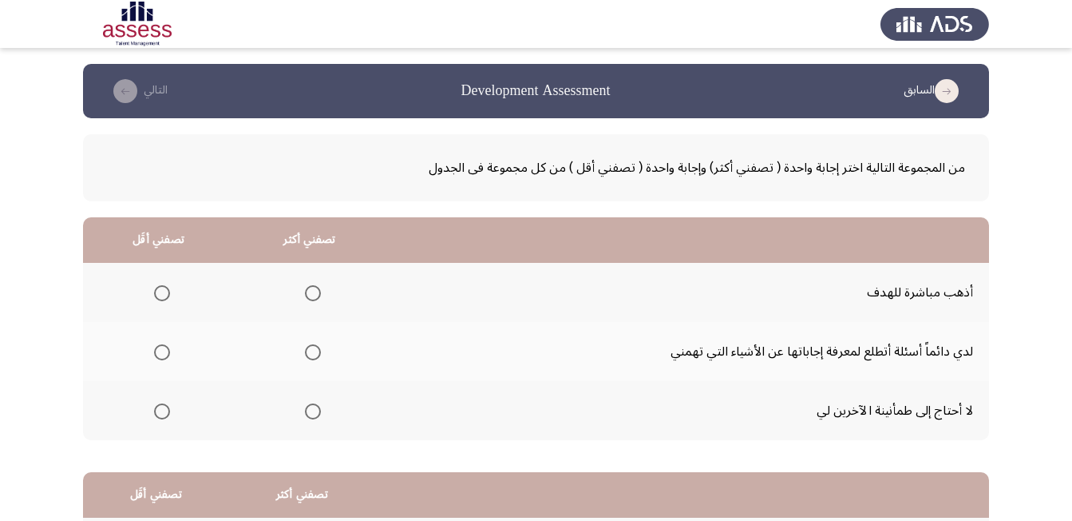
click at [316, 291] on span "Select an option" at bounding box center [313, 293] width 16 height 16
click at [316, 291] on input "Select an option" at bounding box center [313, 293] width 16 height 16
click at [156, 351] on span "Select an option" at bounding box center [162, 352] width 16 height 16
click at [156, 351] on input "Select an option" at bounding box center [162, 352] width 16 height 16
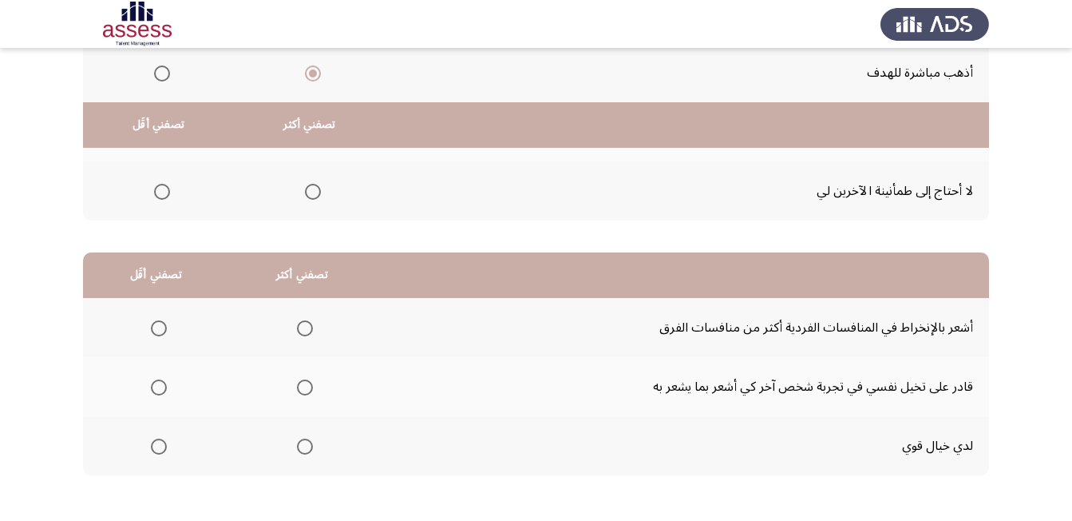
scroll to position [286, 0]
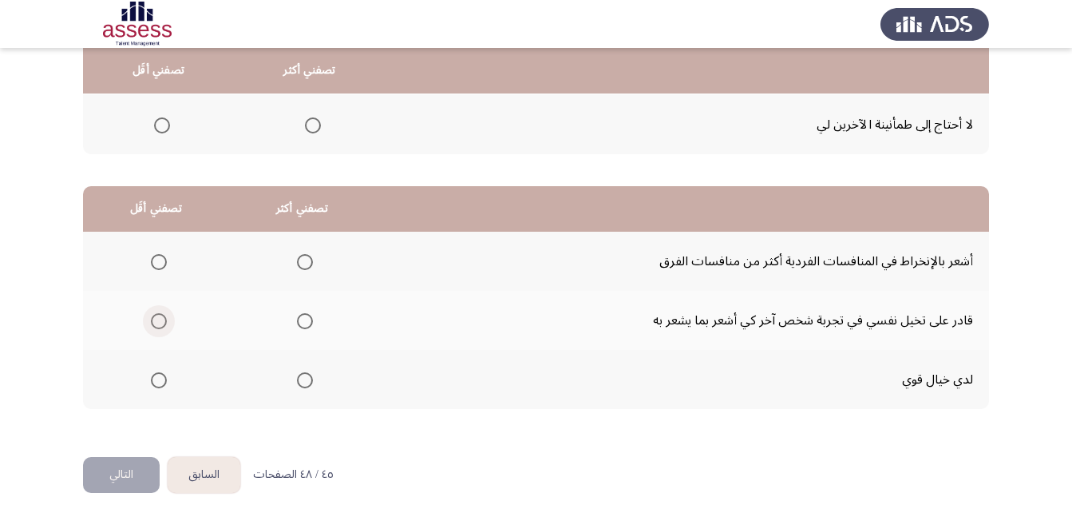
click at [157, 323] on span "Select an option" at bounding box center [159, 321] width 16 height 16
click at [157, 323] on input "Select an option" at bounding box center [159, 321] width 16 height 16
click at [307, 379] on span "Select an option" at bounding box center [305, 380] width 16 height 16
click at [307, 379] on input "Select an option" at bounding box center [305, 380] width 16 height 16
click at [137, 470] on button "التالي" at bounding box center [121, 475] width 77 height 36
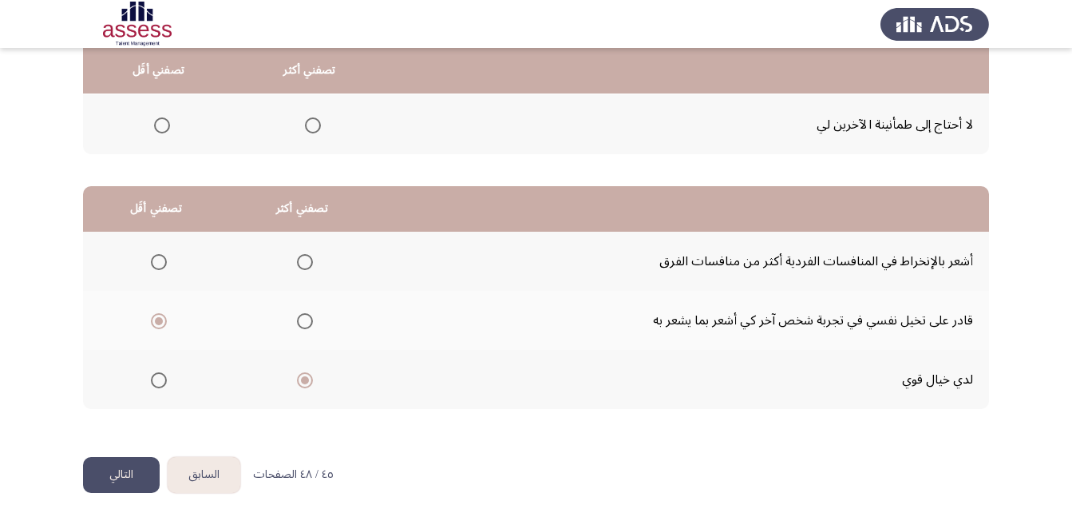
scroll to position [0, 0]
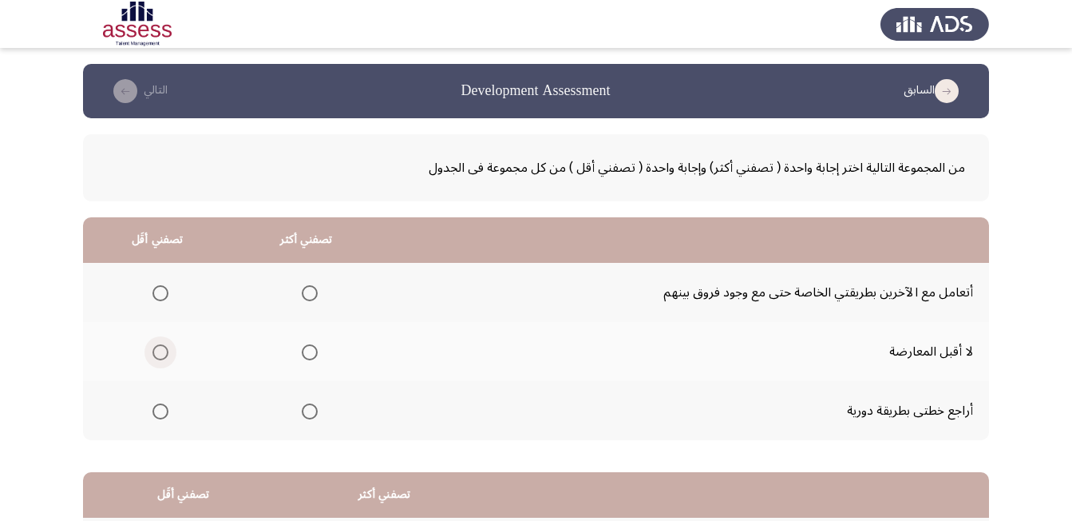
click at [164, 353] on span "Select an option" at bounding box center [161, 352] width 16 height 16
click at [164, 353] on input "Select an option" at bounding box center [161, 352] width 16 height 16
click at [312, 410] on span "Select an option" at bounding box center [310, 411] width 16 height 16
click at [312, 410] on input "Select an option" at bounding box center [310, 411] width 16 height 16
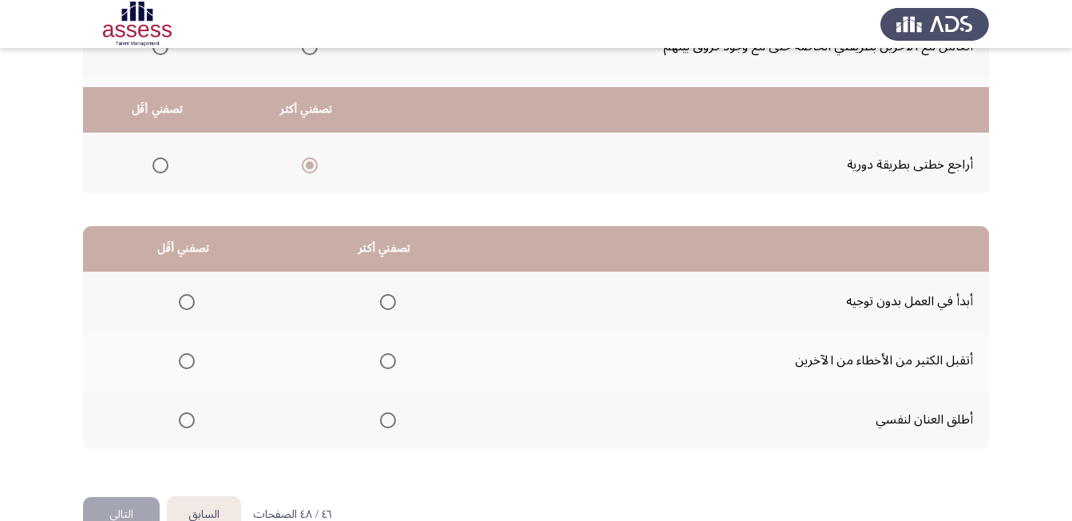
scroll to position [286, 0]
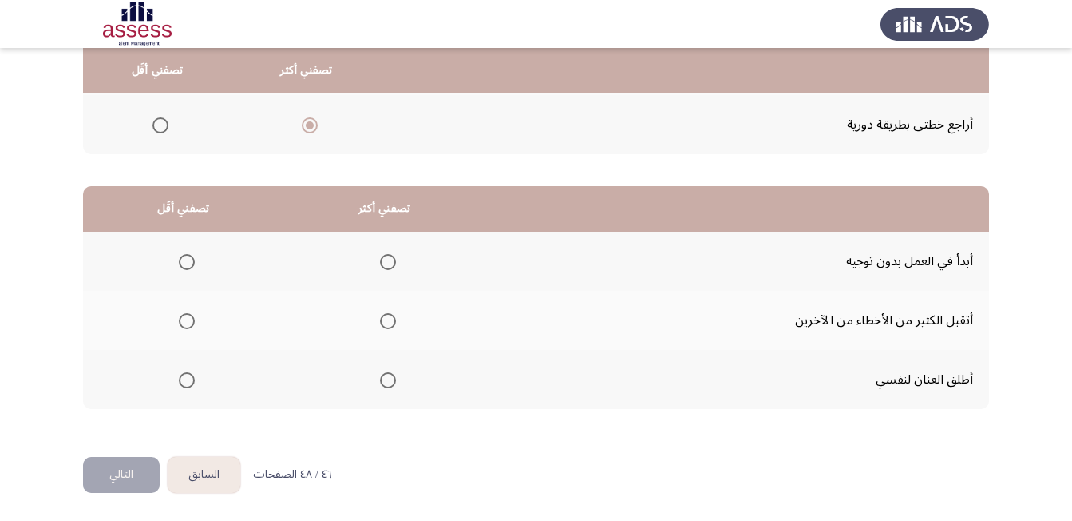
click at [398, 320] on th at bounding box center [384, 320] width 201 height 59
click at [385, 323] on span "Select an option" at bounding box center [388, 321] width 16 height 16
click at [385, 323] on input "Select an option" at bounding box center [388, 321] width 16 height 16
click at [190, 384] on span "Select an option" at bounding box center [187, 380] width 16 height 16
click at [190, 384] on input "Select an option" at bounding box center [187, 380] width 16 height 16
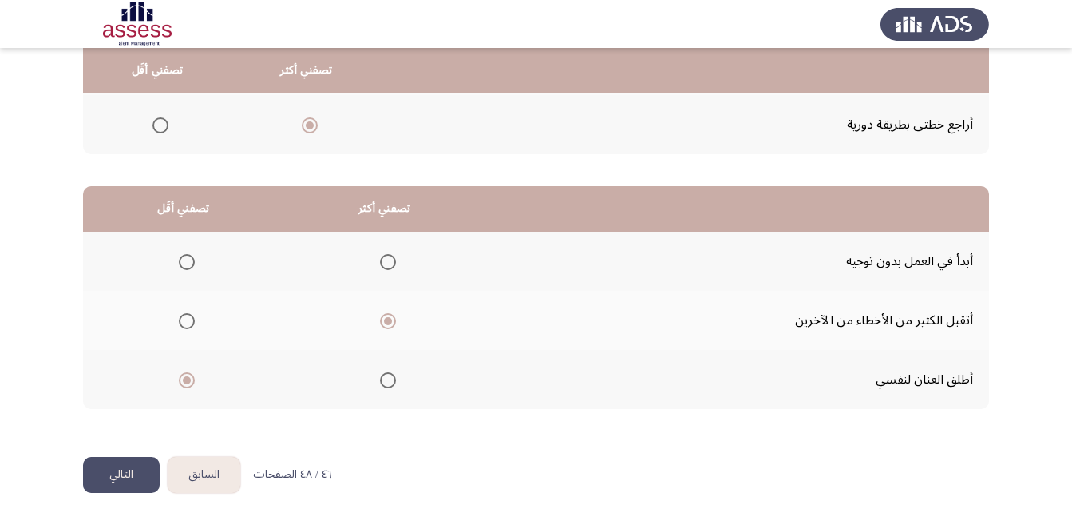
click at [131, 471] on button "التالي" at bounding box center [121, 475] width 77 height 36
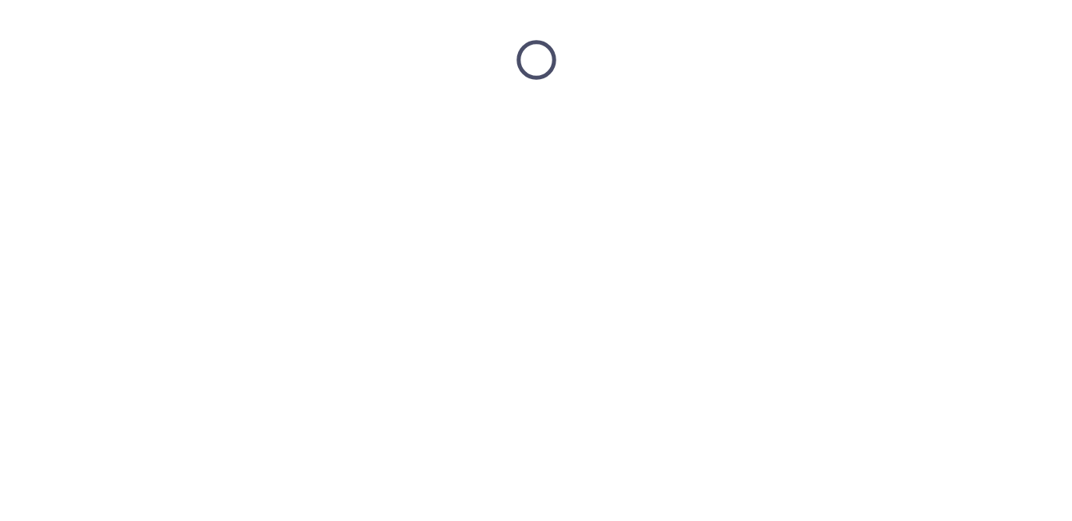
scroll to position [0, 0]
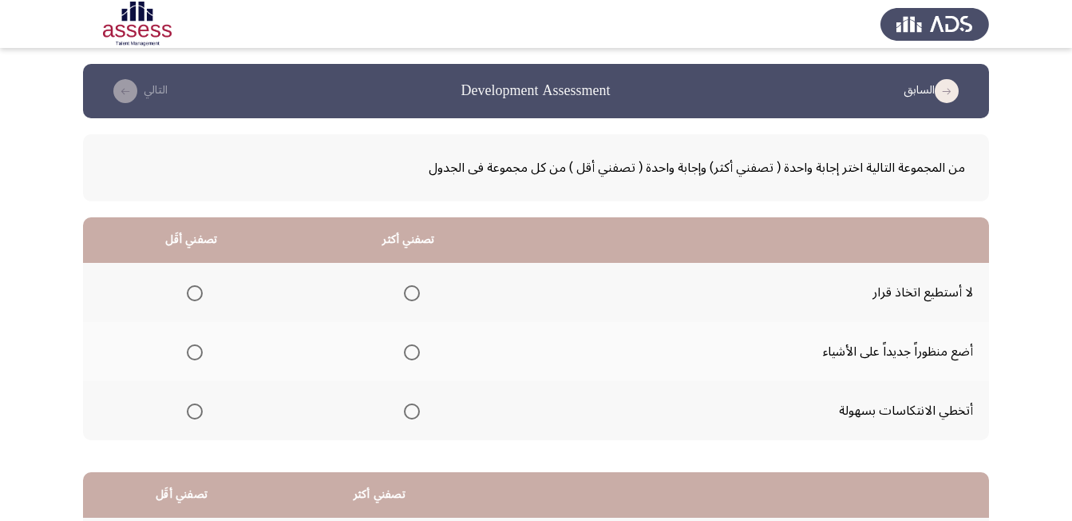
click at [192, 294] on span "Select an option" at bounding box center [195, 293] width 16 height 16
click at [192, 294] on input "Select an option" at bounding box center [195, 293] width 16 height 16
click at [414, 411] on span "Select an option" at bounding box center [412, 411] width 16 height 16
click at [414, 411] on input "Select an option" at bounding box center [412, 411] width 16 height 16
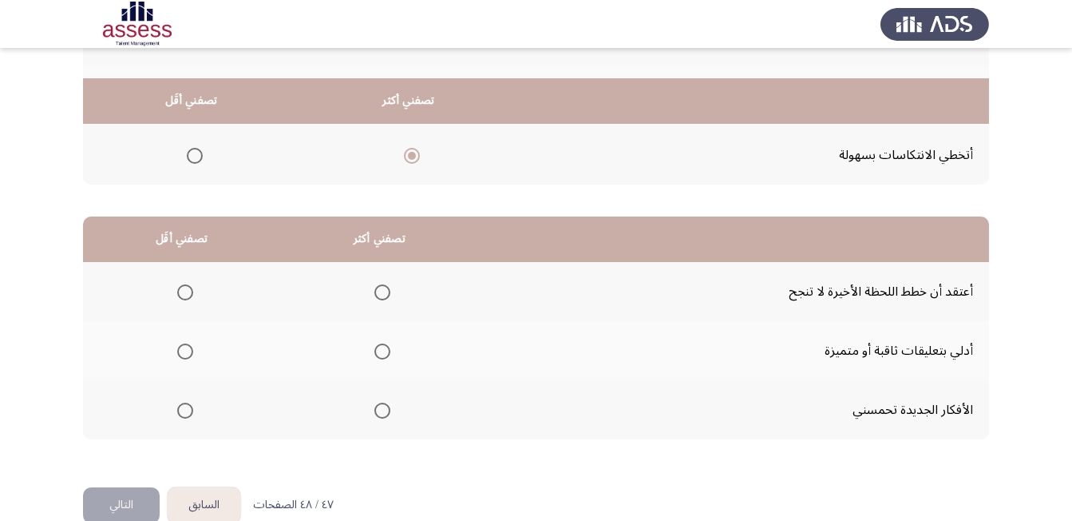
scroll to position [286, 0]
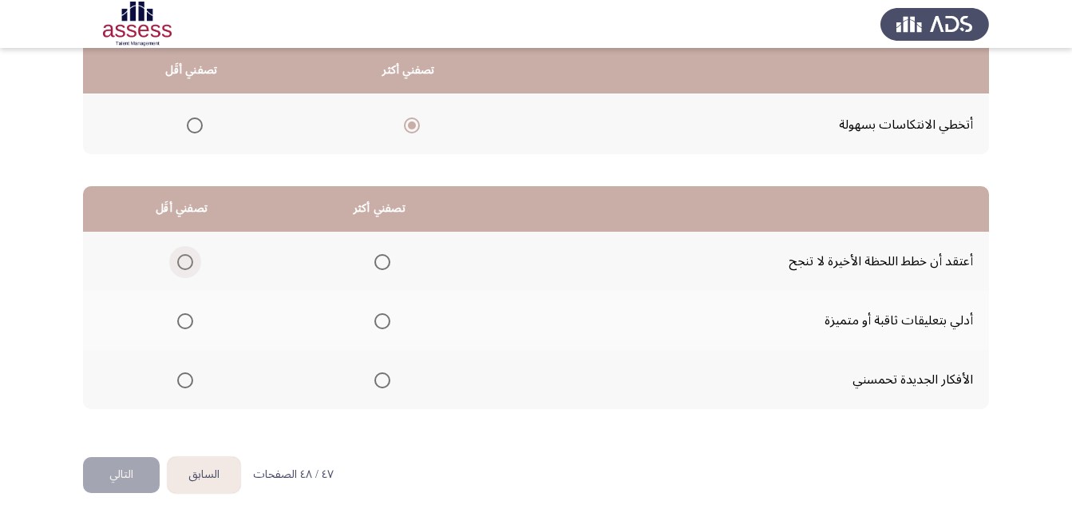
click at [182, 260] on span "Select an option" at bounding box center [185, 262] width 16 height 16
click at [182, 260] on input "Select an option" at bounding box center [185, 262] width 16 height 16
click at [386, 324] on span "Select an option" at bounding box center [383, 321] width 16 height 16
click at [386, 324] on input "Select an option" at bounding box center [383, 321] width 16 height 16
click at [128, 472] on button "التالي" at bounding box center [121, 475] width 77 height 36
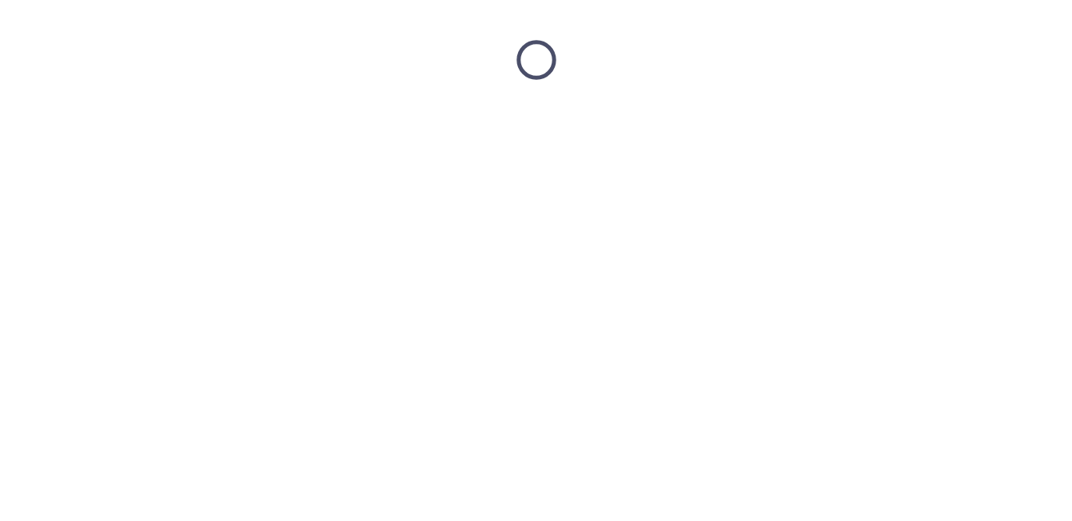
scroll to position [0, 0]
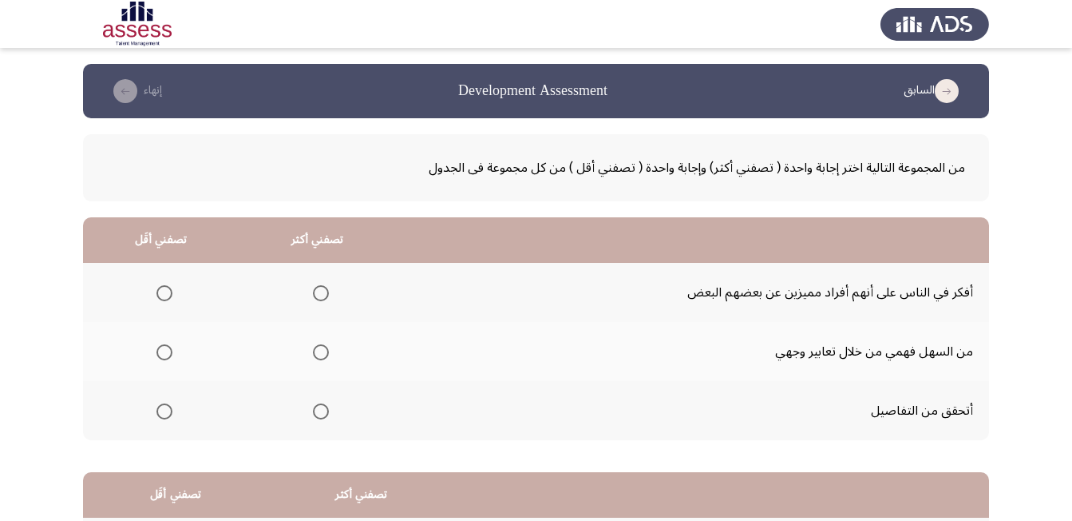
click at [170, 348] on span "Select an option" at bounding box center [165, 352] width 16 height 16
click at [170, 348] on input "Select an option" at bounding box center [165, 352] width 16 height 16
click at [312, 418] on label "Select an option" at bounding box center [318, 411] width 22 height 16
click at [313, 418] on input "Select an option" at bounding box center [321, 411] width 16 height 16
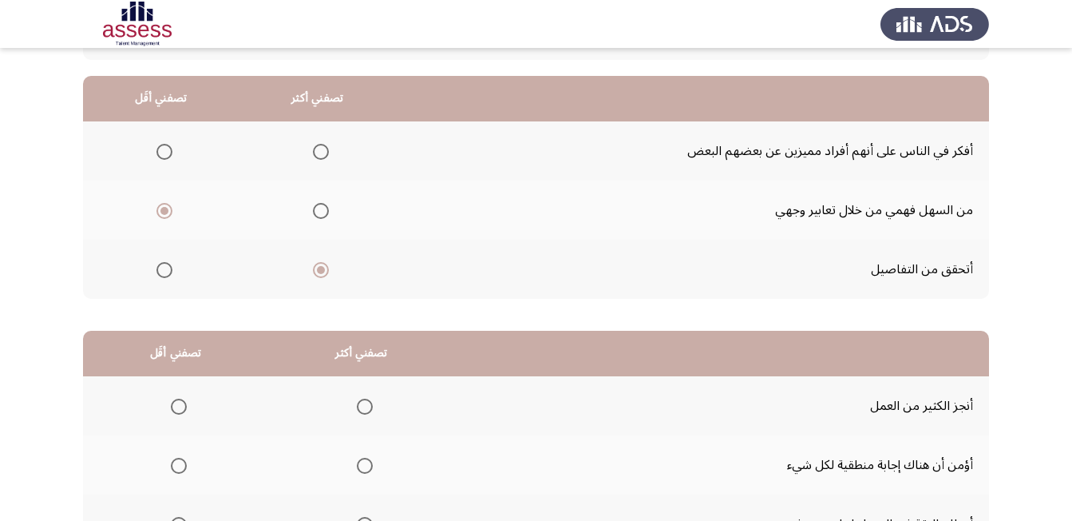
scroll to position [286, 0]
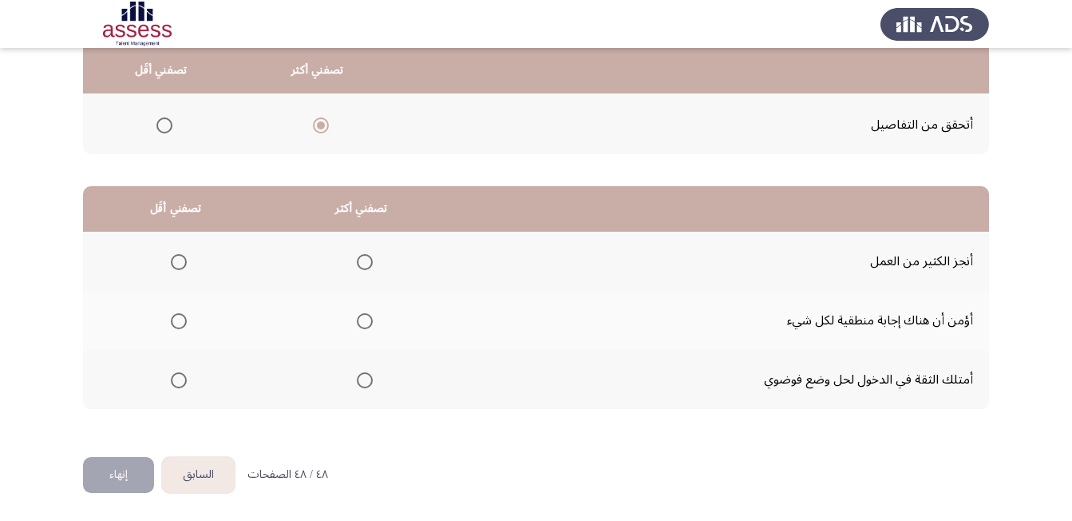
click at [183, 323] on span "Select an option" at bounding box center [179, 321] width 16 height 16
click at [183, 323] on input "Select an option" at bounding box center [179, 321] width 16 height 16
click at [358, 382] on span "Select an option" at bounding box center [365, 380] width 16 height 16
click at [358, 382] on input "Select an option" at bounding box center [365, 380] width 16 height 16
click at [117, 476] on button "إنهاء" at bounding box center [118, 475] width 71 height 36
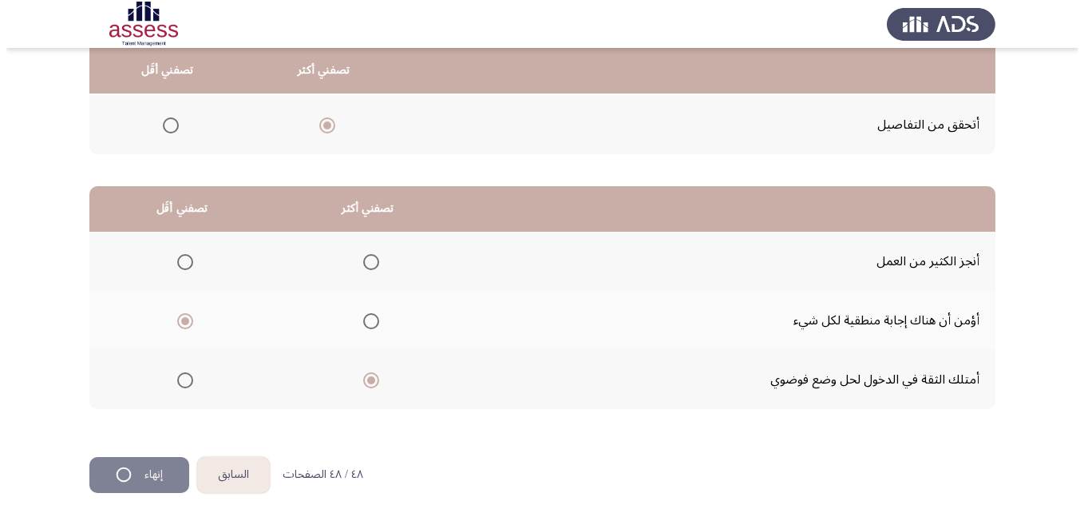
scroll to position [0, 0]
